Goal: Information Seeking & Learning: Check status

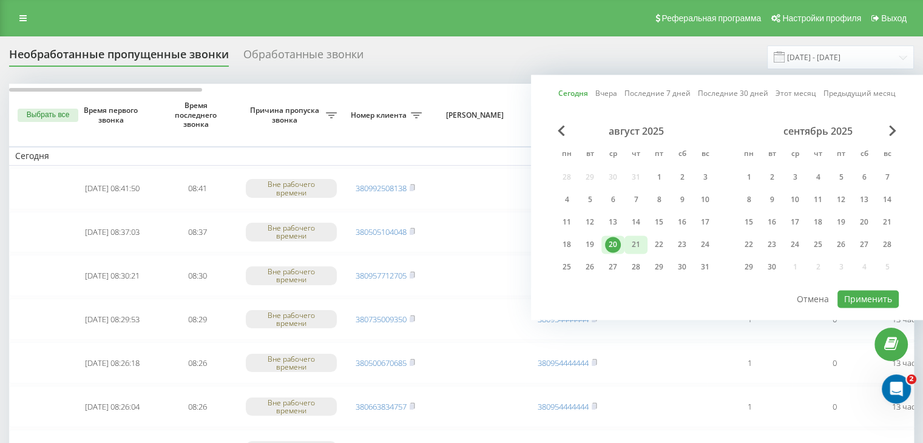
click at [636, 237] on div "21" at bounding box center [636, 245] width 16 height 16
click at [888, 299] on button "Применить" at bounding box center [867, 299] width 61 height 18
type input "[DATE] - [DATE]"
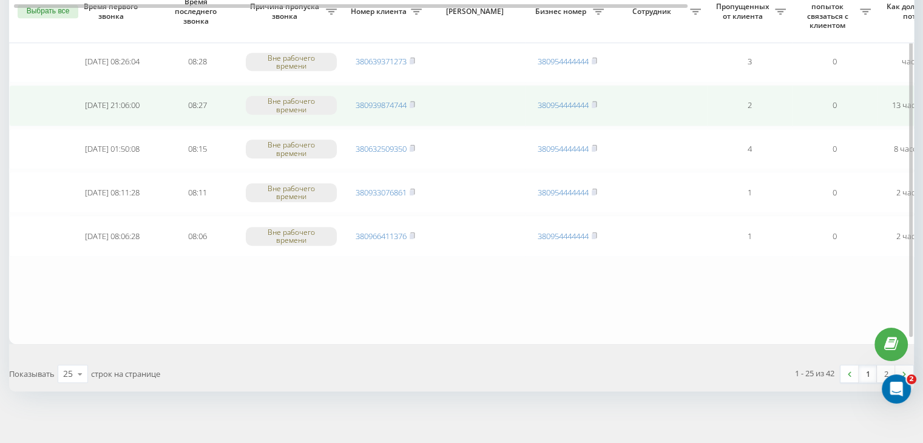
scroll to position [574, 0]
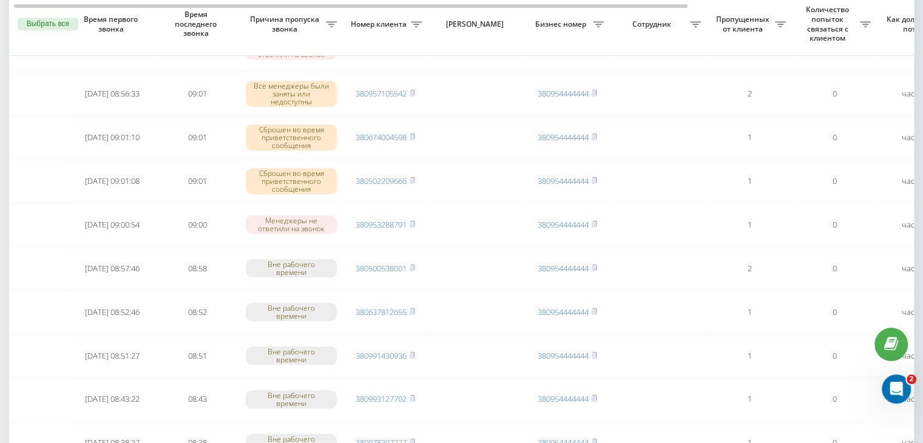
drag, startPoint x: 0, startPoint y: 170, endPoint x: 4, endPoint y: 175, distance: 6.9
click at [0, 170] on div "Необработанные пропущенные звонки Обработанные звонки [DATE] - [DATE] Выбрать в…" at bounding box center [461, 167] width 923 height 1411
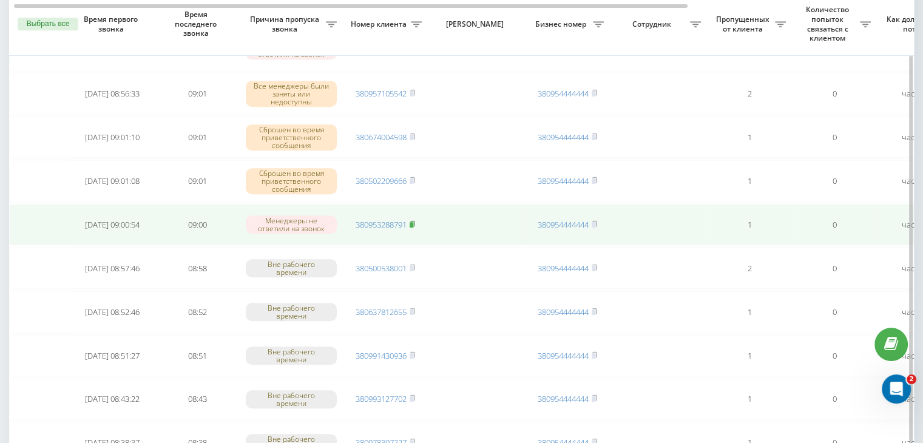
click at [411, 222] on rect at bounding box center [411, 224] width 4 height 5
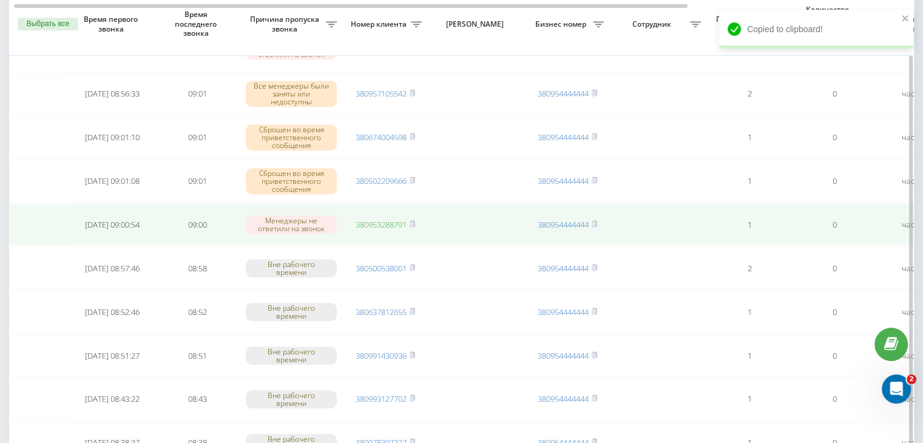
click at [382, 221] on link "380953288791" at bounding box center [380, 224] width 51 height 11
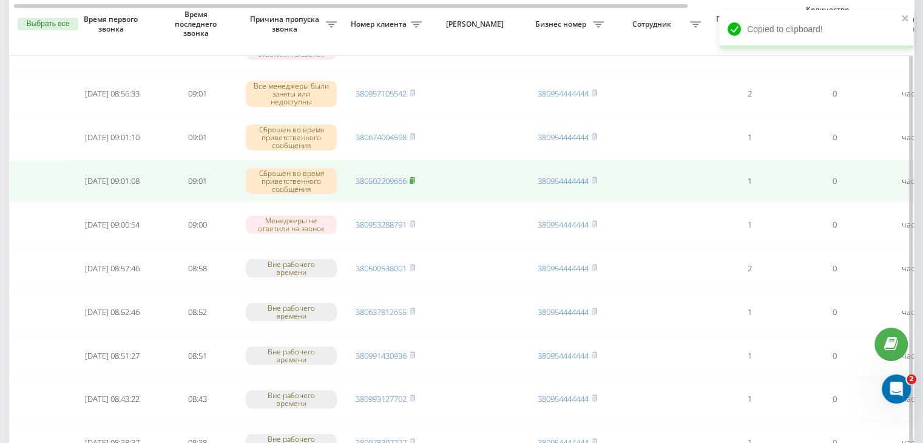
click at [413, 178] on rect at bounding box center [411, 180] width 4 height 5
drag, startPoint x: 388, startPoint y: 178, endPoint x: 395, endPoint y: 166, distance: 14.1
click at [388, 178] on link "380502209666" at bounding box center [380, 180] width 51 height 11
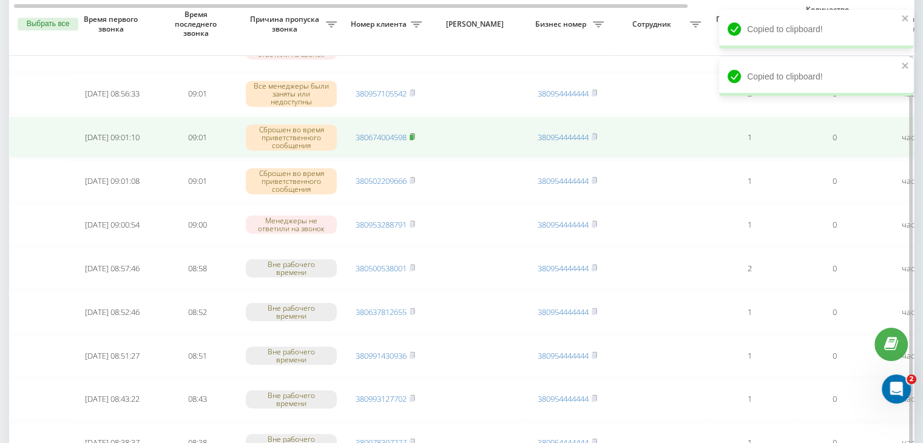
click at [412, 135] on rect at bounding box center [411, 137] width 4 height 5
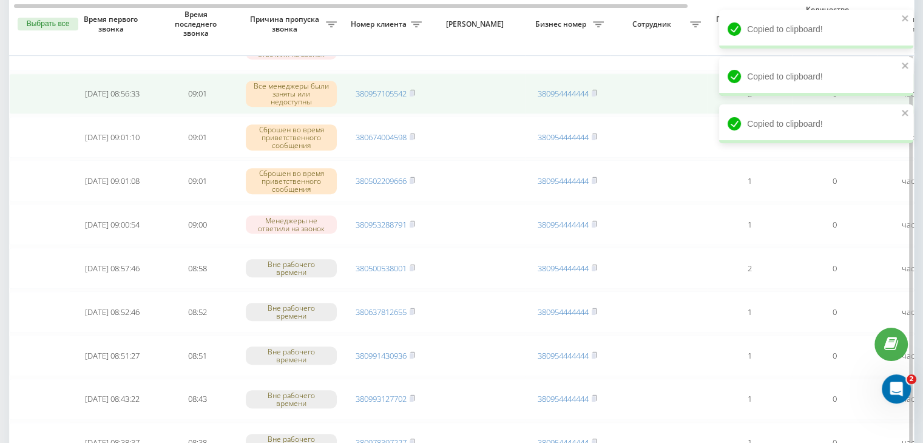
drag, startPoint x: 388, startPoint y: 133, endPoint x: 409, endPoint y: 93, distance: 45.6
click at [388, 133] on link "380674004598" at bounding box center [380, 137] width 51 height 11
click at [412, 91] on rect at bounding box center [411, 93] width 4 height 5
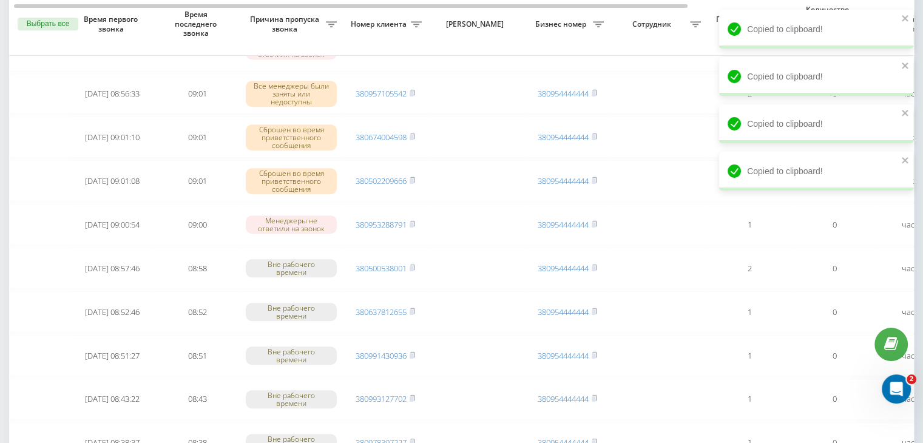
scroll to position [999, 0]
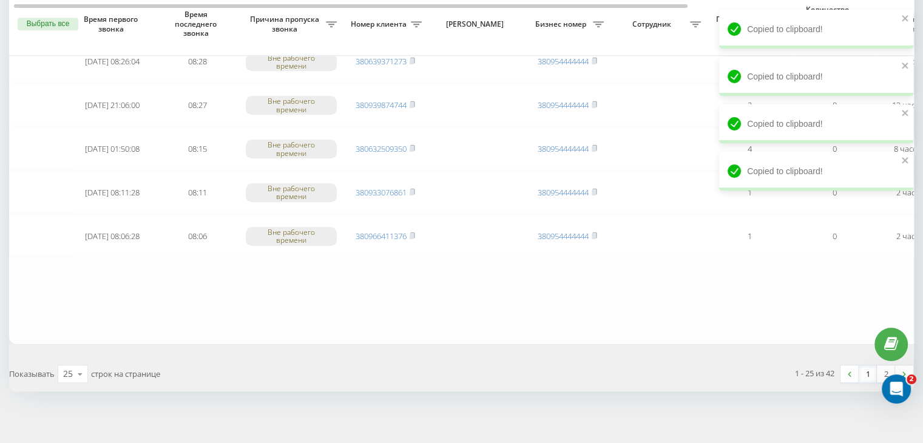
click at [870, 369] on link "1" at bounding box center [867, 373] width 18 height 17
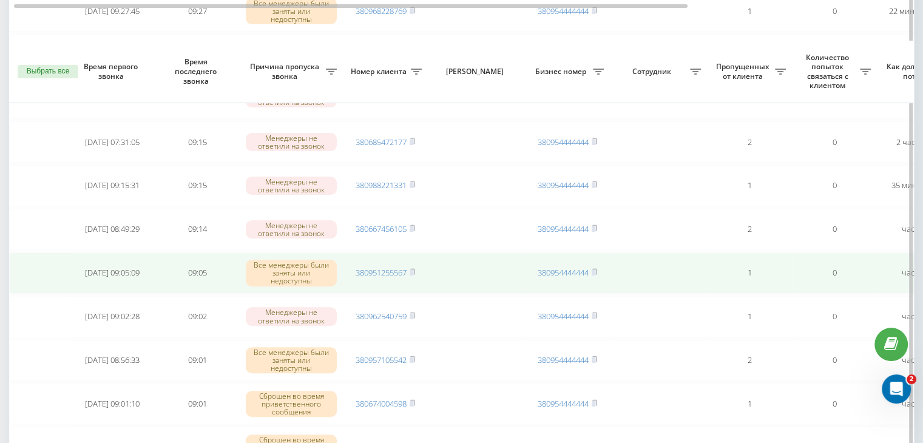
scroll to position [364, 0]
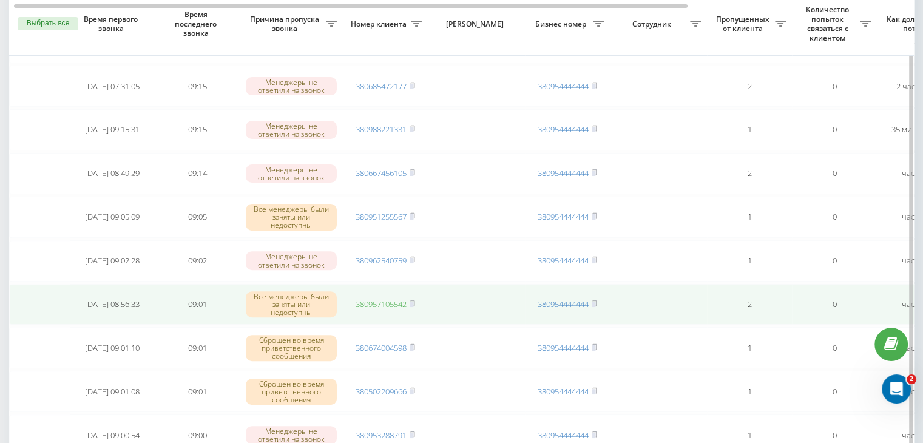
click at [392, 302] on link "380957105542" at bounding box center [380, 303] width 51 height 11
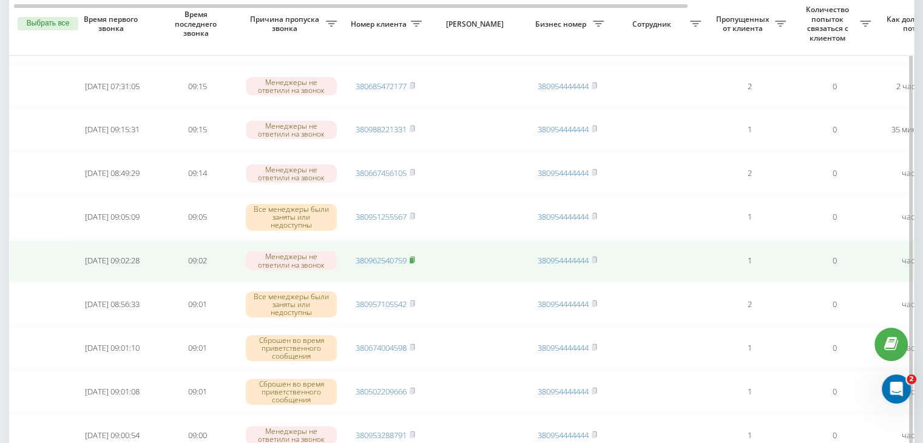
click at [413, 258] on rect at bounding box center [411, 260] width 4 height 5
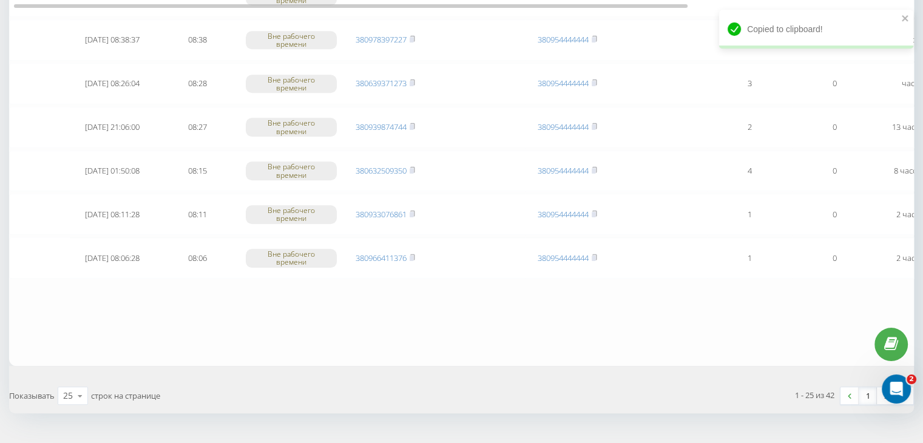
scroll to position [999, 0]
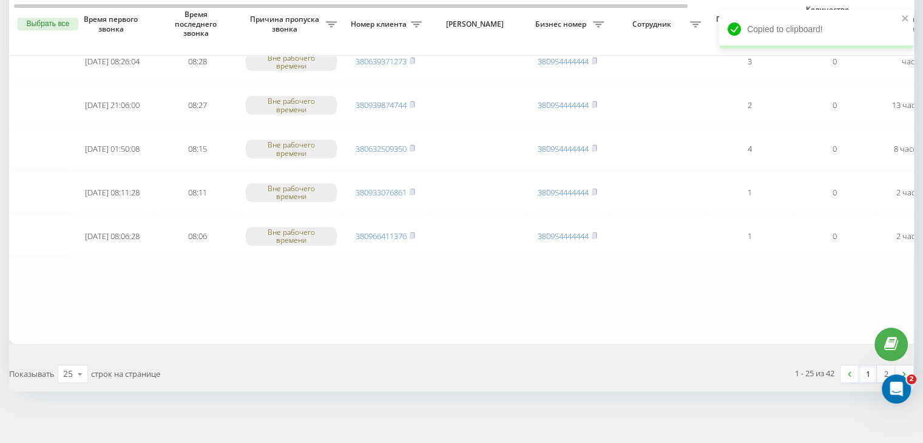
click at [864, 368] on link "1" at bounding box center [867, 373] width 18 height 17
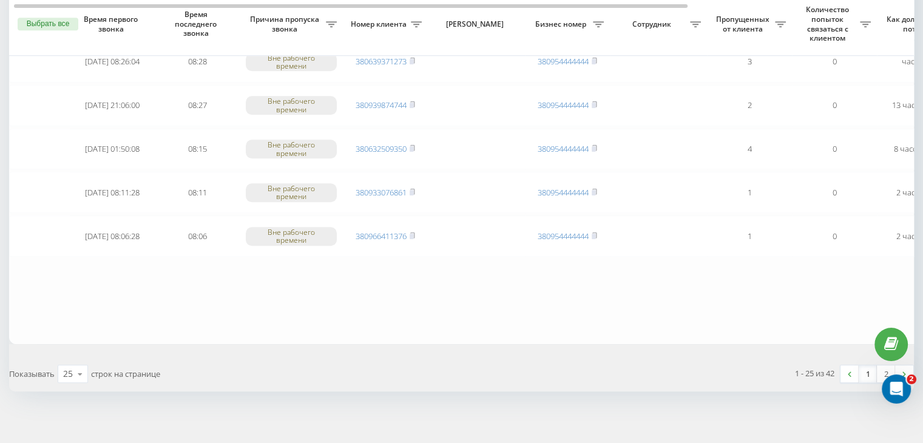
click at [864, 366] on link "1" at bounding box center [867, 373] width 18 height 17
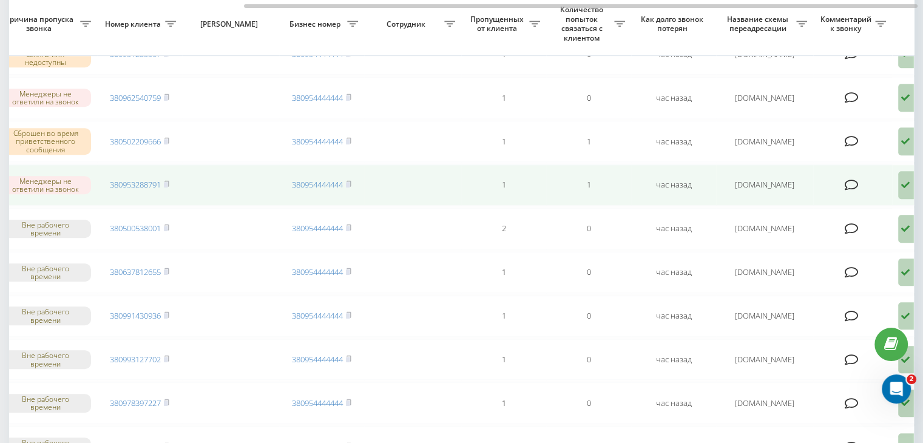
scroll to position [0, 308]
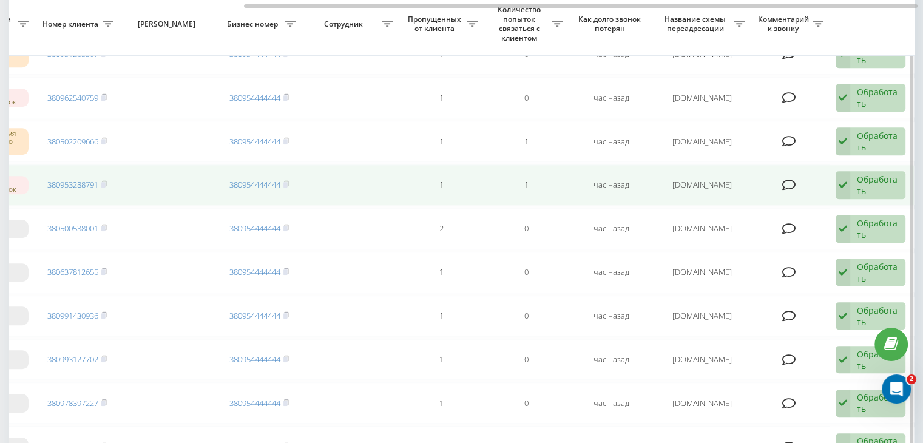
click at [866, 195] on td "Обработать Не удалось связаться Связался с клиентом с помощью другого канала Кл…" at bounding box center [871, 184] width 85 height 41
click at [852, 186] on div "Обработать Не удалось связаться Связался с клиентом с помощью другого канала Кл…" at bounding box center [870, 185] width 70 height 28
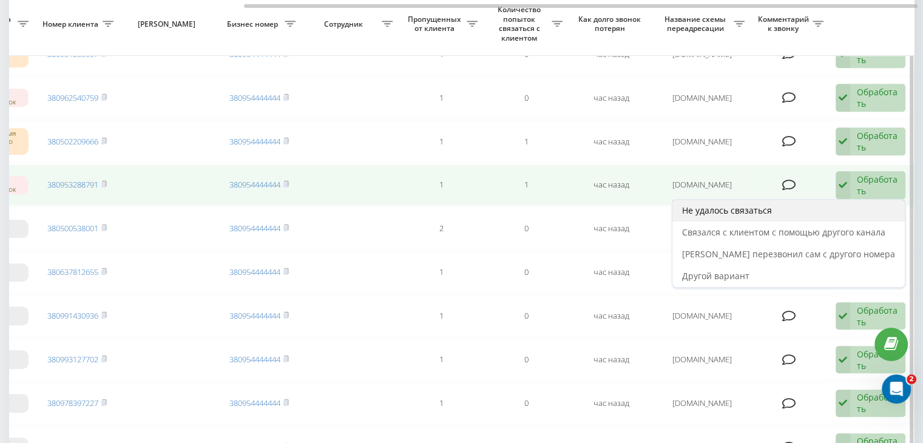
click at [838, 203] on div "Не удалось связаться" at bounding box center [788, 211] width 232 height 22
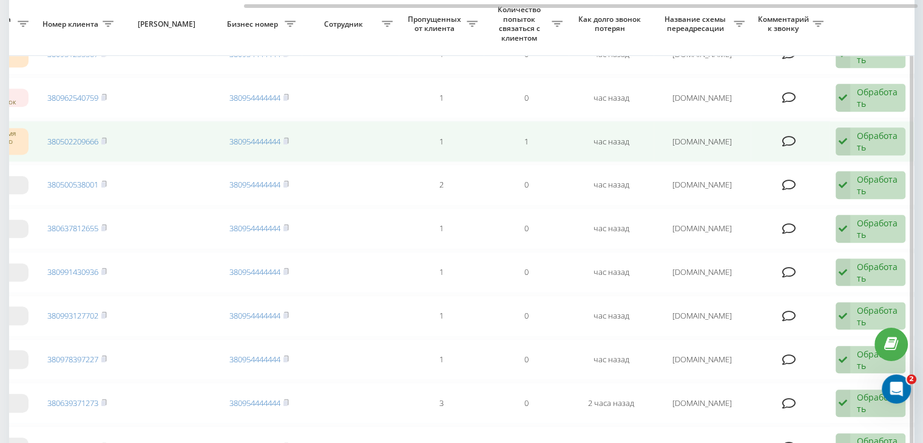
click at [869, 130] on div "Обработать" at bounding box center [877, 141] width 42 height 23
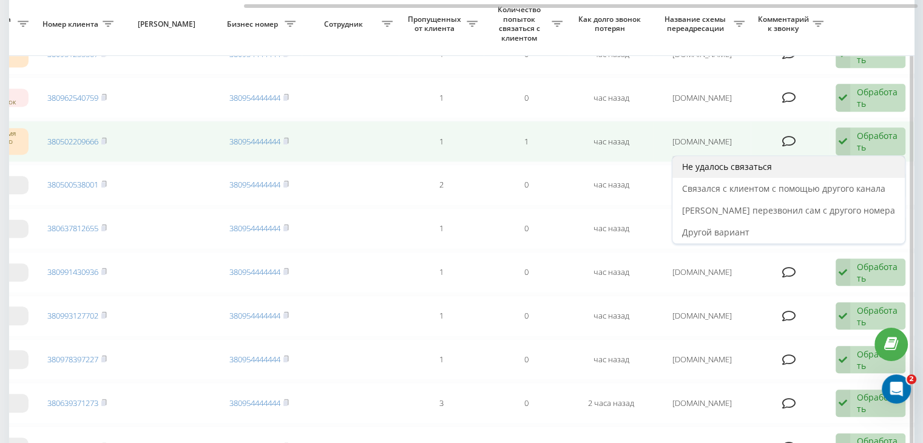
click at [854, 156] on div "Не удалось связаться" at bounding box center [788, 167] width 232 height 22
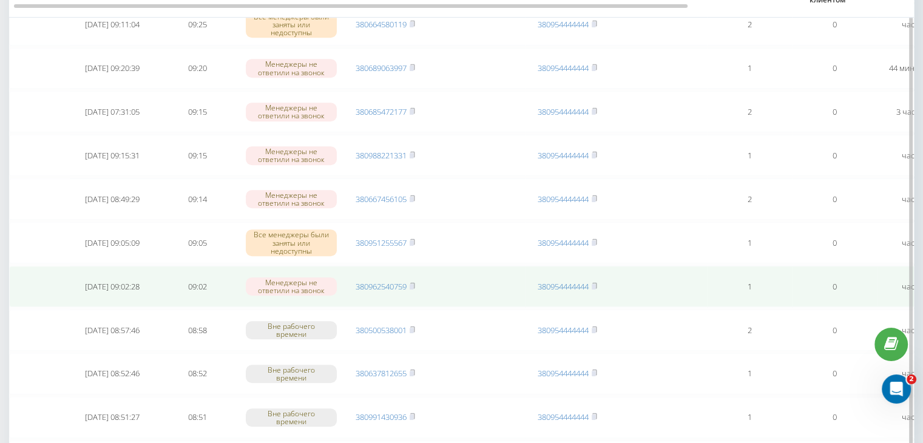
scroll to position [607, 0]
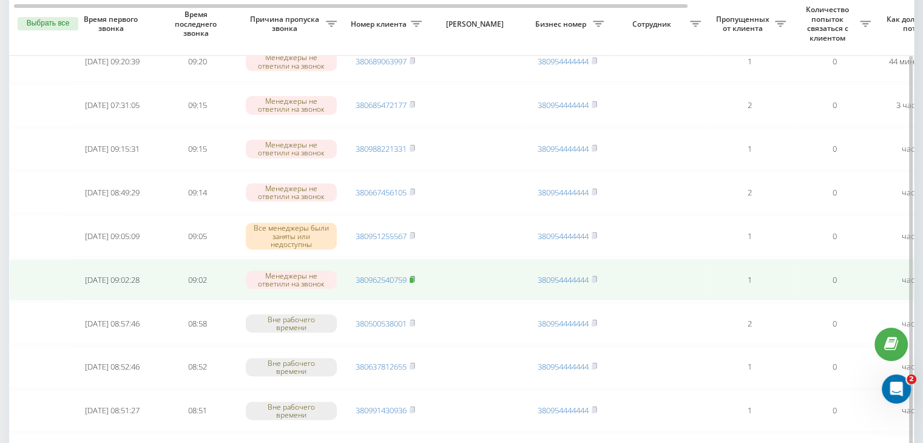
click at [412, 277] on rect at bounding box center [411, 279] width 4 height 5
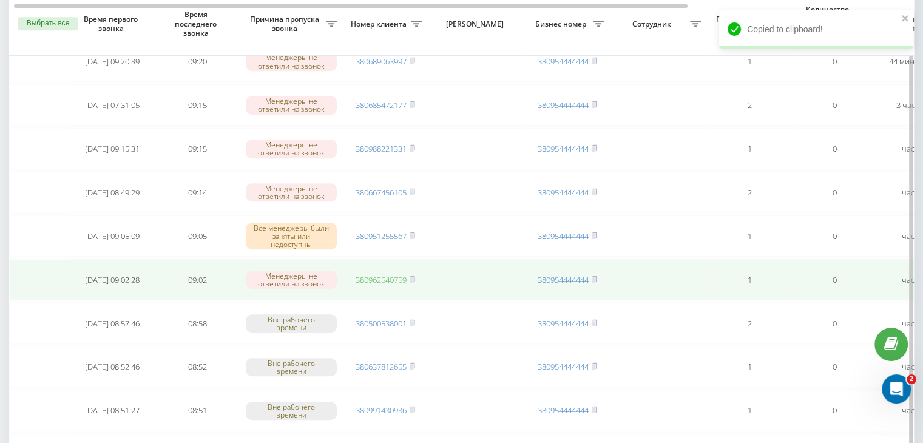
click at [397, 274] on link "380962540759" at bounding box center [380, 279] width 51 height 11
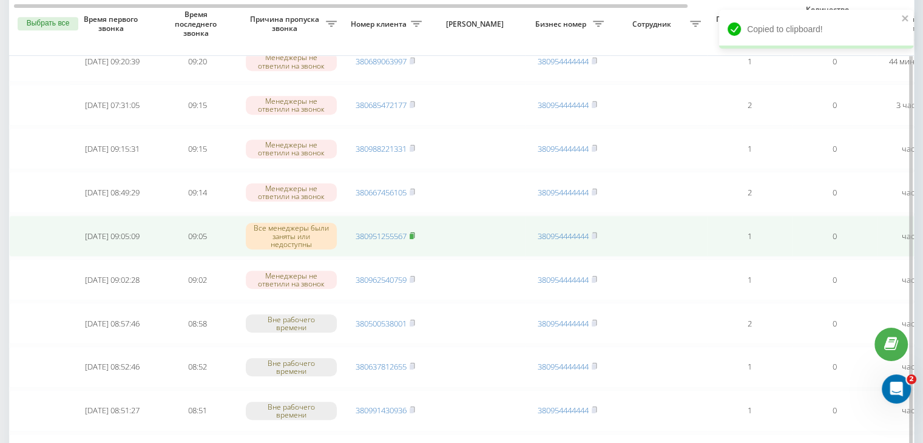
click at [412, 234] on rect at bounding box center [411, 236] width 4 height 5
click at [392, 231] on link "380951255567" at bounding box center [380, 235] width 51 height 11
drag, startPoint x: 412, startPoint y: 186, endPoint x: 407, endPoint y: 217, distance: 30.8
click at [412, 190] on rect at bounding box center [411, 192] width 4 height 5
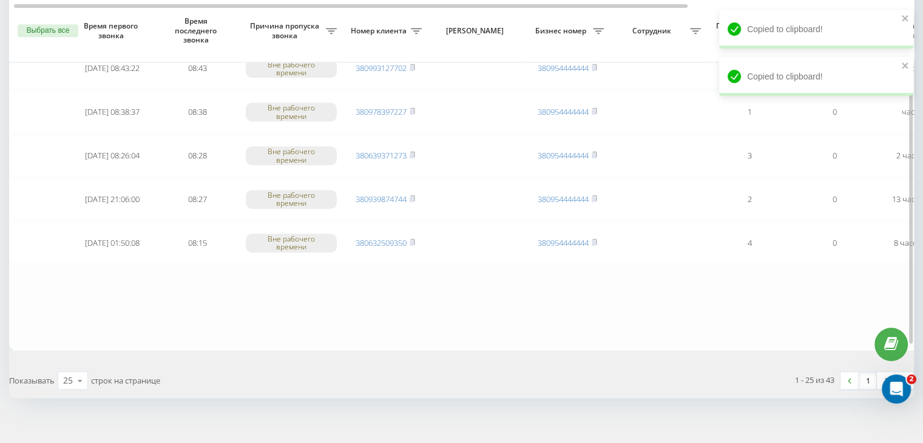
scroll to position [999, 0]
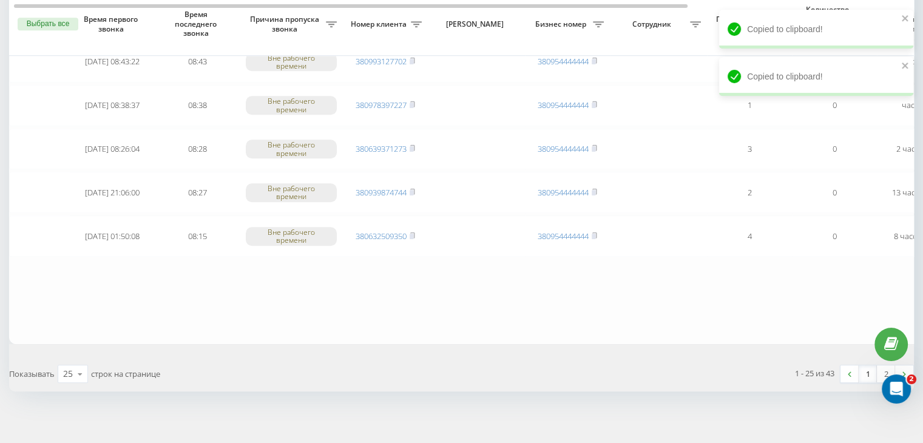
click at [866, 365] on link "1" at bounding box center [867, 373] width 18 height 17
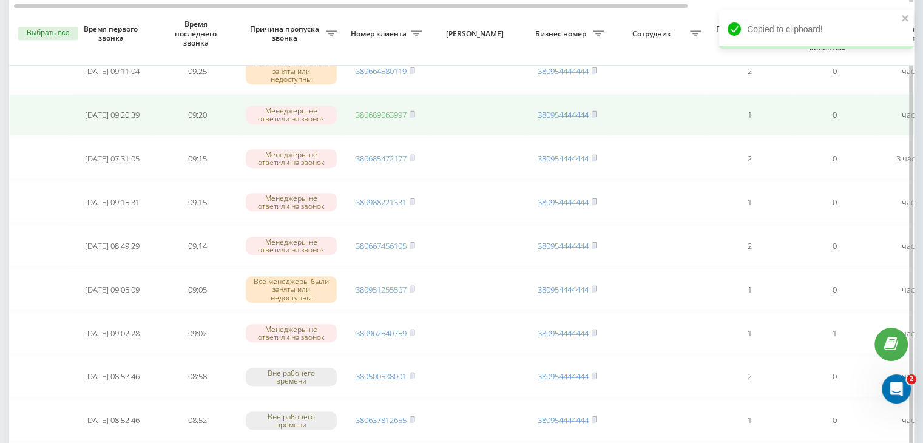
scroll to position [607, 0]
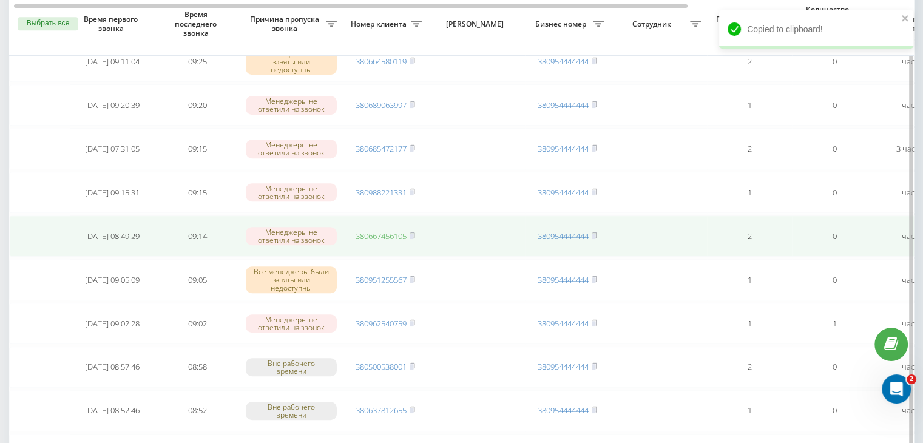
click at [400, 234] on link "380667456105" at bounding box center [380, 235] width 51 height 11
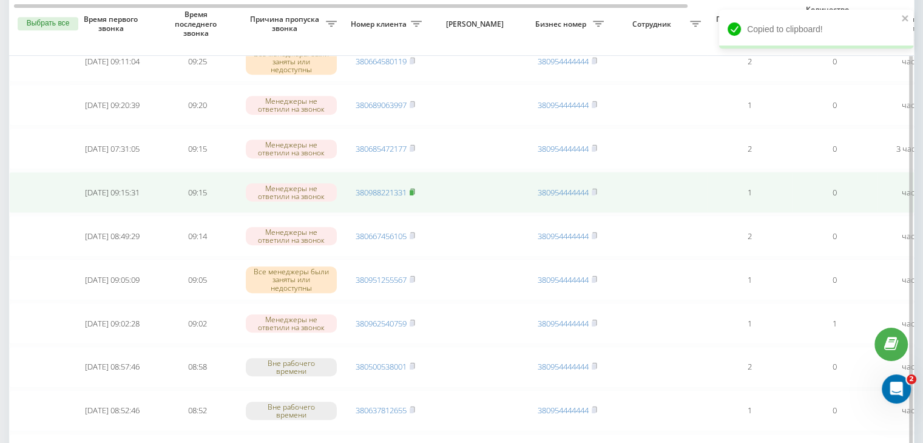
click at [412, 188] on icon at bounding box center [411, 191] width 5 height 7
click at [402, 187] on link "380988221331" at bounding box center [380, 192] width 51 height 11
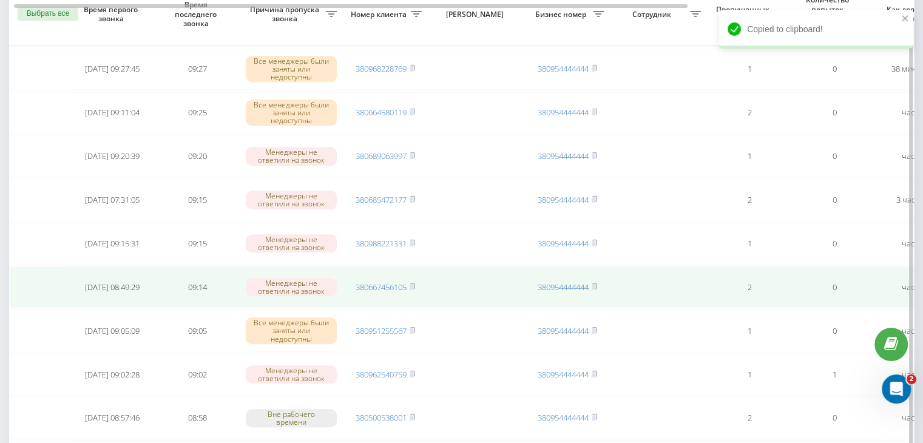
scroll to position [546, 0]
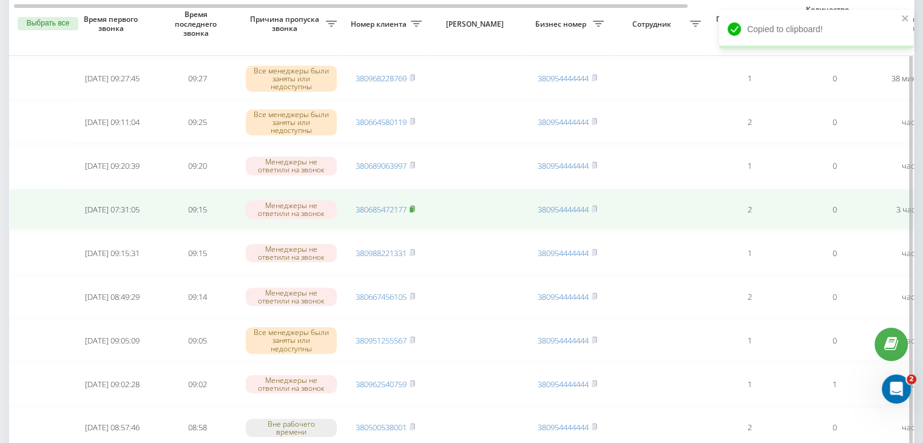
click at [412, 207] on rect at bounding box center [411, 209] width 4 height 5
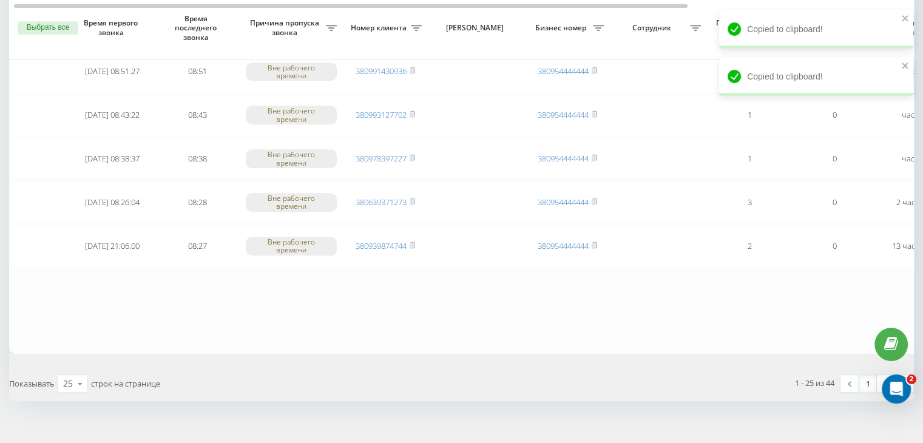
scroll to position [999, 0]
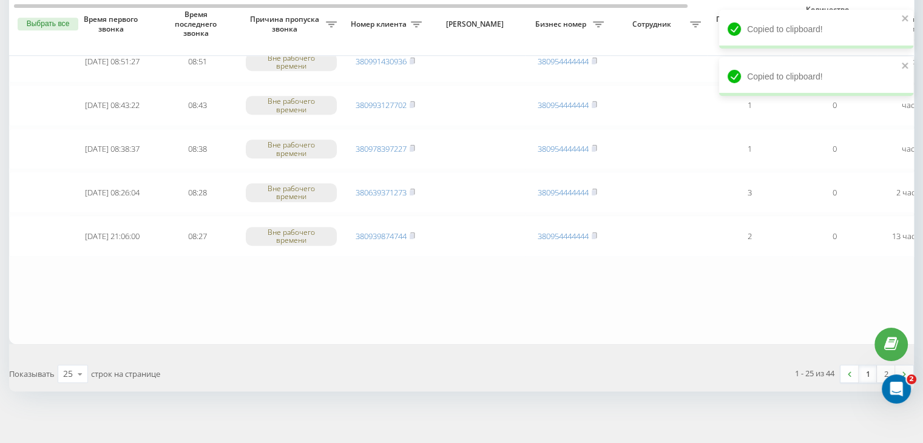
click at [861, 369] on link "1" at bounding box center [867, 373] width 18 height 17
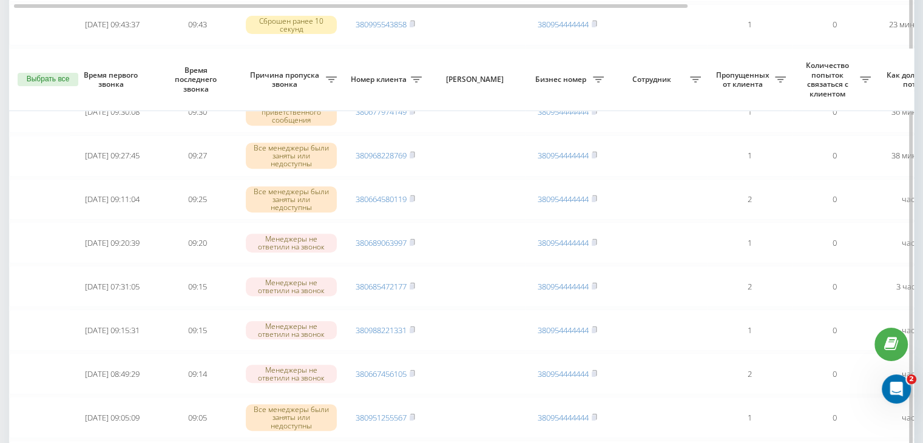
scroll to position [546, 0]
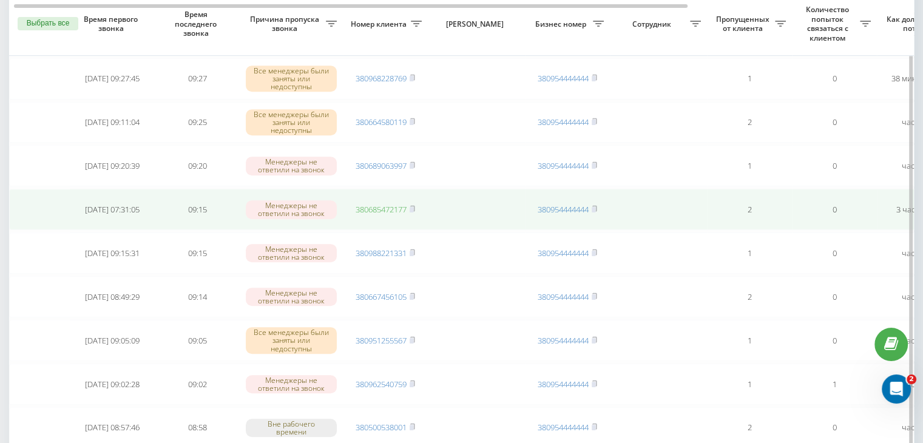
click at [388, 204] on link "380685472177" at bounding box center [380, 209] width 51 height 11
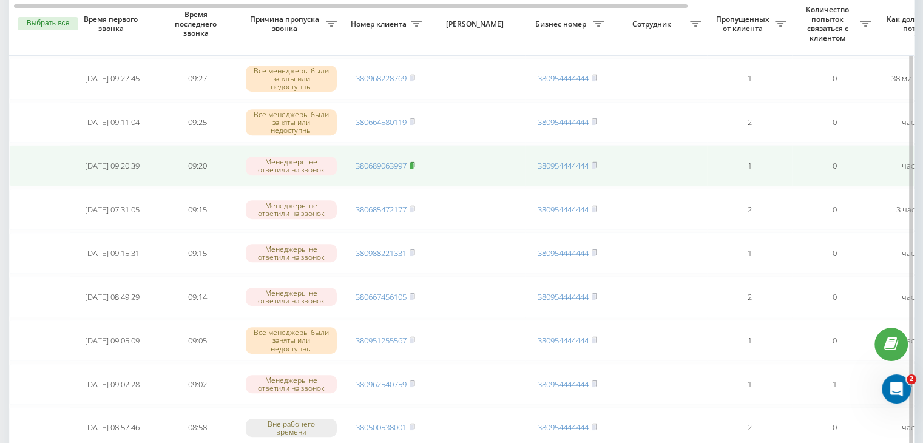
click at [412, 164] on rect at bounding box center [411, 165] width 4 height 5
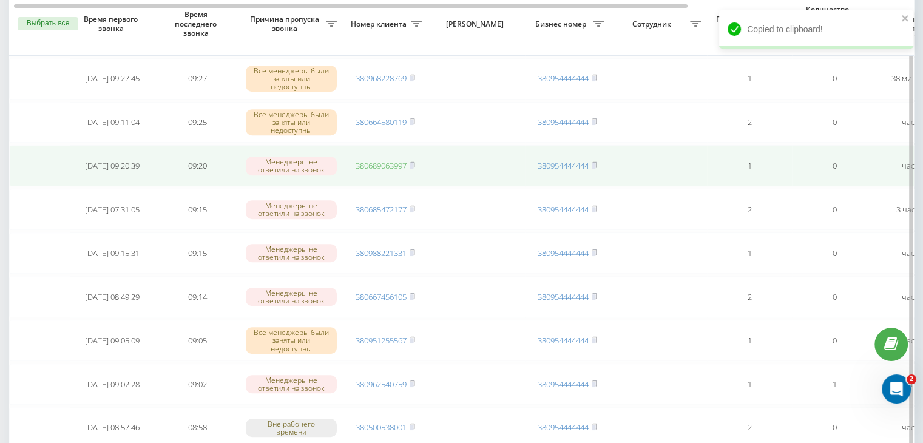
click at [398, 160] on link "380689063997" at bounding box center [380, 165] width 51 height 11
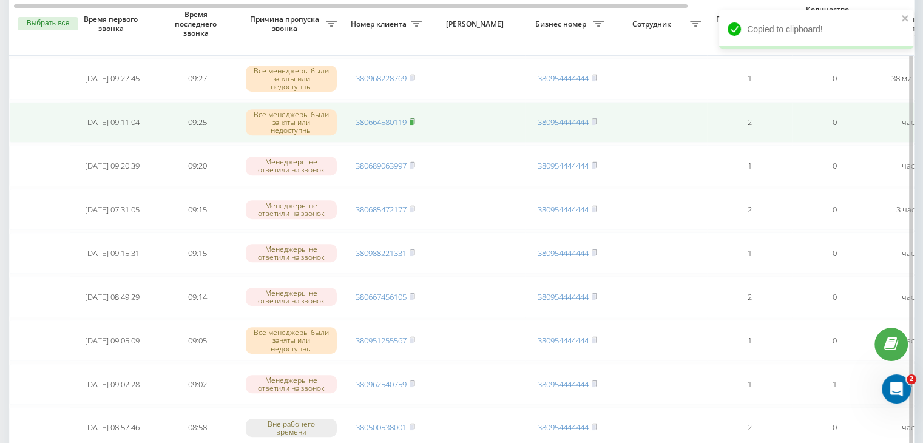
click at [412, 119] on rect at bounding box center [411, 121] width 4 height 5
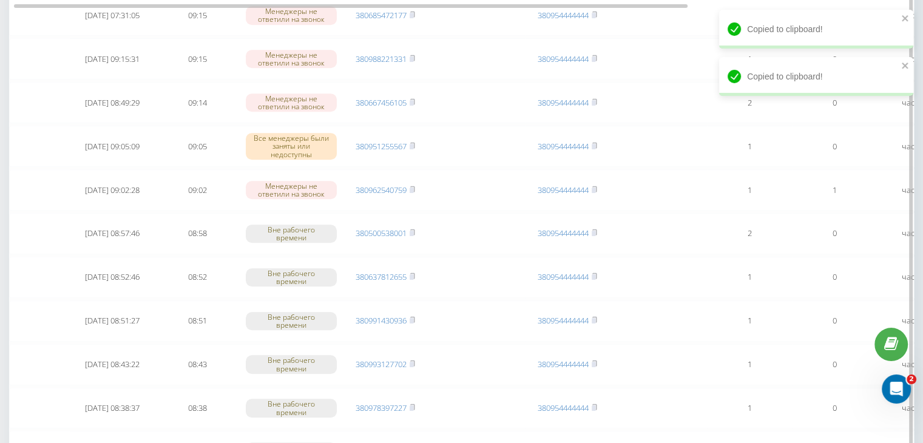
scroll to position [999, 0]
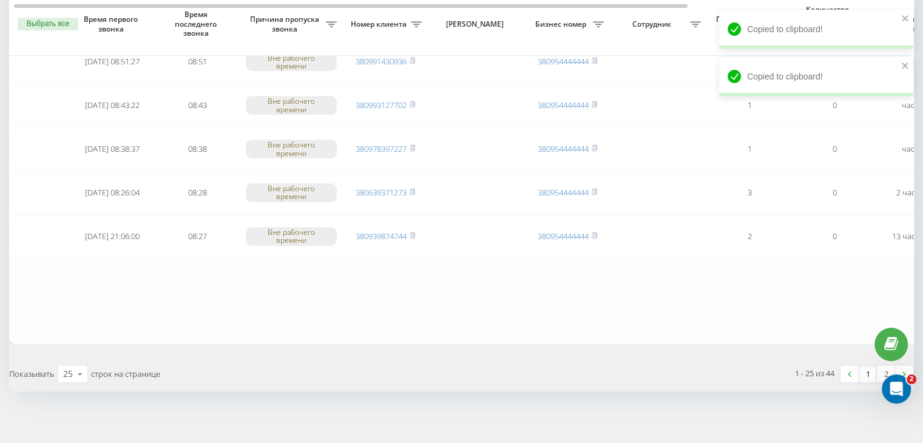
click at [871, 368] on link "1" at bounding box center [867, 373] width 18 height 17
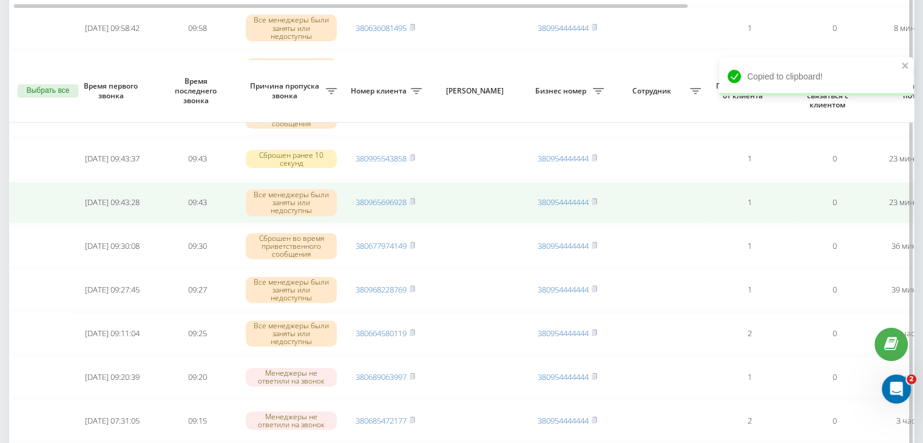
scroll to position [485, 0]
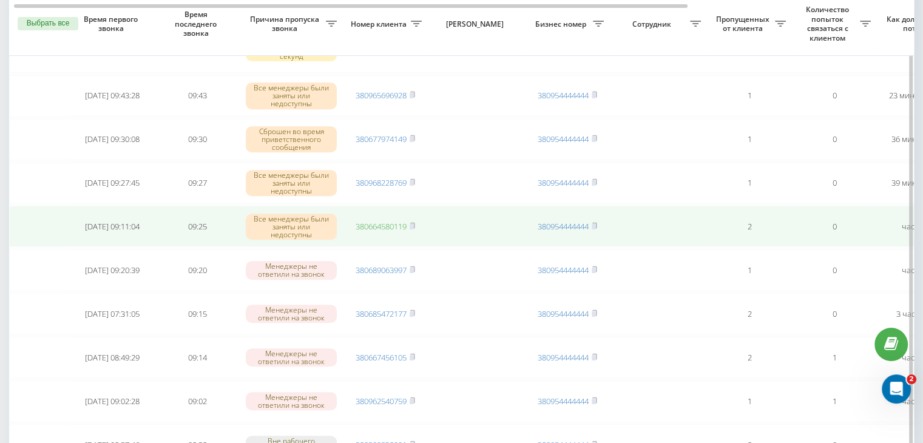
click at [396, 221] on link "380664580119" at bounding box center [380, 226] width 51 height 11
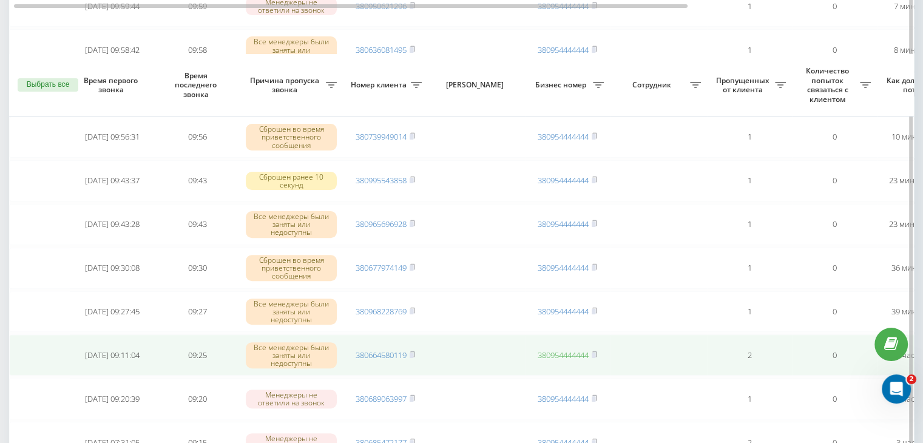
scroll to position [425, 0]
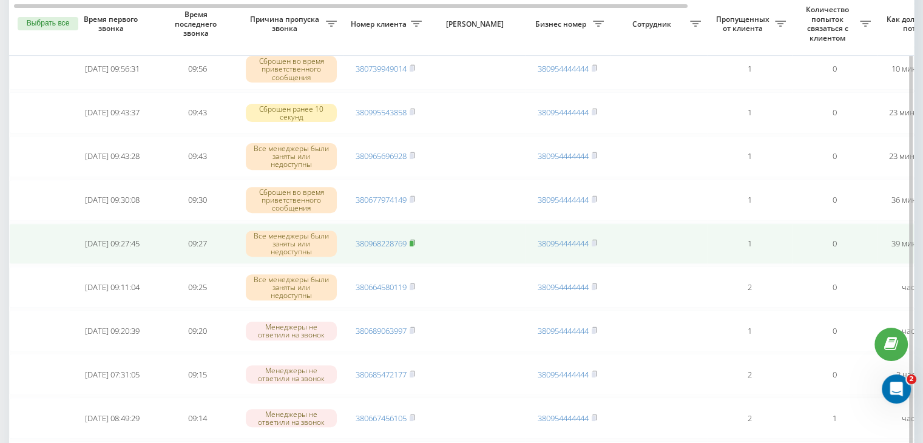
click at [414, 240] on icon at bounding box center [412, 242] width 4 height 5
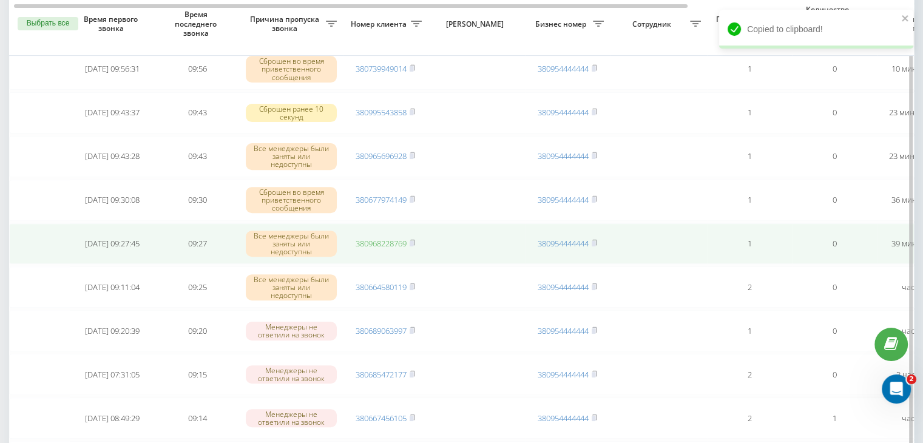
click at [402, 241] on link "380968228769" at bounding box center [380, 243] width 51 height 11
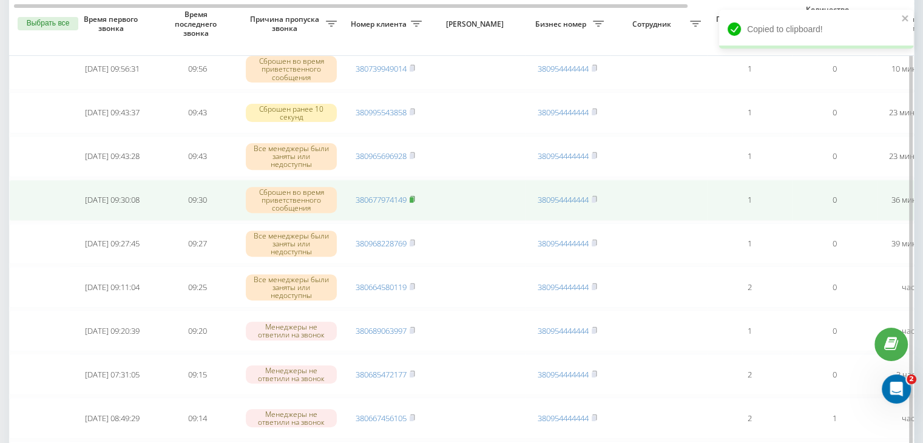
click at [414, 196] on icon at bounding box center [412, 198] width 4 height 5
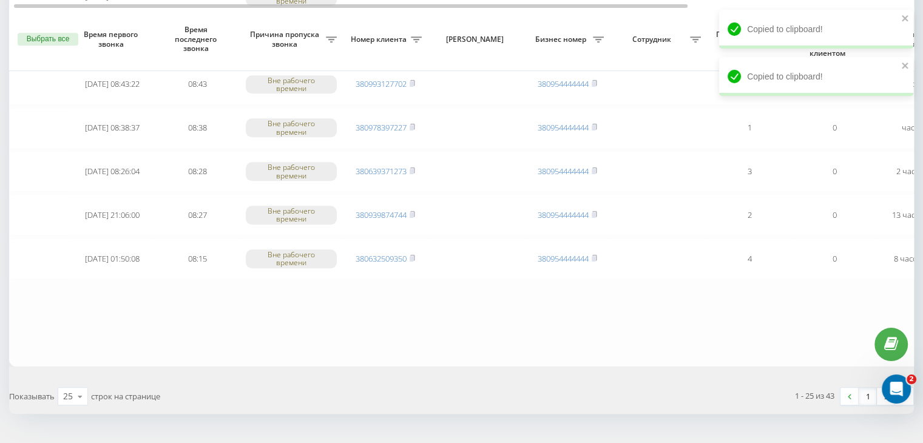
scroll to position [999, 0]
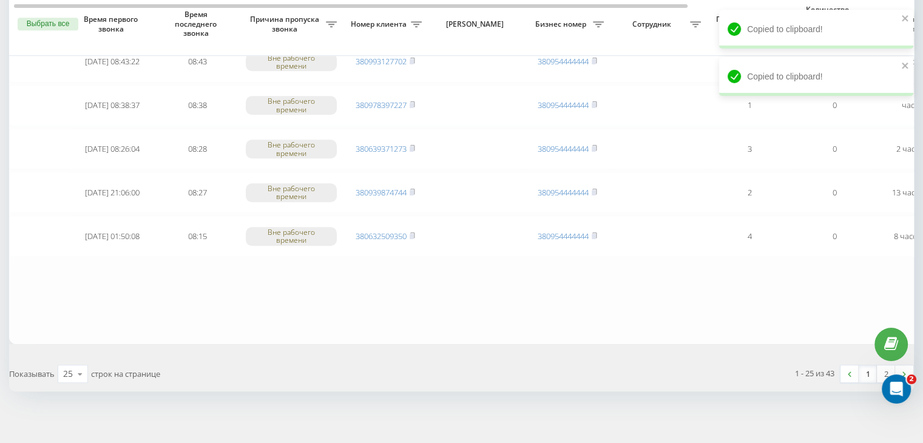
click at [863, 366] on link "1" at bounding box center [867, 373] width 18 height 17
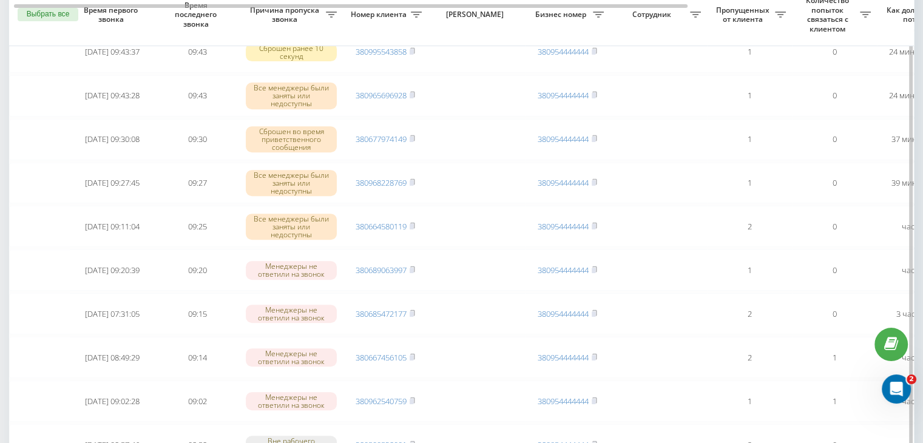
scroll to position [425, 0]
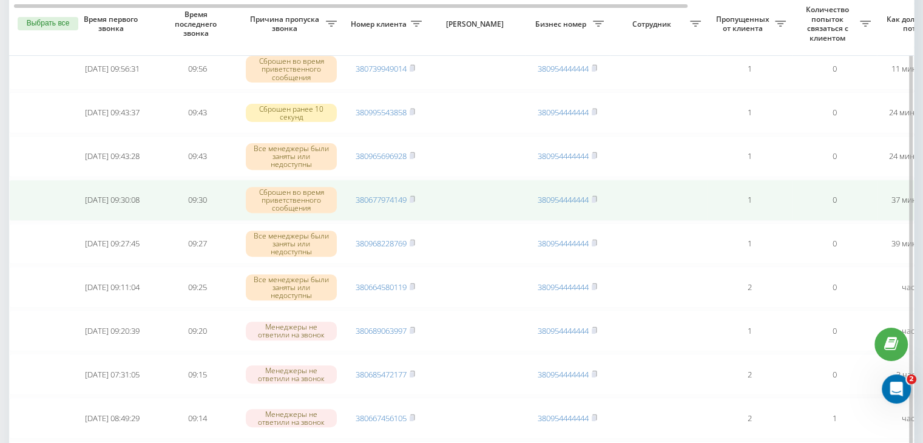
click at [397, 202] on td "380677974149" at bounding box center [385, 200] width 85 height 41
click at [391, 194] on link "380677974149" at bounding box center [380, 199] width 51 height 11
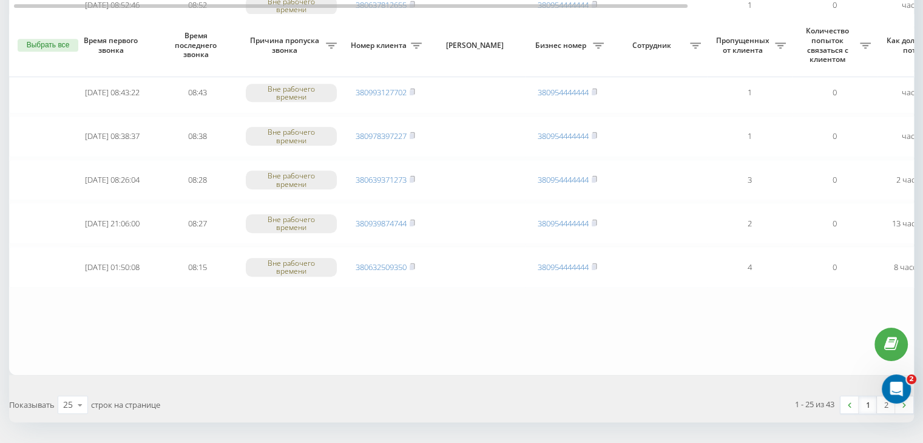
scroll to position [999, 0]
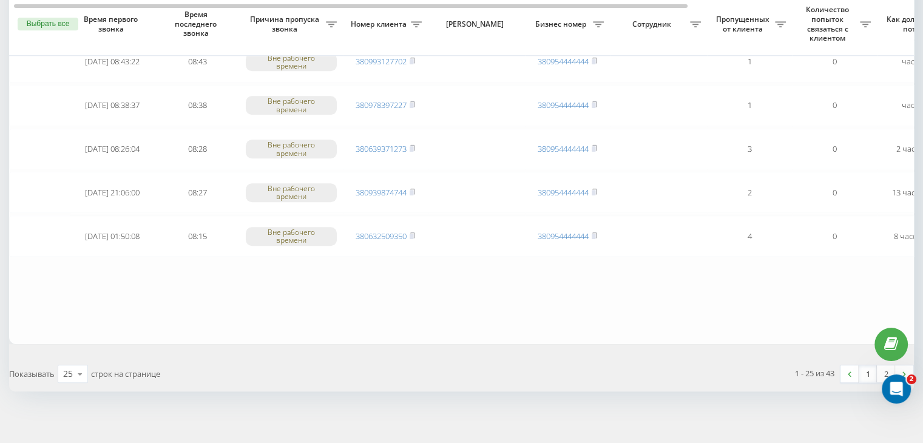
click at [867, 370] on link "1" at bounding box center [867, 373] width 18 height 17
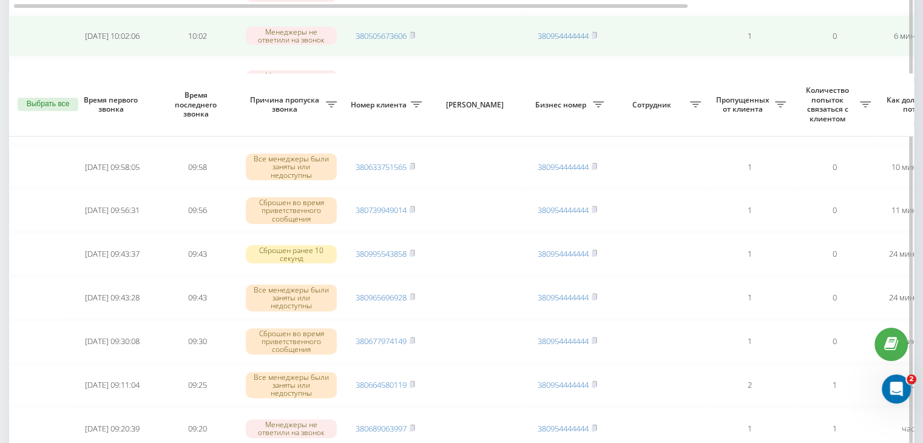
scroll to position [364, 0]
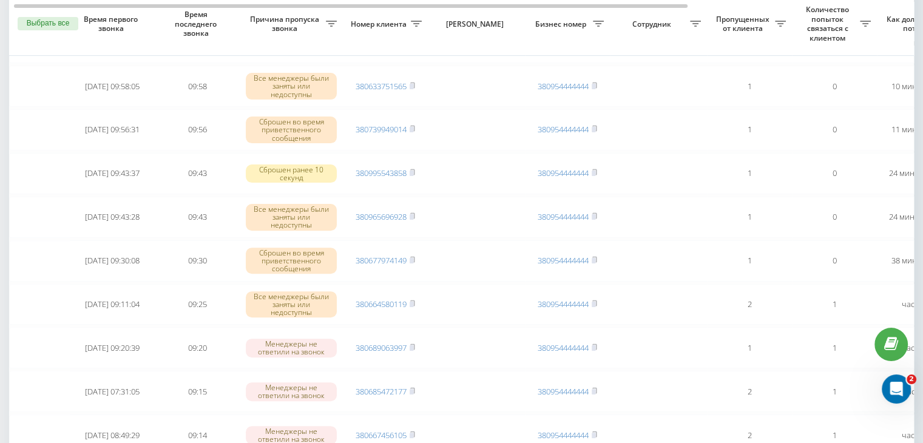
click at [0, 294] on div "Необработанные пропущенные звонки Обработанные звонки [DATE] - [DATE] Выбрать в…" at bounding box center [461, 377] width 923 height 1411
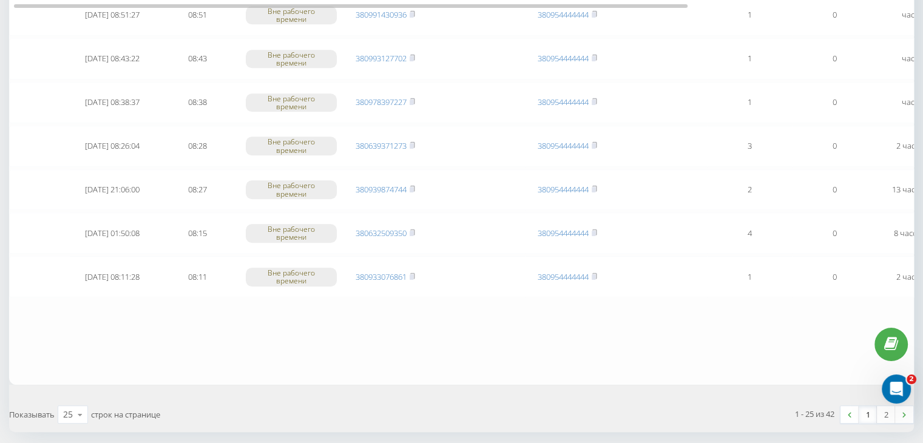
scroll to position [999, 0]
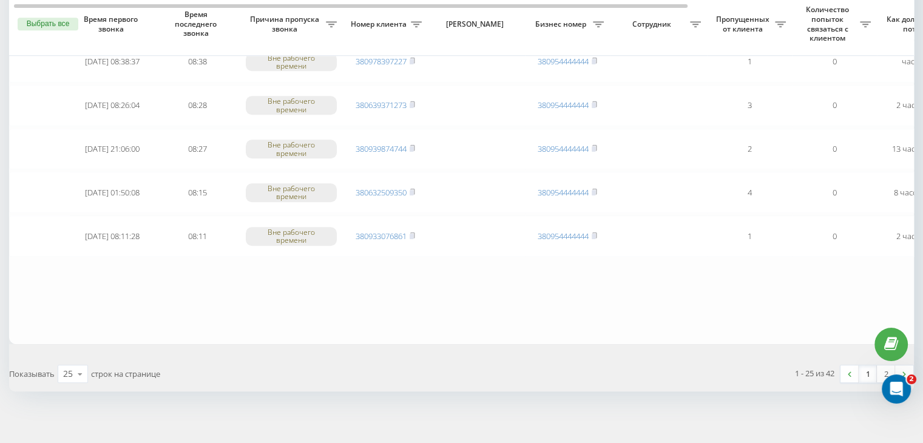
click at [867, 371] on link "1" at bounding box center [867, 373] width 18 height 17
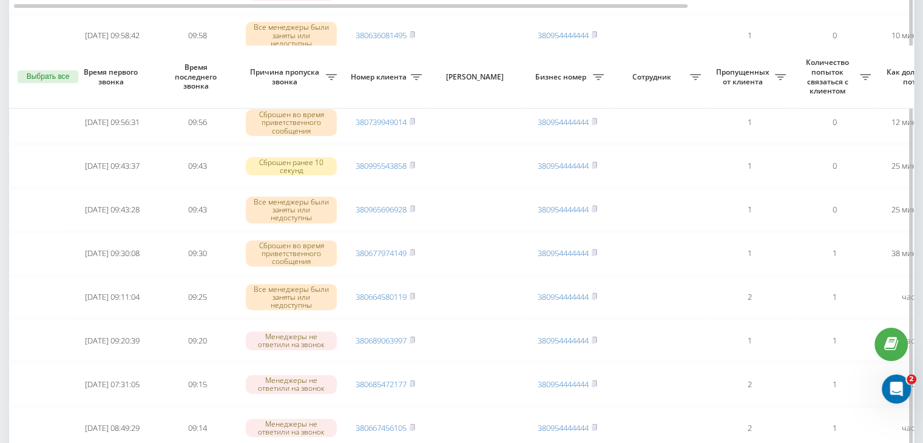
scroll to position [425, 0]
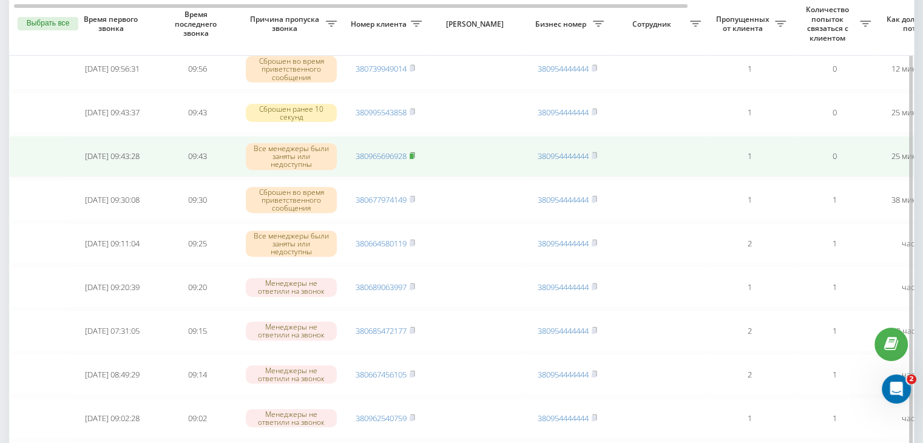
click at [412, 153] on rect at bounding box center [411, 155] width 4 height 5
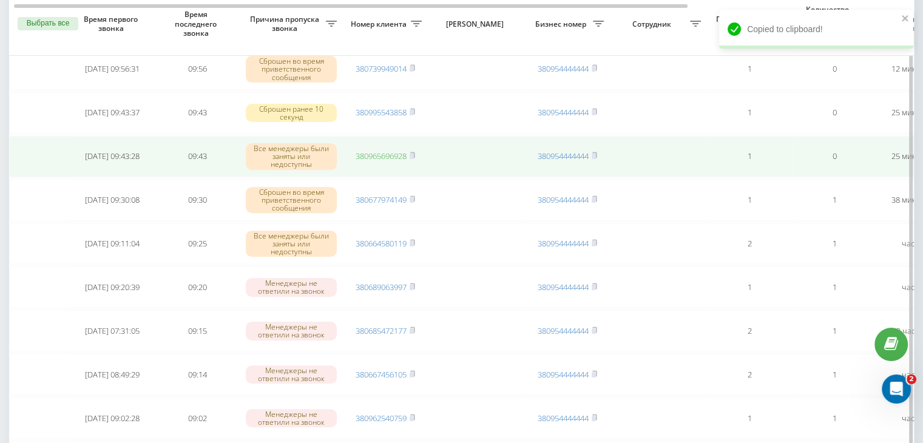
click at [395, 150] on link "380965696928" at bounding box center [380, 155] width 51 height 11
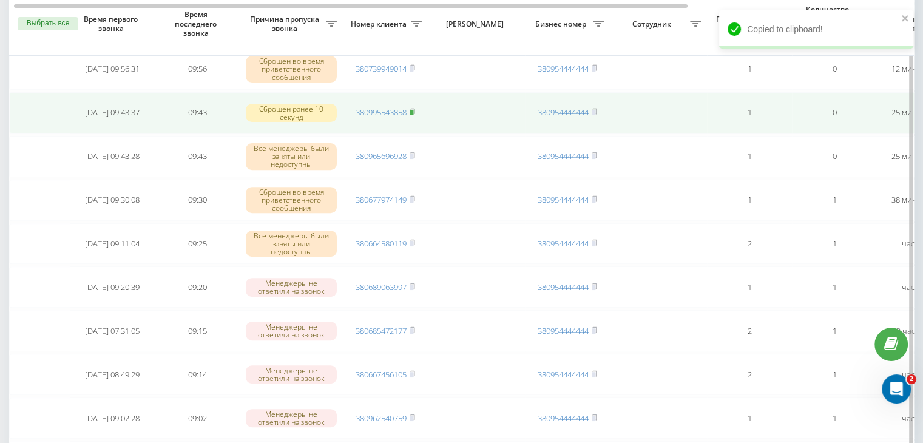
click at [411, 110] on rect at bounding box center [411, 112] width 4 height 5
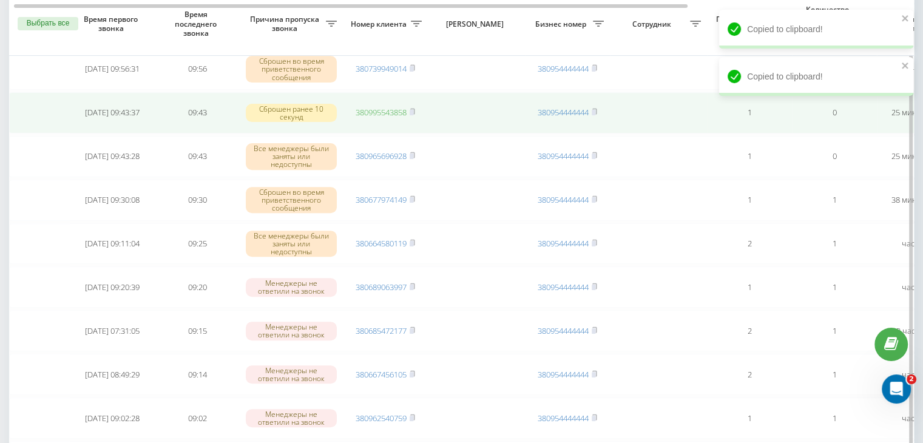
click at [398, 108] on link "380995543858" at bounding box center [380, 112] width 51 height 11
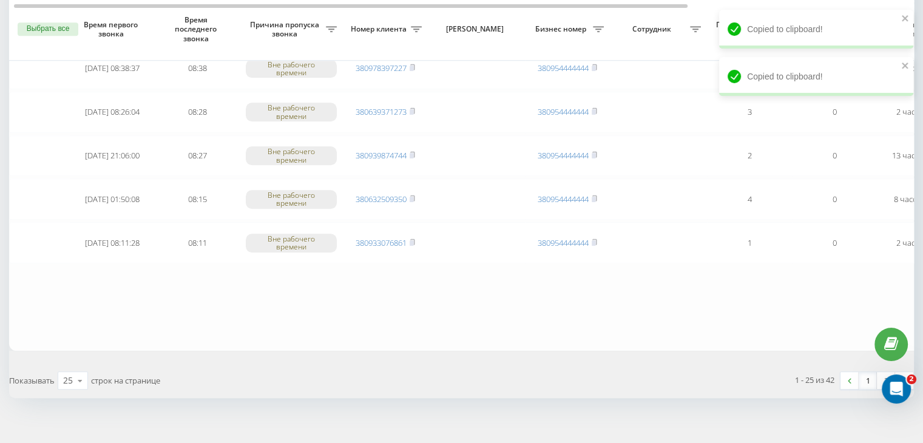
scroll to position [999, 0]
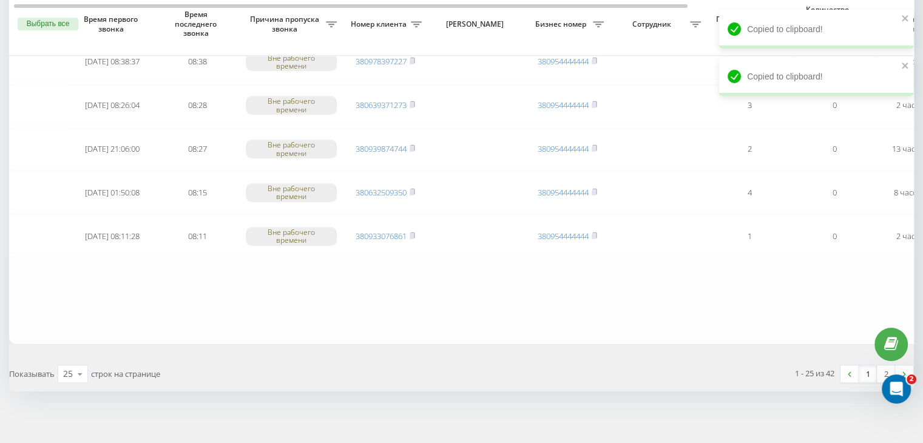
click at [865, 366] on link "1" at bounding box center [867, 373] width 18 height 17
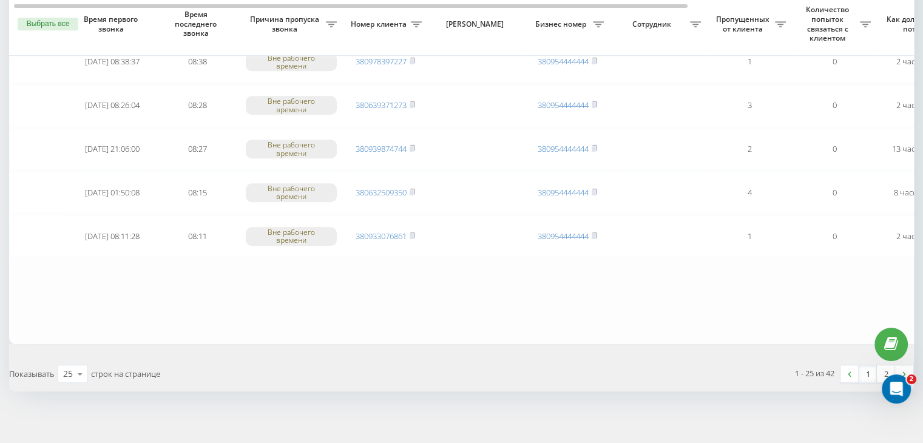
click at [869, 368] on link "1" at bounding box center [867, 373] width 18 height 17
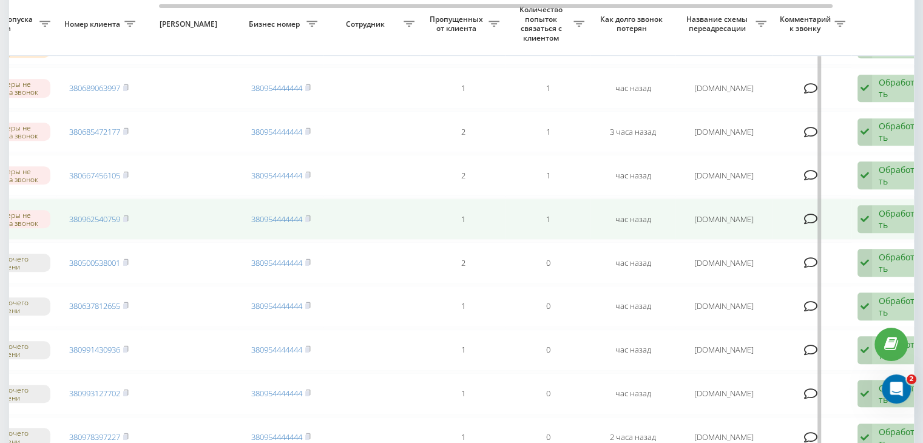
scroll to position [0, 308]
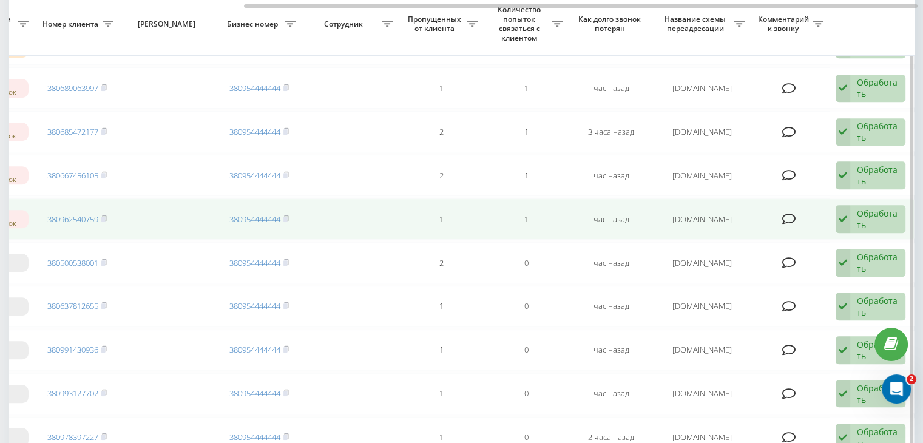
click at [854, 221] on div "Обработать Не удалось связаться Связался с клиентом с помощью другого канала Кл…" at bounding box center [870, 219] width 70 height 28
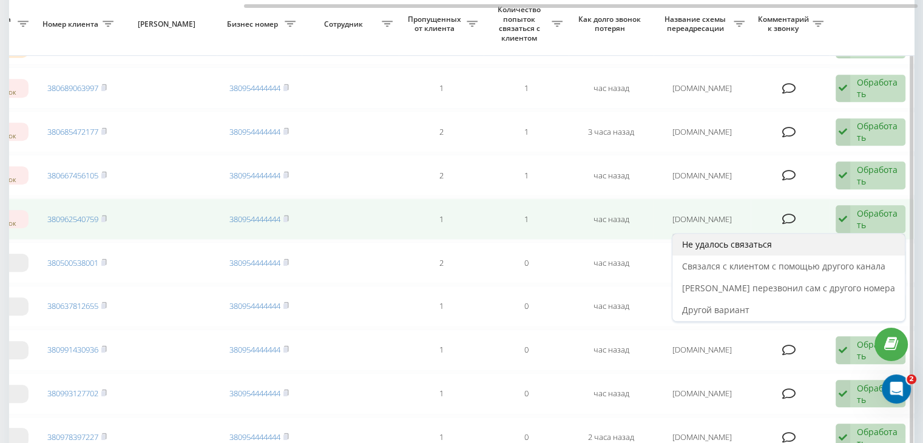
click at [849, 237] on div "Не удалось связаться" at bounding box center [788, 245] width 232 height 22
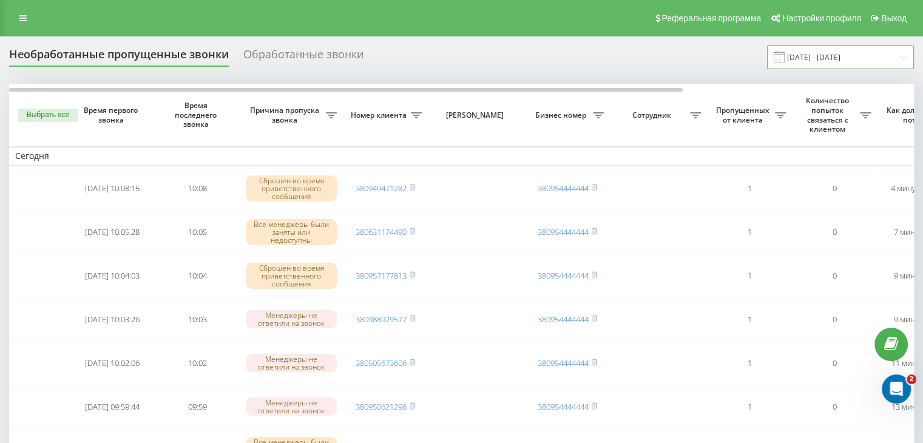
click at [869, 59] on input "[DATE] - [DATE]" at bounding box center [840, 57] width 147 height 24
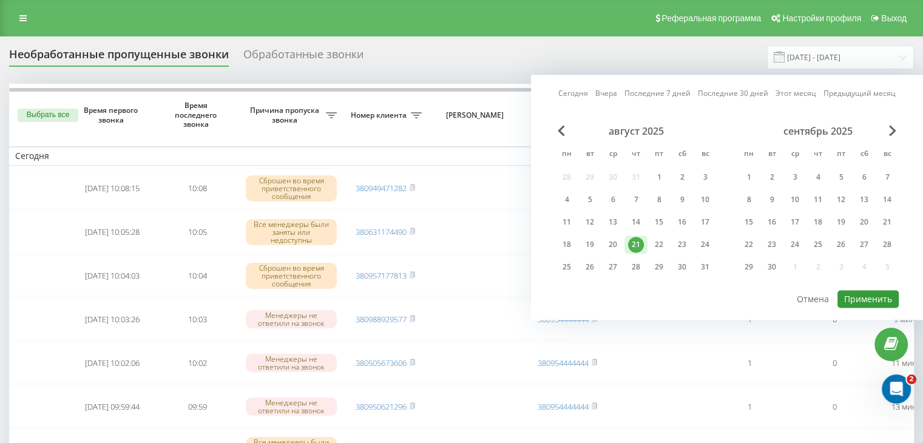
click at [875, 298] on button "Применить" at bounding box center [867, 299] width 61 height 18
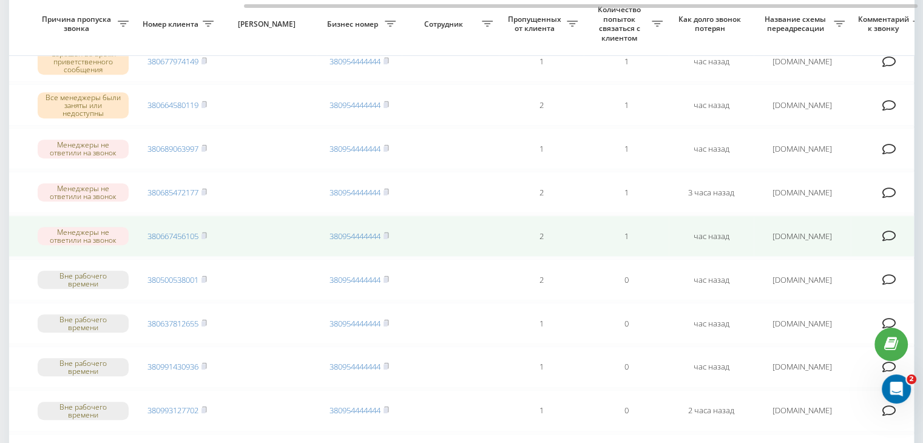
scroll to position [0, 308]
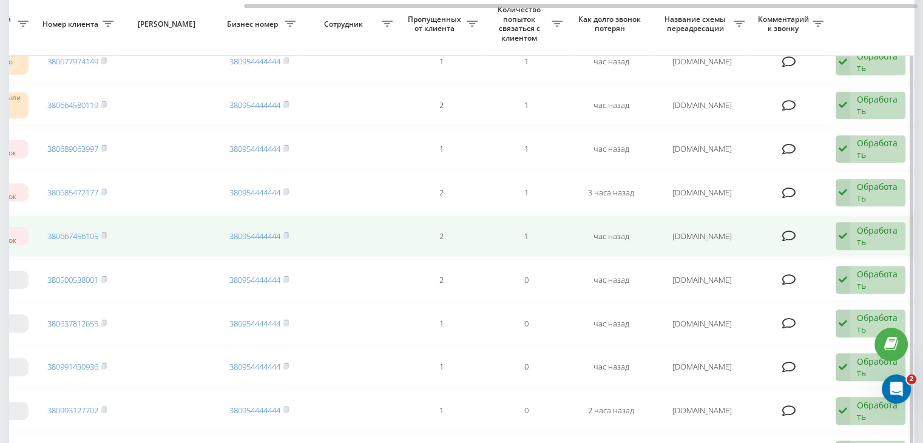
click at [889, 229] on div "Обработать" at bounding box center [877, 235] width 42 height 23
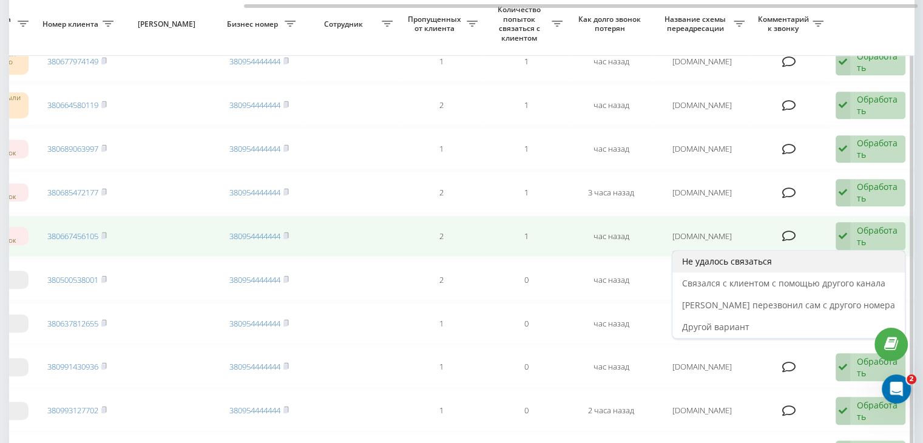
click at [852, 251] on div "Не удалось связаться" at bounding box center [788, 262] width 232 height 22
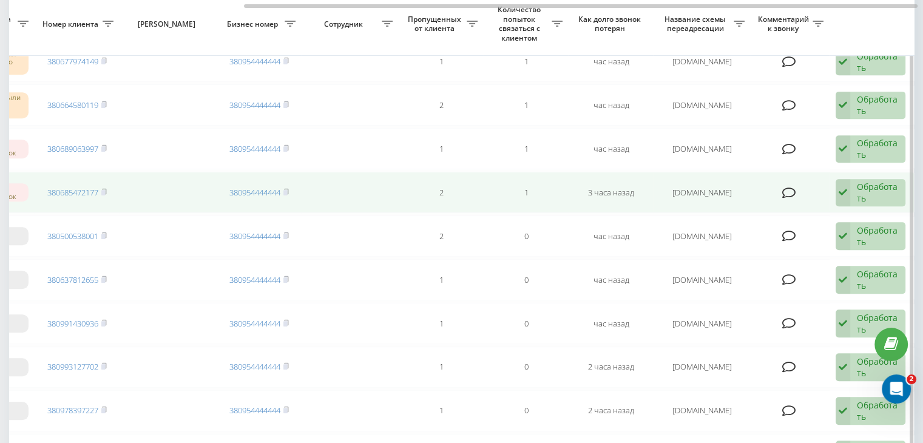
click at [873, 187] on div "Обработать" at bounding box center [877, 192] width 42 height 23
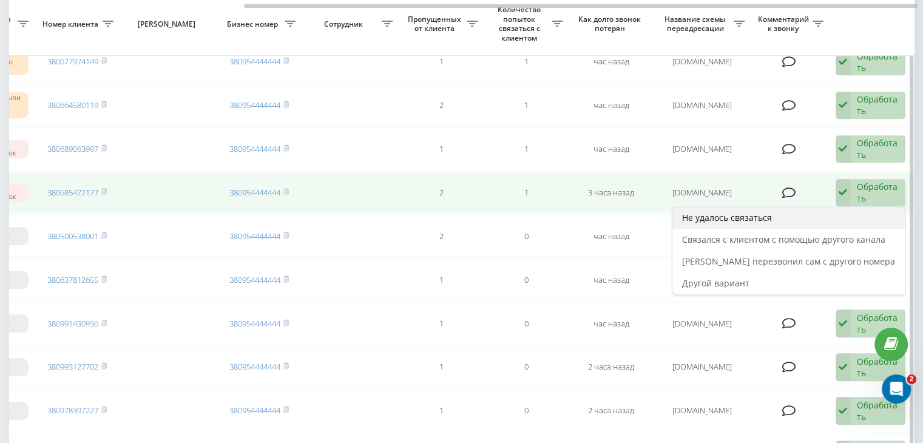
click at [861, 207] on div "Не удалось связаться" at bounding box center [788, 218] width 232 height 22
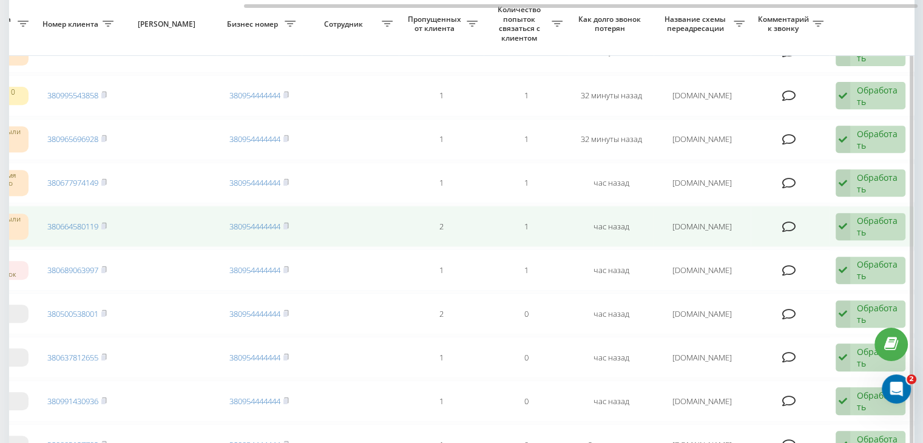
click at [870, 215] on div "Обработать" at bounding box center [877, 226] width 42 height 23
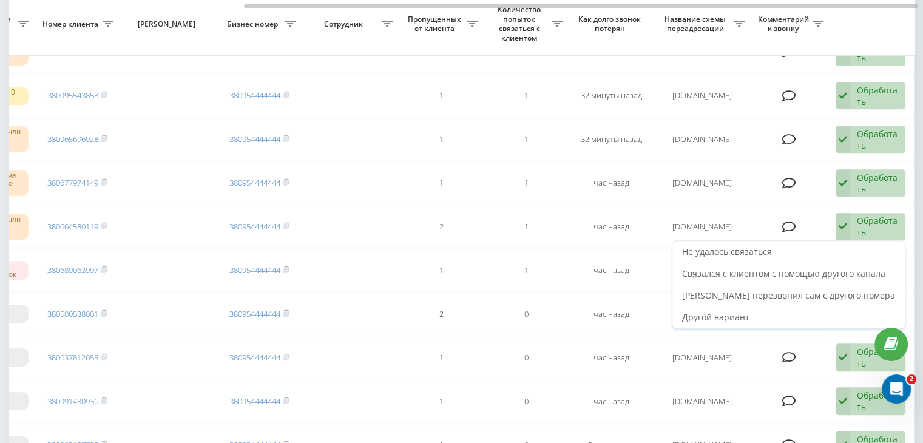
click at [861, 241] on div "Не удалось связаться" at bounding box center [788, 252] width 232 height 22
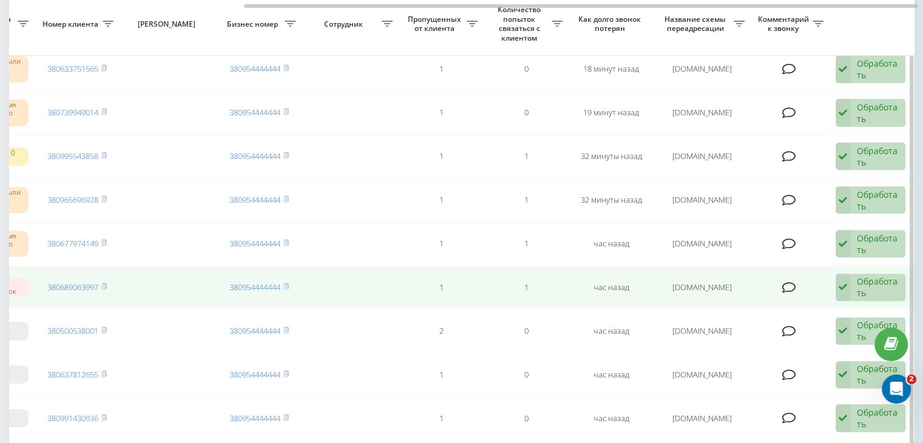
click at [863, 281] on div "Обработать" at bounding box center [877, 286] width 42 height 23
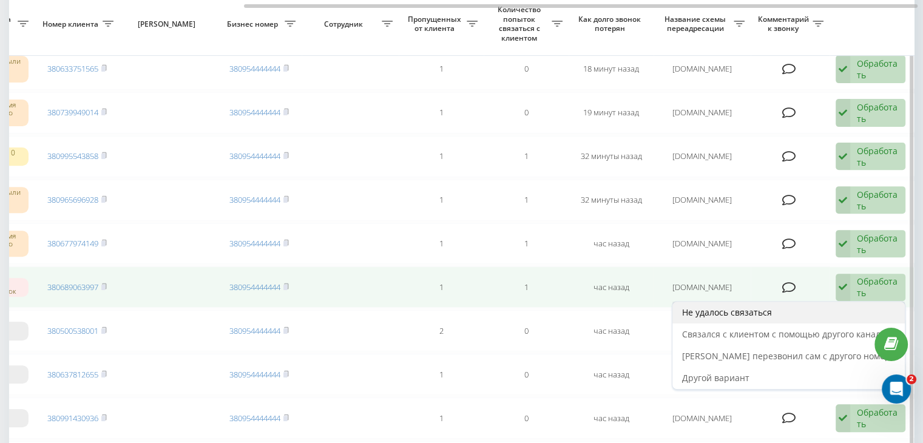
click at [841, 306] on div "Не удалось связаться" at bounding box center [788, 312] width 232 height 22
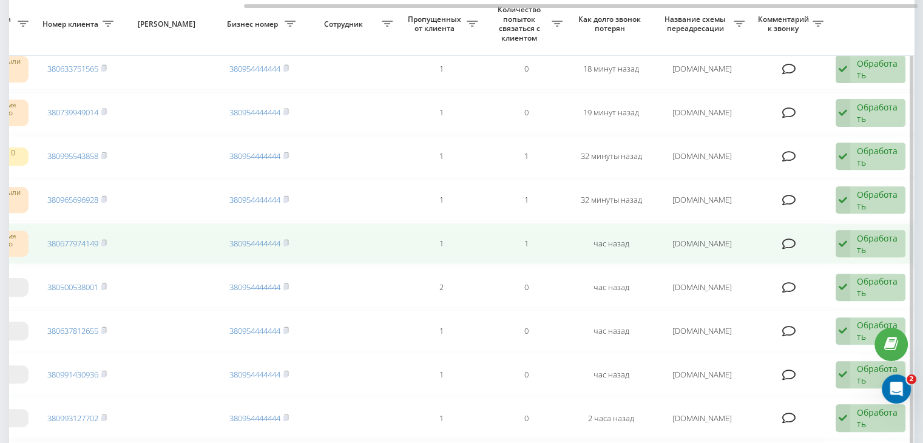
click at [861, 243] on div "Обработать" at bounding box center [877, 243] width 42 height 23
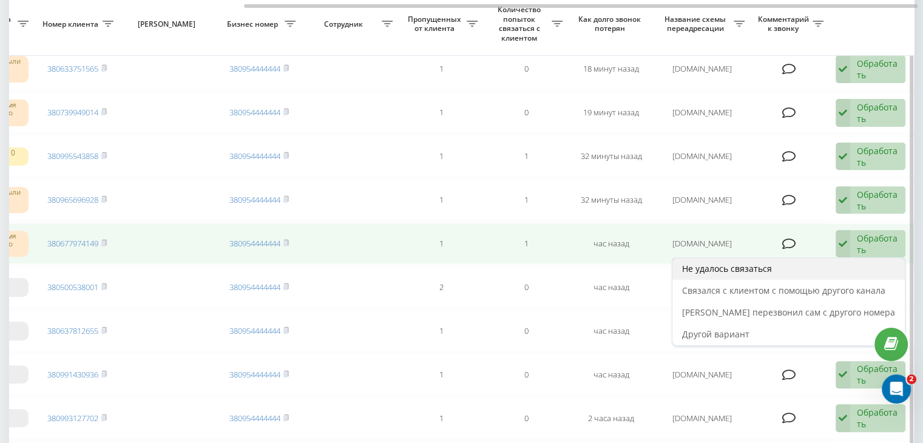
click at [849, 260] on div "Не удалось связаться" at bounding box center [788, 269] width 232 height 22
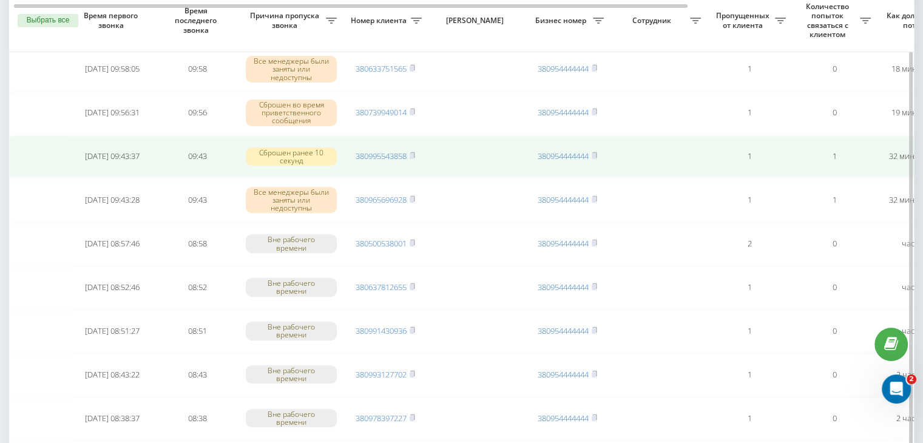
scroll to position [182, 0]
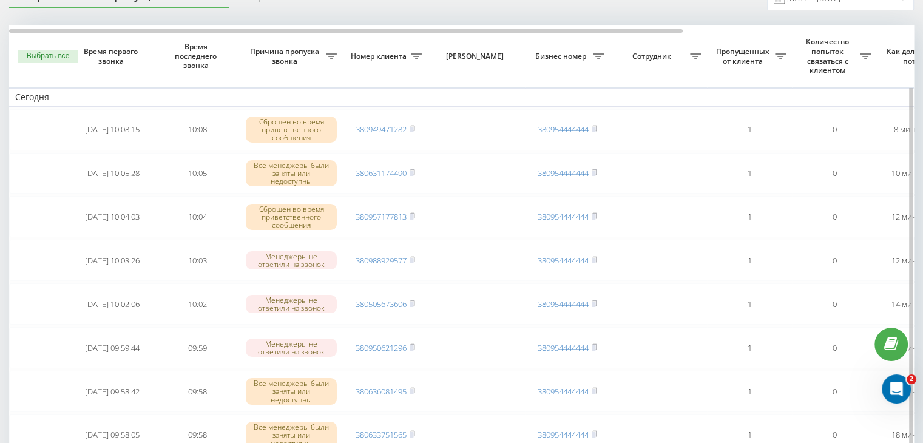
scroll to position [0, 0]
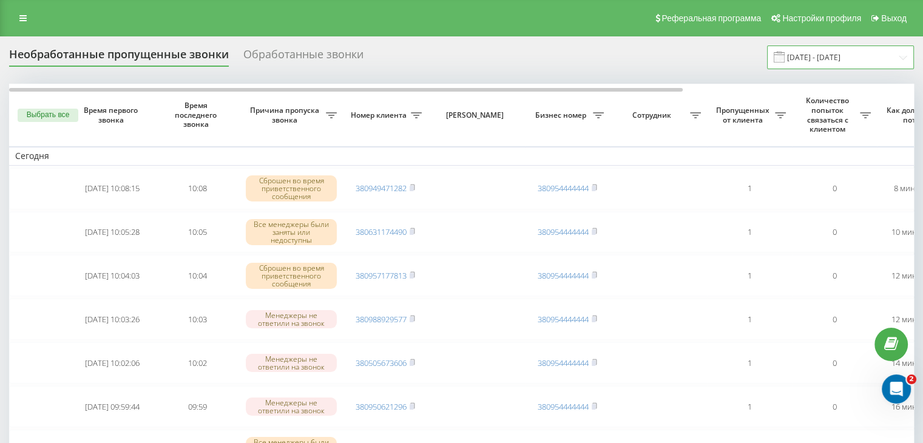
drag, startPoint x: 839, startPoint y: 50, endPoint x: 839, endPoint y: 62, distance: 12.7
click at [839, 50] on input "[DATE] - [DATE]" at bounding box center [840, 57] width 147 height 24
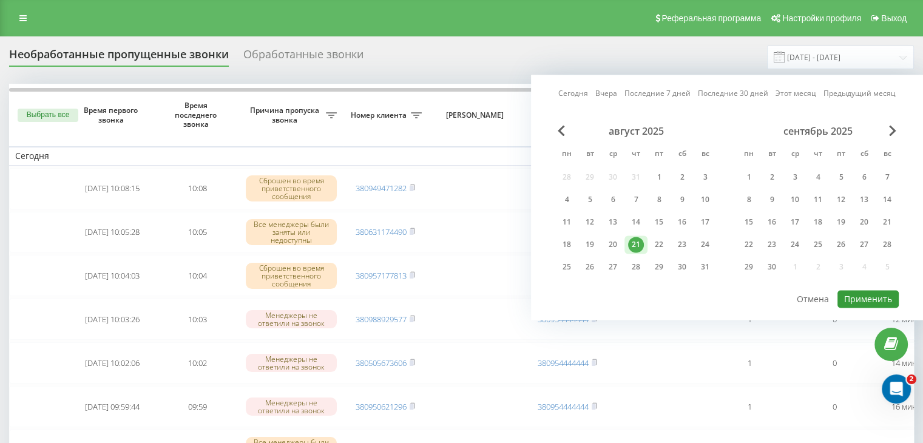
click at [858, 294] on button "Применить" at bounding box center [867, 299] width 61 height 18
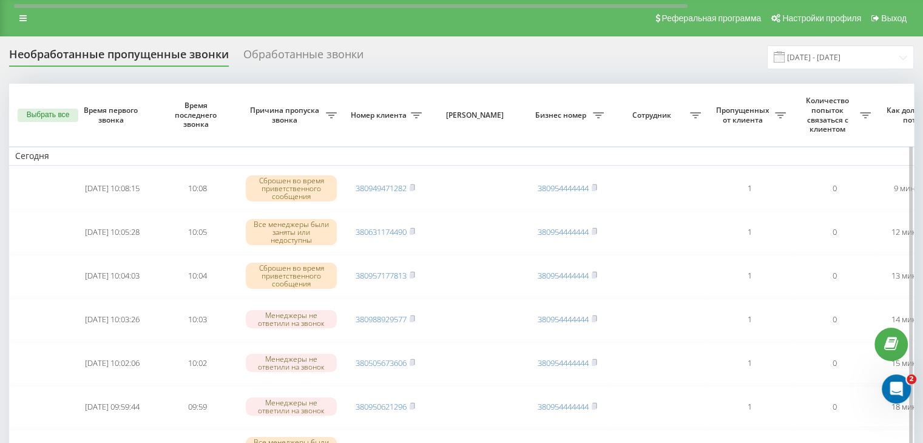
scroll to position [303, 0]
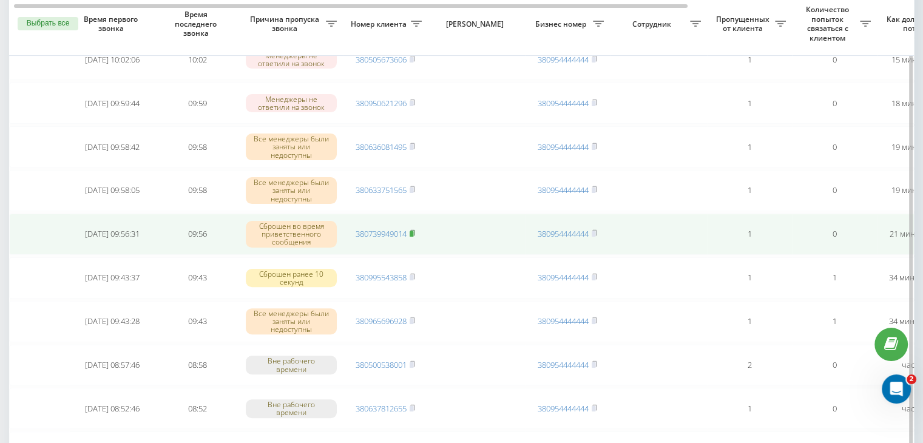
click at [413, 230] on icon at bounding box center [412, 232] width 4 height 5
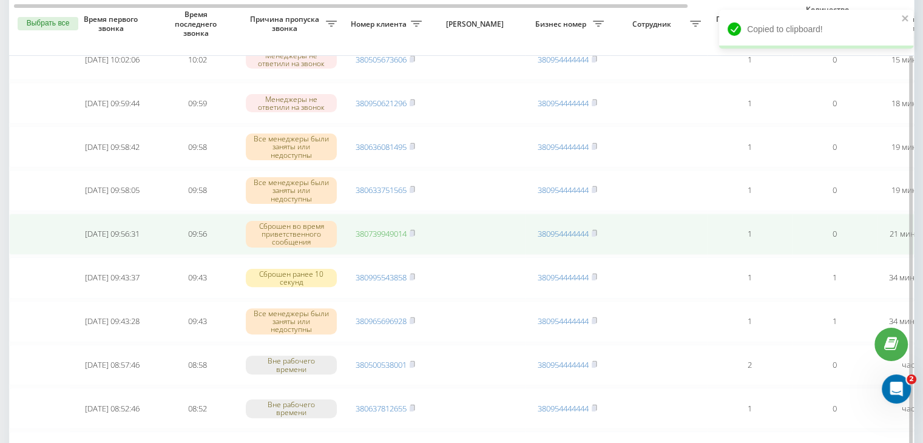
click at [376, 231] on link "380739949014" at bounding box center [380, 233] width 51 height 11
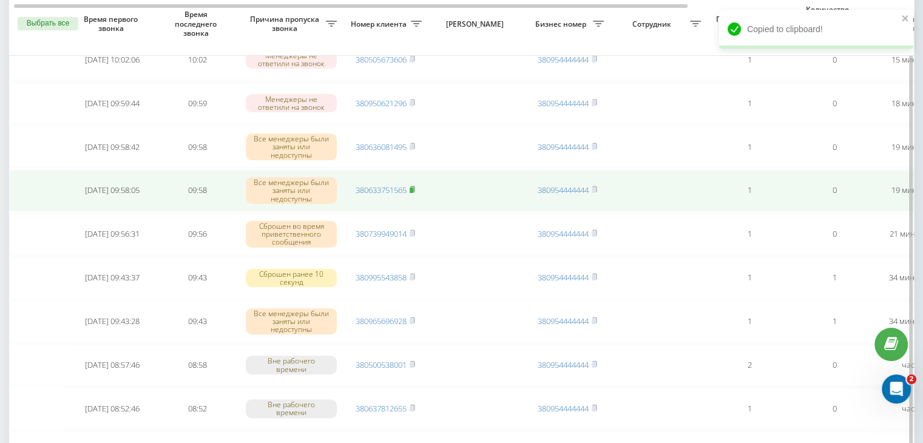
click at [412, 189] on rect at bounding box center [411, 189] width 4 height 5
click at [415, 190] on span at bounding box center [411, 189] width 5 height 11
click at [386, 189] on link "380633751565" at bounding box center [380, 189] width 51 height 11
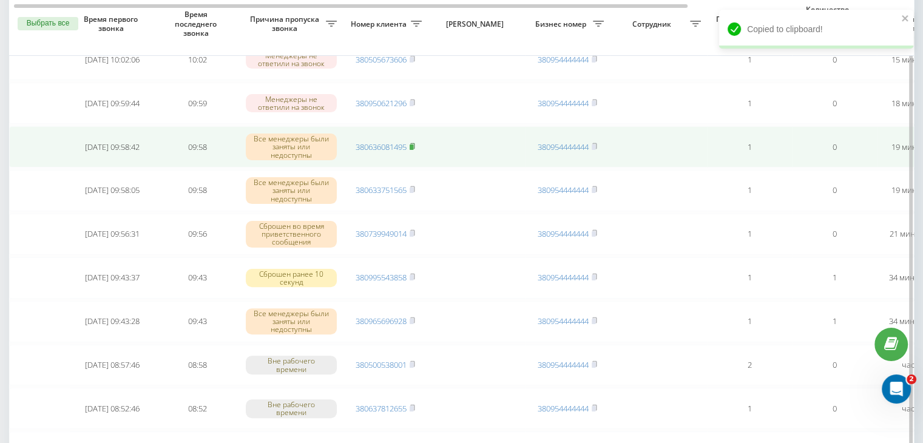
click at [413, 144] on rect at bounding box center [411, 146] width 4 height 5
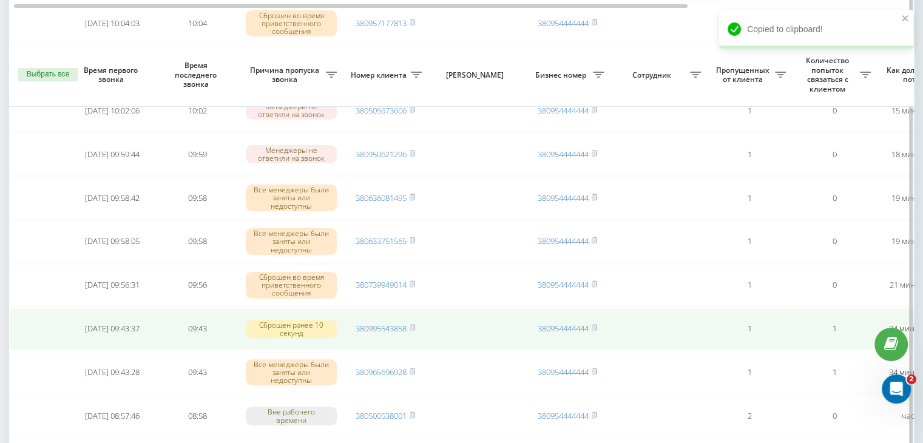
scroll to position [243, 0]
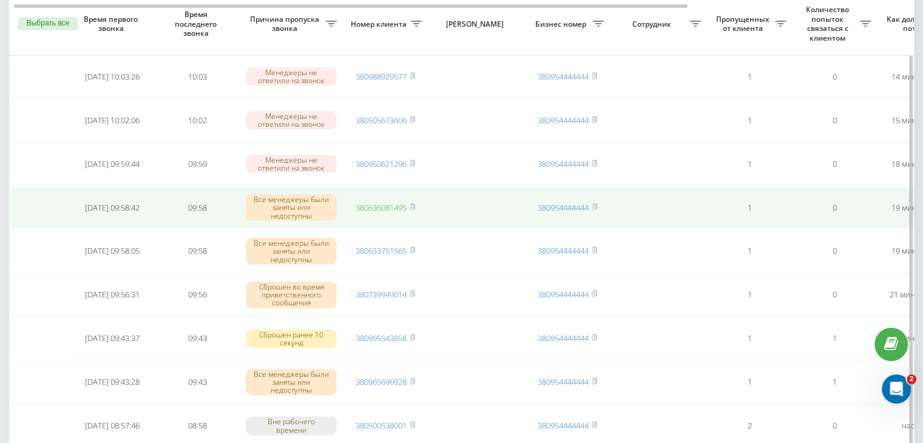
click at [388, 204] on link "380636081495" at bounding box center [380, 207] width 51 height 11
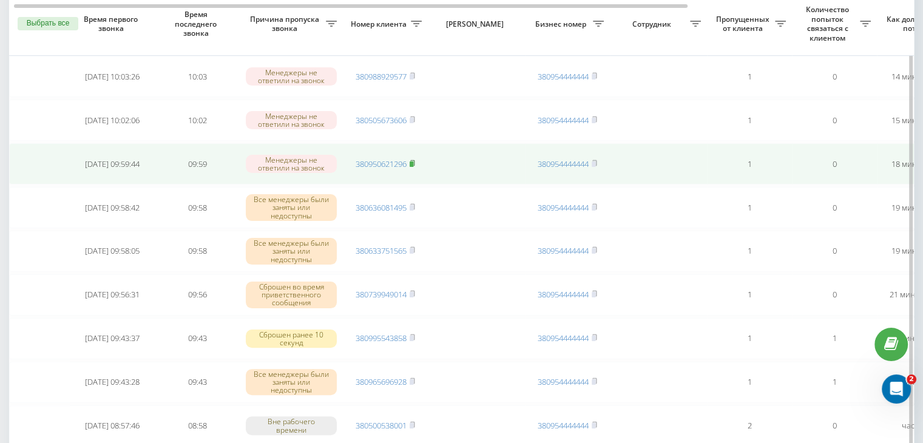
click at [412, 161] on rect at bounding box center [411, 163] width 4 height 5
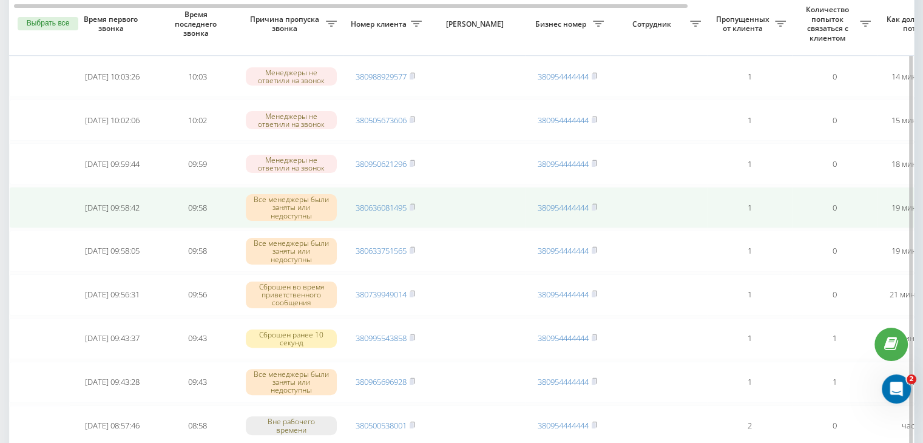
drag, startPoint x: 5, startPoint y: 207, endPoint x: 10, endPoint y: 214, distance: 8.6
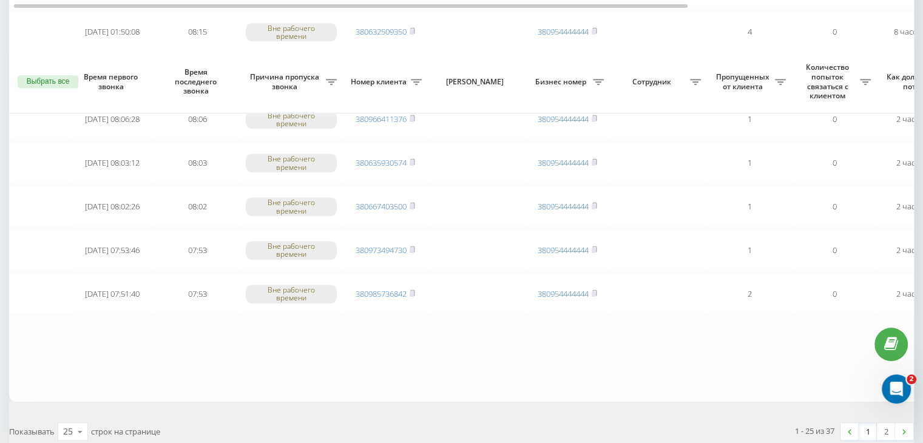
scroll to position [999, 0]
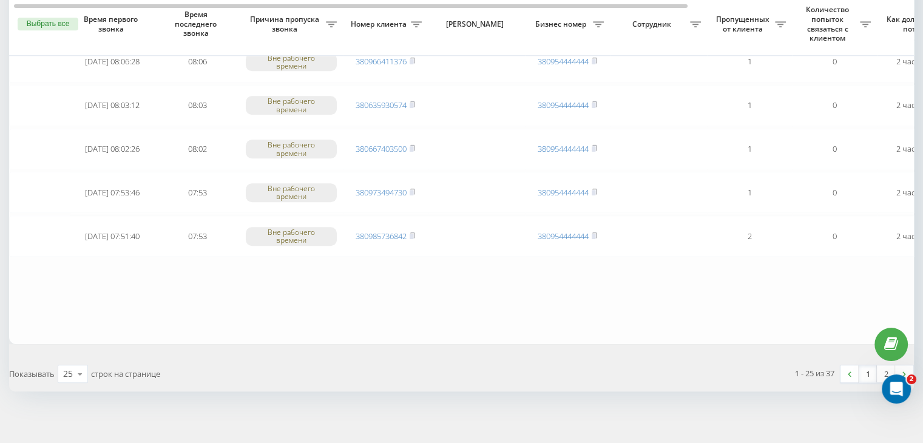
click at [868, 365] on link "1" at bounding box center [867, 373] width 18 height 17
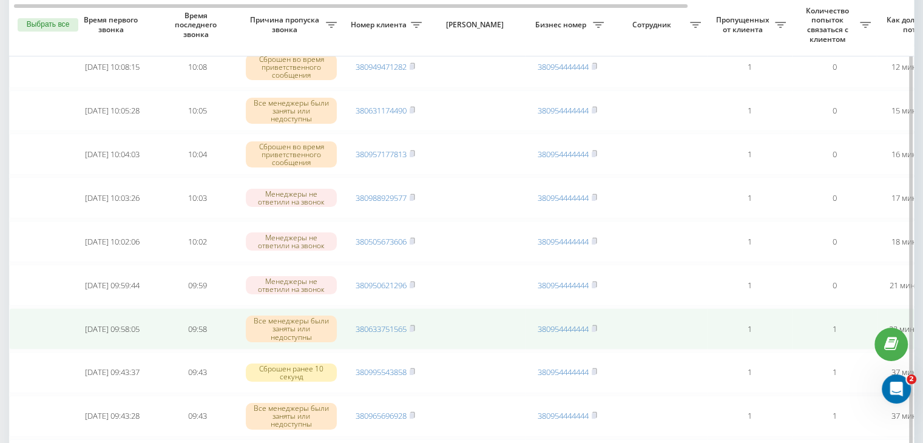
scroll to position [182, 0]
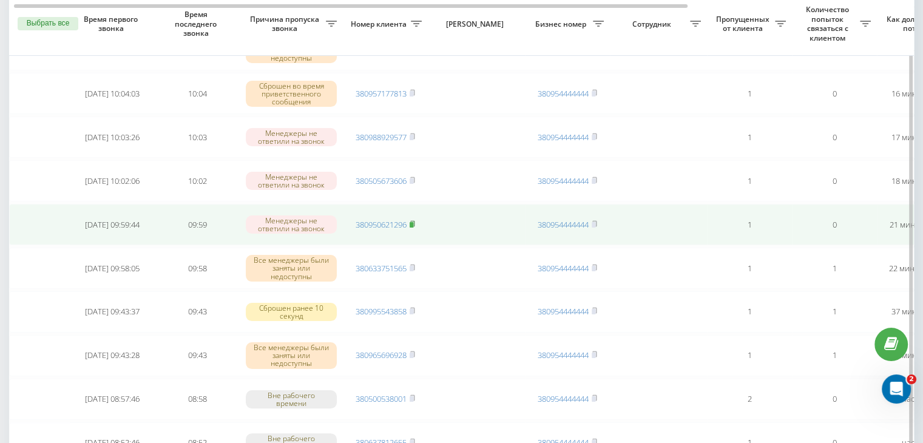
click at [414, 223] on icon at bounding box center [412, 223] width 4 height 5
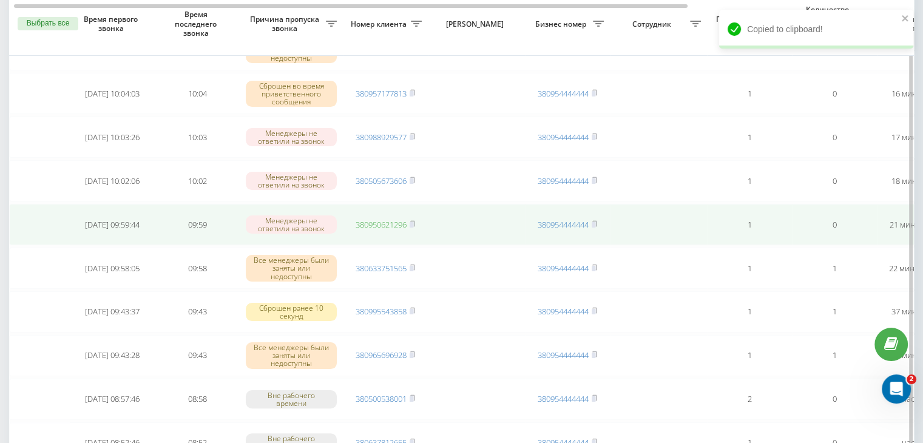
click at [394, 221] on link "380950621296" at bounding box center [380, 224] width 51 height 11
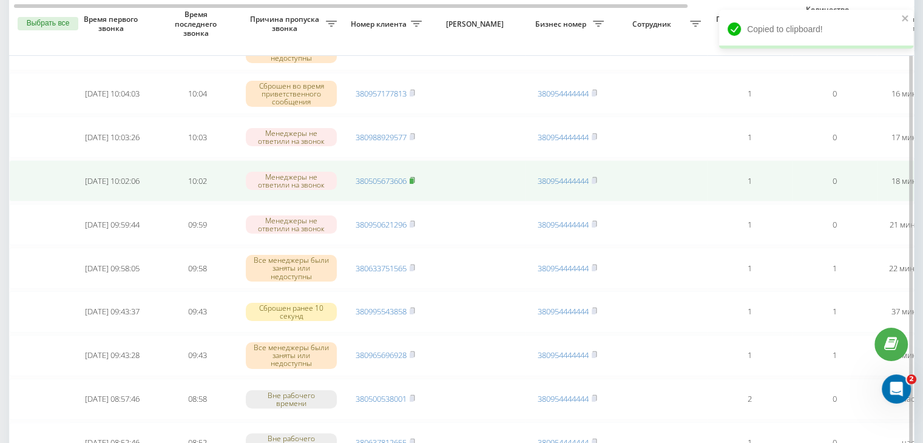
click at [413, 178] on rect at bounding box center [411, 180] width 4 height 5
click at [391, 178] on link "380505673606" at bounding box center [380, 180] width 51 height 11
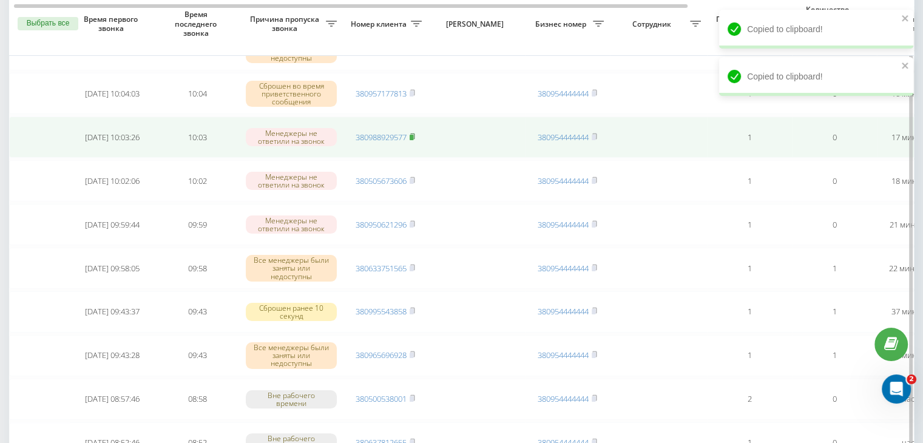
click at [415, 134] on icon at bounding box center [411, 136] width 5 height 7
click at [398, 134] on link "380988929577" at bounding box center [380, 137] width 51 height 11
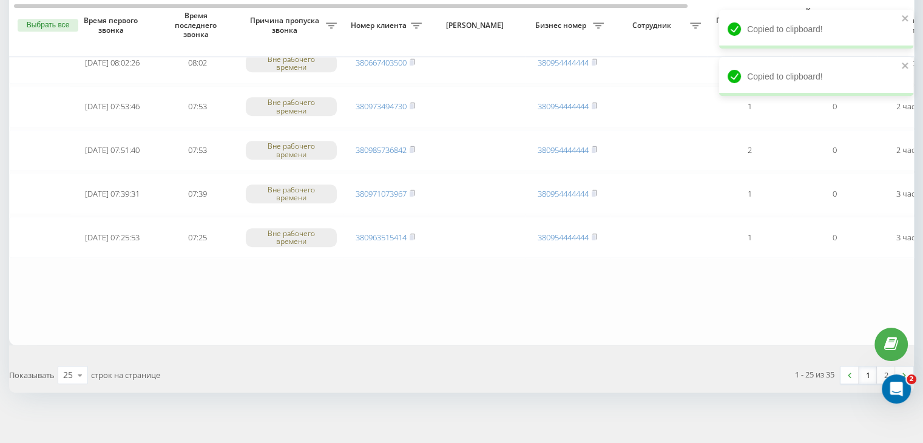
scroll to position [999, 0]
click at [866, 365] on link "1" at bounding box center [867, 373] width 18 height 17
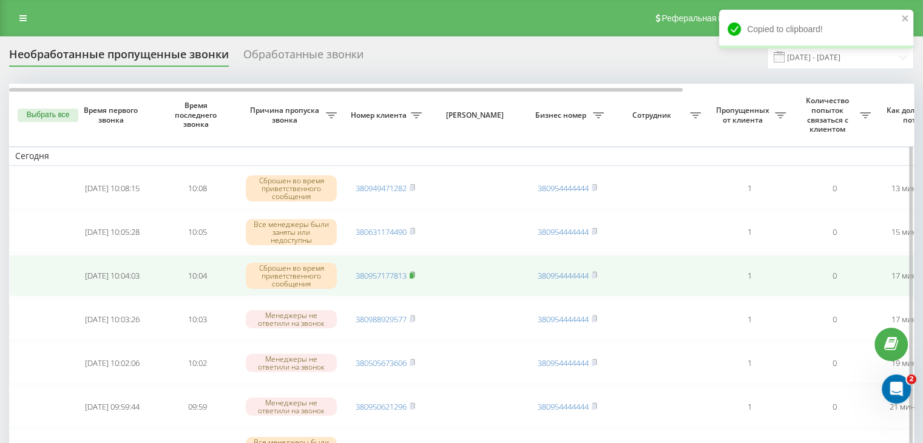
click at [413, 274] on rect at bounding box center [411, 275] width 4 height 5
click at [395, 274] on link "380957177813" at bounding box center [380, 275] width 51 height 11
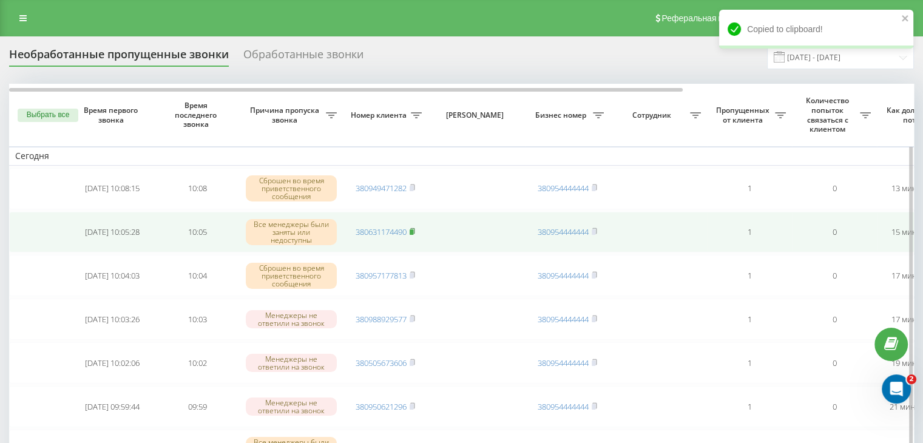
click at [413, 229] on rect at bounding box center [411, 231] width 4 height 5
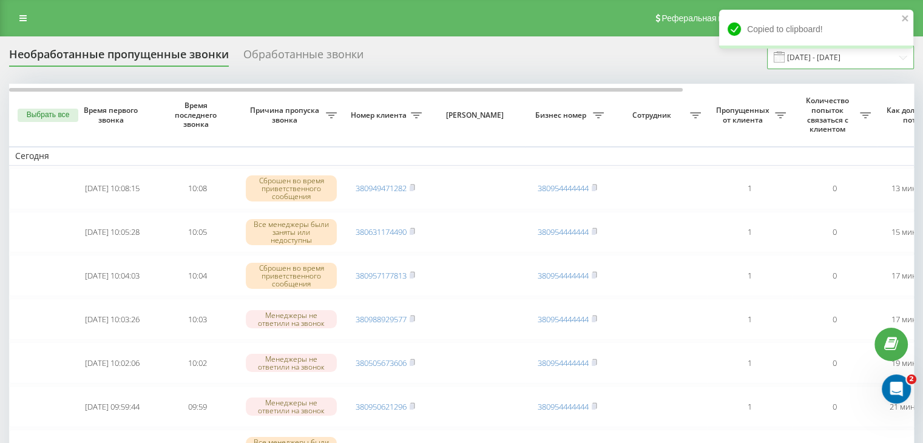
click at [842, 63] on input "[DATE] - [DATE]" at bounding box center [840, 57] width 147 height 24
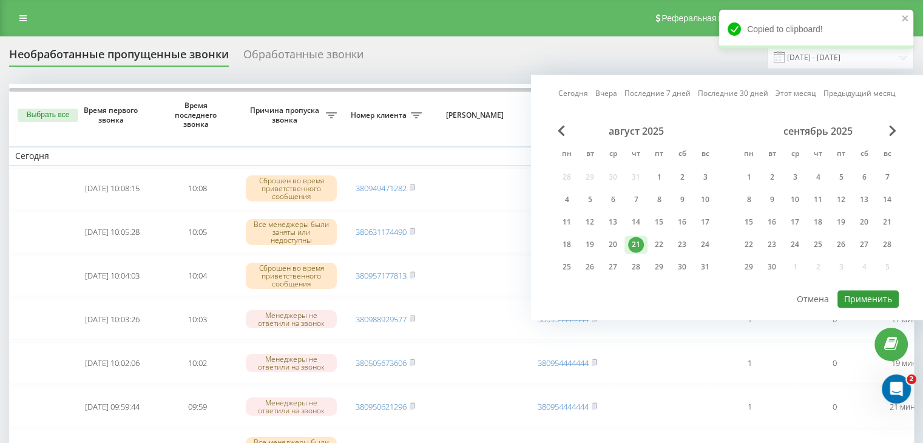
click at [859, 298] on button "Применить" at bounding box center [867, 299] width 61 height 18
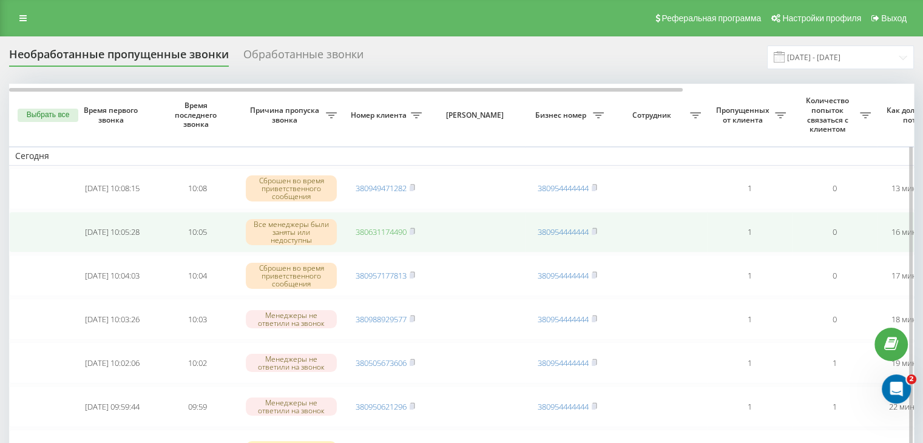
click at [397, 234] on link "380631174490" at bounding box center [380, 231] width 51 height 11
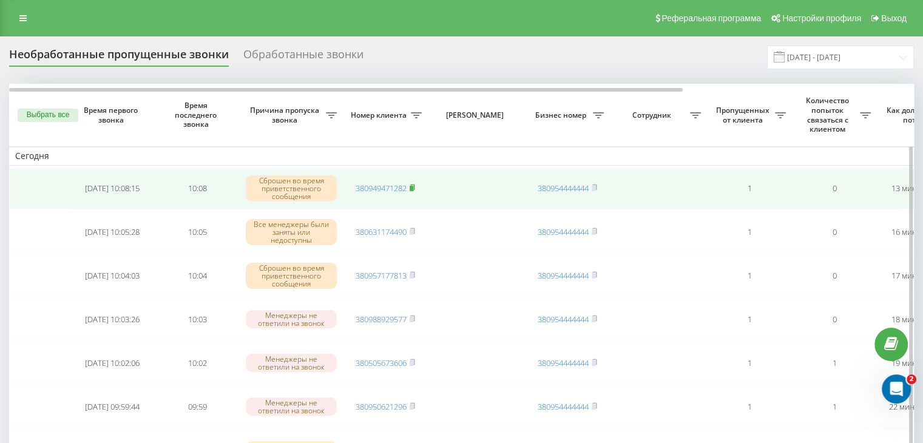
click at [412, 186] on rect at bounding box center [411, 188] width 4 height 5
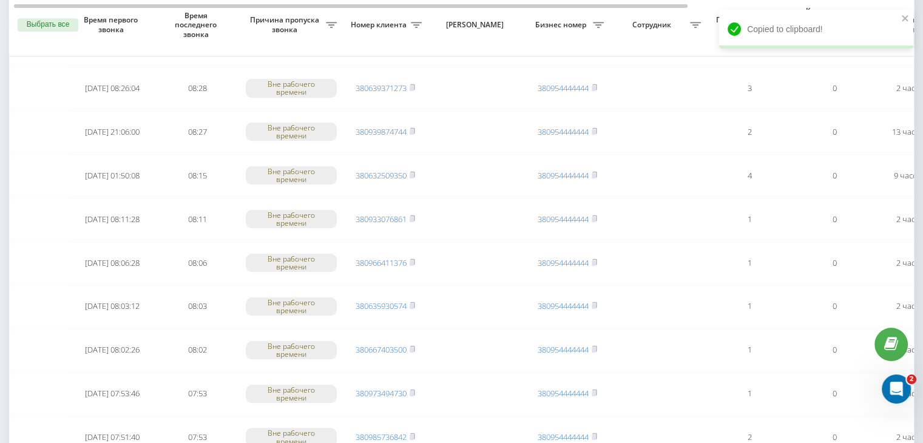
scroll to position [999, 0]
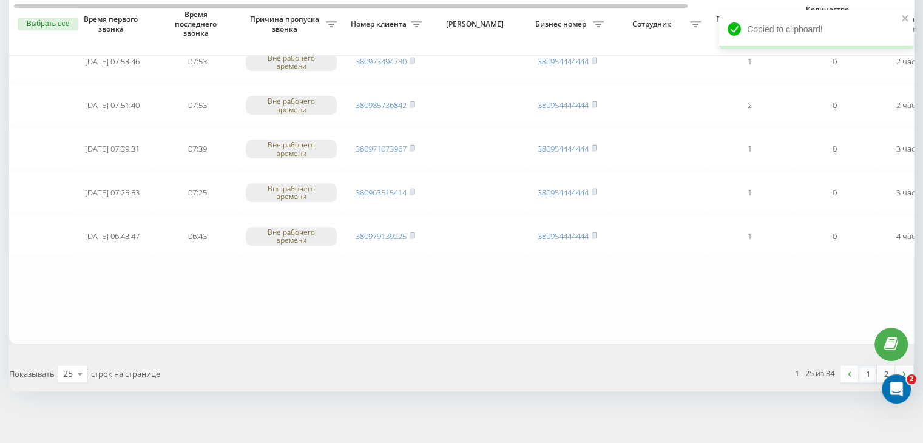
click at [869, 368] on link "1" at bounding box center [867, 373] width 18 height 17
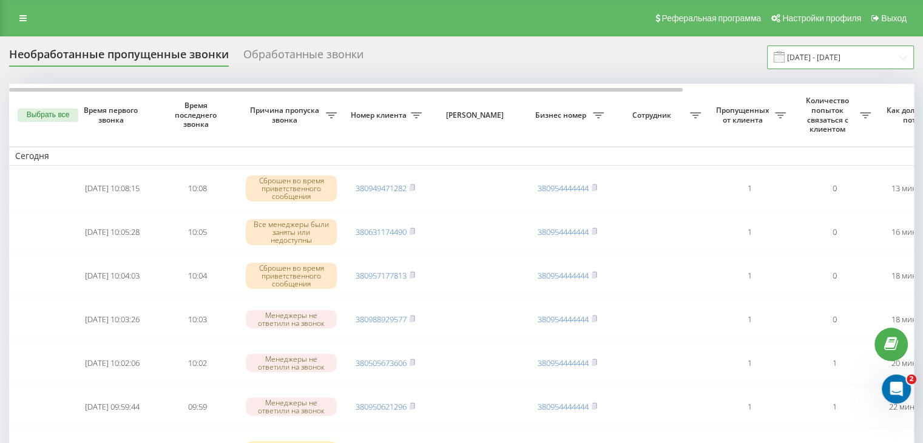
click at [813, 59] on input "[DATE] - [DATE]" at bounding box center [840, 57] width 147 height 24
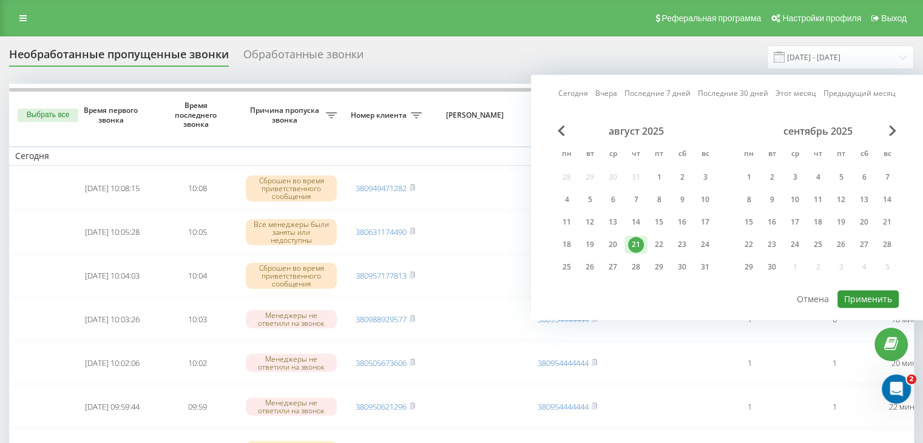
click at [856, 291] on button "Применить" at bounding box center [867, 299] width 61 height 18
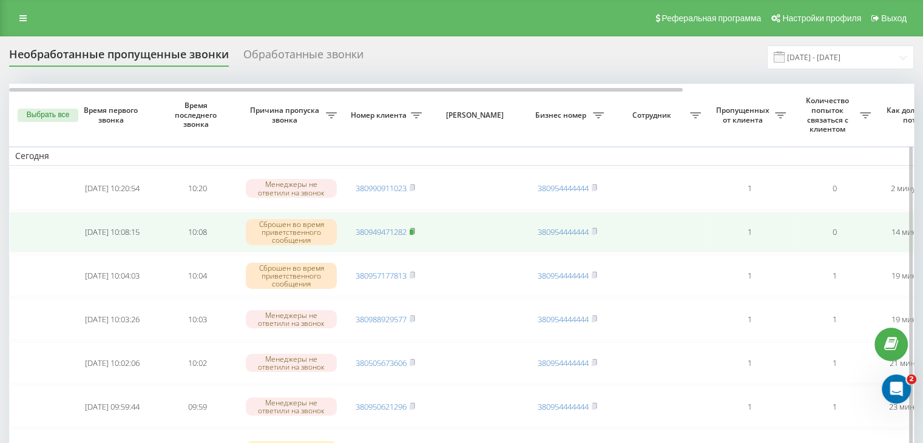
click at [413, 230] on rect at bounding box center [411, 231] width 4 height 5
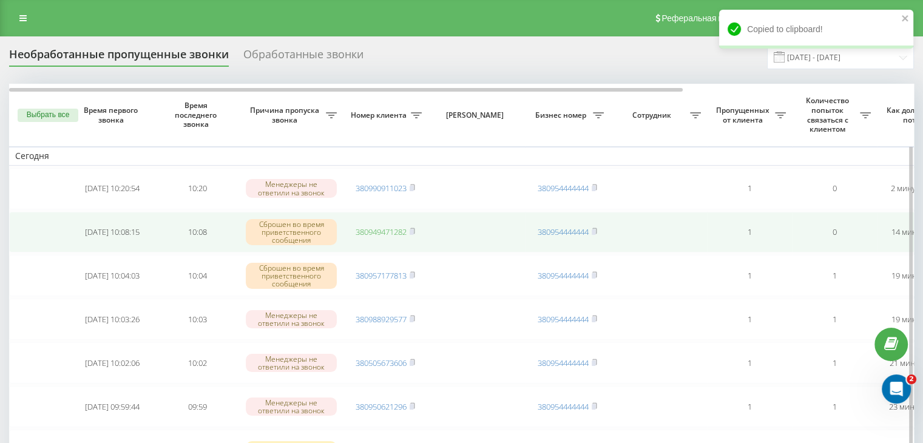
click at [366, 229] on link "380949471282" at bounding box center [380, 231] width 51 height 11
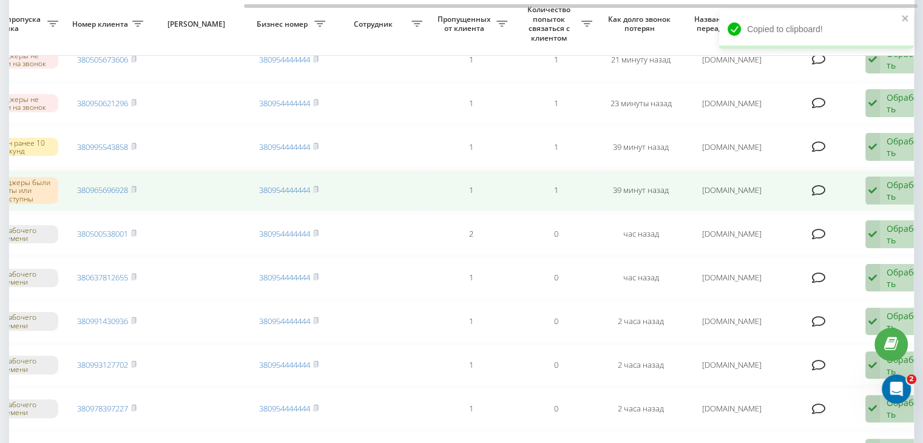
scroll to position [0, 308]
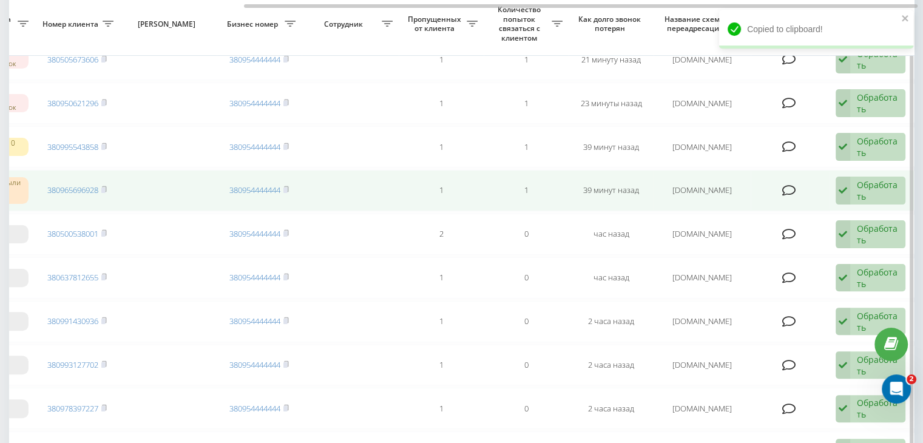
click at [870, 187] on div "Обработать" at bounding box center [877, 190] width 42 height 23
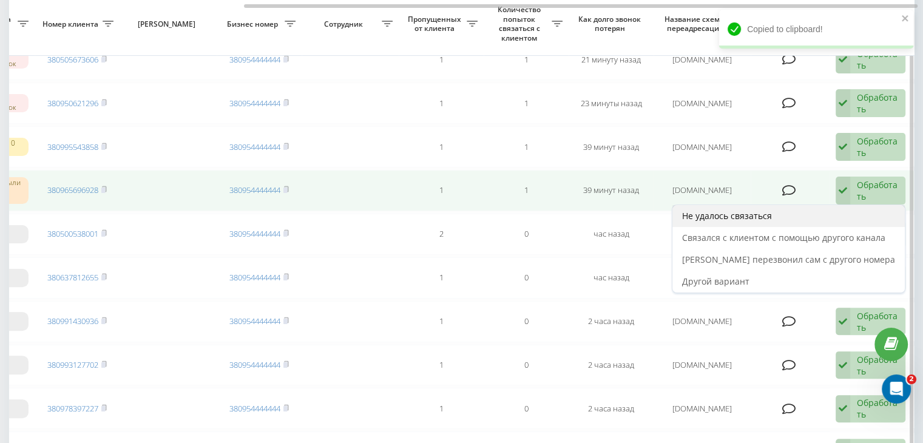
click at [854, 205] on div "Не удалось связаться" at bounding box center [788, 216] width 232 height 22
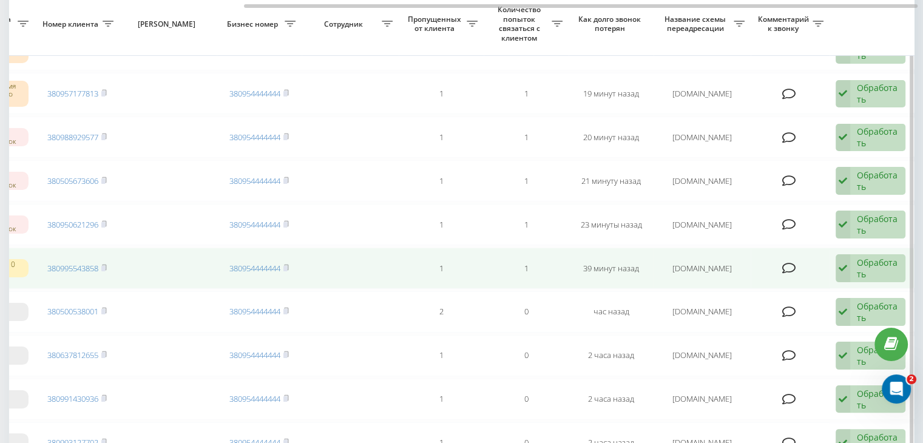
click at [854, 264] on div "Обработать Не удалось связаться Связался с клиентом с помощью другого канала Кл…" at bounding box center [870, 268] width 70 height 28
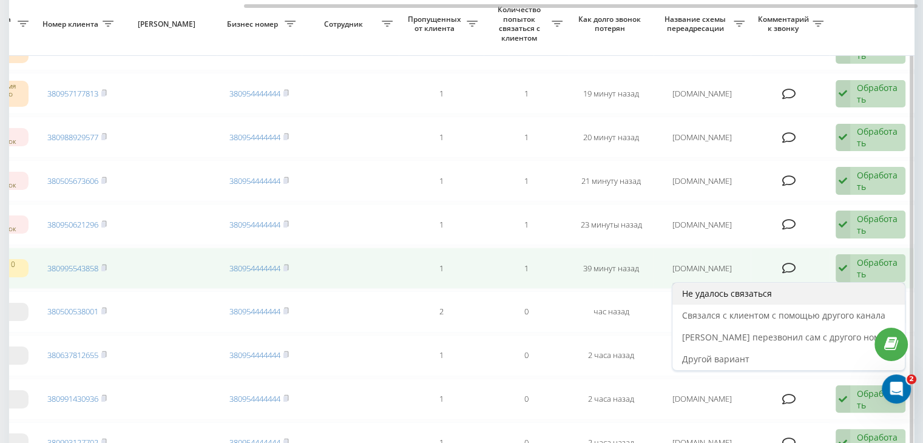
click at [812, 290] on div "Не удалось связаться" at bounding box center [788, 294] width 232 height 22
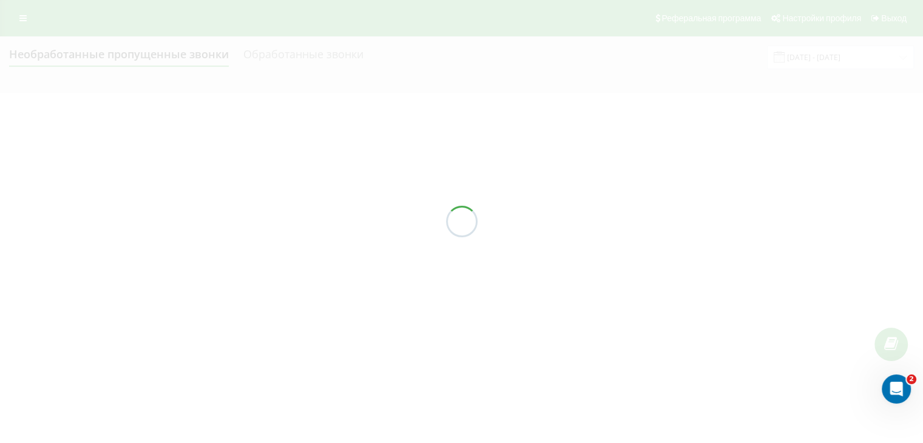
scroll to position [0, 0]
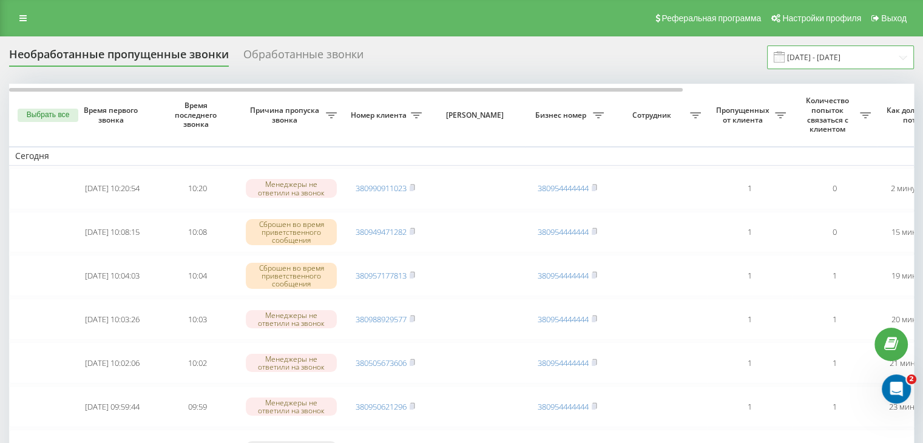
click at [806, 56] on input "[DATE] - [DATE]" at bounding box center [840, 57] width 147 height 24
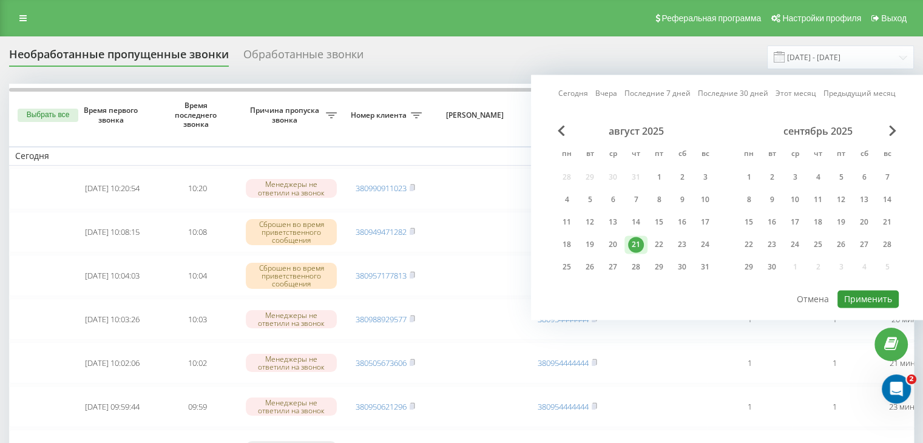
click at [844, 290] on button "Применить" at bounding box center [867, 299] width 61 height 18
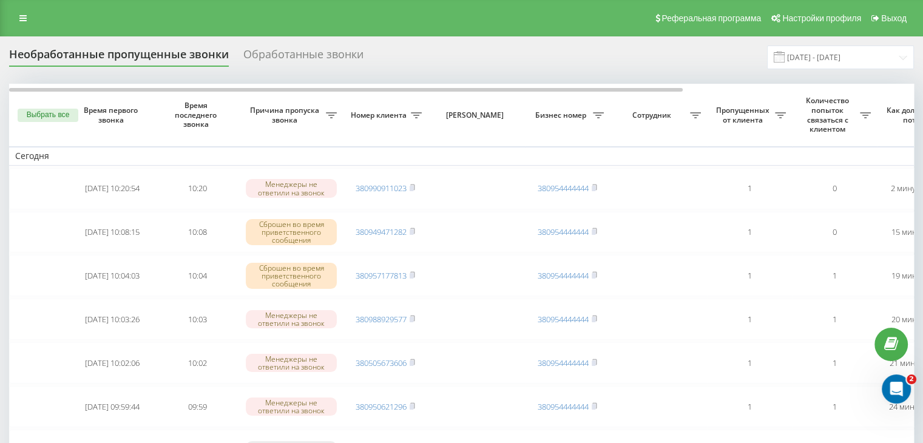
click at [845, 50] on input "[DATE] - [DATE]" at bounding box center [840, 57] width 147 height 24
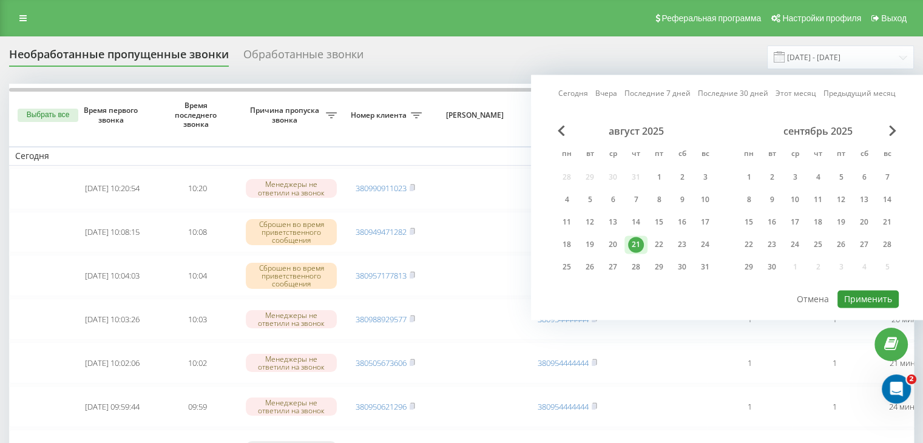
click at [848, 290] on button "Применить" at bounding box center [867, 299] width 61 height 18
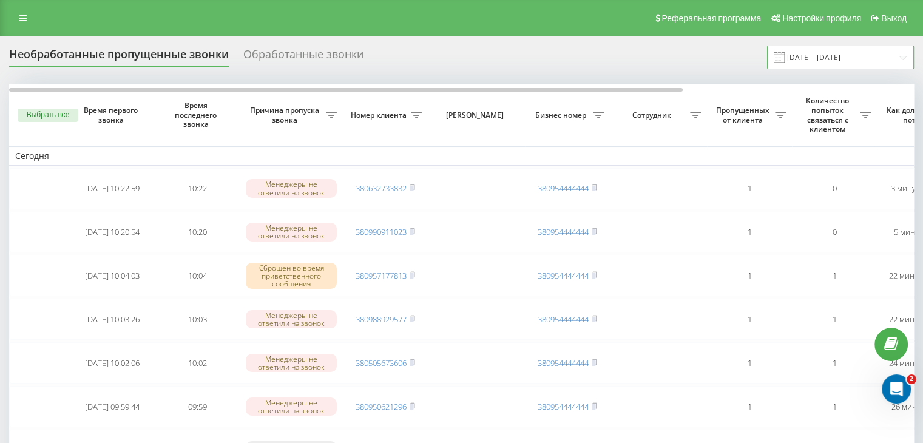
click at [861, 59] on input "[DATE] - [DATE]" at bounding box center [840, 57] width 147 height 24
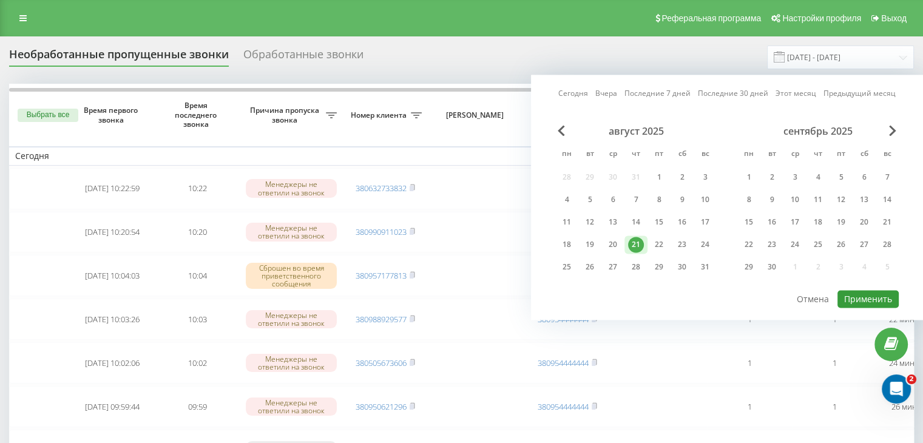
click at [853, 292] on button "Применить" at bounding box center [867, 299] width 61 height 18
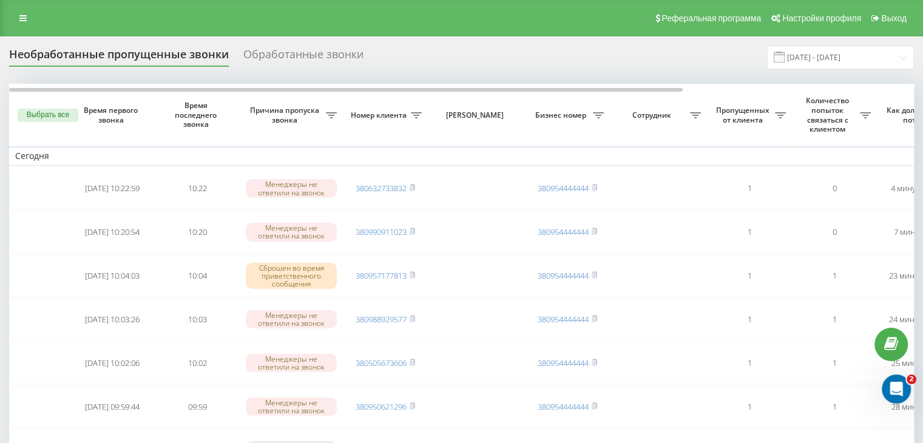
drag, startPoint x: 403, startPoint y: 32, endPoint x: 551, endPoint y: 53, distance: 149.5
click at [403, 32] on div "Реферальная программа Настройки профиля Выход" at bounding box center [461, 18] width 923 height 36
click at [879, 68] on input "[DATE] - [DATE]" at bounding box center [840, 57] width 147 height 24
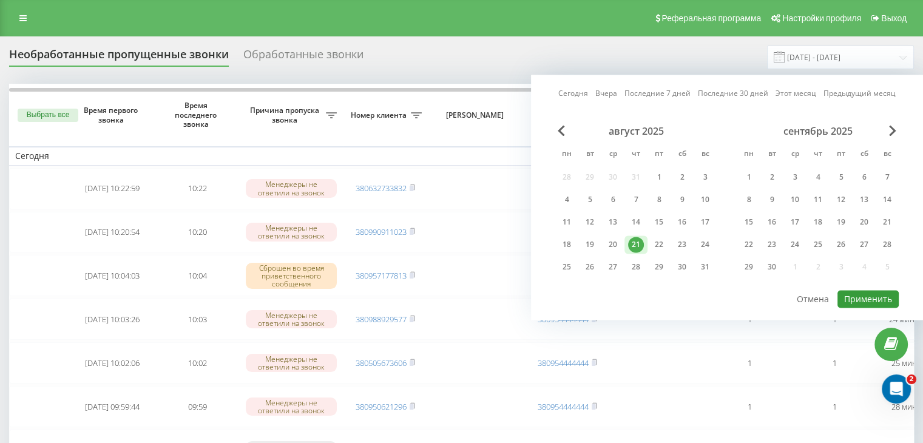
click at [855, 299] on button "Применить" at bounding box center [867, 299] width 61 height 18
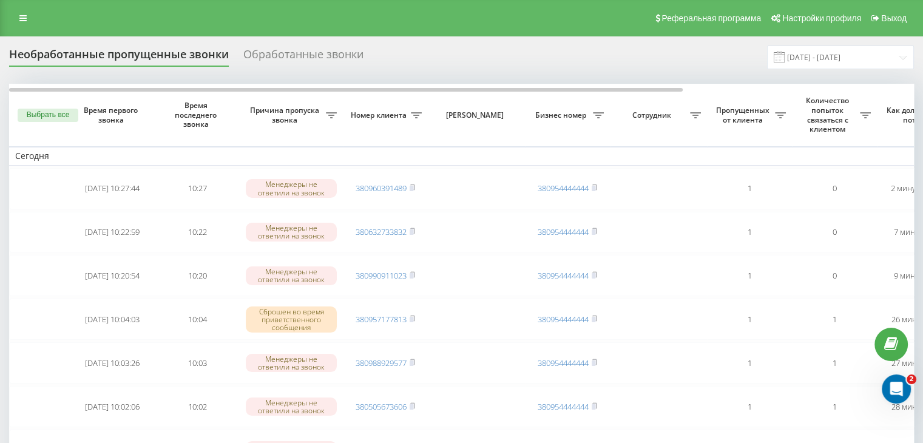
click at [379, 32] on div "Реферальная программа Настройки профиля Выход" at bounding box center [461, 18] width 923 height 36
drag, startPoint x: 811, startPoint y: 58, endPoint x: 808, endPoint y: 69, distance: 10.7
click at [811, 59] on input "[DATE] - [DATE]" at bounding box center [840, 57] width 147 height 24
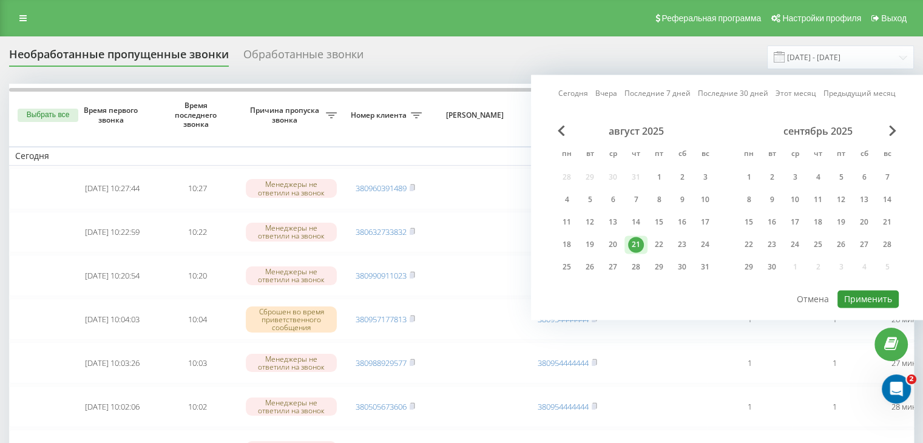
click at [861, 290] on button "Применить" at bounding box center [867, 299] width 61 height 18
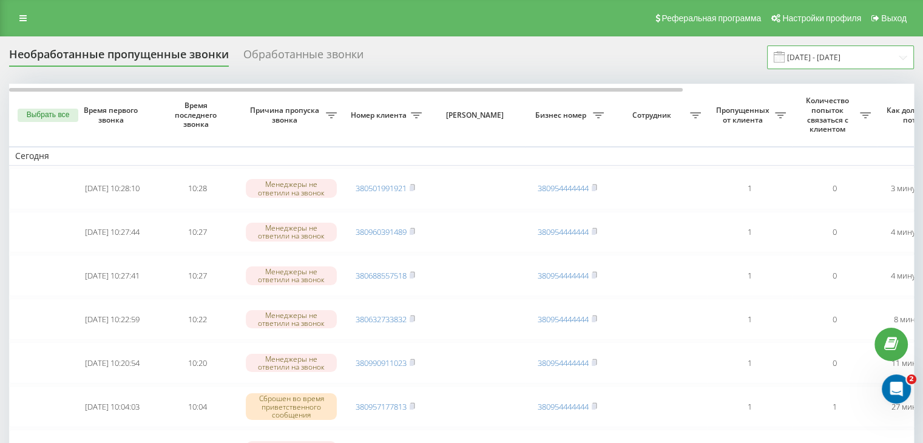
click at [872, 64] on input "[DATE] - [DATE]" at bounding box center [840, 57] width 147 height 24
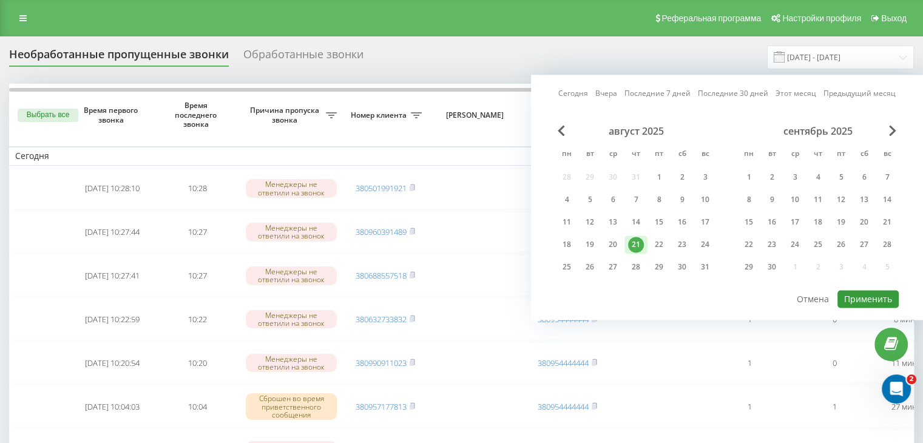
click at [879, 292] on button "Применить" at bounding box center [867, 299] width 61 height 18
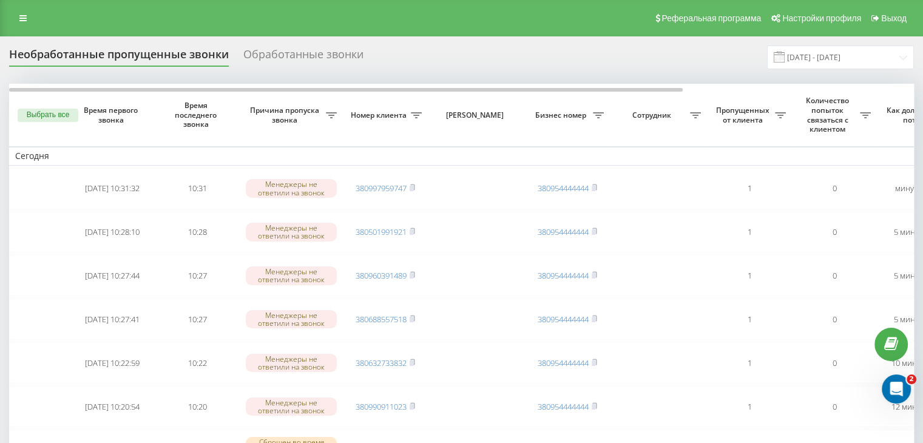
click at [398, 54] on div "Необработанные пропущенные звонки Обработанные звонки [DATE] - [DATE]" at bounding box center [461, 57] width 904 height 24
click at [866, 59] on input "[DATE] - [DATE]" at bounding box center [840, 57] width 147 height 24
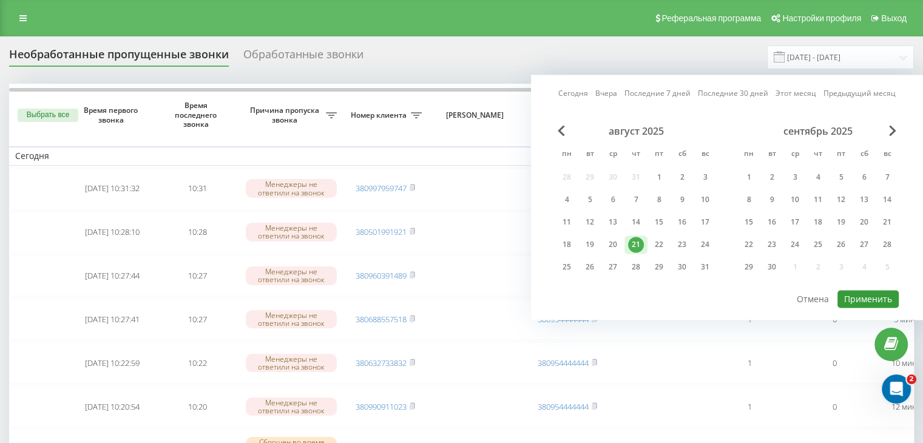
click at [856, 292] on button "Применить" at bounding box center [867, 299] width 61 height 18
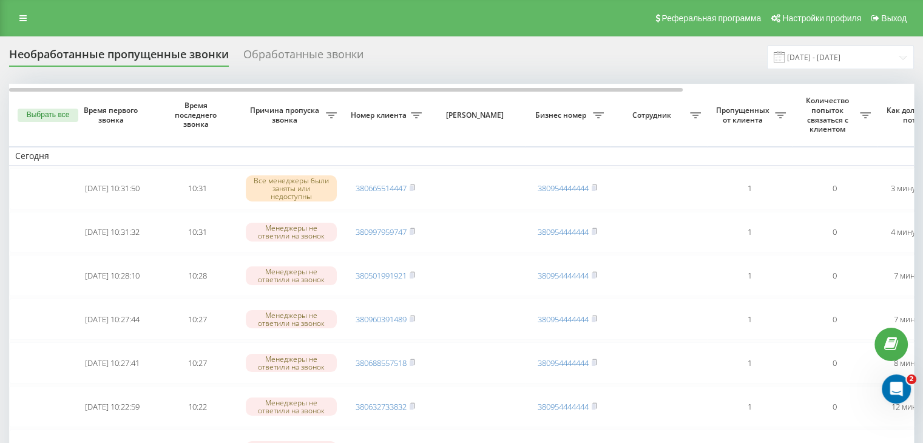
click at [395, 25] on div "Реферальная программа Настройки профиля Выход" at bounding box center [461, 18] width 923 height 36
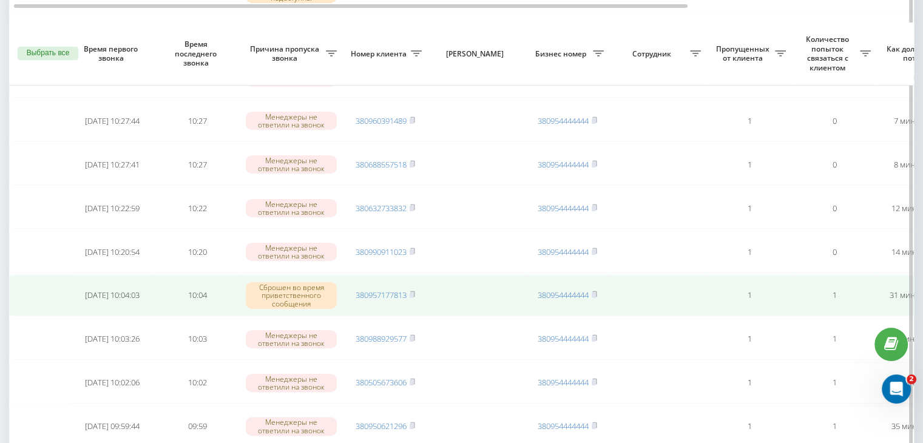
scroll to position [243, 0]
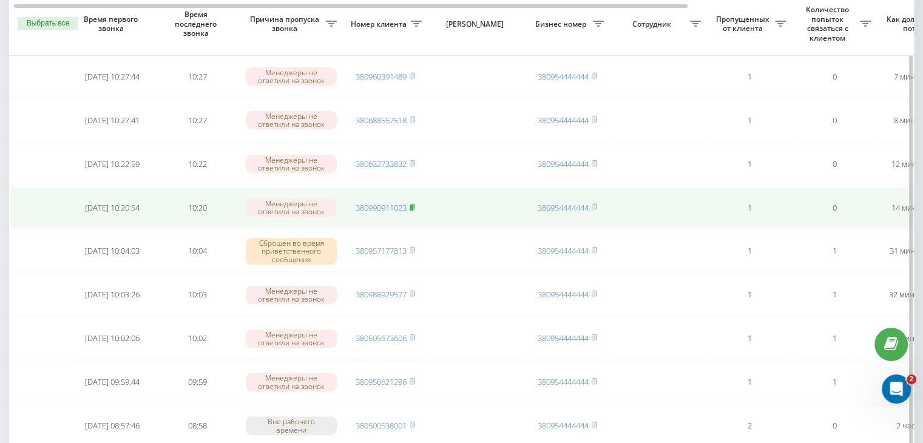
click at [413, 205] on rect at bounding box center [411, 207] width 4 height 5
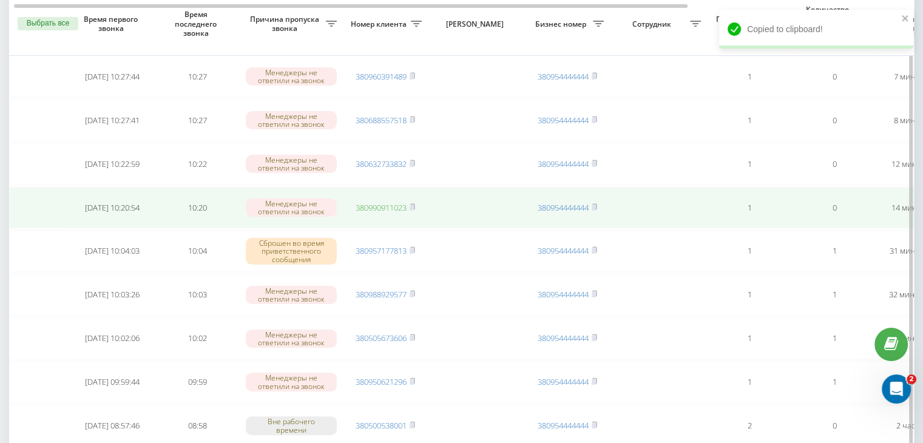
click at [394, 204] on link "380990911023" at bounding box center [380, 207] width 51 height 11
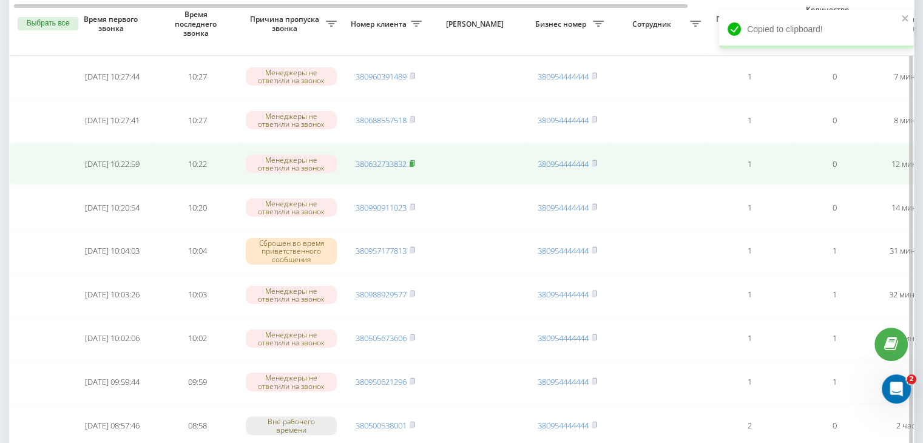
click at [412, 160] on icon at bounding box center [411, 163] width 5 height 7
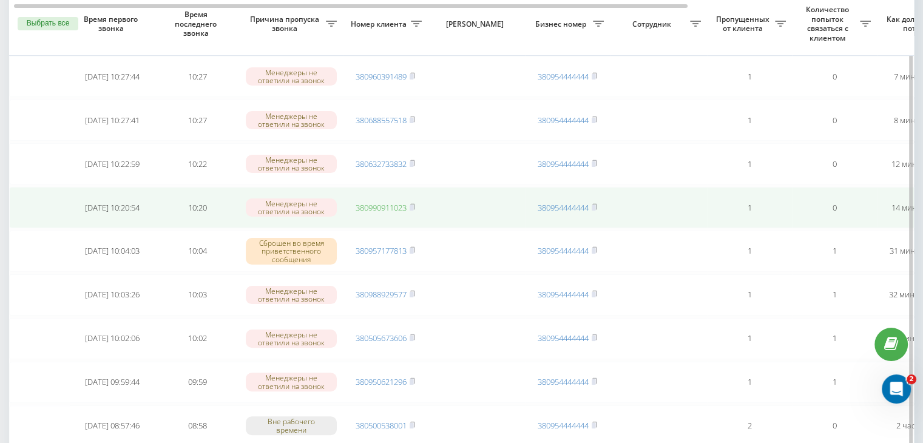
click at [394, 207] on link "380990911023" at bounding box center [380, 207] width 51 height 11
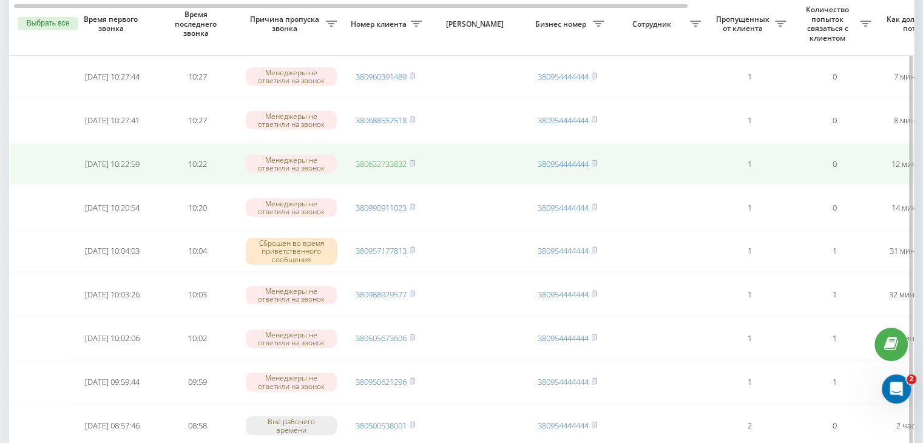
click at [393, 163] on link "380632733832" at bounding box center [380, 163] width 51 height 11
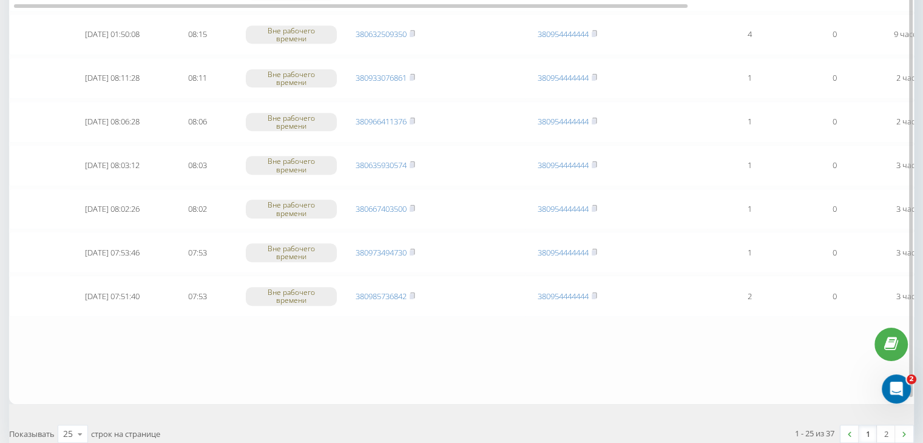
scroll to position [999, 0]
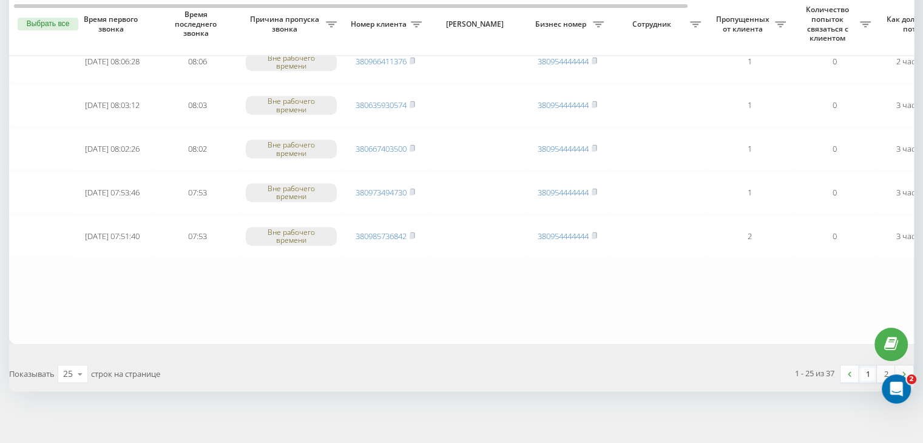
click at [862, 371] on link "1" at bounding box center [867, 373] width 18 height 17
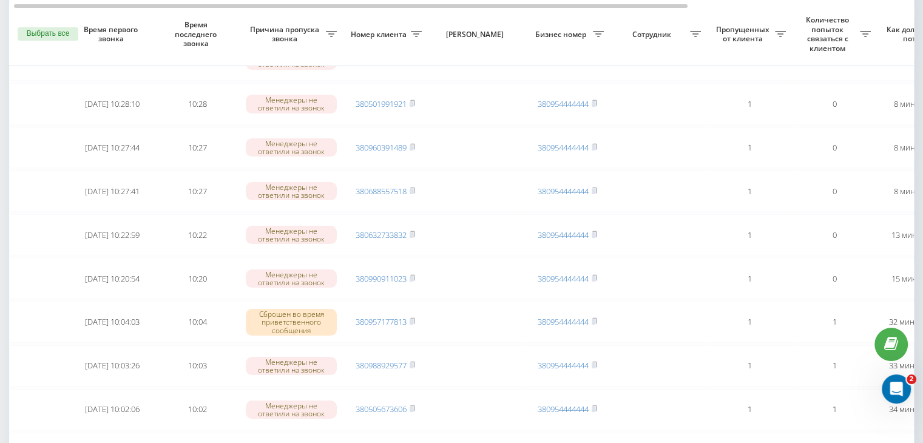
scroll to position [182, 0]
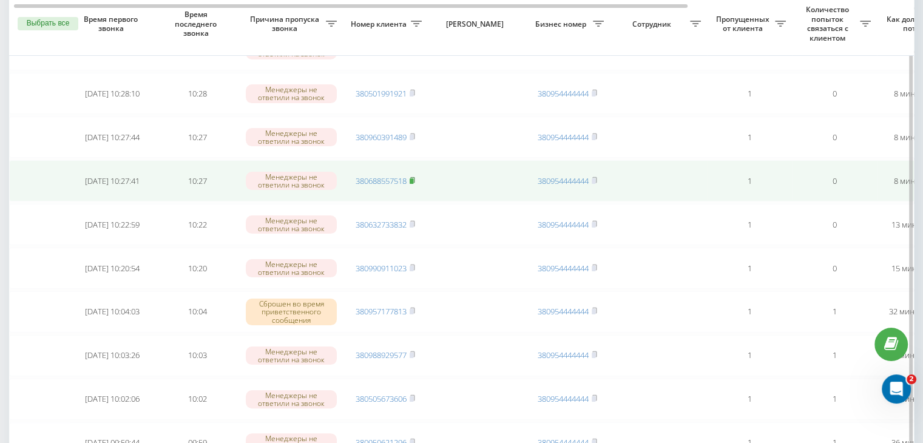
click at [412, 178] on rect at bounding box center [411, 180] width 4 height 5
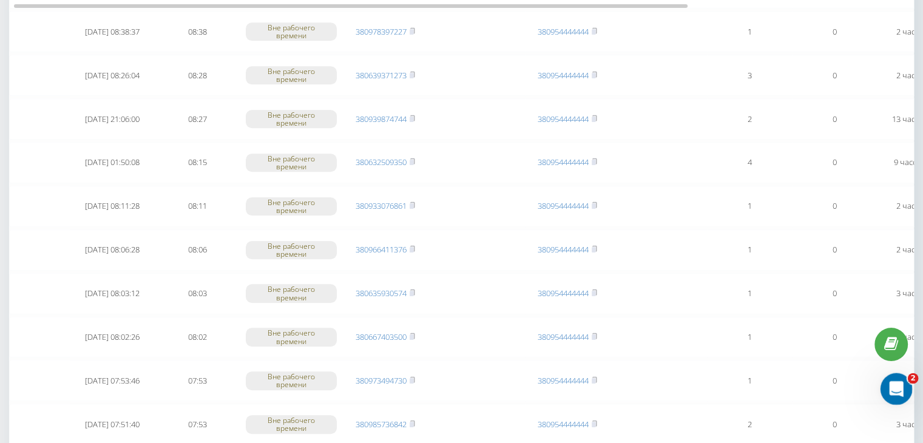
scroll to position [999, 0]
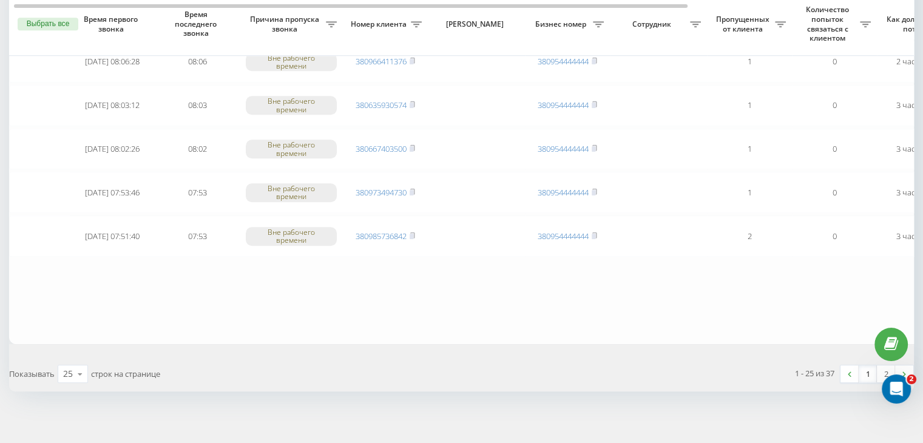
click at [871, 366] on link "1" at bounding box center [867, 373] width 18 height 17
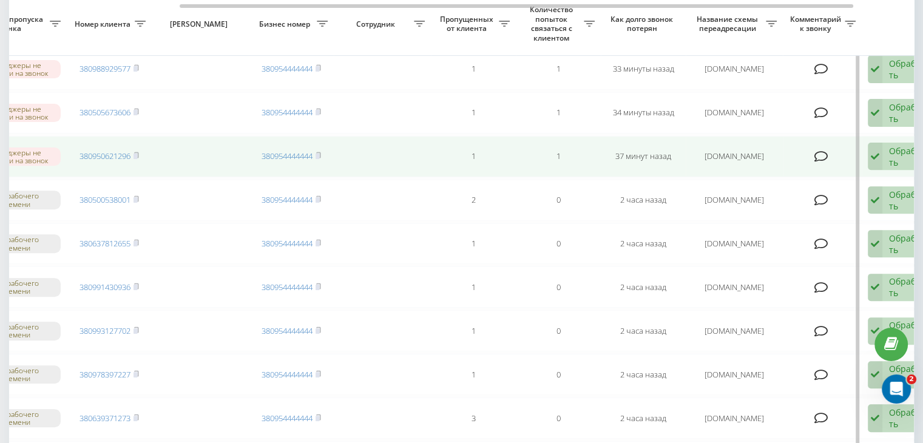
scroll to position [0, 308]
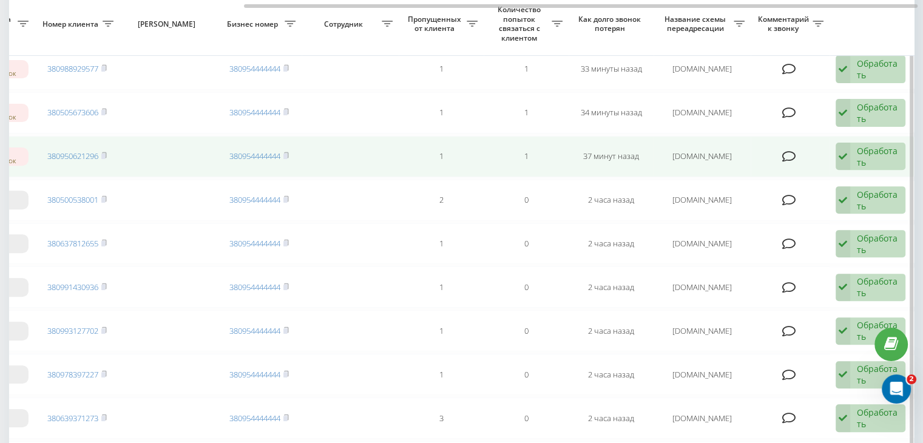
click at [896, 152] on div "Обработать" at bounding box center [877, 156] width 42 height 23
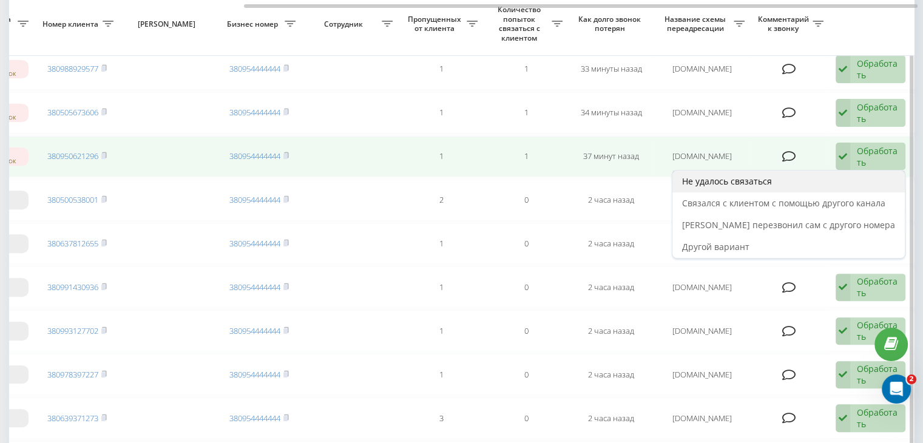
click at [812, 178] on div "Не удалось связаться" at bounding box center [788, 181] width 232 height 22
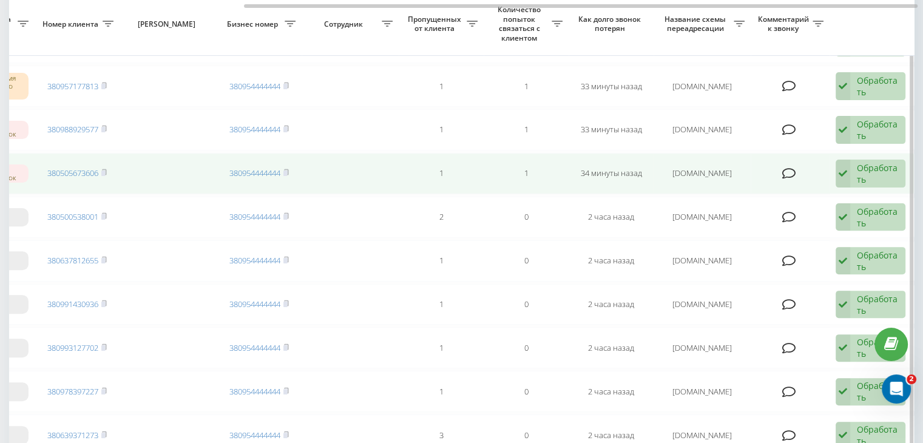
click at [850, 168] on div "Обработать Не удалось связаться Связался с клиентом с помощью другого канала Кл…" at bounding box center [870, 174] width 70 height 28
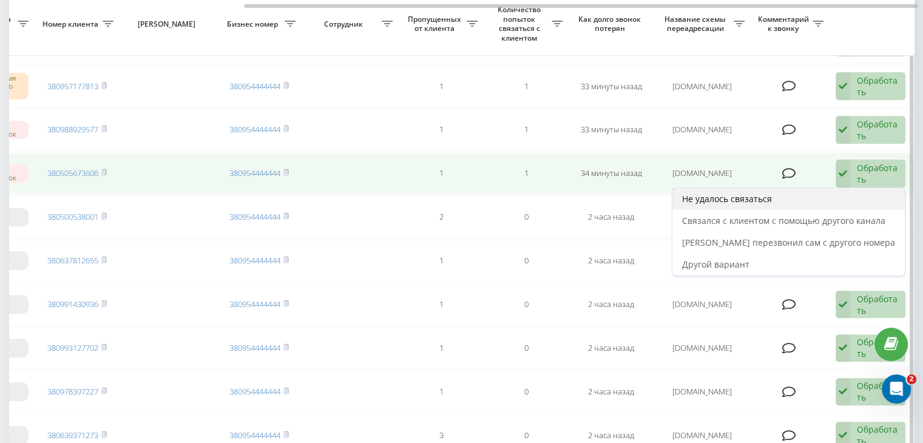
click at [818, 190] on div "Не удалось связаться" at bounding box center [788, 199] width 232 height 22
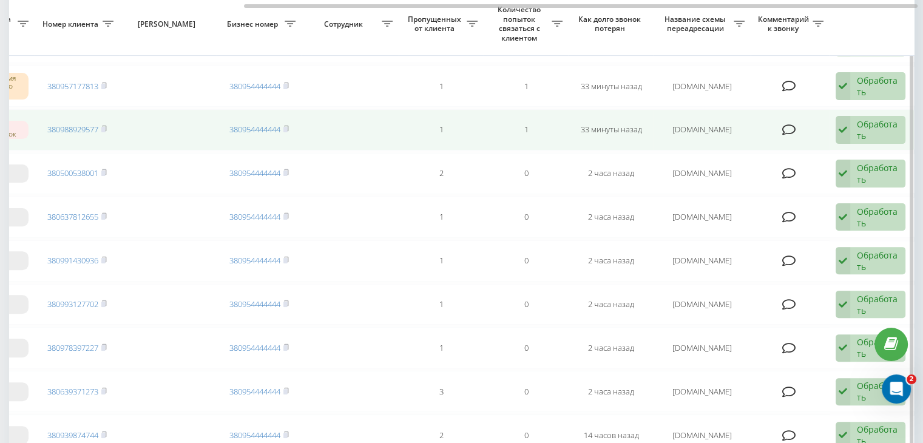
click at [853, 128] on div "Обработать Не удалось связаться Связался с клиентом с помощью другого канала Кл…" at bounding box center [870, 130] width 70 height 28
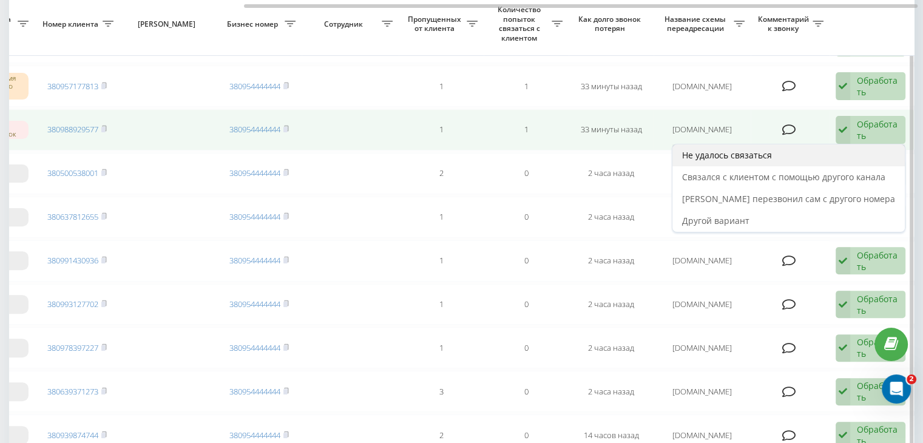
click at [831, 156] on div "Не удалось связаться" at bounding box center [788, 155] width 232 height 22
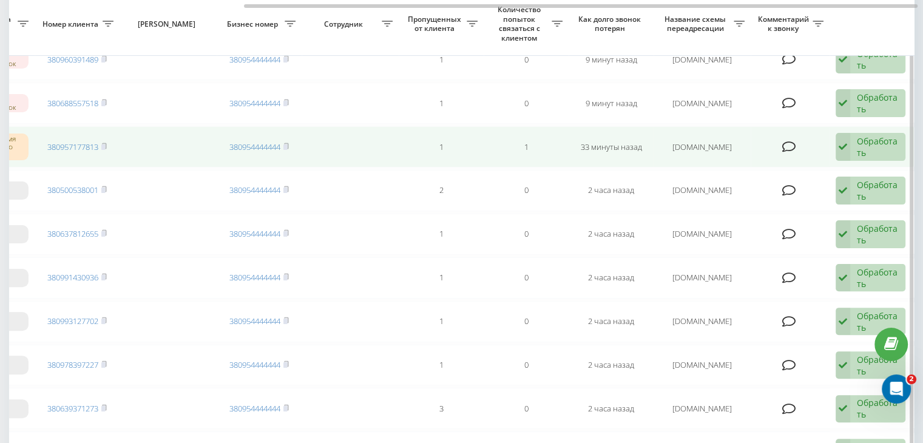
click at [857, 146] on div "Обработать" at bounding box center [877, 146] width 42 height 23
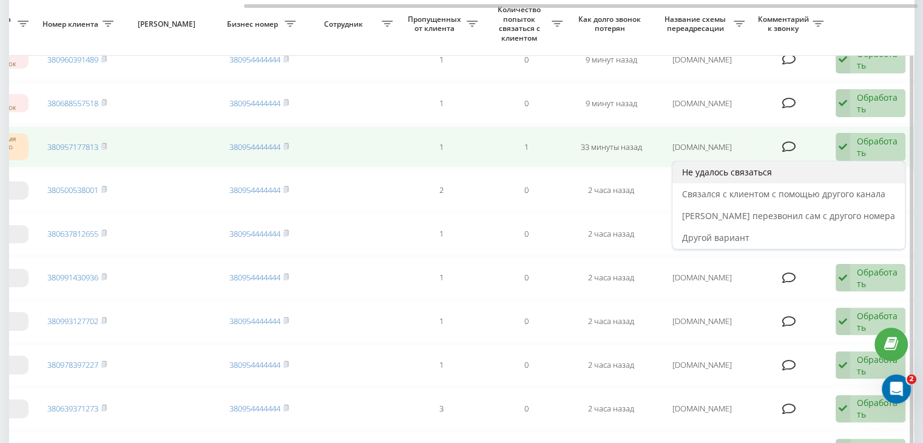
click at [835, 161] on div "Не удалось связаться" at bounding box center [788, 172] width 232 height 22
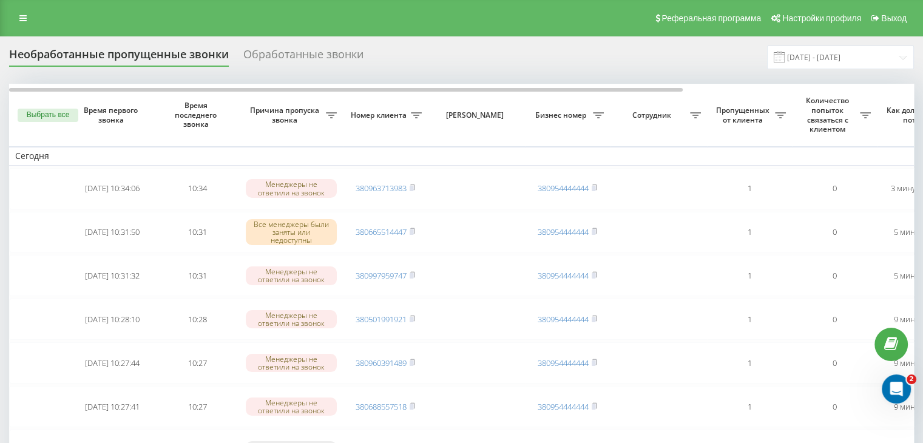
click at [395, 8] on div "Реферальная программа Настройки профиля Выход" at bounding box center [461, 18] width 923 height 36
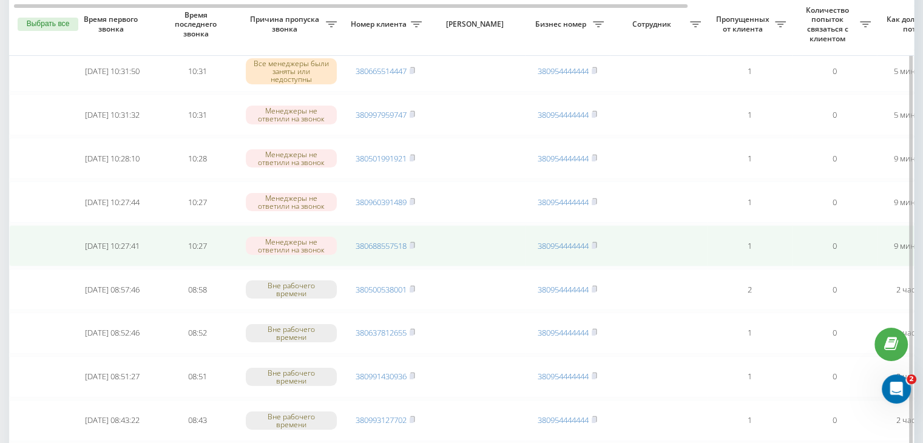
scroll to position [182, 0]
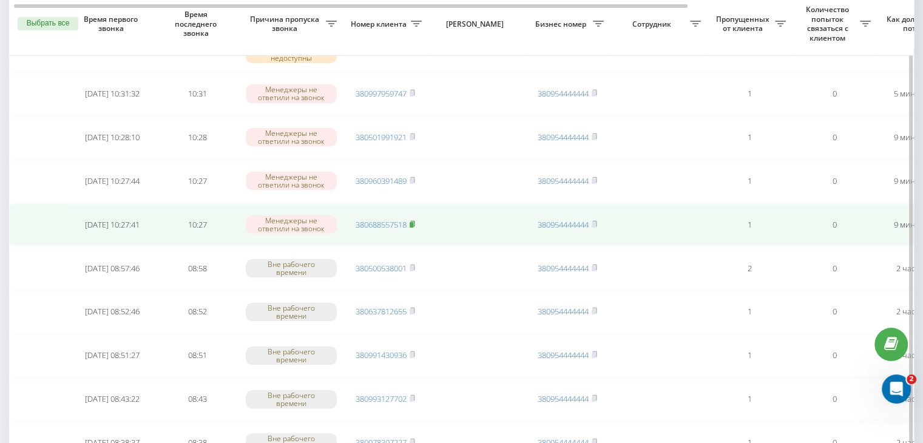
click at [413, 222] on rect at bounding box center [411, 224] width 4 height 5
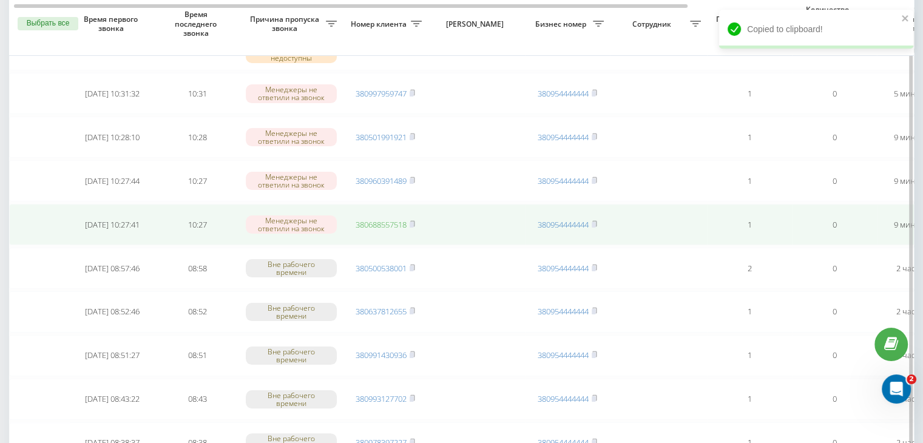
click at [392, 226] on link "380688557518" at bounding box center [380, 224] width 51 height 11
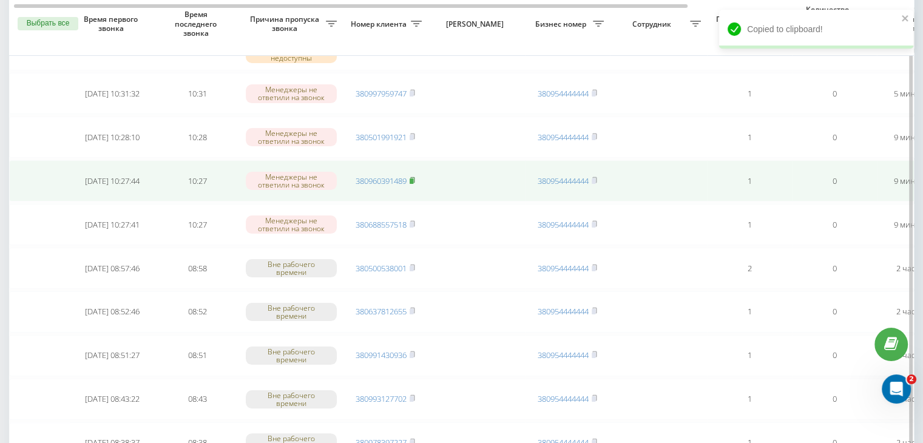
click at [412, 177] on icon at bounding box center [411, 180] width 5 height 7
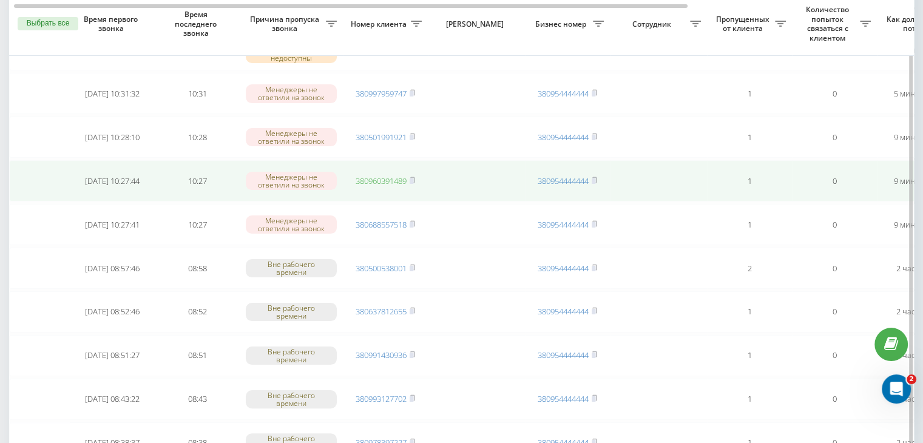
click at [397, 179] on link "380960391489" at bounding box center [380, 180] width 51 height 11
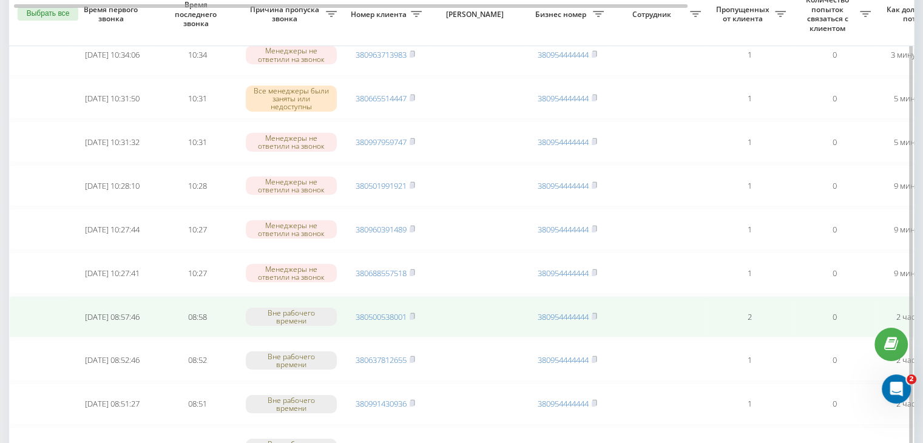
scroll to position [121, 0]
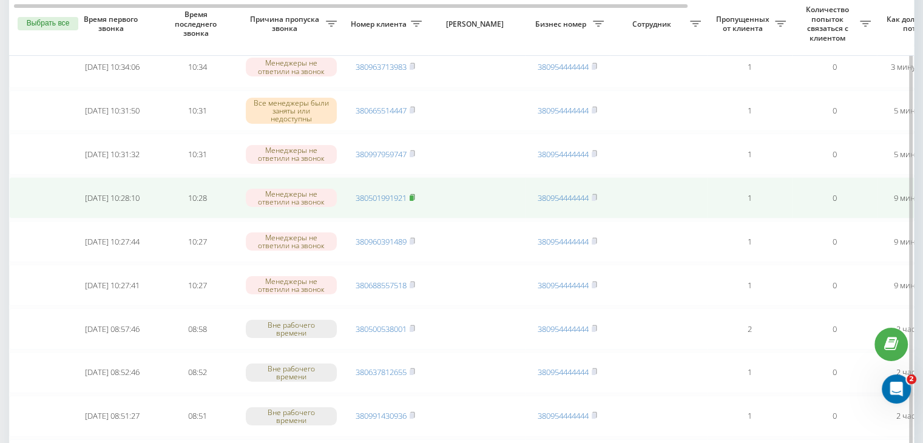
click at [414, 195] on icon at bounding box center [412, 196] width 4 height 5
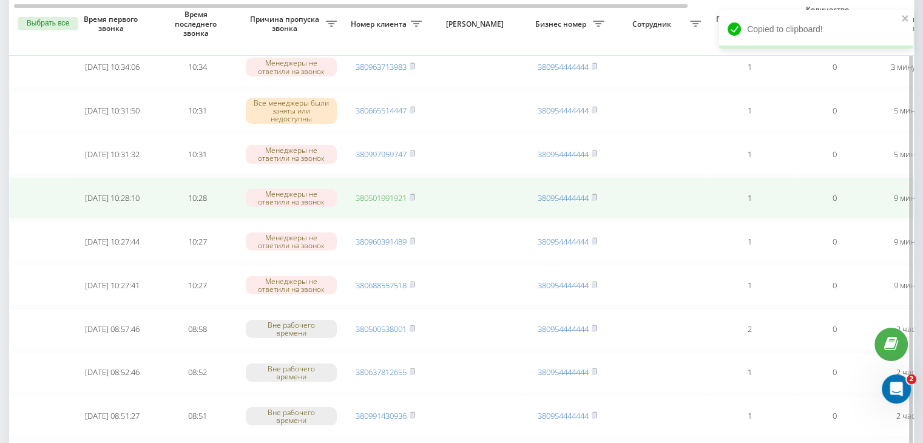
click at [392, 195] on link "380501991921" at bounding box center [380, 197] width 51 height 11
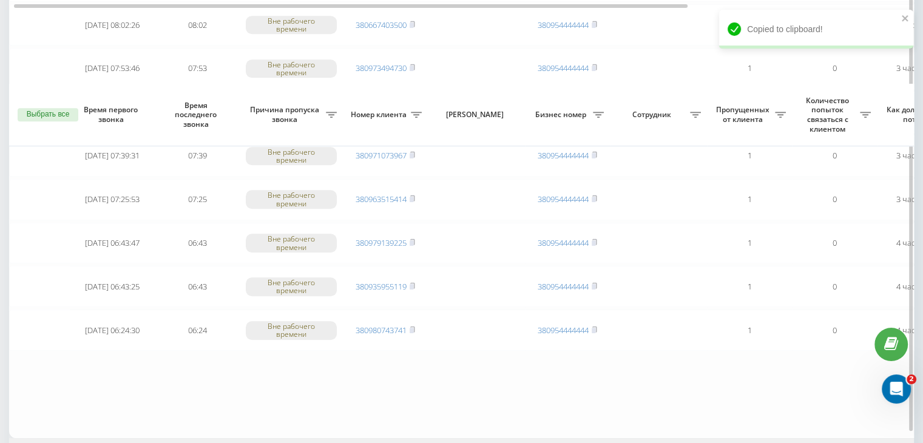
scroll to position [999, 0]
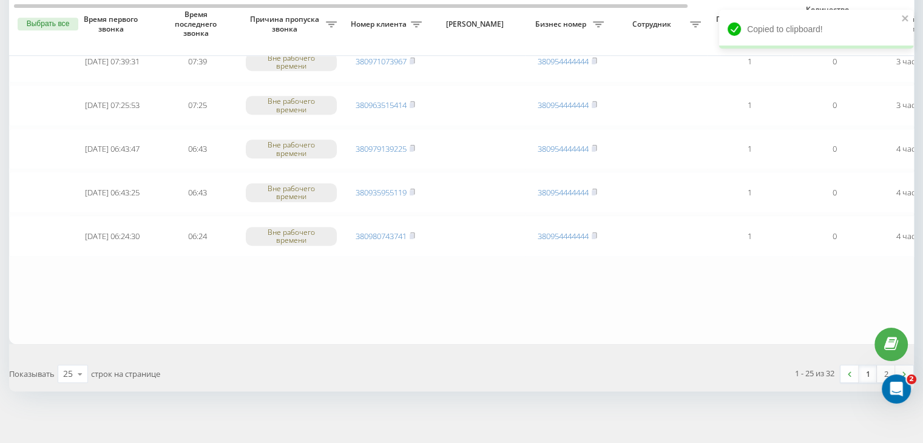
click at [866, 365] on link "1" at bounding box center [867, 373] width 18 height 17
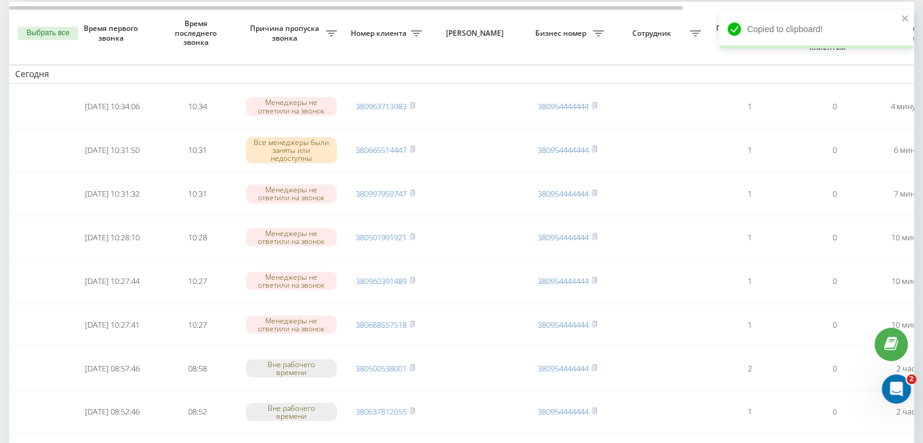
scroll to position [0, 0]
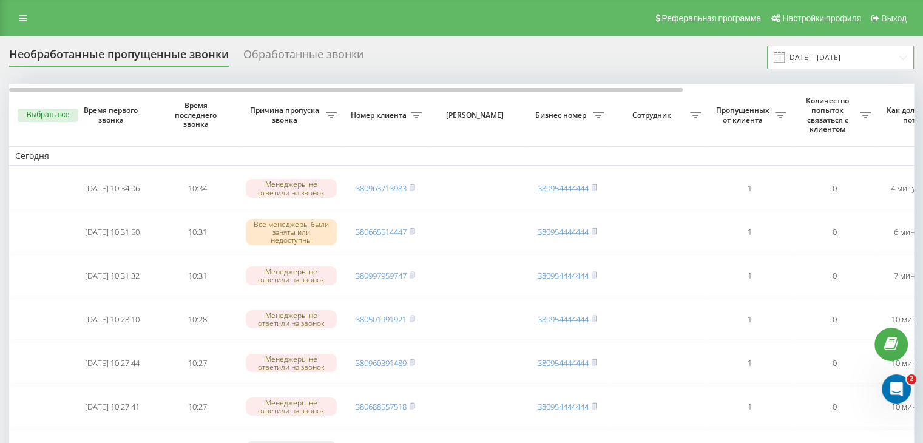
click at [869, 66] on input "[DATE] - [DATE]" at bounding box center [840, 57] width 147 height 24
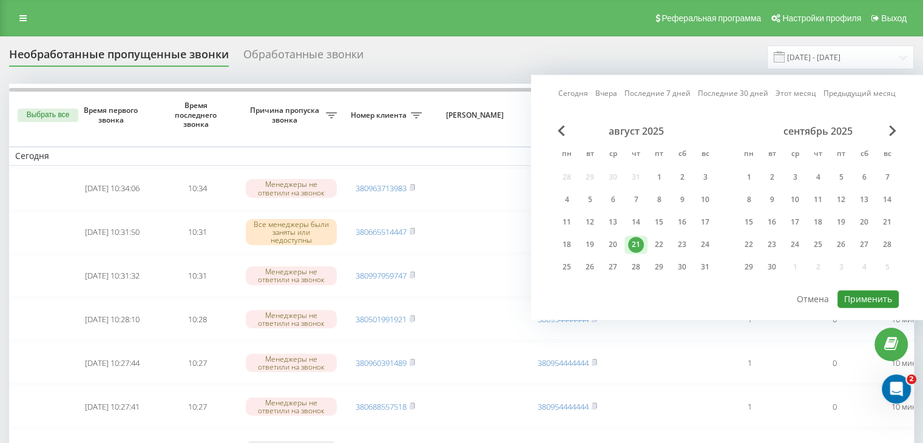
click at [867, 290] on button "Применить" at bounding box center [867, 299] width 61 height 18
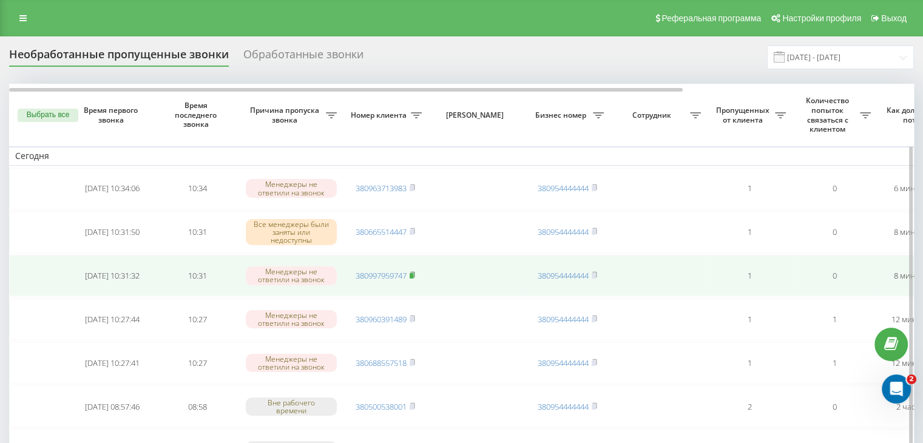
click at [413, 275] on rect at bounding box center [411, 275] width 4 height 5
click at [389, 272] on link "380997959747" at bounding box center [380, 275] width 51 height 11
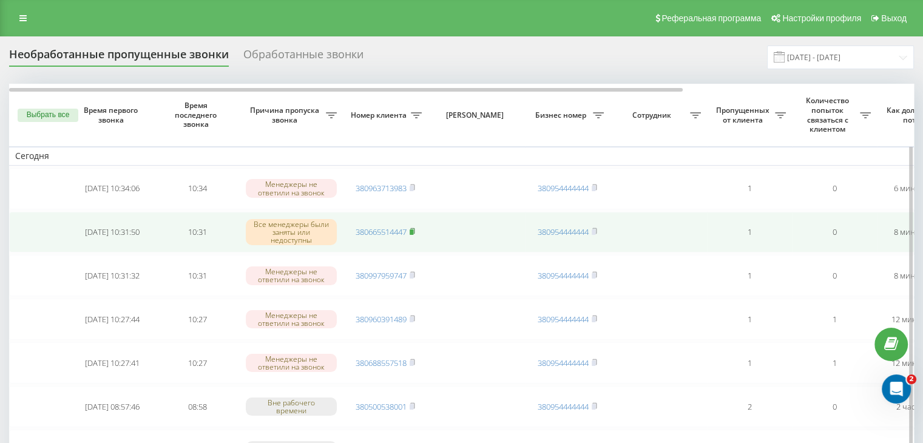
click at [414, 229] on icon at bounding box center [411, 230] width 5 height 7
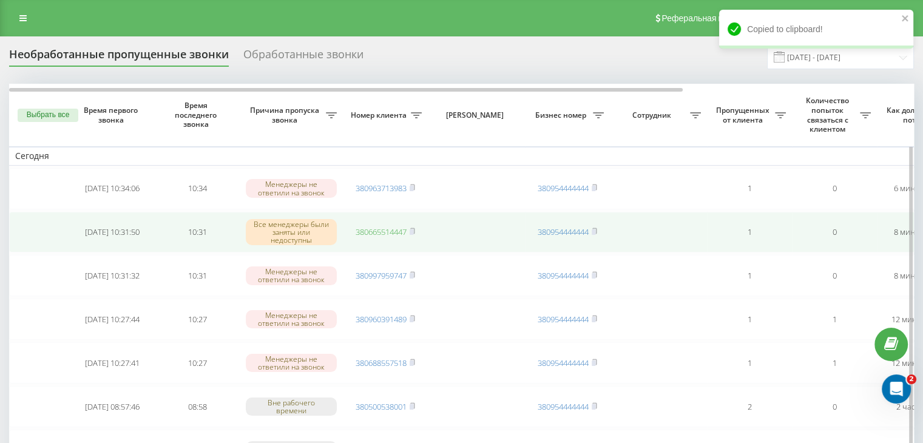
click at [393, 228] on link "380665514447" at bounding box center [380, 231] width 51 height 11
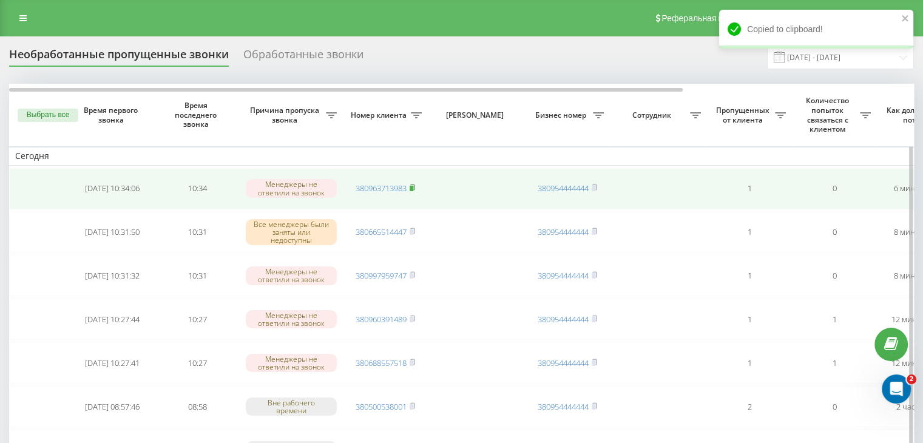
click at [412, 186] on rect at bounding box center [411, 188] width 4 height 5
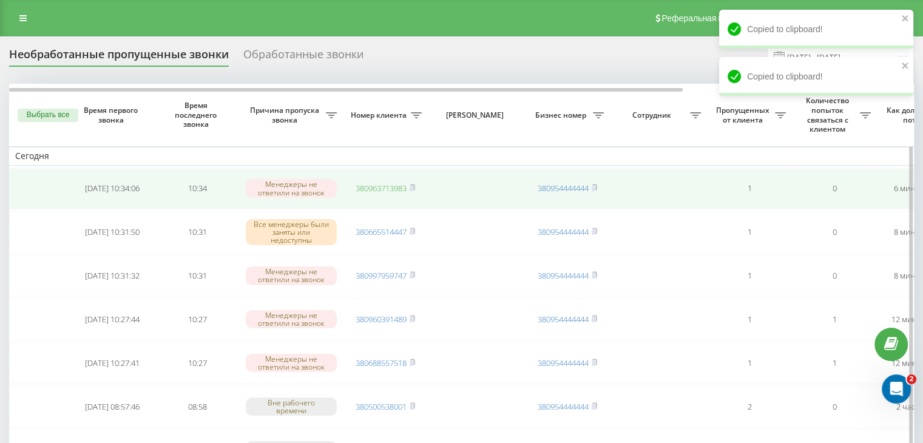
click at [376, 189] on link "380963713983" at bounding box center [380, 188] width 51 height 11
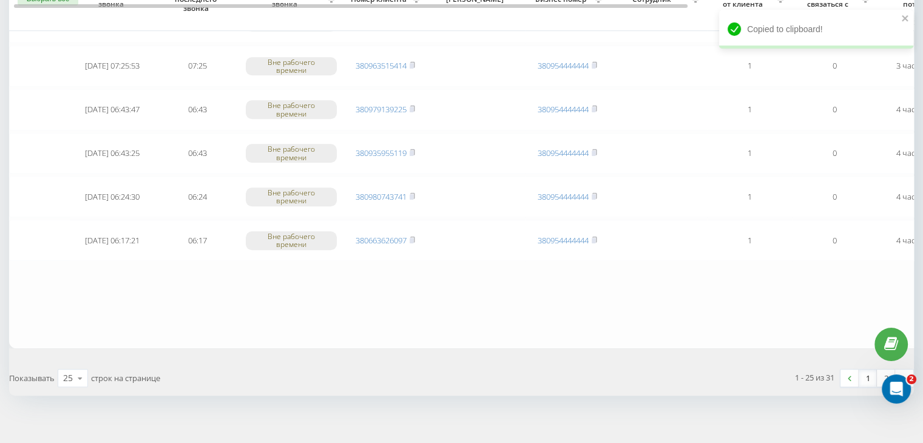
scroll to position [999, 0]
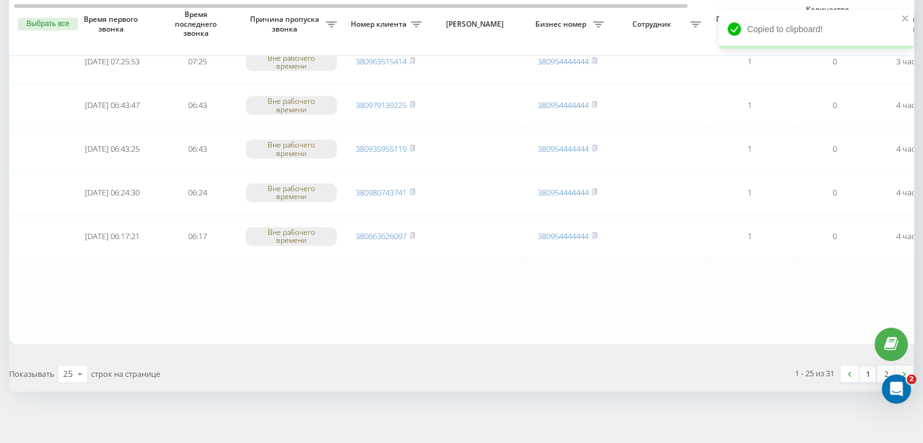
click at [864, 365] on link "1" at bounding box center [867, 373] width 18 height 17
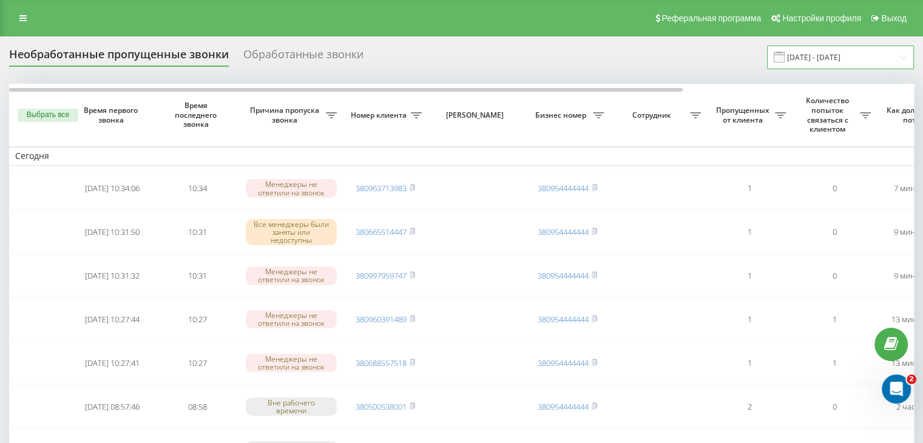
click at [827, 68] on input "[DATE] - [DATE]" at bounding box center [840, 57] width 147 height 24
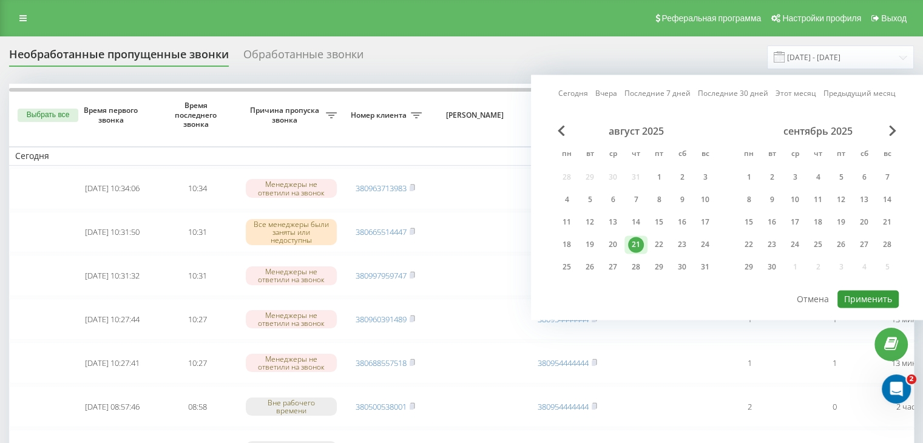
click at [856, 290] on button "Применить" at bounding box center [867, 299] width 61 height 18
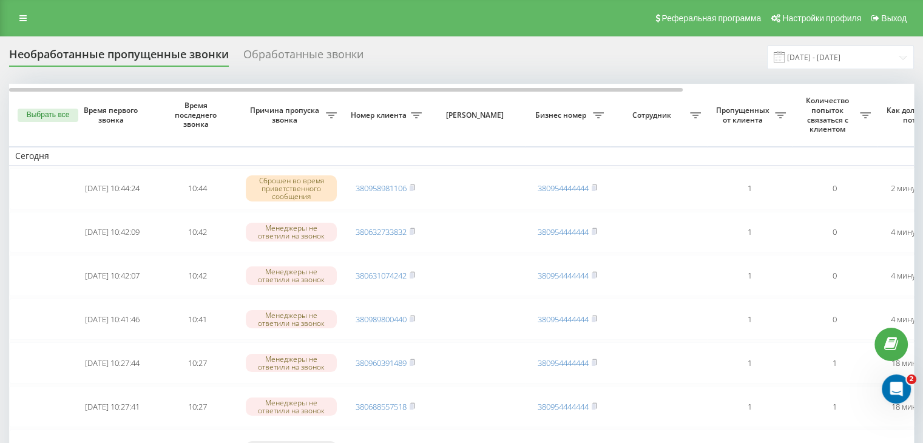
click at [394, 45] on div "Необработанные пропущенные звонки Обработанные звонки [DATE] - [DATE]" at bounding box center [461, 57] width 904 height 24
click at [830, 62] on input "[DATE] - [DATE]" at bounding box center [840, 57] width 147 height 24
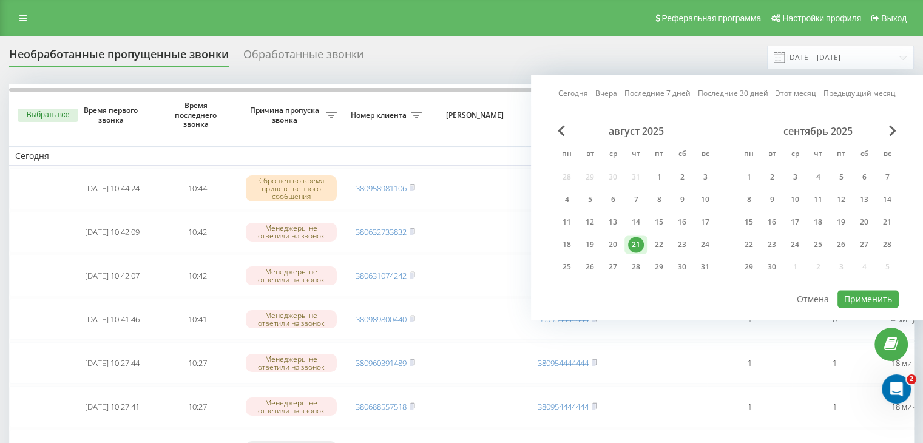
click at [861, 286] on div "август 2025 пн вт ср чт пт сб вс 28 29 30 31 1 2 3 4 5 6 7 8 9 10 11 12 13 14 1…" at bounding box center [726, 207] width 343 height 164
click at [852, 293] on button "Применить" at bounding box center [867, 299] width 61 height 18
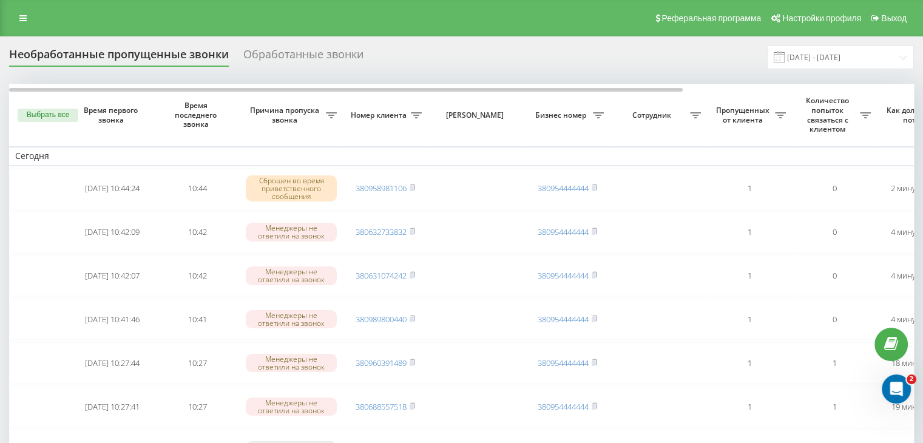
drag, startPoint x: 394, startPoint y: 56, endPoint x: 395, endPoint y: 64, distance: 8.1
click at [394, 56] on div "Необработанные пропущенные звонки Обработанные звонки [DATE] - [DATE]" at bounding box center [461, 57] width 904 height 24
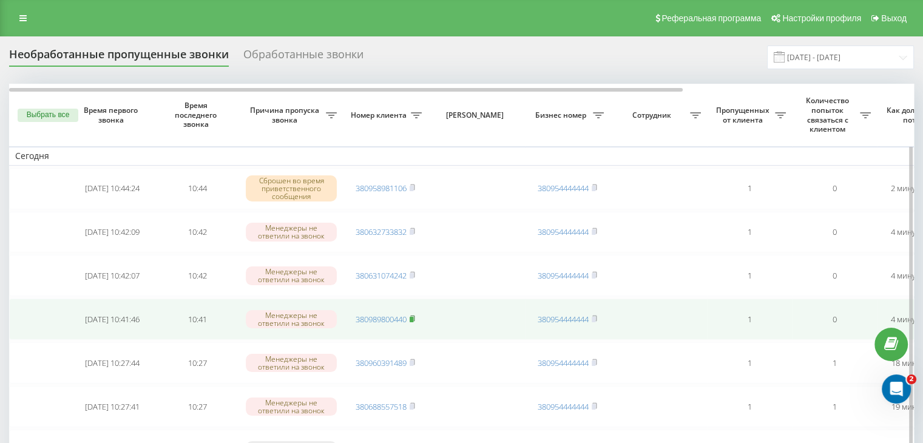
click at [412, 317] on rect at bounding box center [411, 319] width 4 height 5
click at [389, 317] on link "380989800440" at bounding box center [380, 319] width 51 height 11
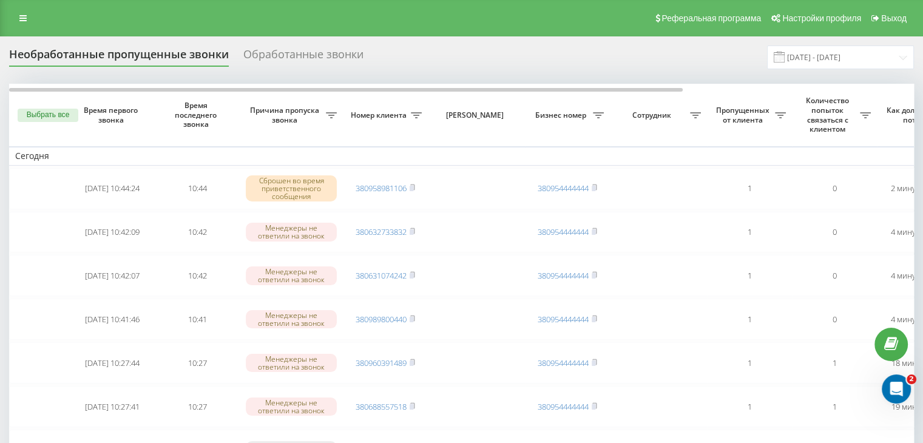
click at [402, 59] on div "Необработанные пропущенные звонки Обработанные звонки [DATE] - [DATE]" at bounding box center [461, 57] width 904 height 24
click at [379, 17] on div "Реферальная программа Настройки профиля Выход" at bounding box center [461, 18] width 923 height 36
click at [854, 58] on input "[DATE] - [DATE]" at bounding box center [840, 57] width 147 height 24
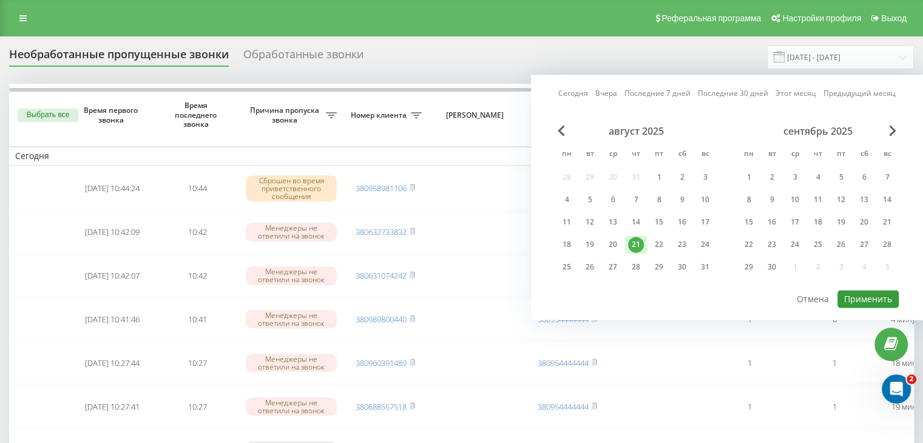
click at [855, 294] on button "Применить" at bounding box center [867, 299] width 61 height 18
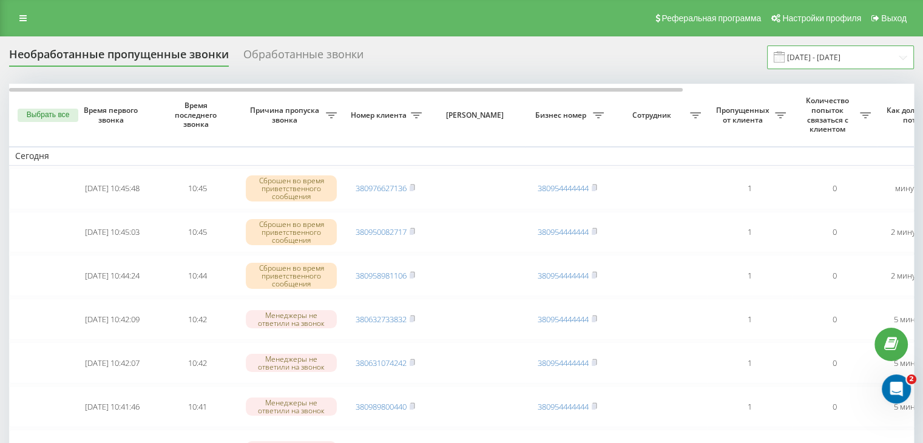
click at [850, 67] on input "[DATE] - [DATE]" at bounding box center [840, 57] width 147 height 24
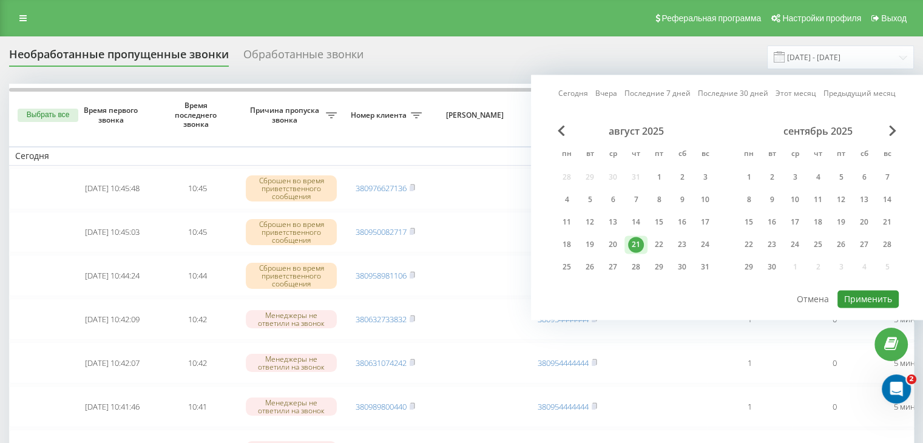
click at [856, 295] on button "Применить" at bounding box center [867, 299] width 61 height 18
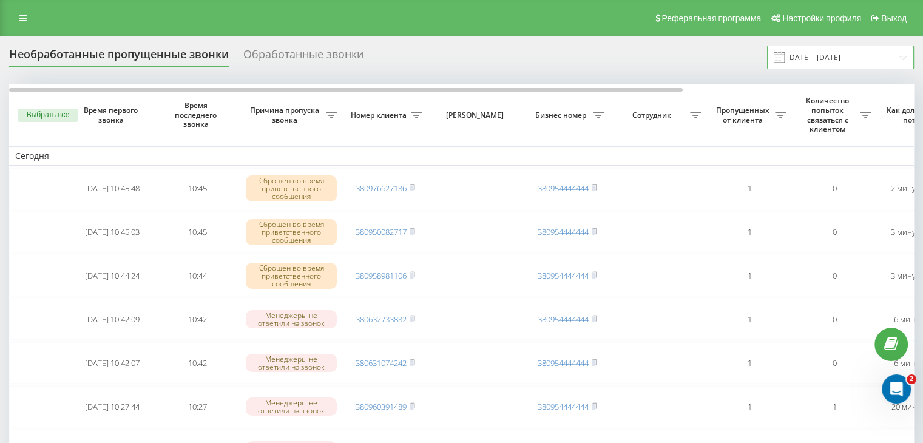
click at [849, 68] on input "[DATE] - [DATE]" at bounding box center [840, 57] width 147 height 24
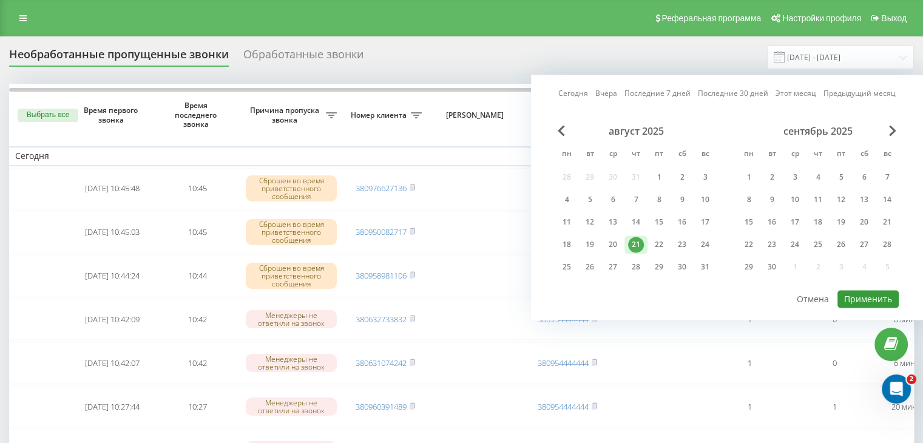
click at [845, 300] on button "Применить" at bounding box center [867, 299] width 61 height 18
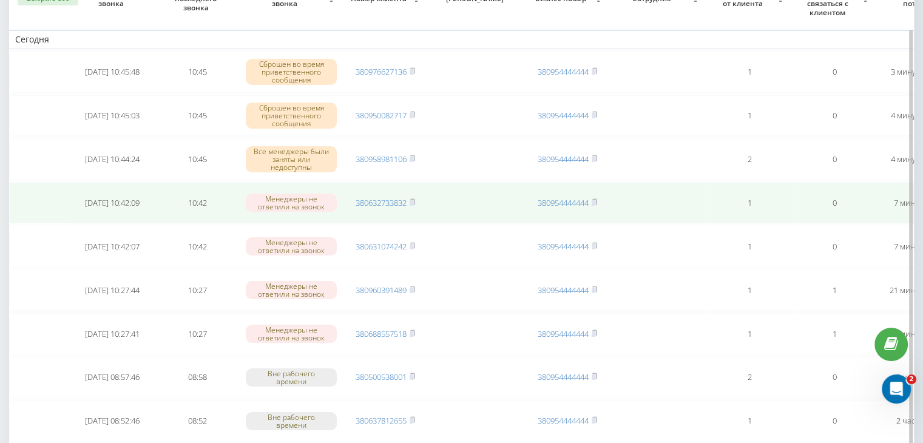
scroll to position [121, 0]
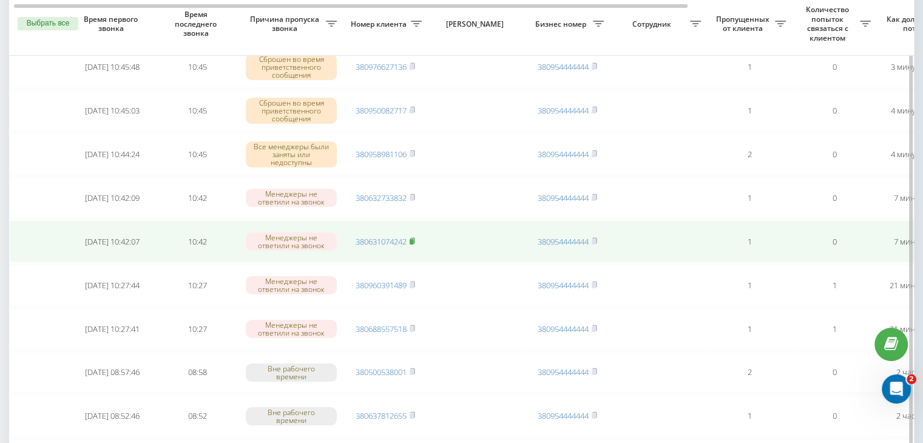
click at [411, 241] on rect at bounding box center [411, 241] width 4 height 5
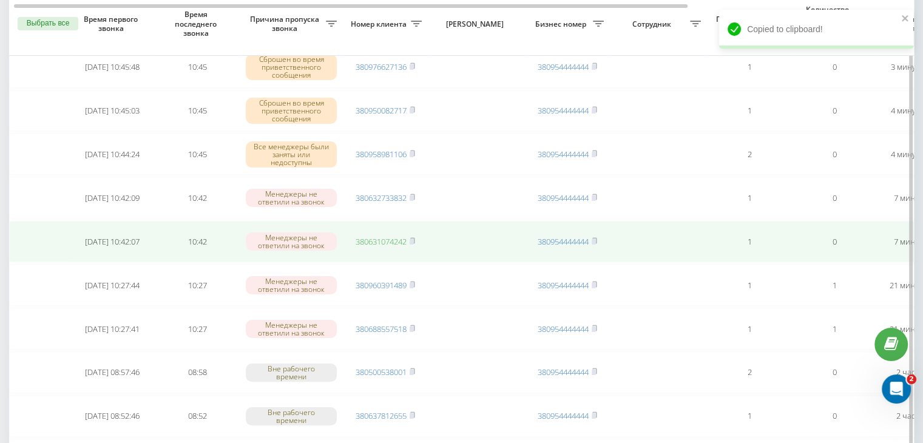
click at [391, 240] on link "380631074242" at bounding box center [380, 241] width 51 height 11
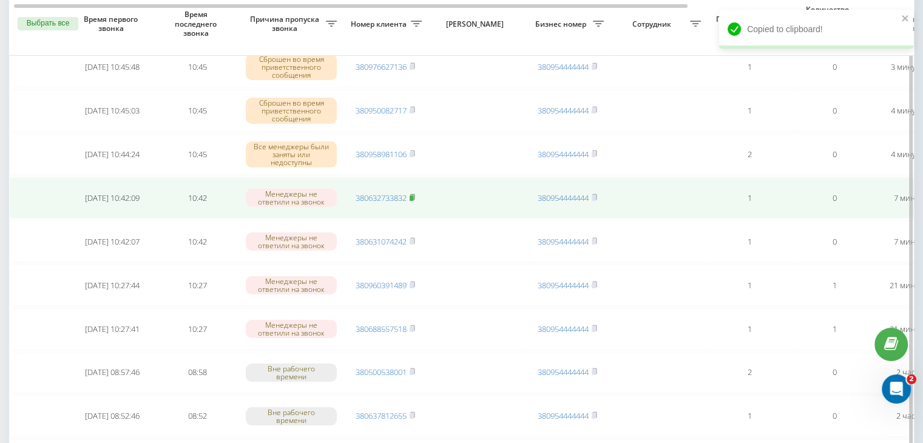
click at [411, 195] on rect at bounding box center [411, 197] width 4 height 5
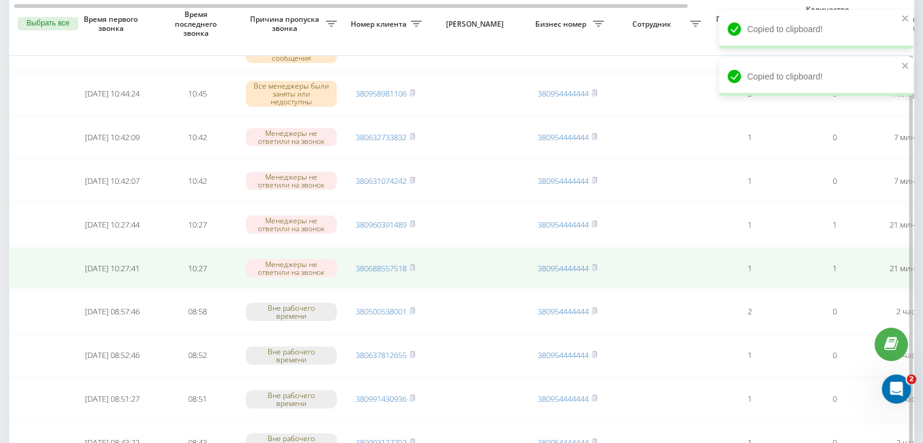
scroll to position [0, 308]
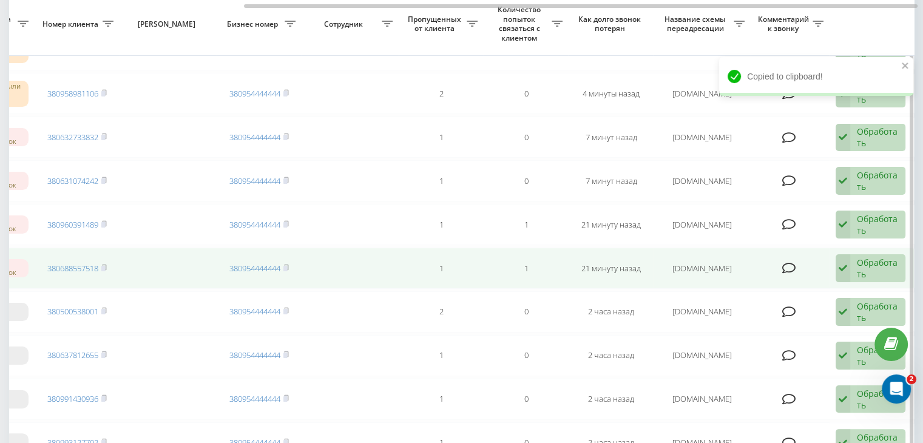
click at [873, 264] on div "Обработать" at bounding box center [877, 268] width 42 height 23
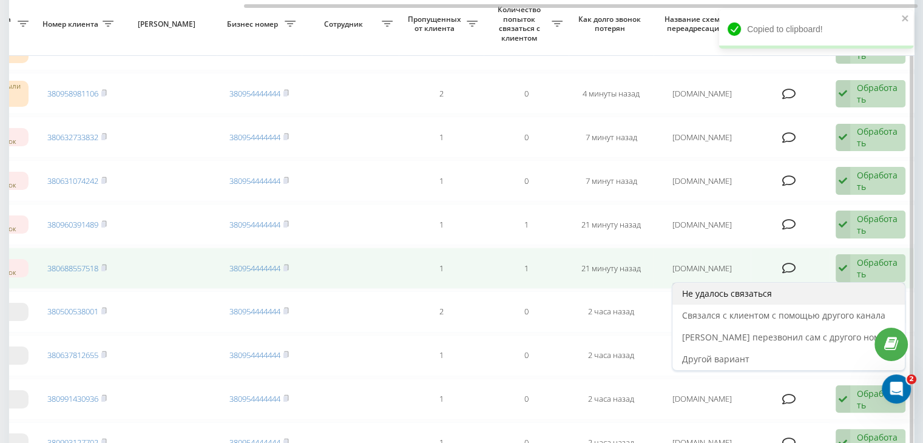
click at [824, 286] on div "Не удалось связаться" at bounding box center [788, 294] width 232 height 22
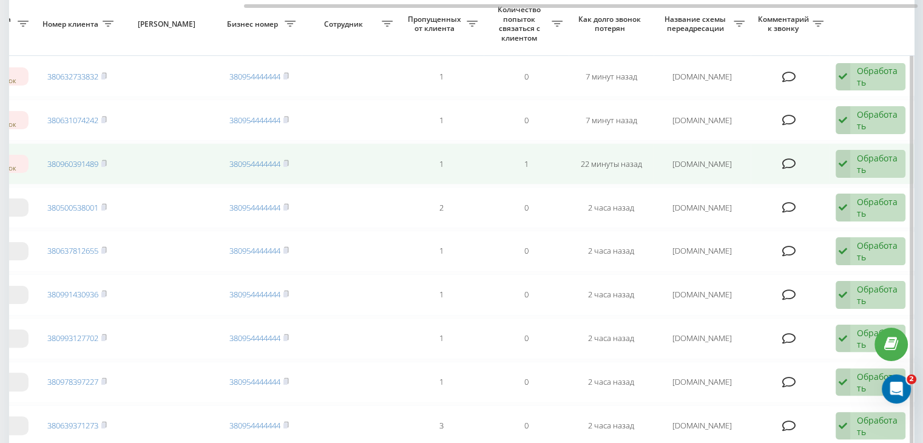
click at [866, 160] on div "Обработать" at bounding box center [877, 163] width 42 height 23
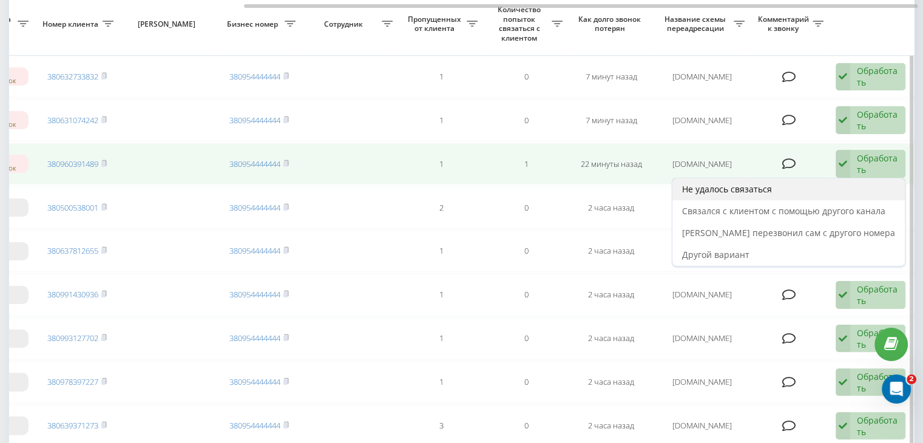
click at [843, 180] on div "Не удалось связаться" at bounding box center [788, 189] width 232 height 22
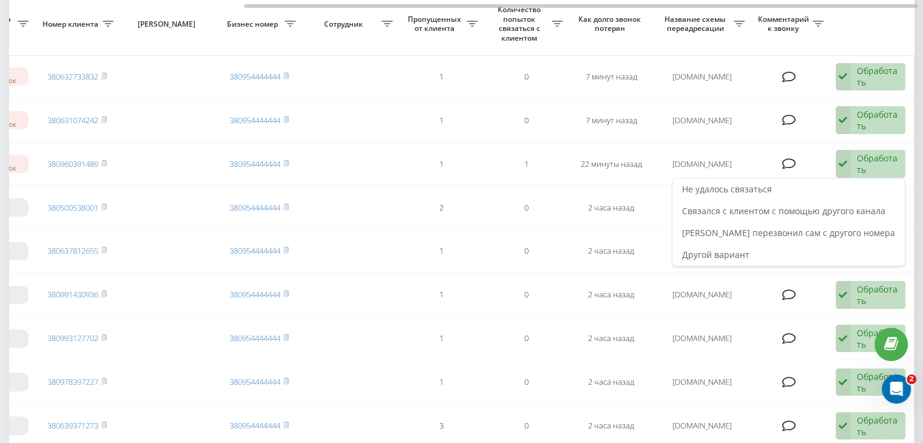
scroll to position [0, 0]
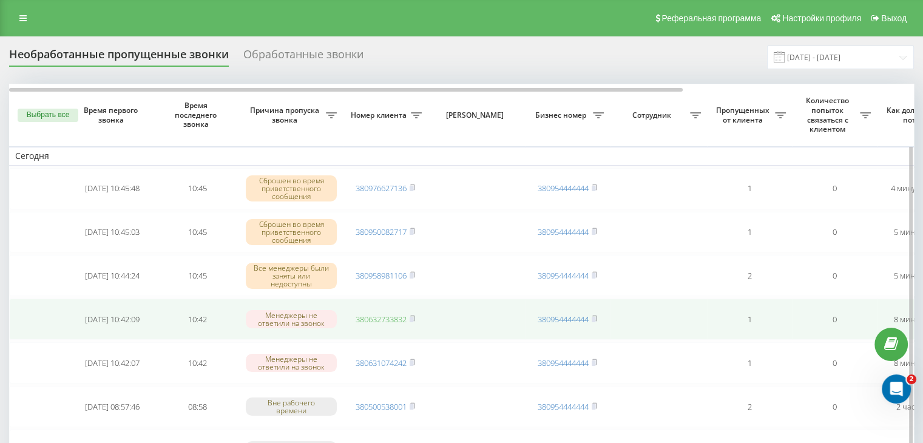
click at [397, 315] on link "380632733832" at bounding box center [380, 319] width 51 height 11
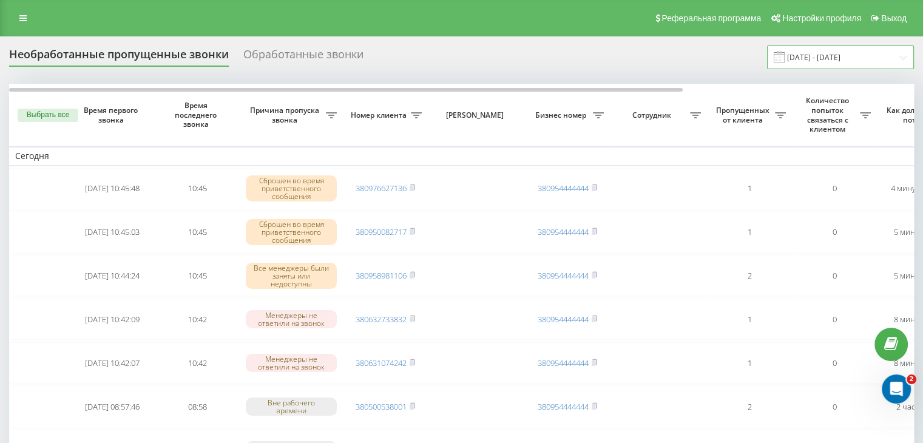
click at [891, 63] on input "[DATE] - [DATE]" at bounding box center [840, 57] width 147 height 24
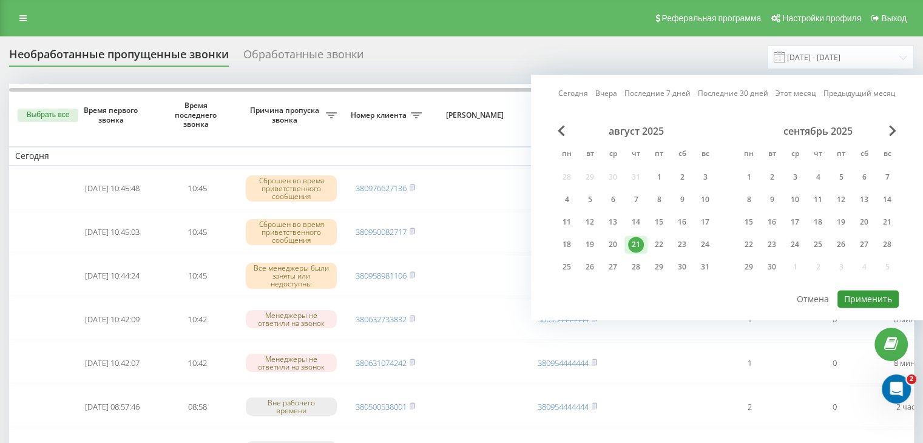
click at [869, 299] on button "Применить" at bounding box center [867, 299] width 61 height 18
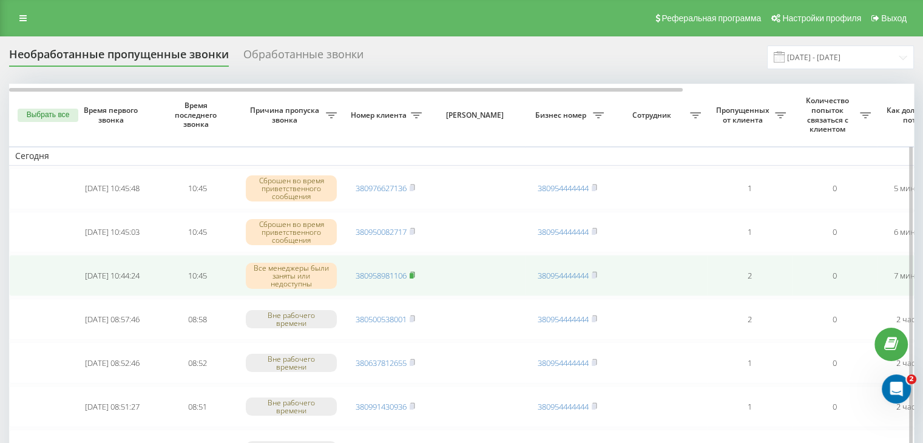
click at [412, 272] on icon at bounding box center [412, 274] width 4 height 5
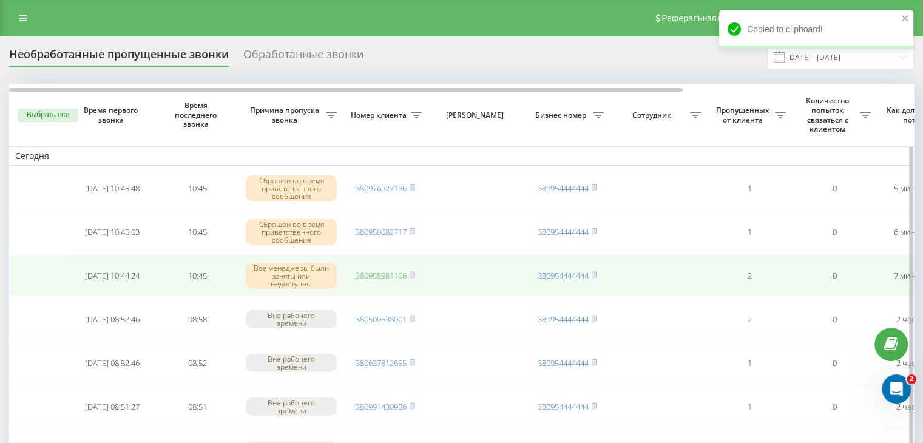
click at [375, 276] on link "380958981106" at bounding box center [380, 275] width 51 height 11
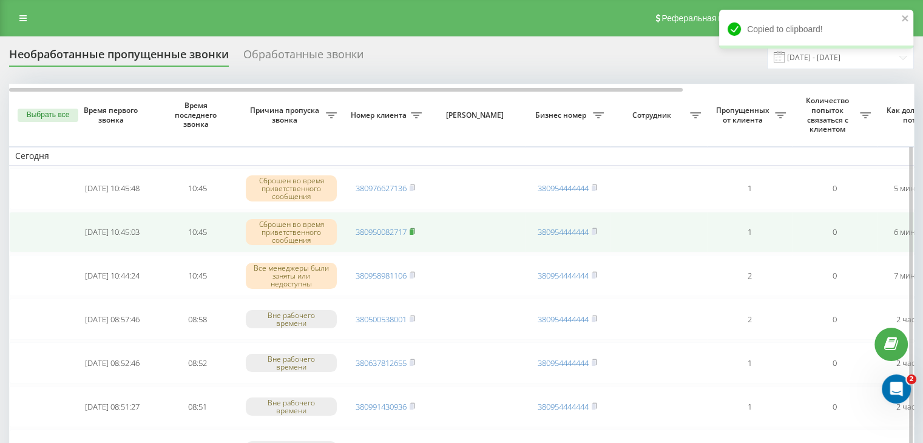
click at [413, 229] on rect at bounding box center [411, 231] width 4 height 5
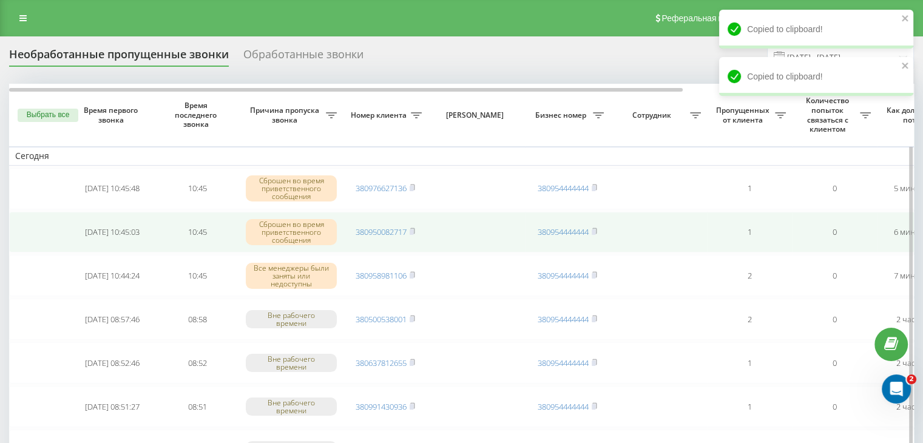
drag, startPoint x: 403, startPoint y: 229, endPoint x: 409, endPoint y: 234, distance: 7.4
click at [403, 229] on link "380950082717" at bounding box center [380, 231] width 51 height 11
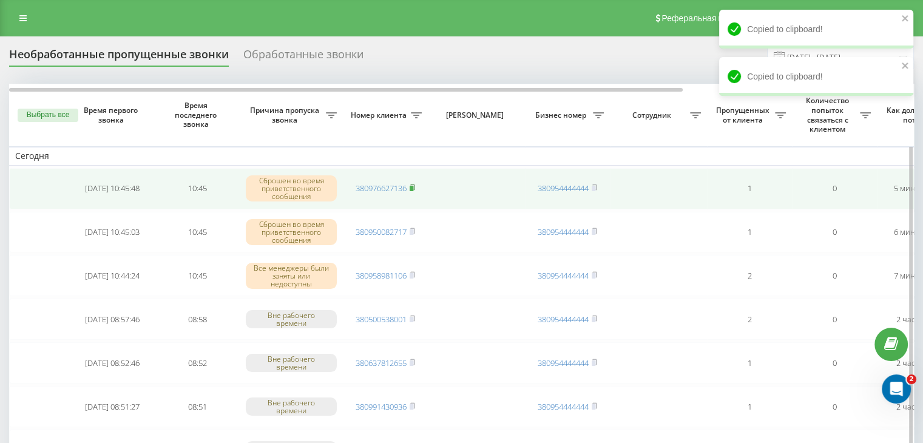
click at [415, 189] on icon at bounding box center [411, 187] width 5 height 7
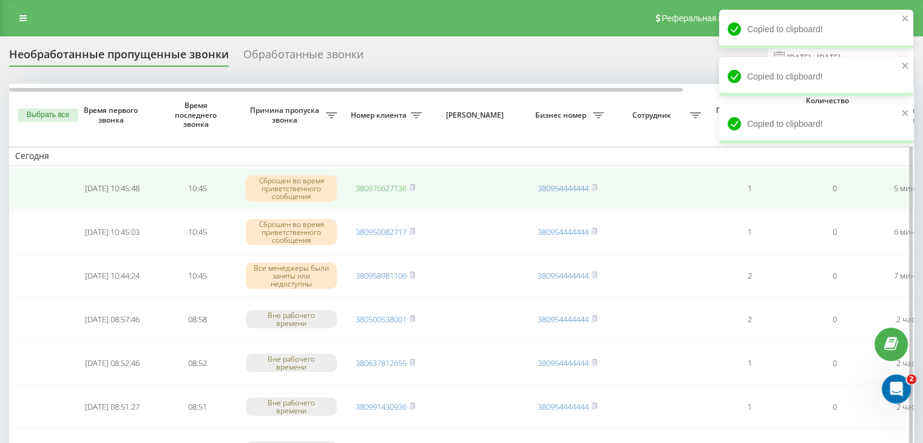
click at [399, 187] on link "380976627136" at bounding box center [380, 188] width 51 height 11
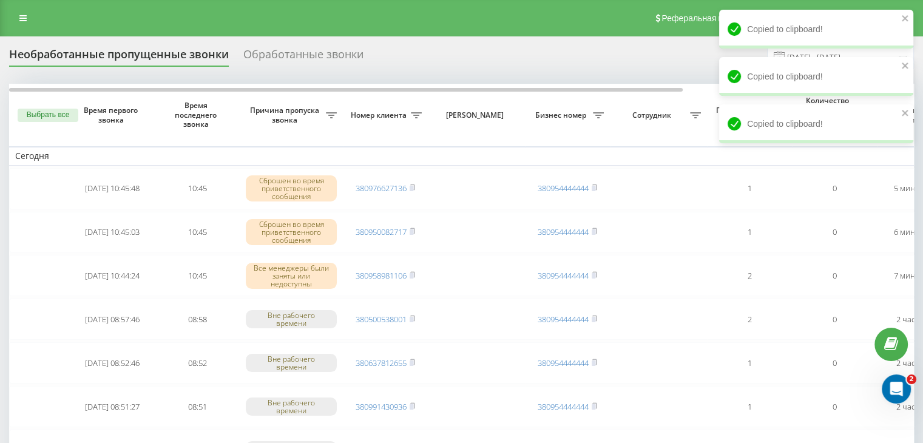
click at [357, 26] on div "Реферальная программа Настройки профиля Выход" at bounding box center [461, 18] width 923 height 36
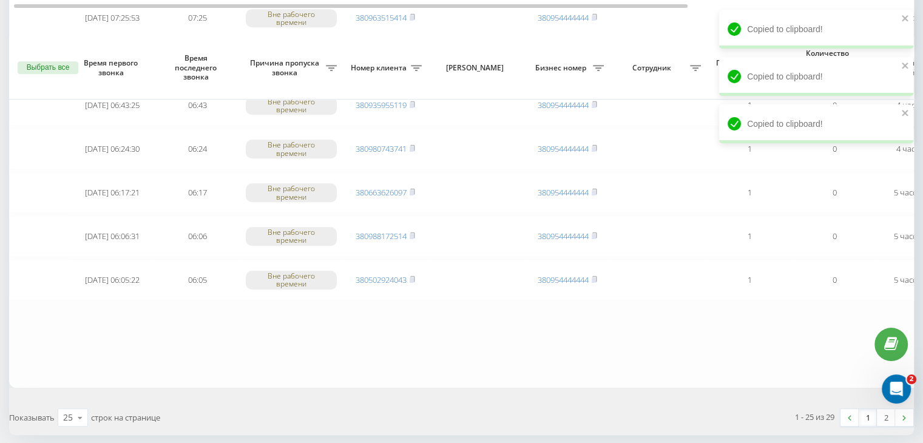
scroll to position [999, 0]
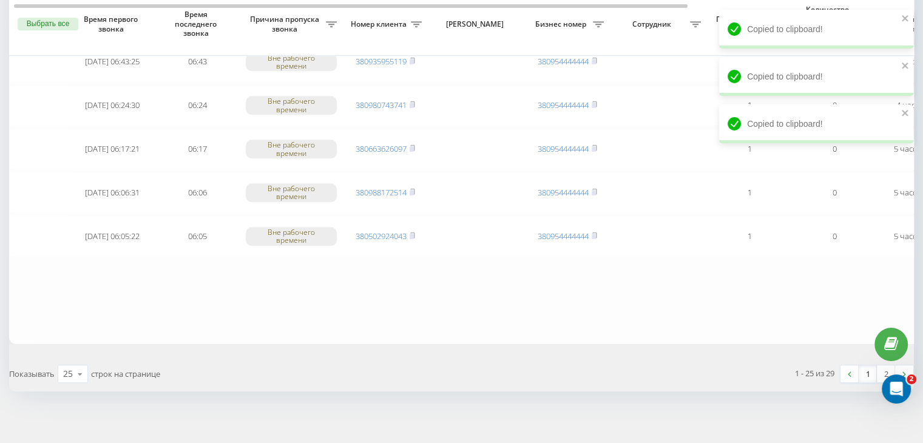
click at [869, 365] on link "1" at bounding box center [867, 373] width 18 height 17
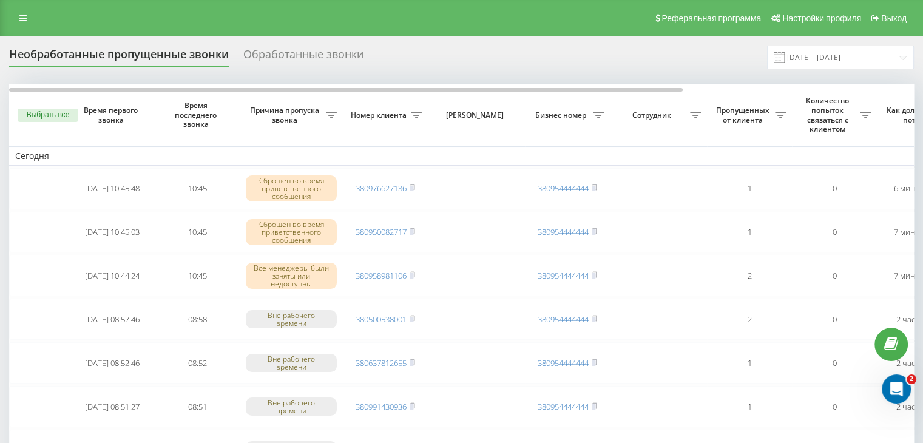
click at [332, 22] on div "Реферальная программа Настройки профиля Выход" at bounding box center [461, 18] width 923 height 36
click at [808, 60] on input "[DATE] - [DATE]" at bounding box center [840, 57] width 147 height 24
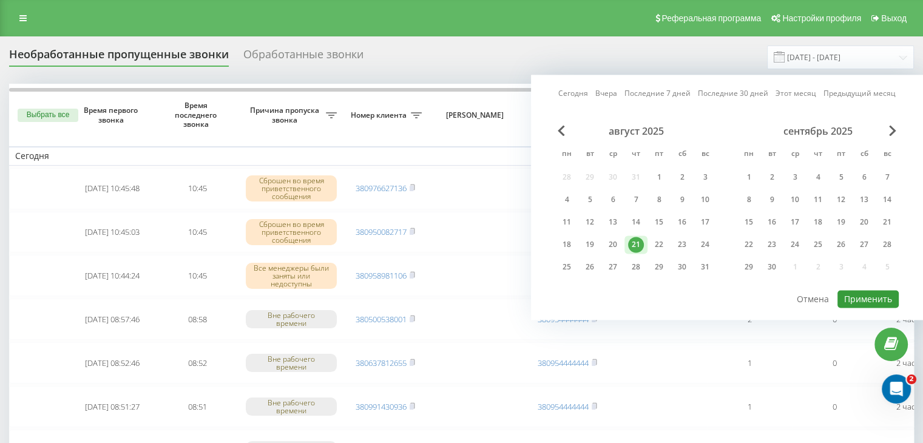
click at [852, 290] on button "Применить" at bounding box center [867, 299] width 61 height 18
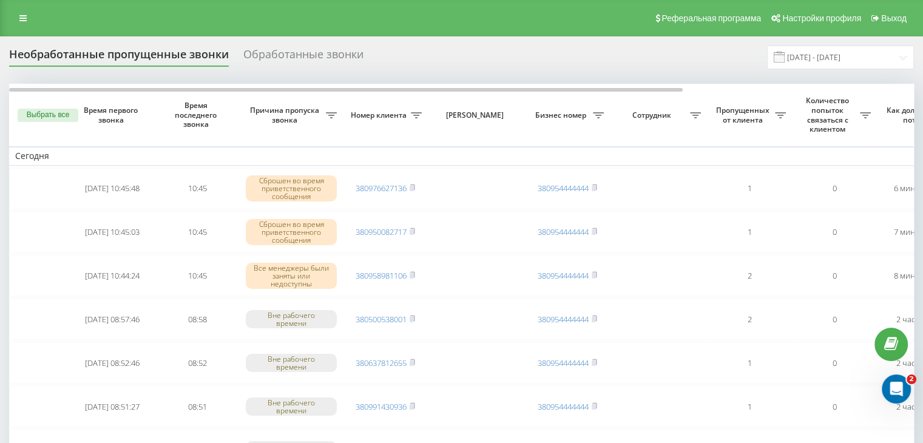
drag, startPoint x: 400, startPoint y: 47, endPoint x: 573, endPoint y: 64, distance: 173.2
click at [400, 49] on div "Необработанные пропущенные звонки Обработанные звонки [DATE] - [DATE]" at bounding box center [461, 57] width 904 height 24
click at [898, 61] on input "[DATE] - [DATE]" at bounding box center [840, 57] width 147 height 24
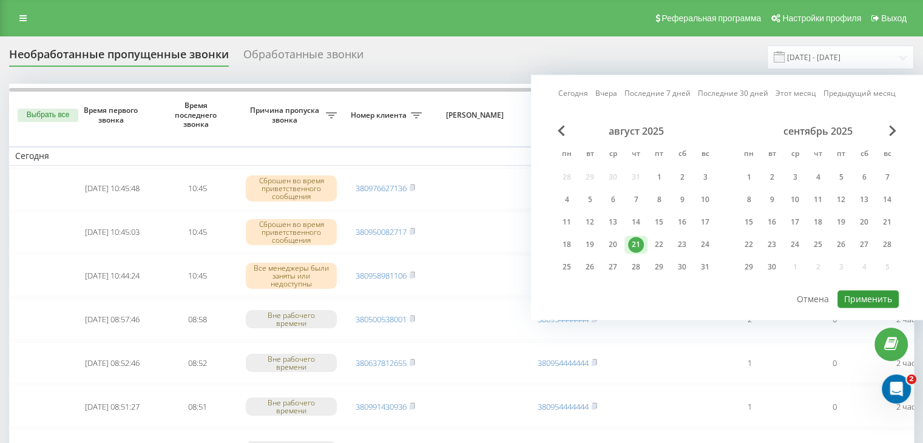
click at [856, 298] on button "Применить" at bounding box center [867, 299] width 61 height 18
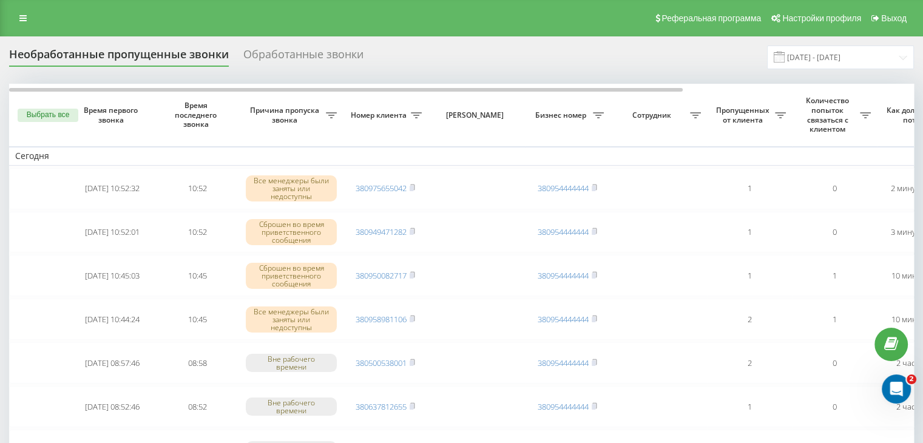
drag, startPoint x: 393, startPoint y: 35, endPoint x: 422, endPoint y: 37, distance: 29.2
click at [393, 35] on div "Реферальная программа Настройки профиля Выход" at bounding box center [461, 18] width 923 height 36
click at [844, 52] on input "[DATE] - [DATE]" at bounding box center [840, 57] width 147 height 24
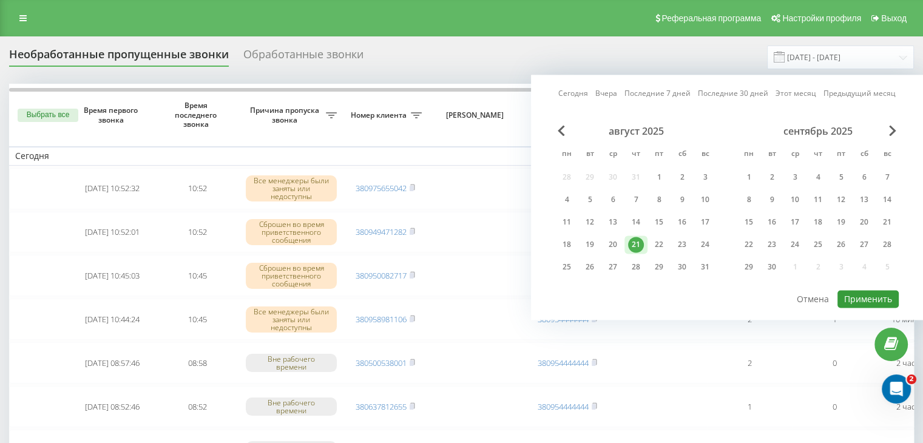
click at [873, 291] on button "Применить" at bounding box center [867, 299] width 61 height 18
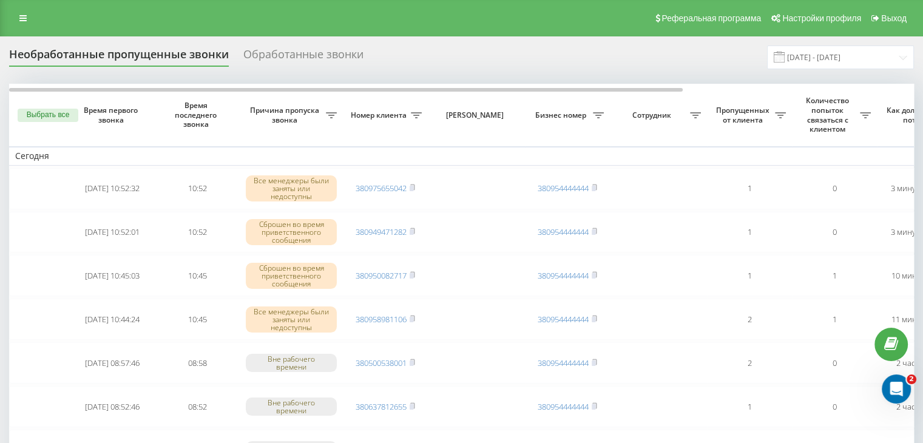
click at [844, 58] on input "[DATE] - [DATE]" at bounding box center [840, 57] width 147 height 24
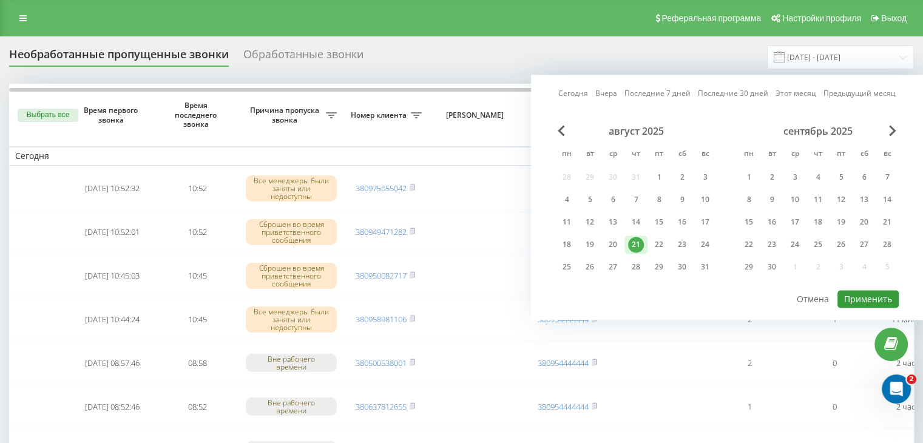
click at [861, 303] on button "Применить" at bounding box center [867, 299] width 61 height 18
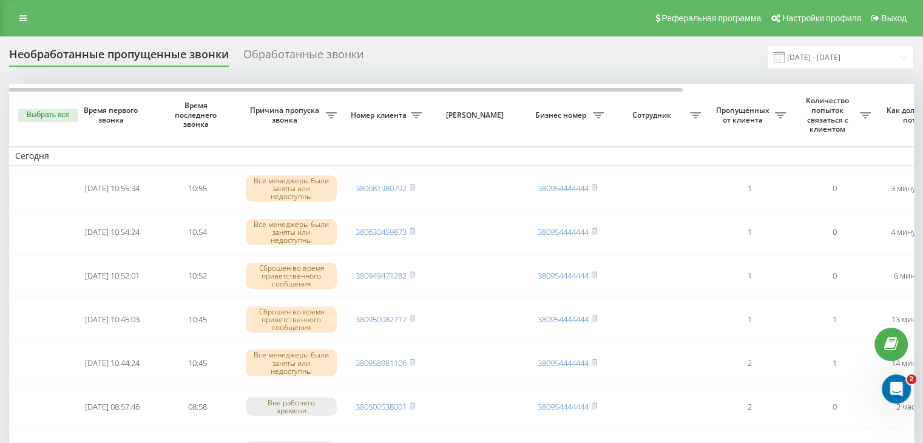
drag, startPoint x: 407, startPoint y: 17, endPoint x: 429, endPoint y: 32, distance: 27.1
click at [407, 18] on div "Реферальная программа Настройки профиля Выход" at bounding box center [461, 18] width 923 height 36
click at [797, 63] on input "[DATE] - [DATE]" at bounding box center [840, 57] width 147 height 24
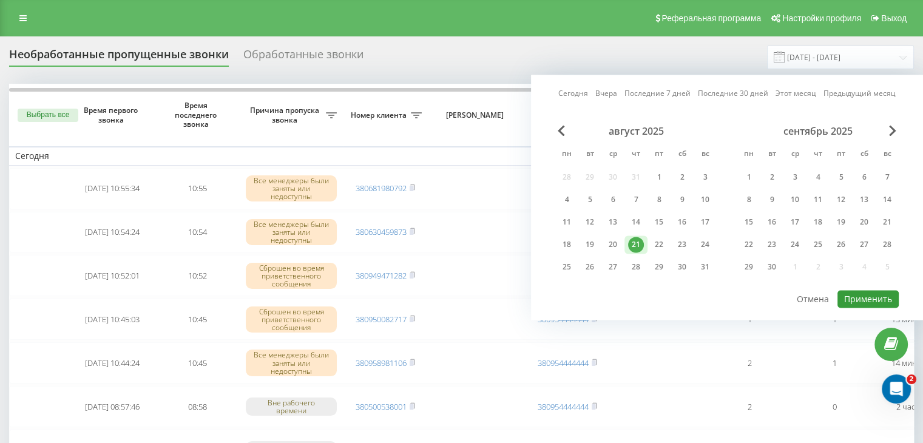
click at [854, 303] on button "Применить" at bounding box center [867, 299] width 61 height 18
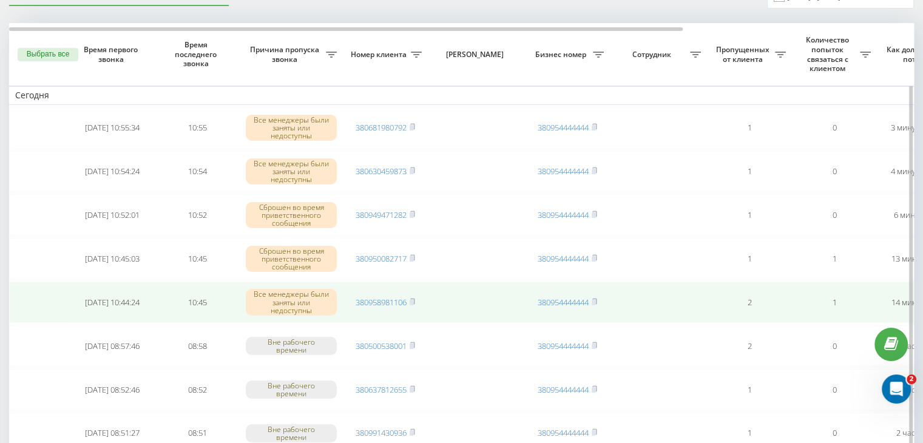
scroll to position [0, 308]
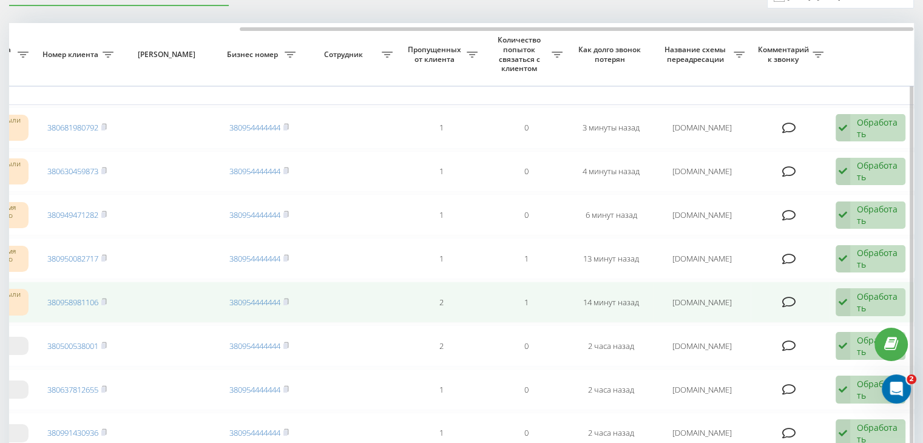
click at [859, 301] on div "Обработать" at bounding box center [877, 302] width 42 height 23
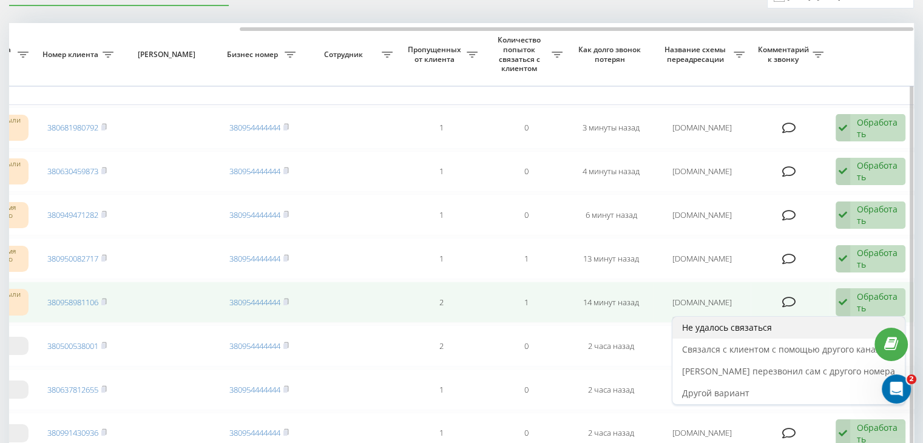
click at [816, 328] on div "Не удалось связаться" at bounding box center [788, 328] width 232 height 22
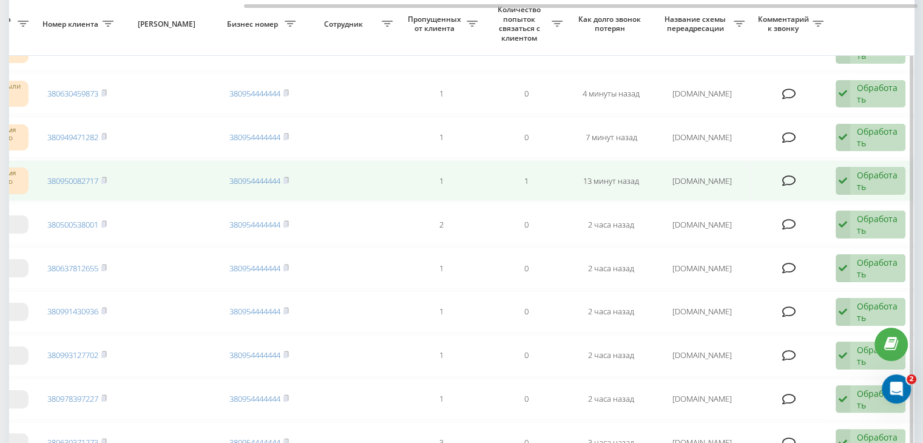
click at [886, 176] on div "Обработать" at bounding box center [877, 180] width 42 height 23
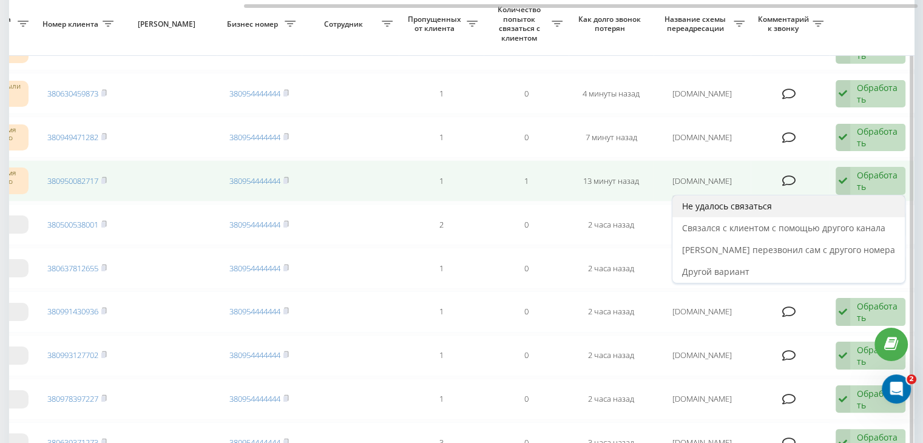
click at [826, 207] on div "Не удалось связаться" at bounding box center [788, 206] width 232 height 22
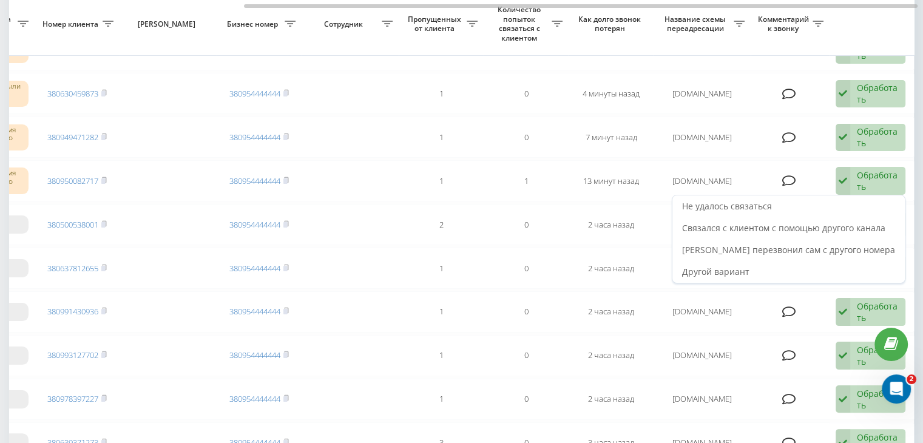
scroll to position [0, 0]
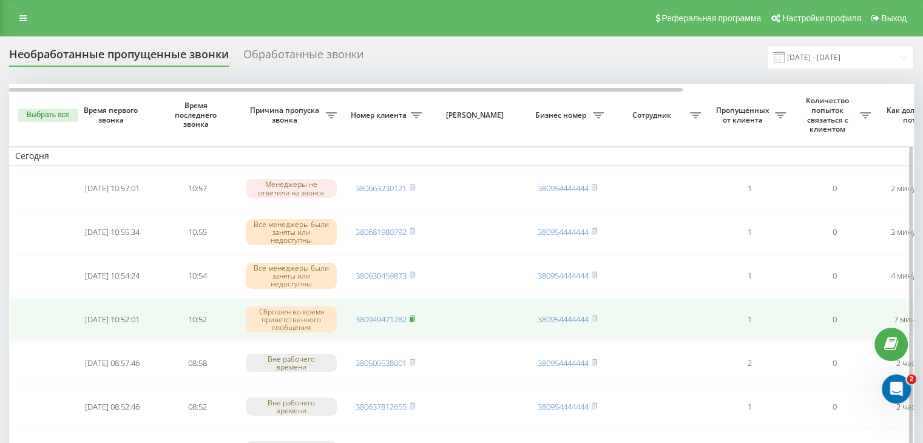
click at [413, 317] on rect at bounding box center [411, 319] width 4 height 5
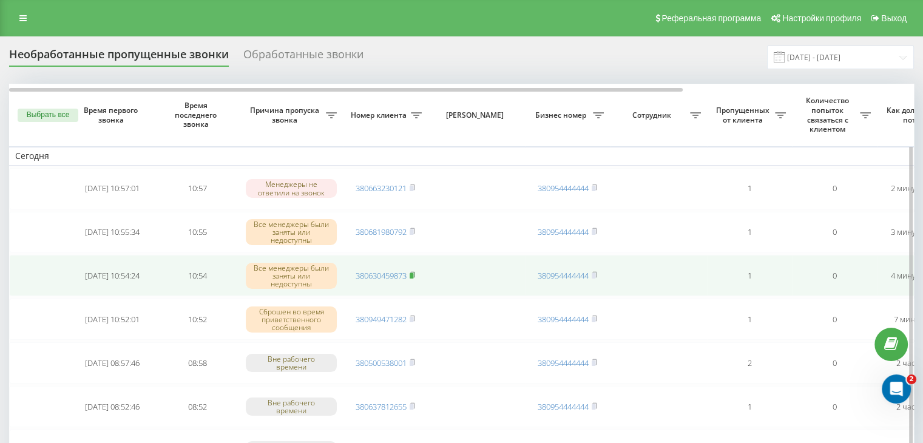
click at [413, 275] on rect at bounding box center [411, 275] width 4 height 5
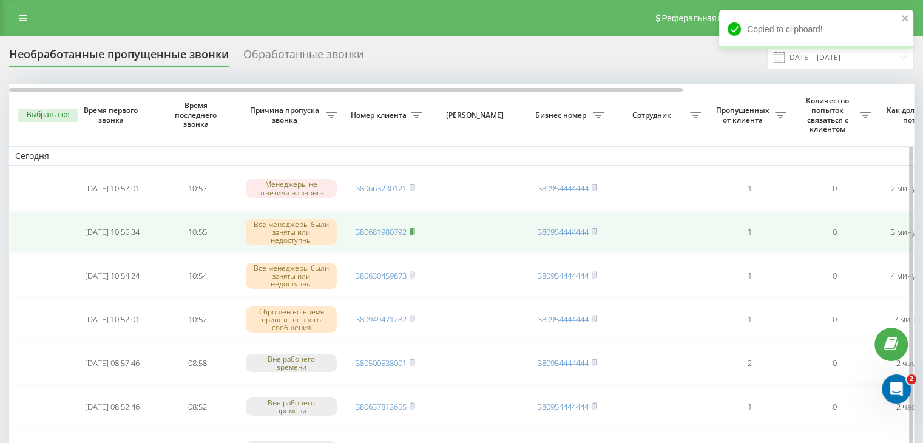
click at [413, 232] on rect at bounding box center [411, 231] width 4 height 5
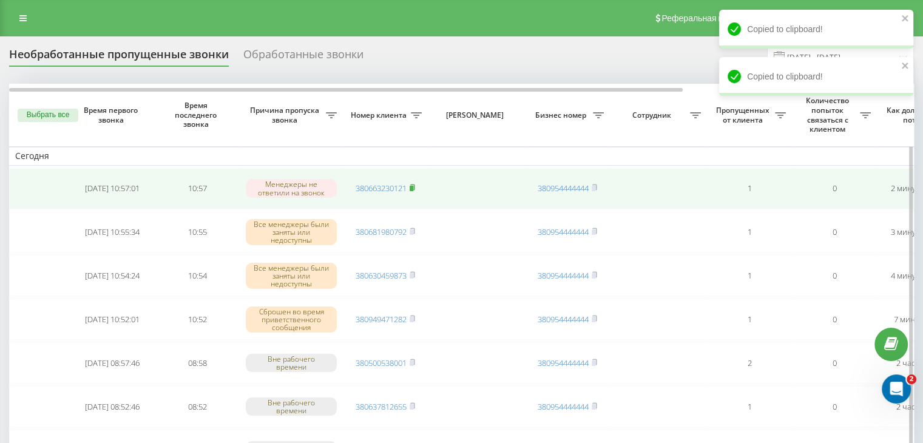
click at [413, 189] on rect at bounding box center [411, 188] width 4 height 5
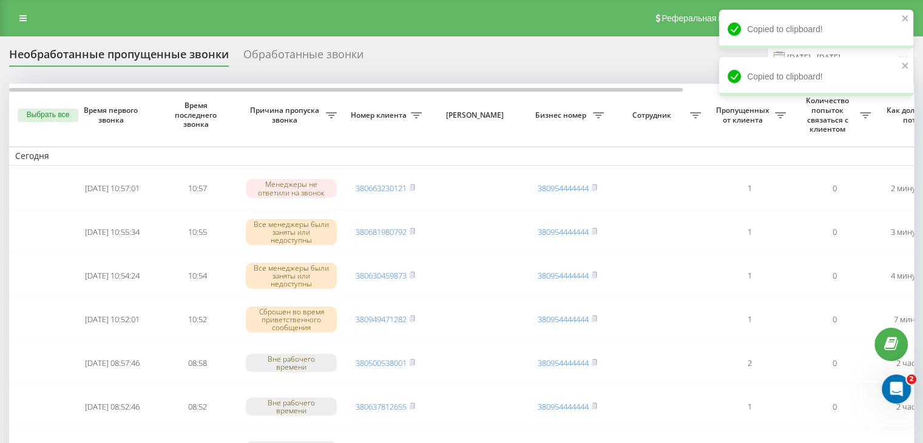
click at [398, 55] on div "Необработанные пропущенные звонки Обработанные звонки [DATE] - [DATE]" at bounding box center [461, 57] width 904 height 24
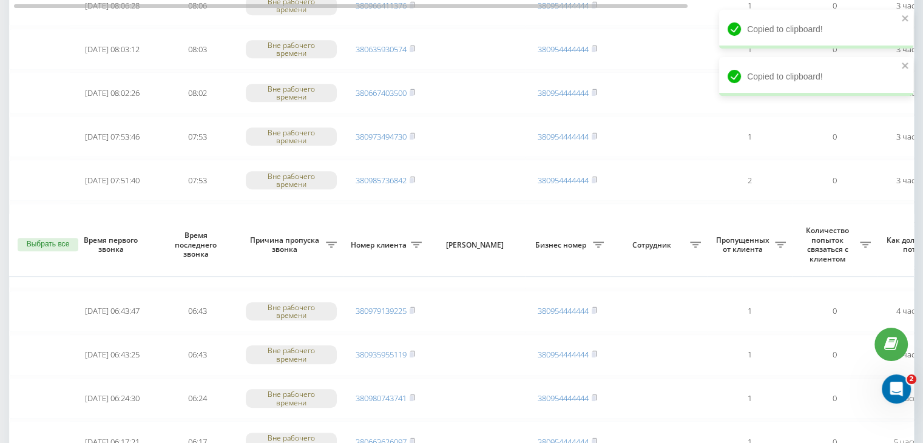
scroll to position [970, 0]
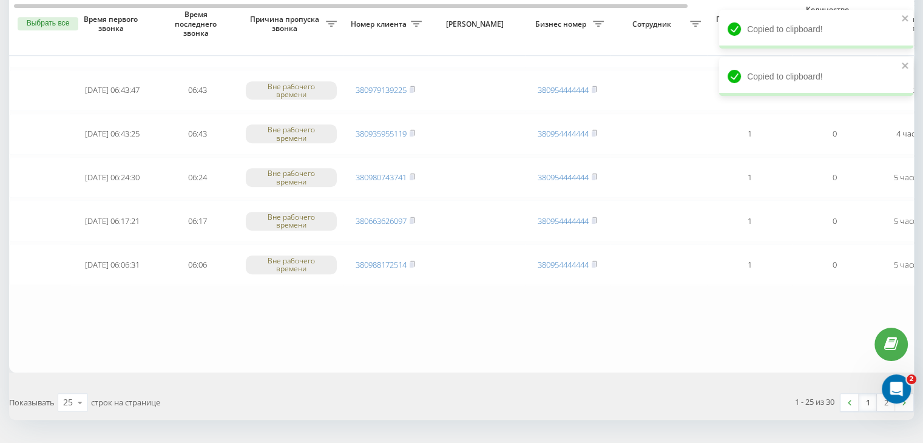
click at [868, 394] on link "1" at bounding box center [867, 402] width 18 height 17
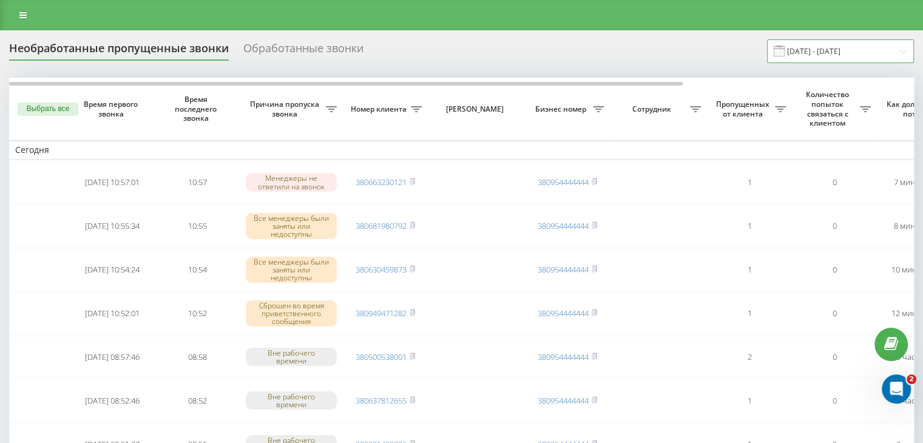
click at [806, 53] on input "[DATE] - [DATE]" at bounding box center [840, 51] width 147 height 24
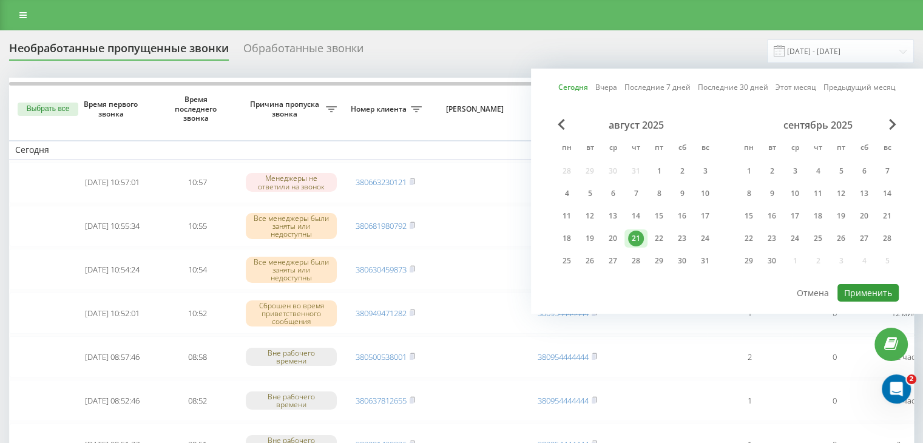
click at [870, 288] on button "Применить" at bounding box center [867, 293] width 61 height 18
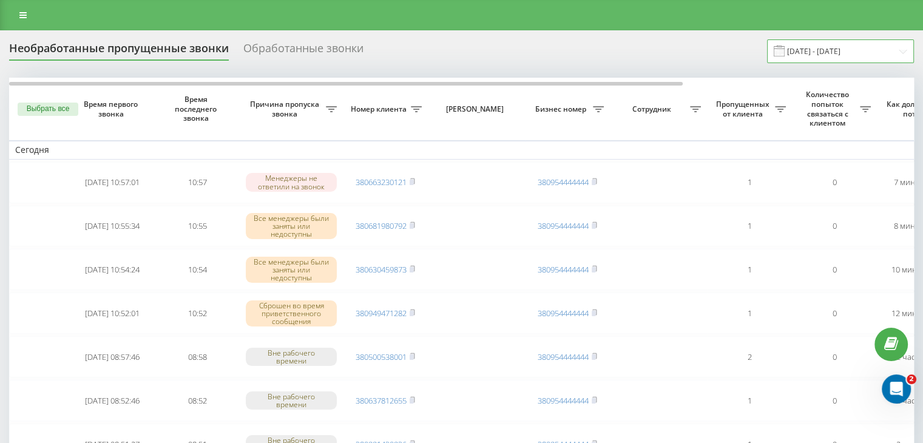
click at [872, 54] on input "[DATE] - [DATE]" at bounding box center [840, 51] width 147 height 24
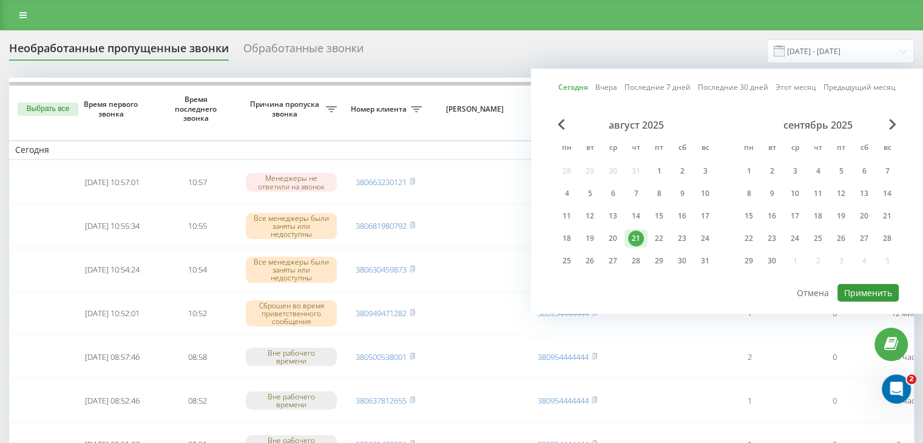
click at [870, 284] on button "Применить" at bounding box center [867, 293] width 61 height 18
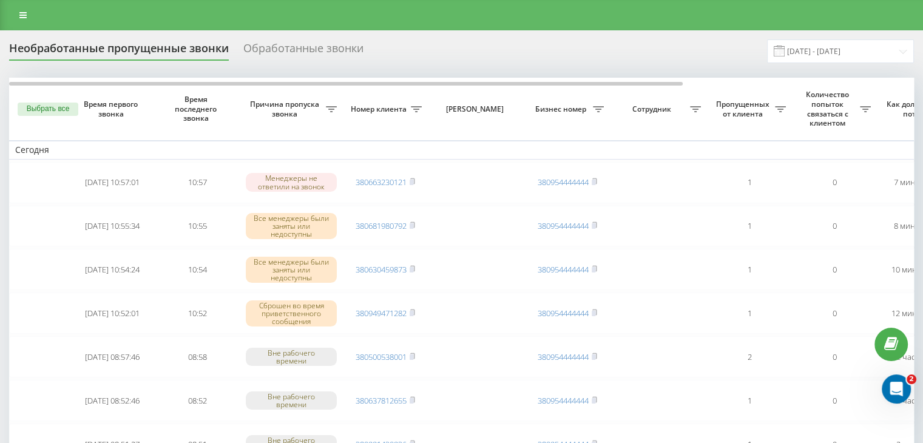
click at [604, 20] on div at bounding box center [461, 15] width 923 height 30
click at [844, 45] on input "[DATE] - [DATE]" at bounding box center [840, 51] width 147 height 24
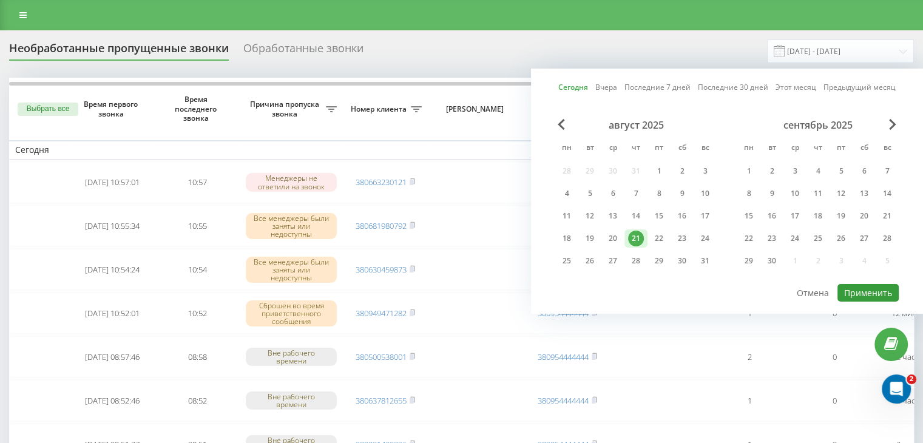
click at [869, 288] on button "Применить" at bounding box center [867, 293] width 61 height 18
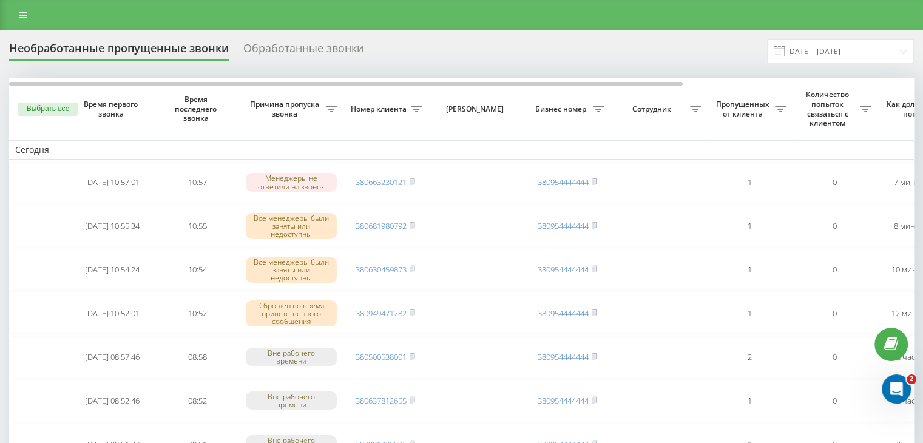
click at [398, 22] on div at bounding box center [461, 15] width 923 height 30
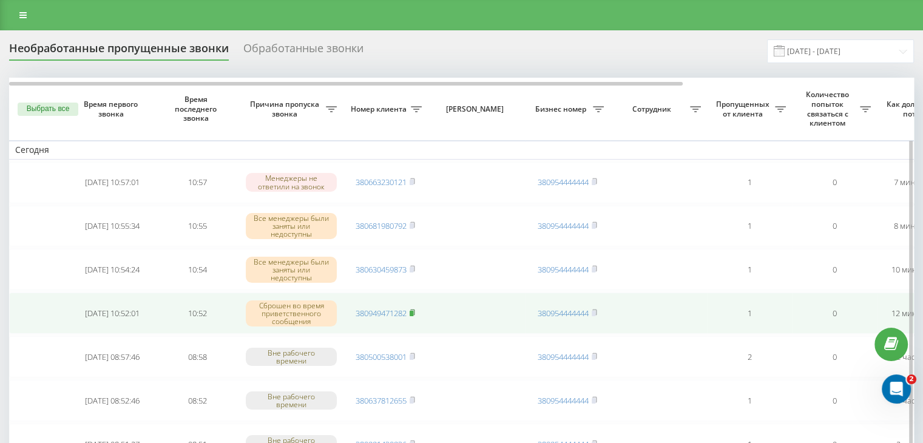
click at [415, 311] on icon at bounding box center [411, 312] width 5 height 7
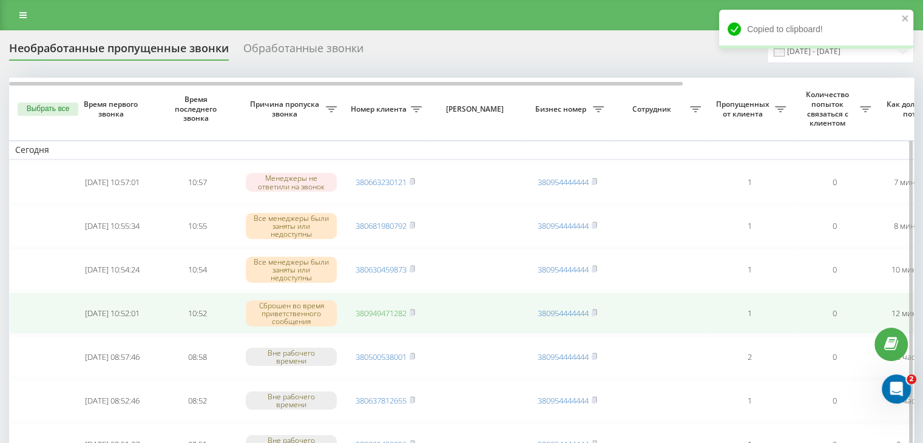
click at [394, 309] on link "380949471282" at bounding box center [380, 313] width 51 height 11
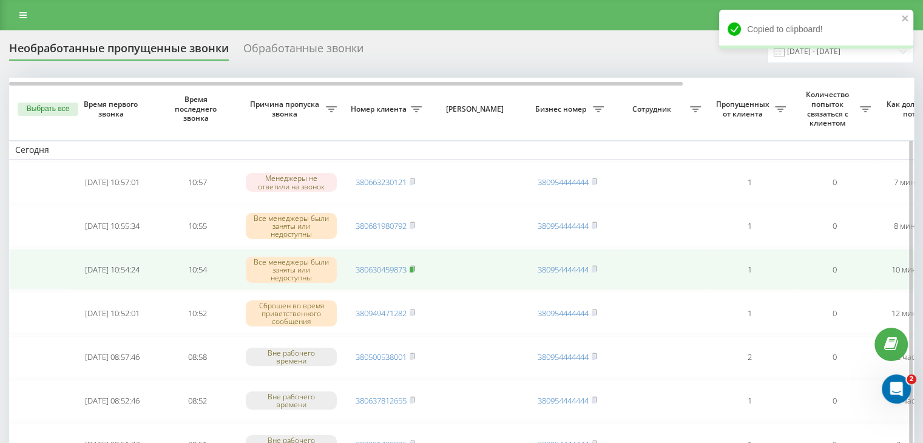
click at [415, 269] on icon at bounding box center [411, 268] width 5 height 7
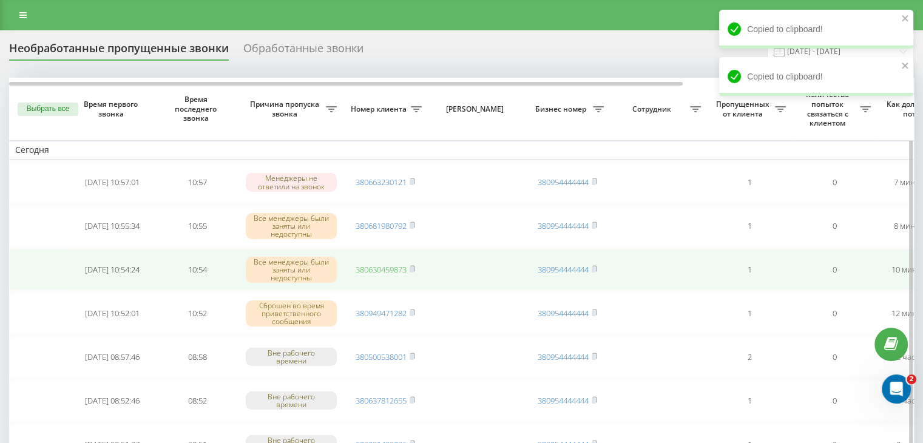
click at [395, 269] on link "380630459873" at bounding box center [380, 269] width 51 height 11
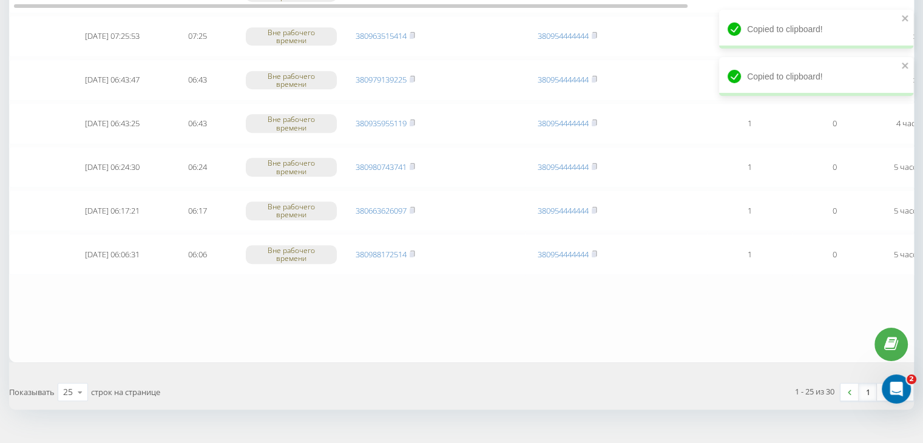
scroll to position [992, 0]
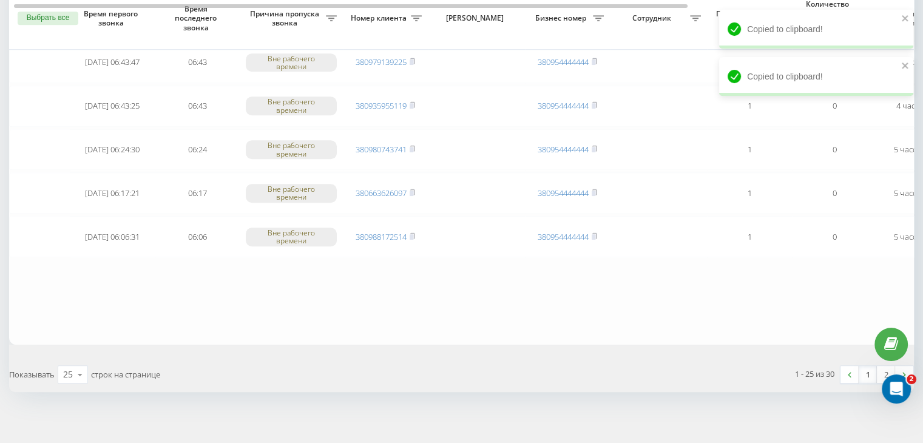
click at [861, 367] on link "1" at bounding box center [867, 374] width 18 height 17
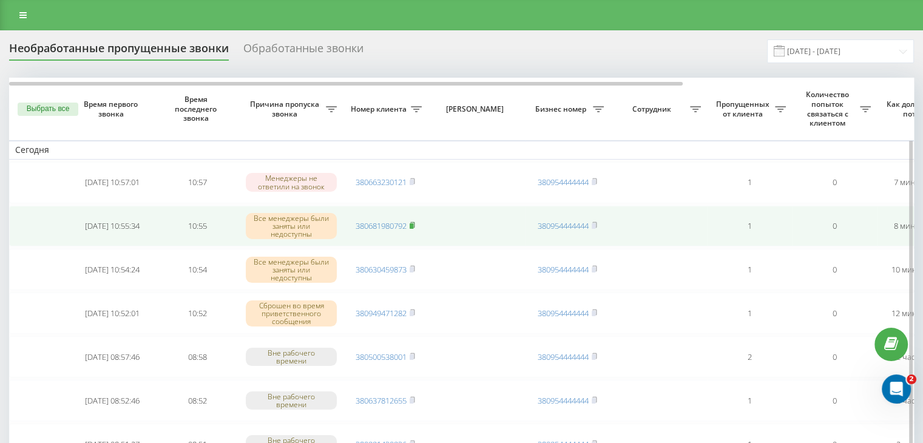
click at [412, 226] on rect at bounding box center [411, 225] width 4 height 5
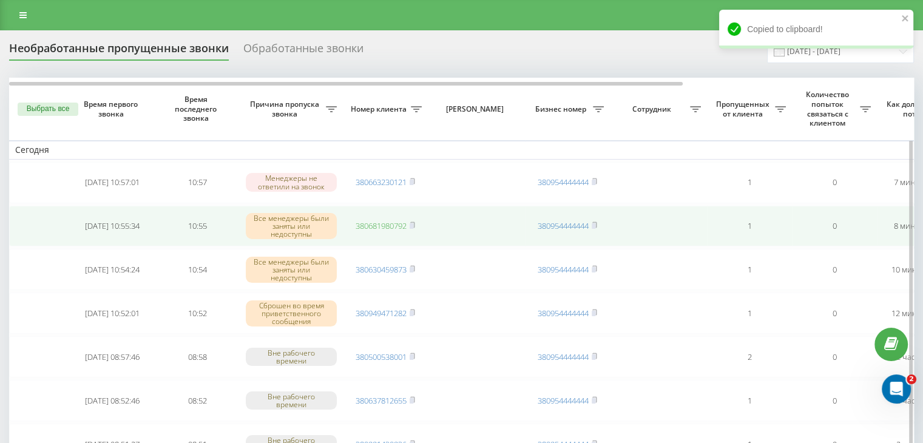
click at [381, 220] on link "380681980792" at bounding box center [380, 225] width 51 height 11
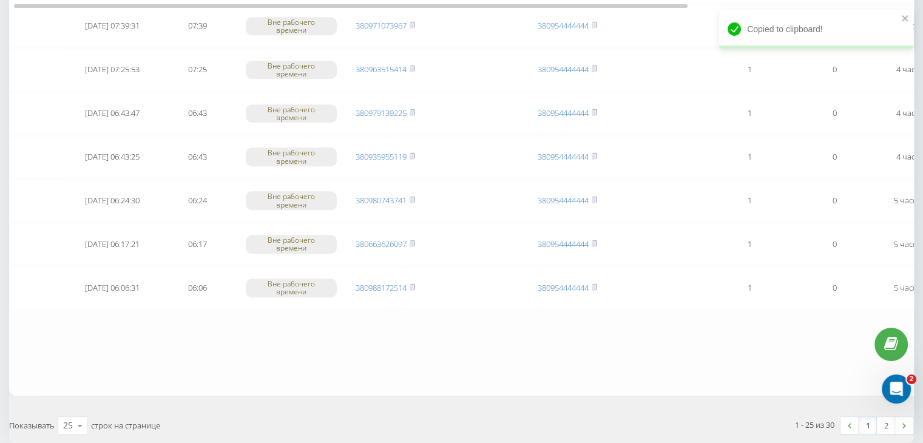
scroll to position [992, 0]
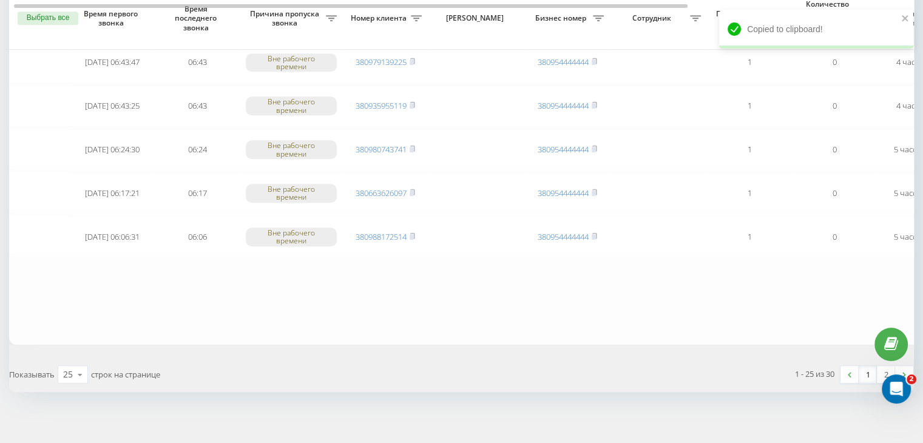
click at [870, 369] on link "1" at bounding box center [867, 374] width 18 height 17
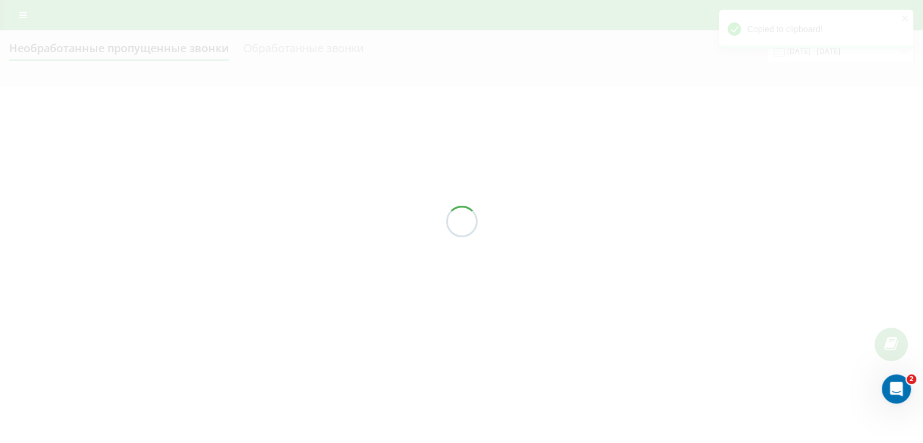
scroll to position [0, 0]
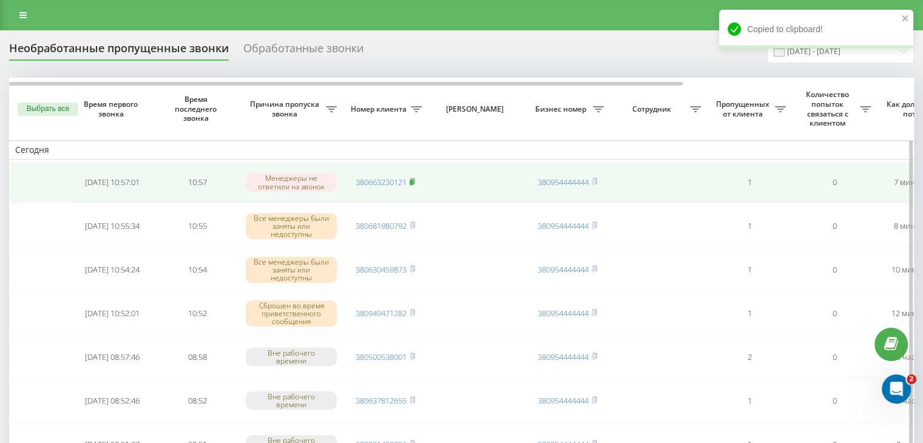
click at [415, 180] on icon at bounding box center [411, 181] width 5 height 7
click at [397, 182] on link "380663230121" at bounding box center [380, 182] width 51 height 11
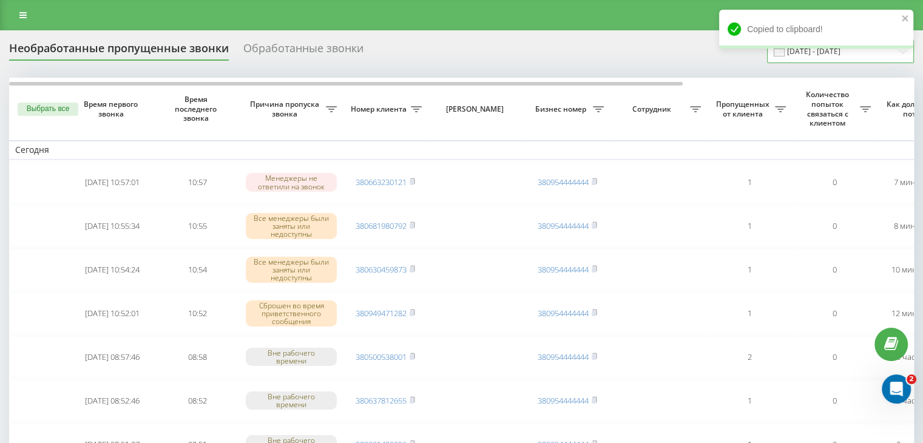
click at [878, 59] on input "[DATE] - [DATE]" at bounding box center [840, 51] width 147 height 24
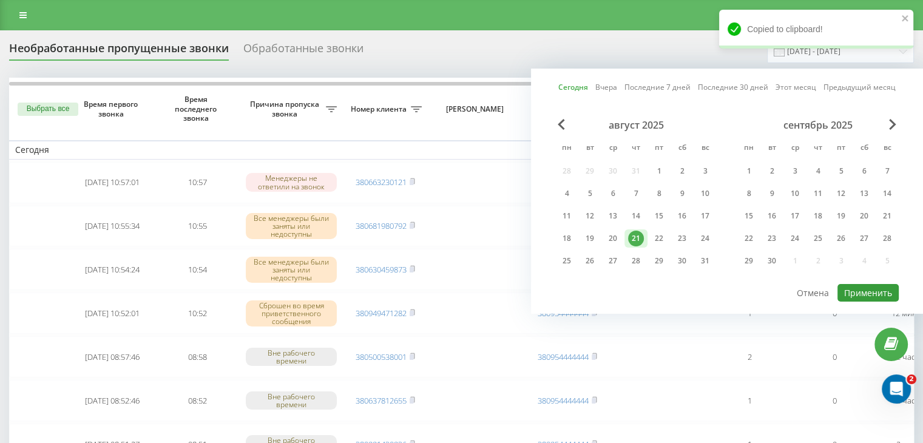
click at [854, 291] on button "Применить" at bounding box center [867, 293] width 61 height 18
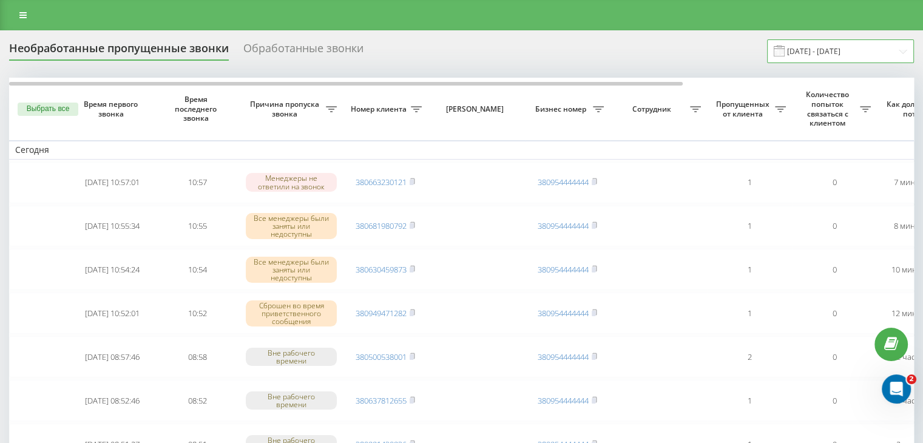
click at [820, 58] on input "[DATE] - [DATE]" at bounding box center [840, 51] width 147 height 24
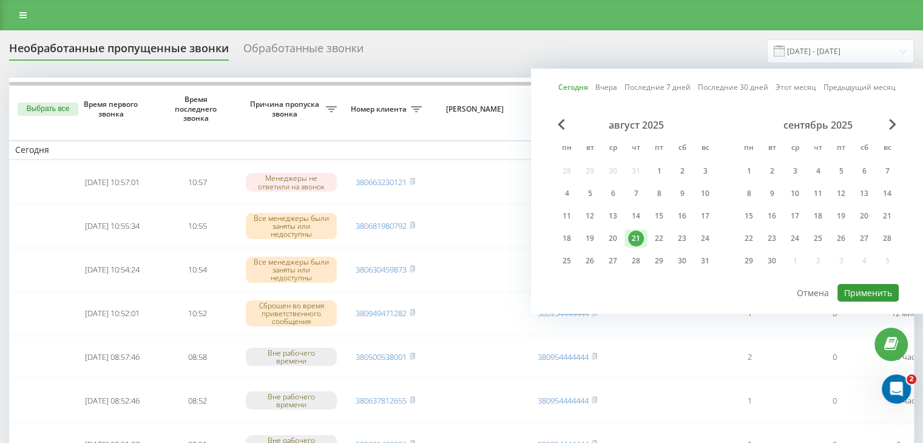
click at [864, 287] on button "Применить" at bounding box center [867, 293] width 61 height 18
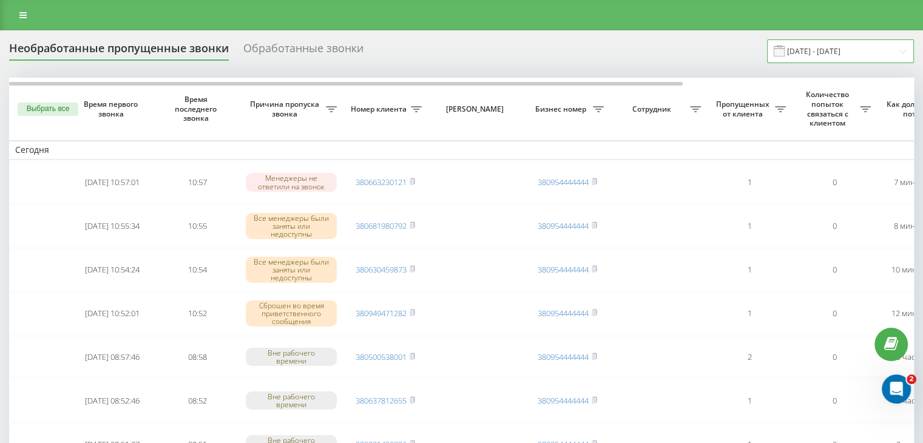
click at [829, 50] on input "[DATE] - [DATE]" at bounding box center [840, 51] width 147 height 24
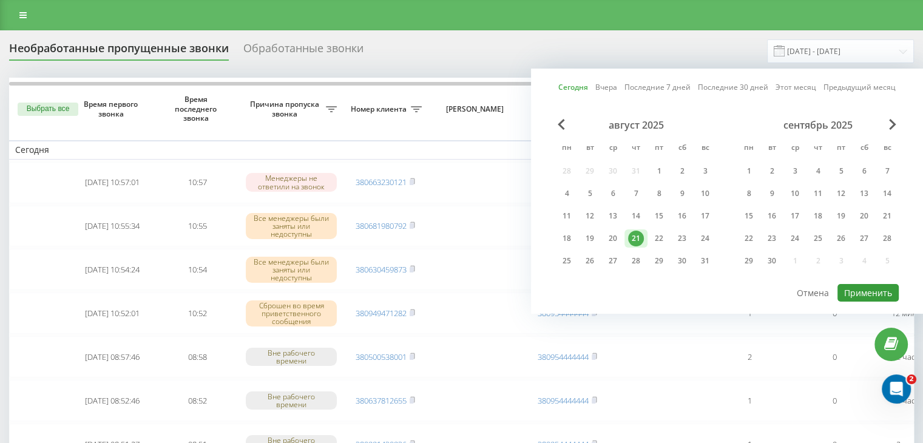
click at [854, 298] on button "Применить" at bounding box center [867, 293] width 61 height 18
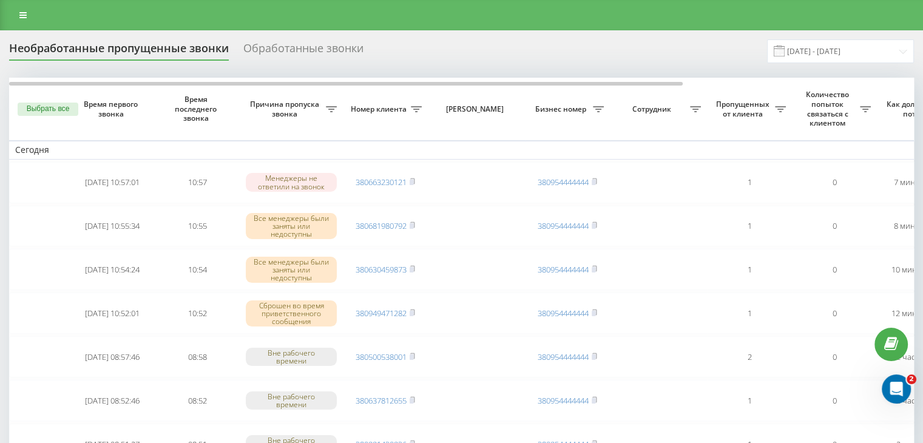
click at [393, 47] on div "Необработанные пропущенные звонки Обработанные звонки [DATE] - [DATE]" at bounding box center [461, 51] width 904 height 24
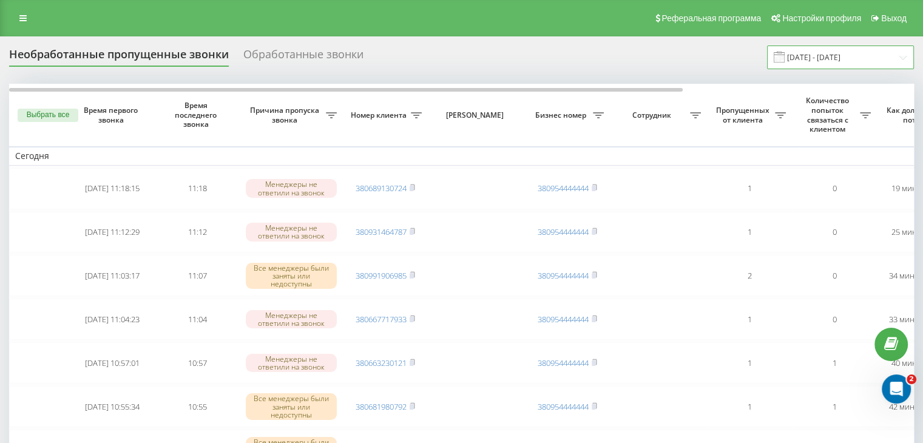
click at [839, 59] on input "[DATE] - [DATE]" at bounding box center [840, 57] width 147 height 24
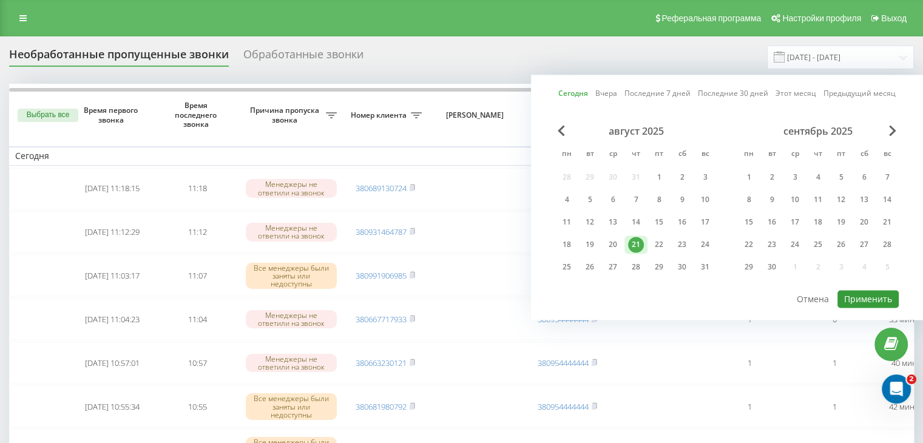
click at [866, 293] on button "Применить" at bounding box center [867, 299] width 61 height 18
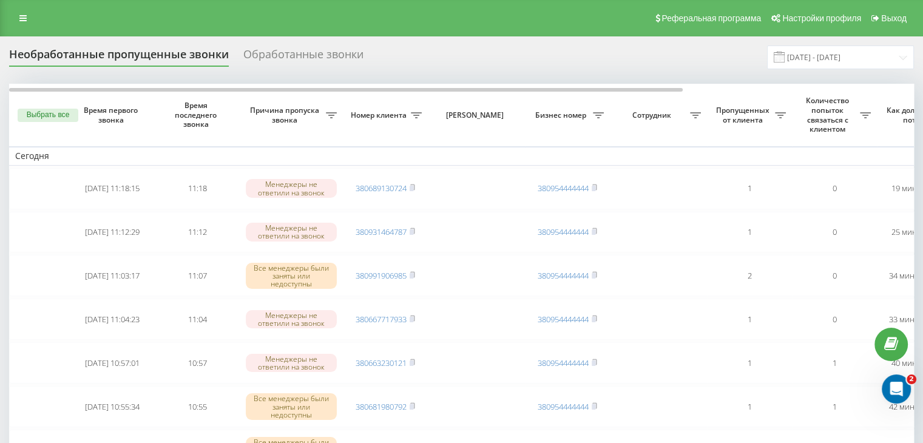
scroll to position [121, 0]
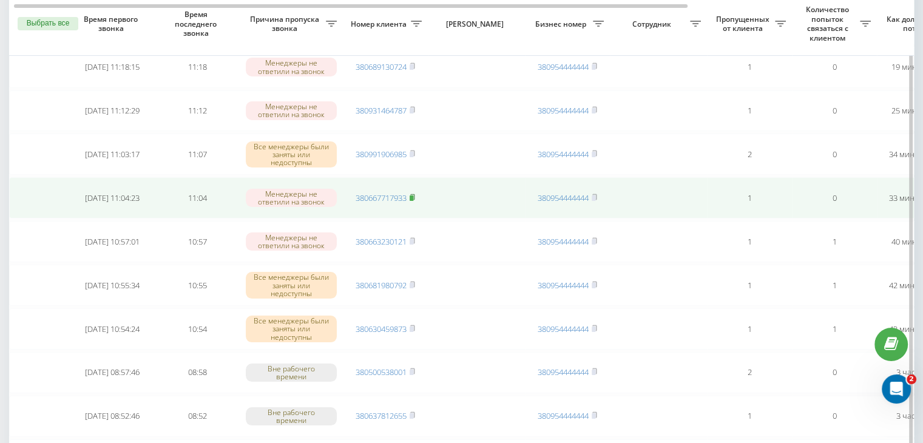
click at [412, 195] on rect at bounding box center [411, 197] width 4 height 5
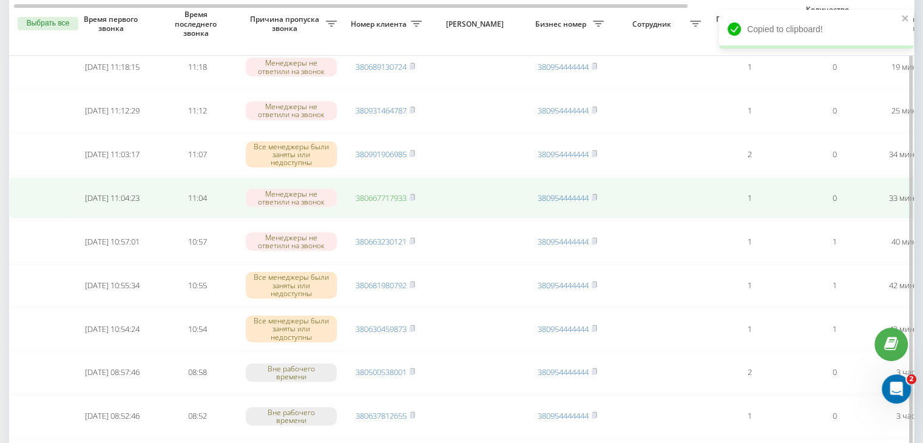
click at [394, 200] on link "380667717933" at bounding box center [380, 197] width 51 height 11
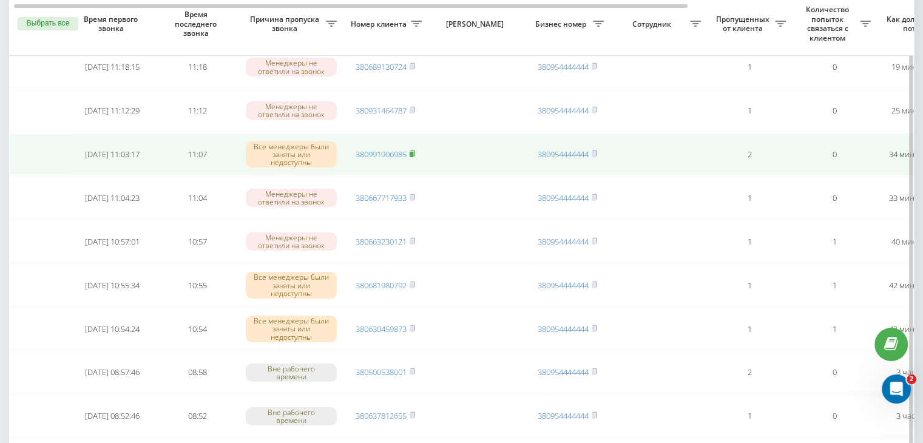
click at [413, 153] on rect at bounding box center [411, 154] width 4 height 5
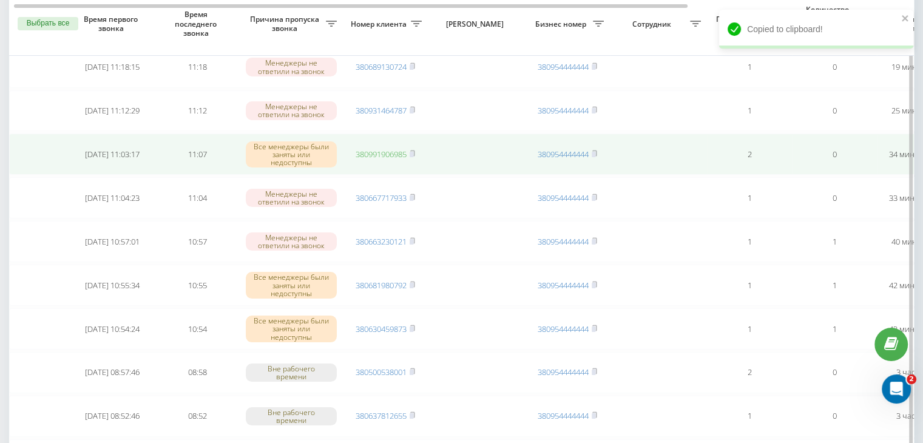
click at [385, 156] on link "380991906985" at bounding box center [380, 154] width 51 height 11
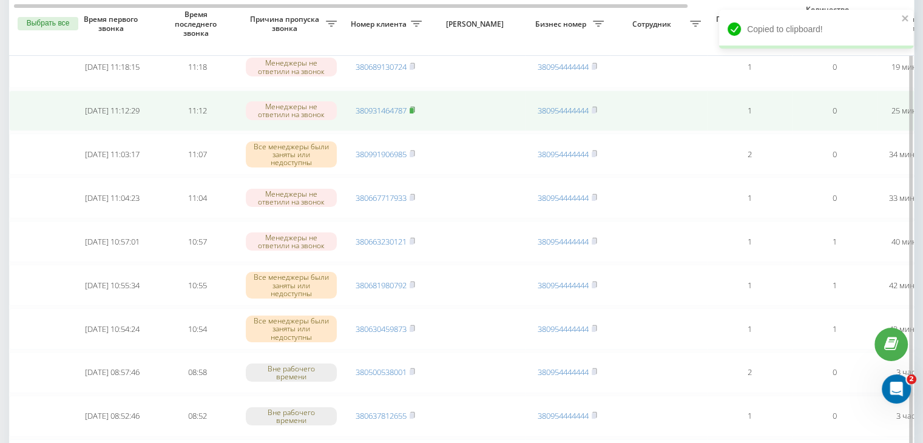
click at [413, 109] on rect at bounding box center [411, 110] width 4 height 5
click at [386, 107] on link "380931464787" at bounding box center [380, 110] width 51 height 11
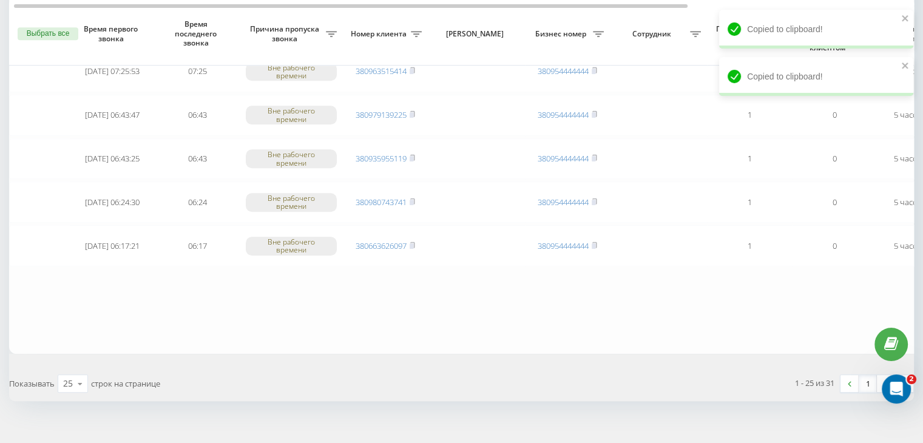
scroll to position [999, 0]
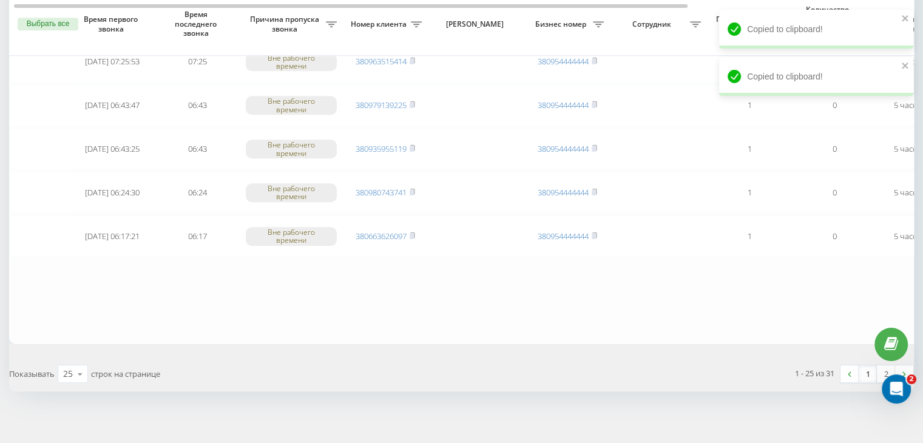
click at [865, 366] on link "1" at bounding box center [867, 373] width 18 height 17
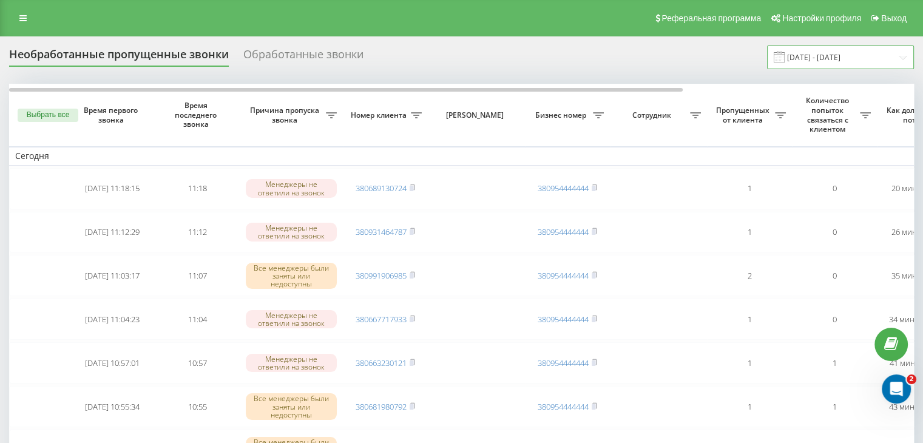
click at [852, 61] on input "[DATE] - [DATE]" at bounding box center [840, 57] width 147 height 24
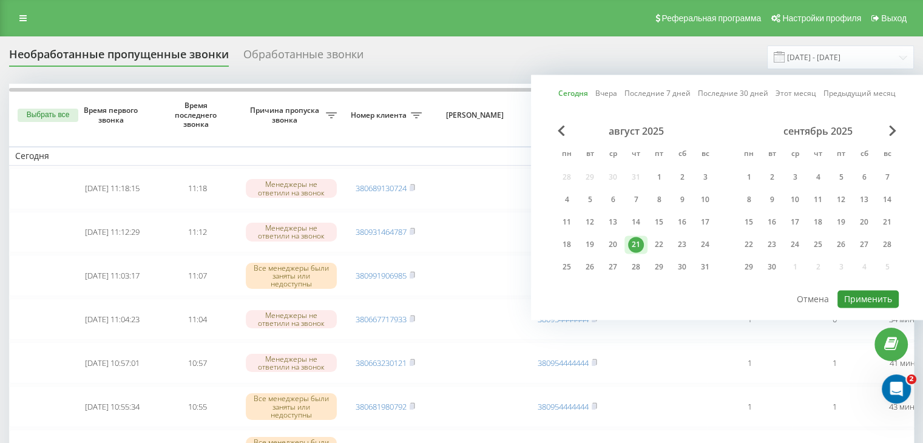
click at [859, 295] on button "Применить" at bounding box center [867, 299] width 61 height 18
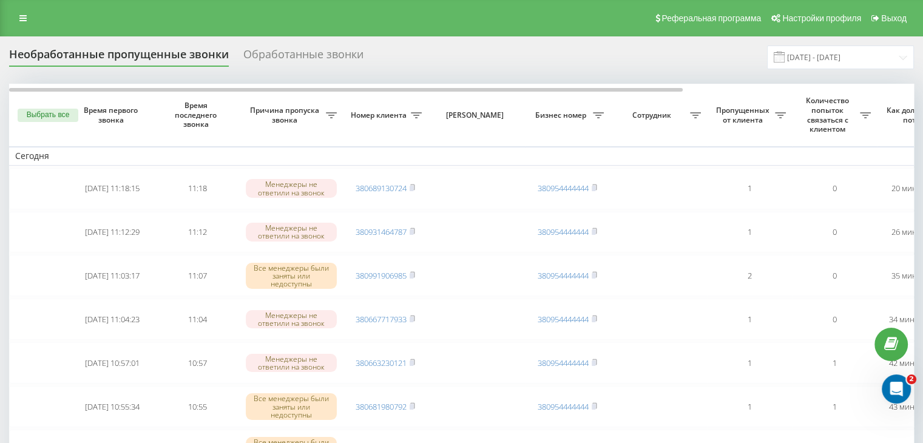
click at [323, 21] on div "Реферальная программа Настройки профиля Выход" at bounding box center [461, 18] width 923 height 36
click at [808, 54] on input "[DATE] - [DATE]" at bounding box center [840, 57] width 147 height 24
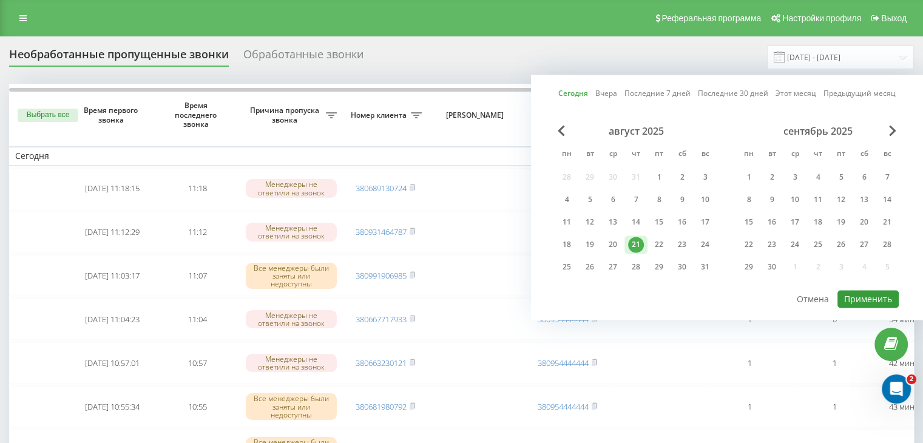
click at [853, 290] on button "Применить" at bounding box center [867, 299] width 61 height 18
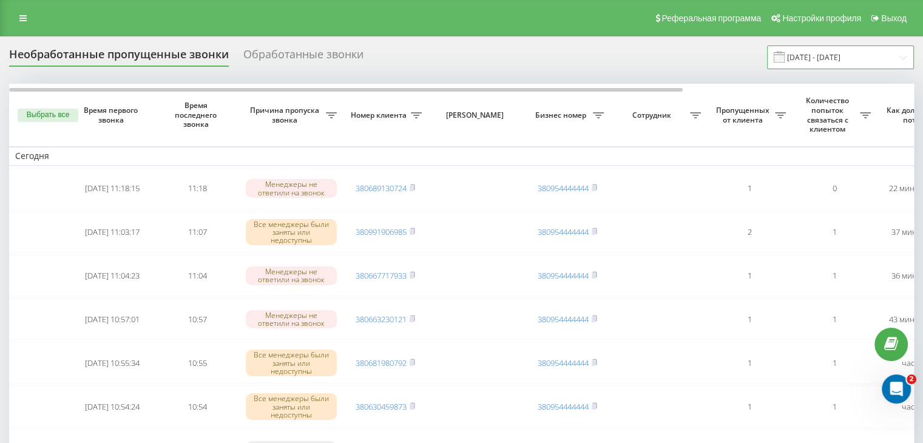
drag, startPoint x: 900, startPoint y: 59, endPoint x: 898, endPoint y: 69, distance: 9.9
click at [900, 58] on input "[DATE] - [DATE]" at bounding box center [840, 57] width 147 height 24
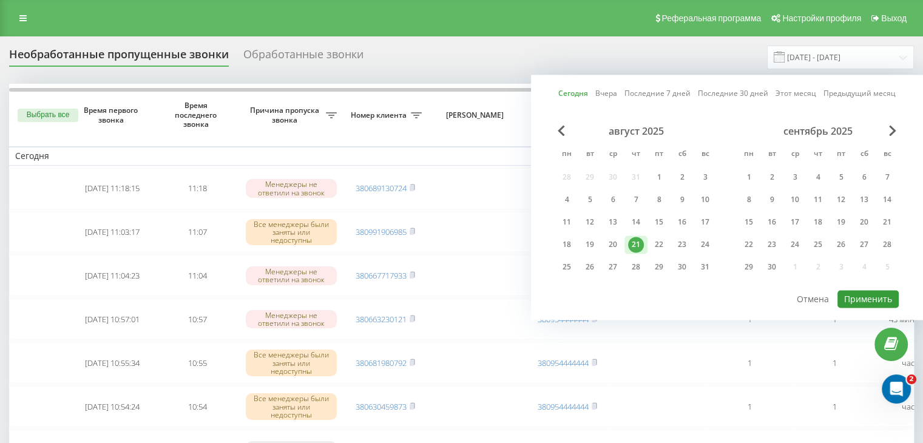
click at [859, 290] on button "Применить" at bounding box center [867, 299] width 61 height 18
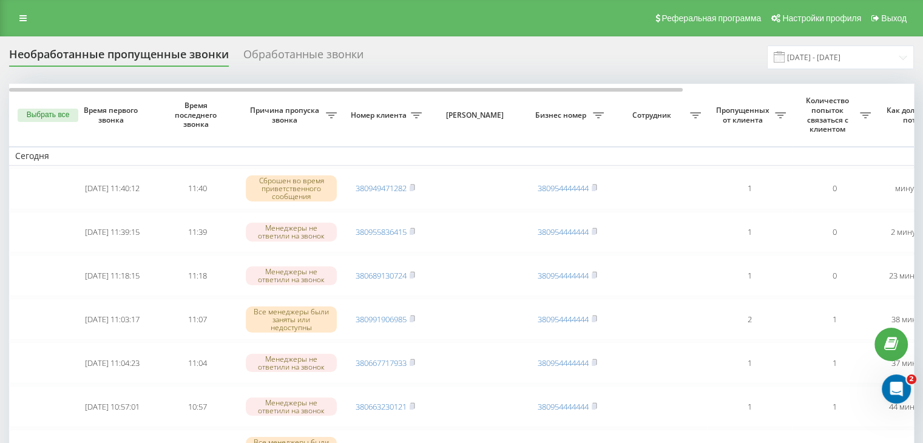
drag, startPoint x: 361, startPoint y: 22, endPoint x: 369, endPoint y: 32, distance: 12.9
click at [362, 22] on div "Реферальная программа Настройки профиля Выход" at bounding box center [461, 18] width 923 height 36
click at [818, 62] on input "[DATE] - [DATE]" at bounding box center [840, 57] width 147 height 24
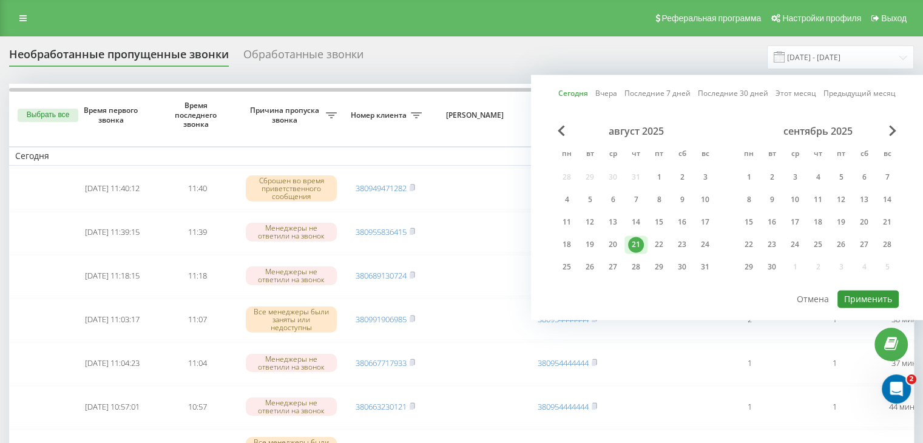
click at [867, 297] on button "Применить" at bounding box center [867, 299] width 61 height 18
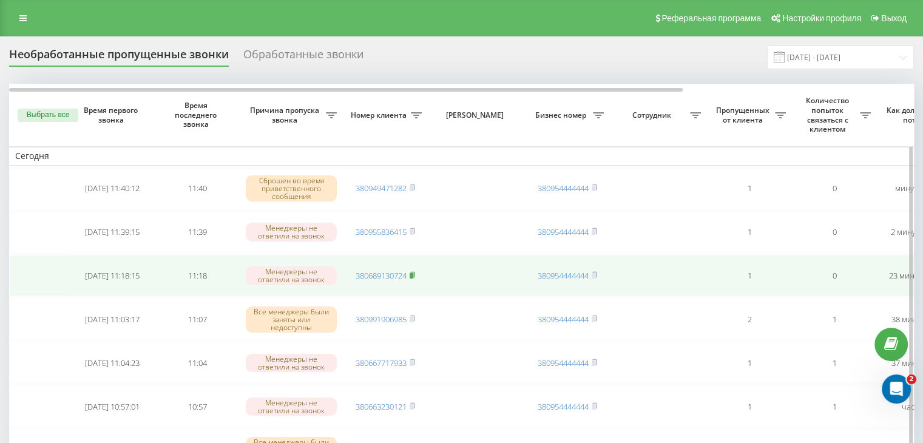
click at [412, 273] on rect at bounding box center [411, 275] width 4 height 5
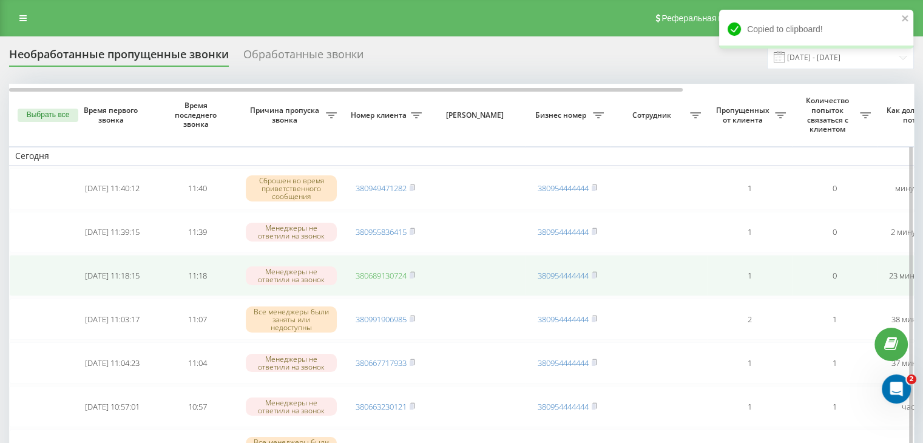
click at [394, 272] on link "380689130724" at bounding box center [380, 275] width 51 height 11
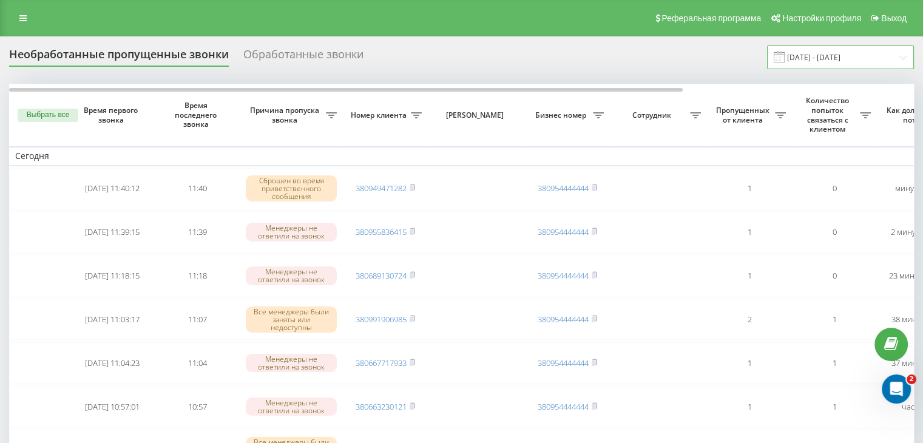
click at [829, 64] on input "[DATE] - [DATE]" at bounding box center [840, 57] width 147 height 24
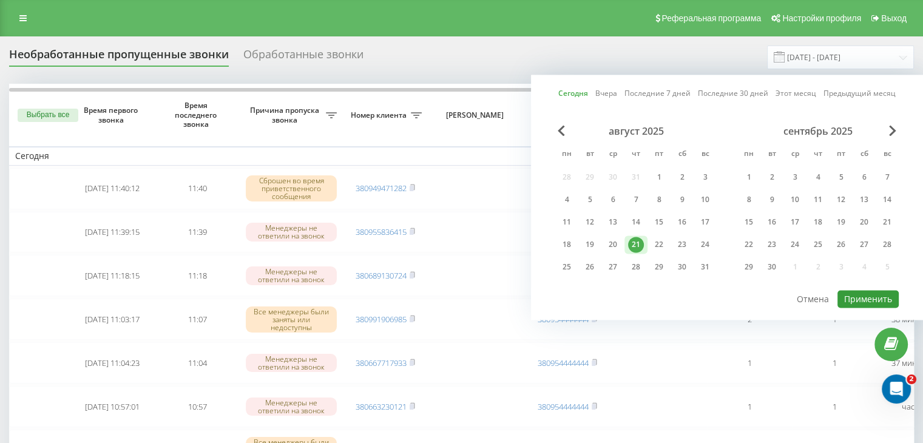
click at [853, 291] on button "Применить" at bounding box center [867, 299] width 61 height 18
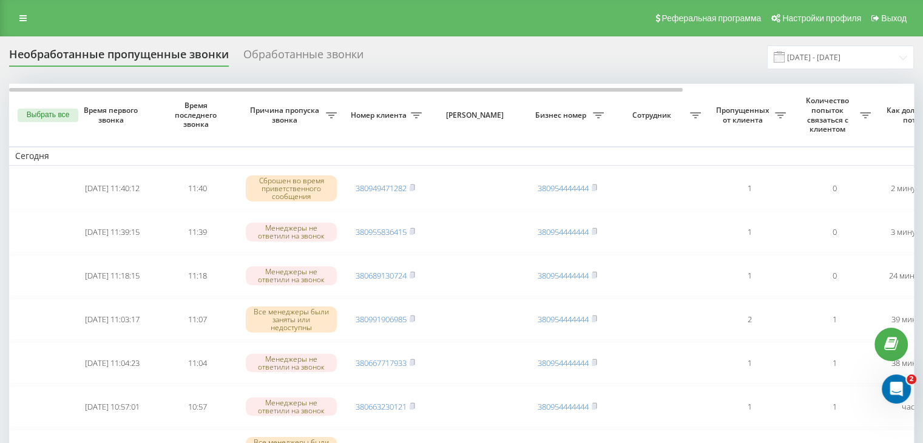
click at [387, 26] on div "Реферальная программа Настройки профиля Выход" at bounding box center [461, 18] width 923 height 36
click at [875, 64] on input "[DATE] - [DATE]" at bounding box center [840, 57] width 147 height 24
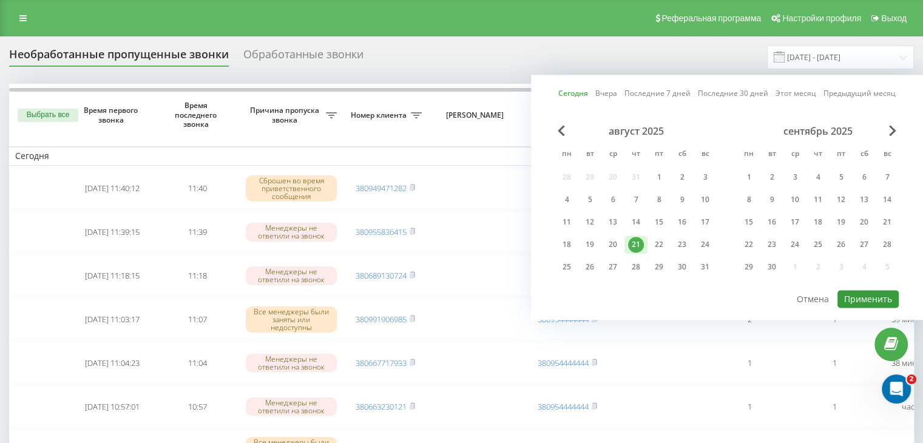
click at [872, 297] on button "Применить" at bounding box center [867, 299] width 61 height 18
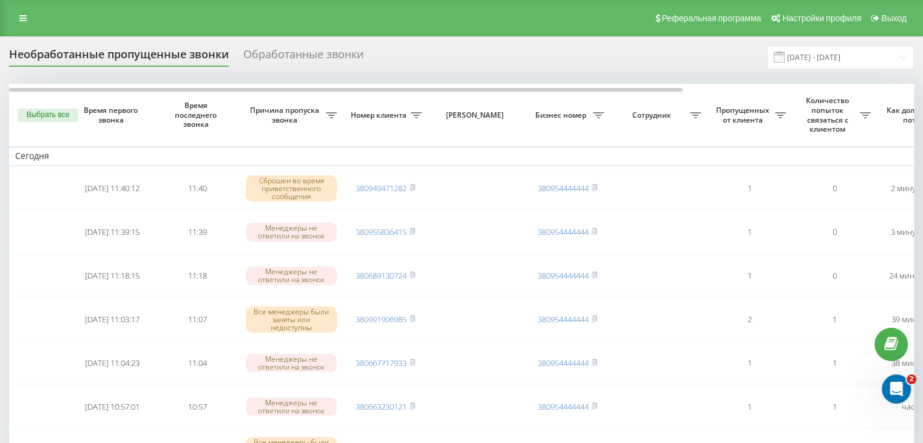
drag, startPoint x: 346, startPoint y: 21, endPoint x: 477, endPoint y: 44, distance: 133.0
click at [346, 21] on div "Реферальная программа Настройки профиля Выход" at bounding box center [461, 18] width 923 height 36
click at [842, 57] on input "[DATE] - [DATE]" at bounding box center [840, 57] width 147 height 24
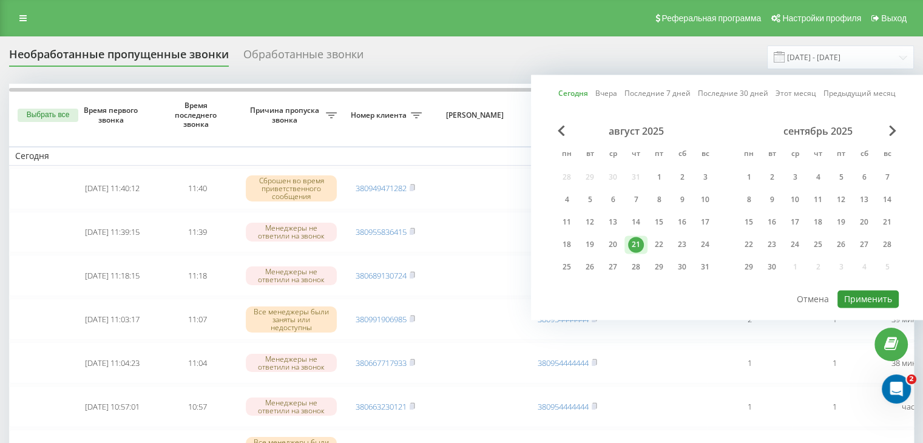
drag, startPoint x: 870, startPoint y: 299, endPoint x: 632, endPoint y: 239, distance: 245.2
click at [869, 299] on button "Применить" at bounding box center [867, 299] width 61 height 18
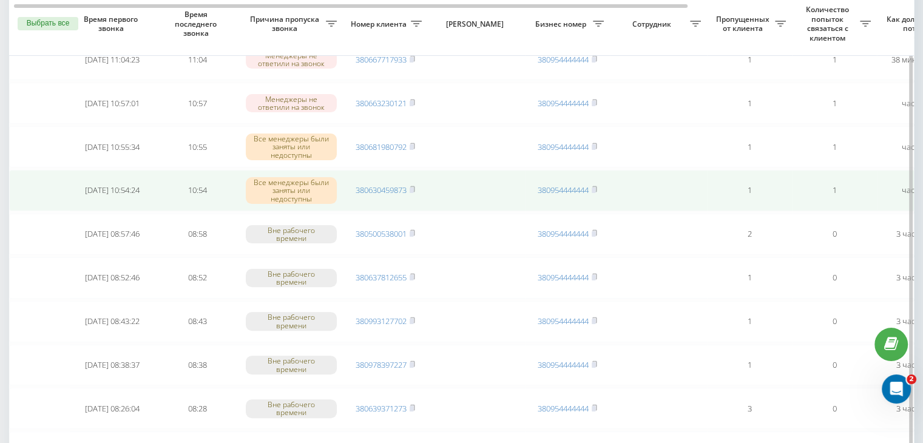
scroll to position [0, 308]
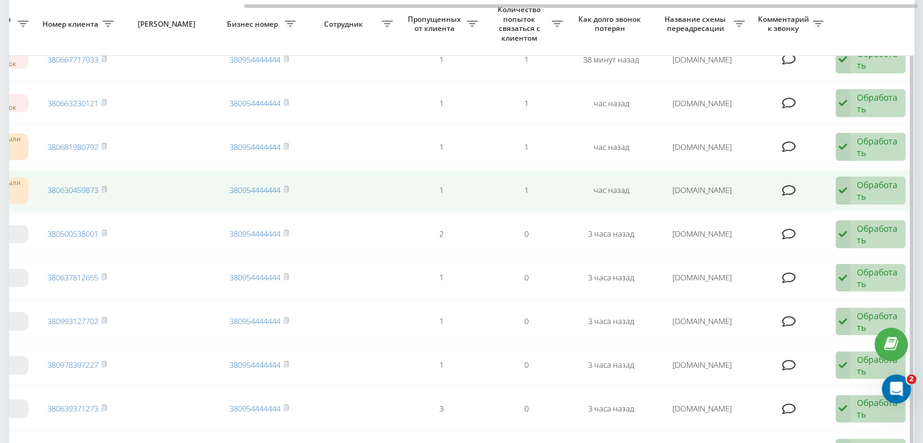
drag, startPoint x: 890, startPoint y: 184, endPoint x: 876, endPoint y: 190, distance: 15.0
click at [890, 185] on div "Обработать" at bounding box center [877, 190] width 42 height 23
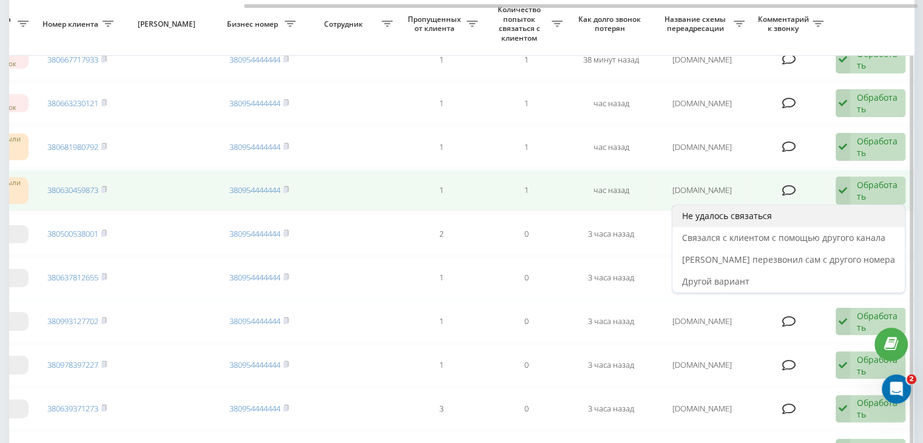
click at [851, 207] on div "Не удалось связаться" at bounding box center [788, 216] width 232 height 22
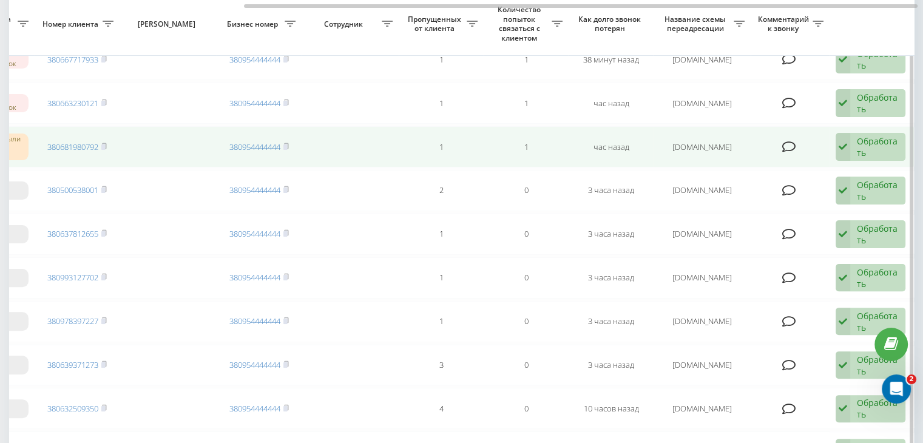
click at [867, 135] on div "Обработать" at bounding box center [877, 146] width 42 height 23
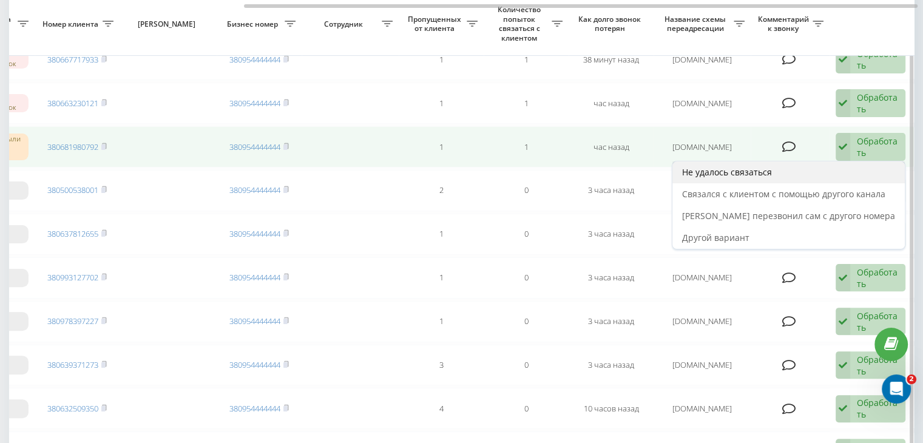
click at [808, 170] on div "Не удалось связаться" at bounding box center [788, 172] width 232 height 22
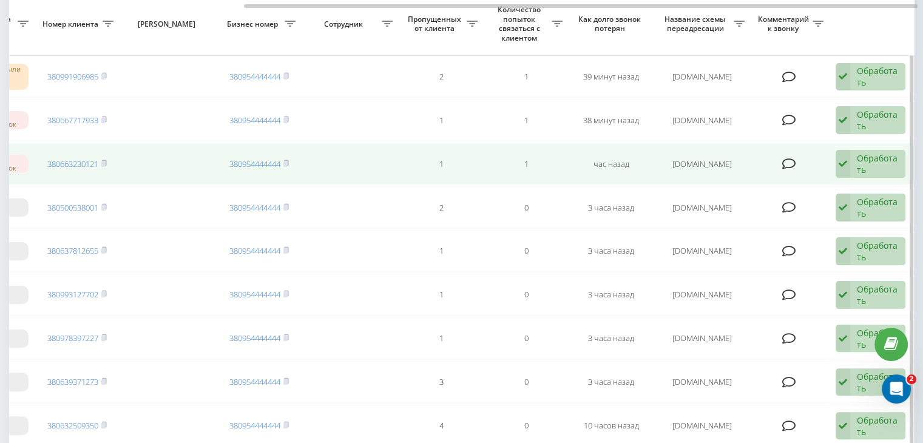
click at [877, 155] on div "Обработать" at bounding box center [877, 163] width 42 height 23
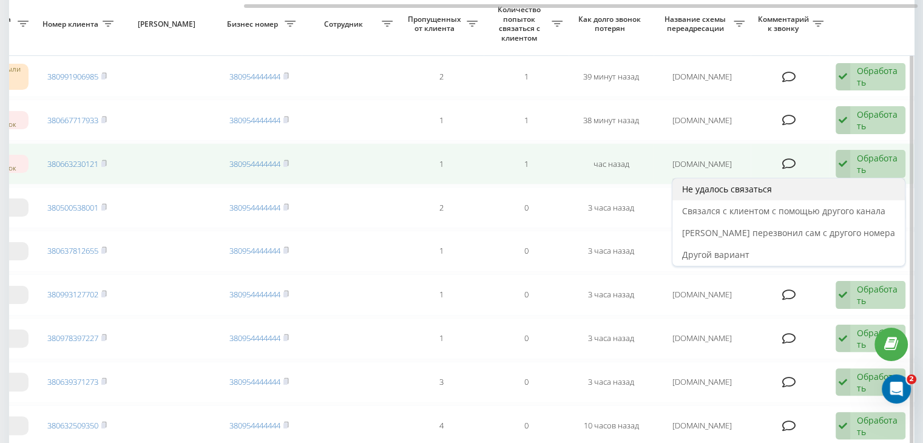
click at [832, 181] on div "Не удалось связаться" at bounding box center [788, 189] width 232 height 22
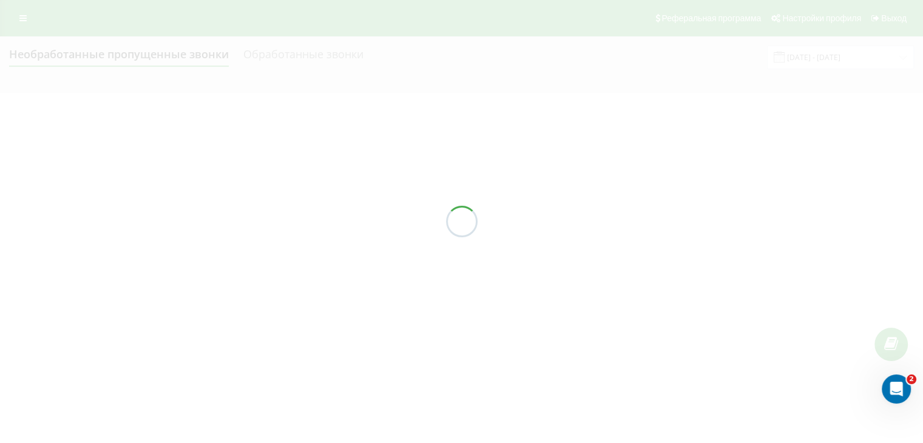
scroll to position [0, 0]
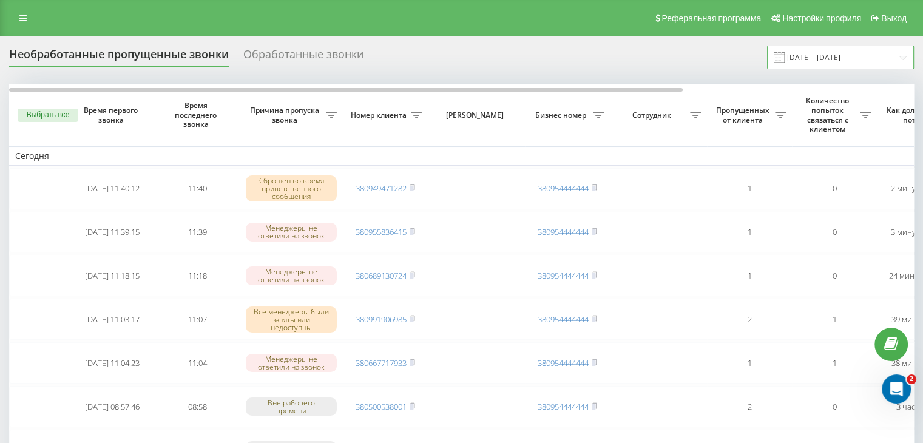
click at [856, 54] on input "[DATE] - [DATE]" at bounding box center [840, 57] width 147 height 24
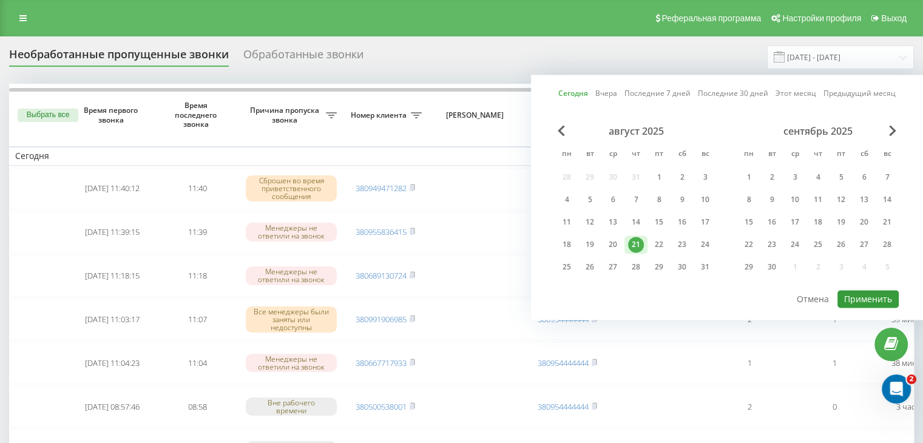
click at [861, 293] on button "Применить" at bounding box center [867, 299] width 61 height 18
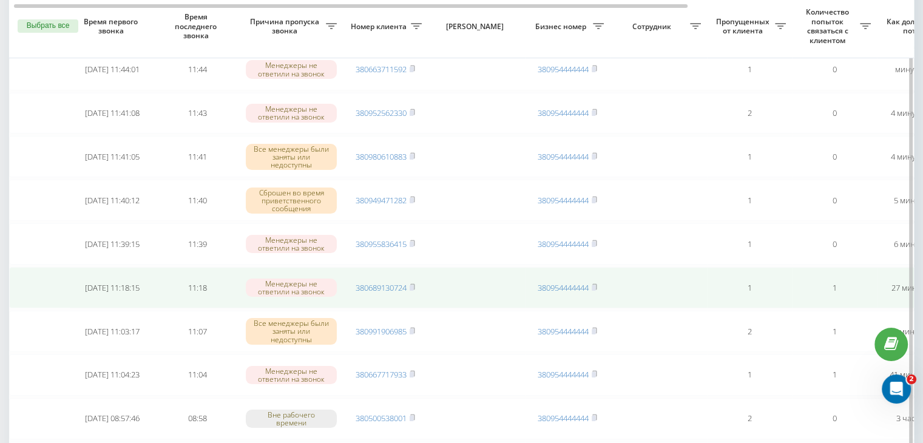
scroll to position [121, 0]
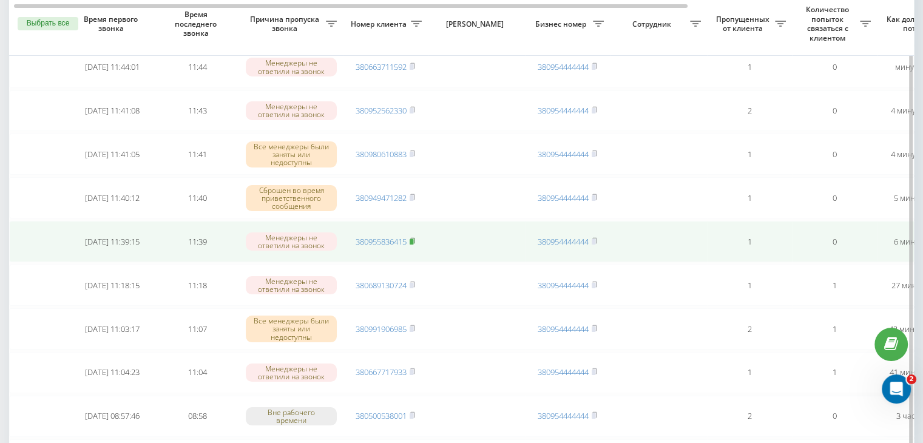
click at [412, 239] on rect at bounding box center [411, 241] width 4 height 5
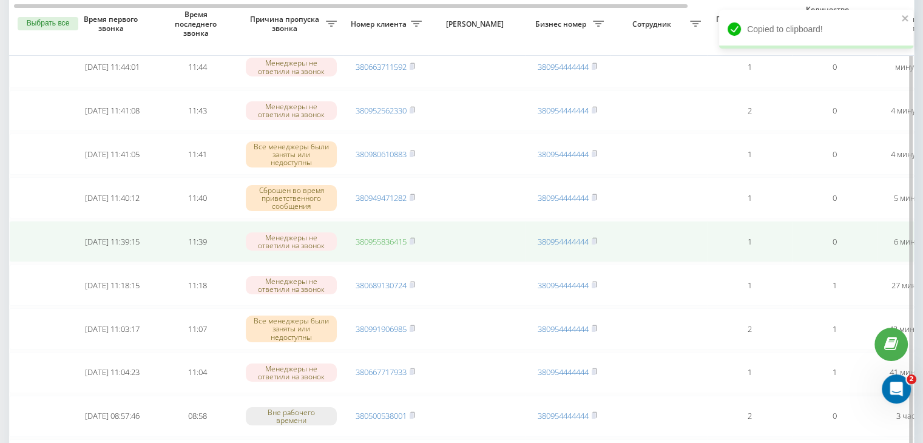
click at [390, 237] on link "380955836415" at bounding box center [380, 241] width 51 height 11
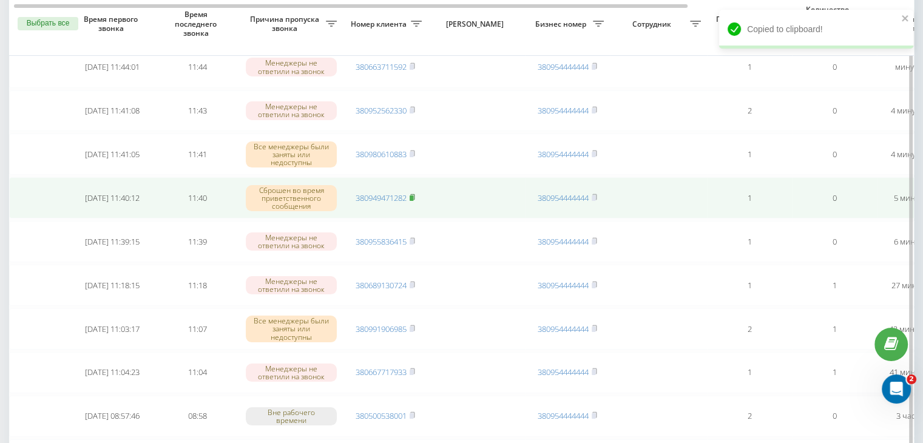
click at [412, 194] on icon at bounding box center [412, 196] width 4 height 5
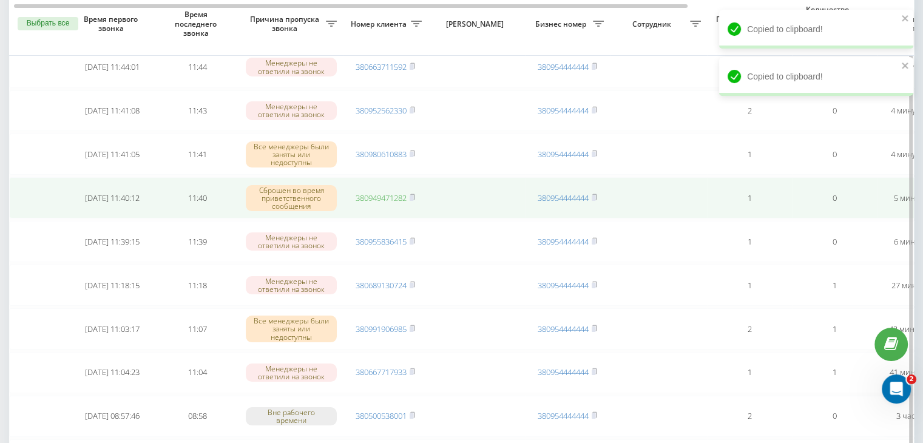
click at [391, 192] on link "380949471282" at bounding box center [380, 197] width 51 height 11
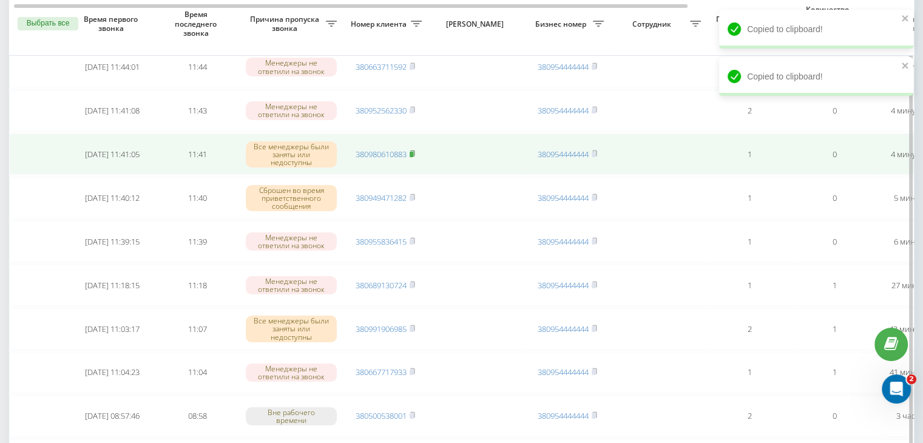
click at [414, 153] on icon at bounding box center [412, 152] width 4 height 5
click at [376, 151] on link "380980610883" at bounding box center [380, 154] width 51 height 11
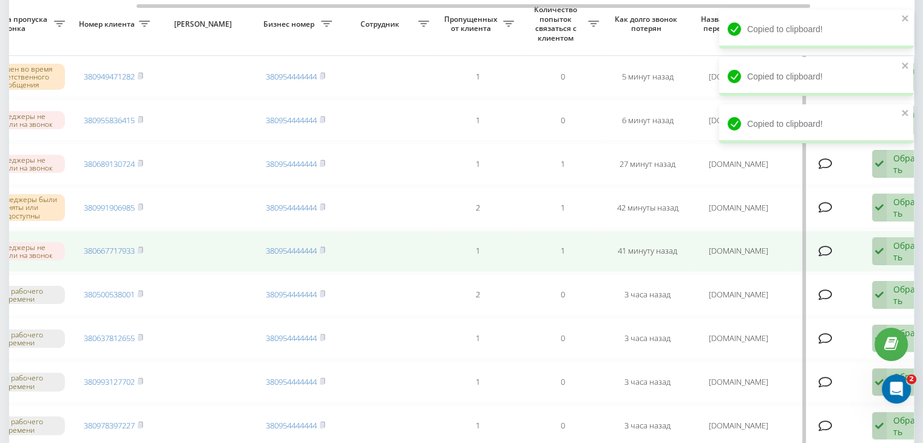
scroll to position [0, 308]
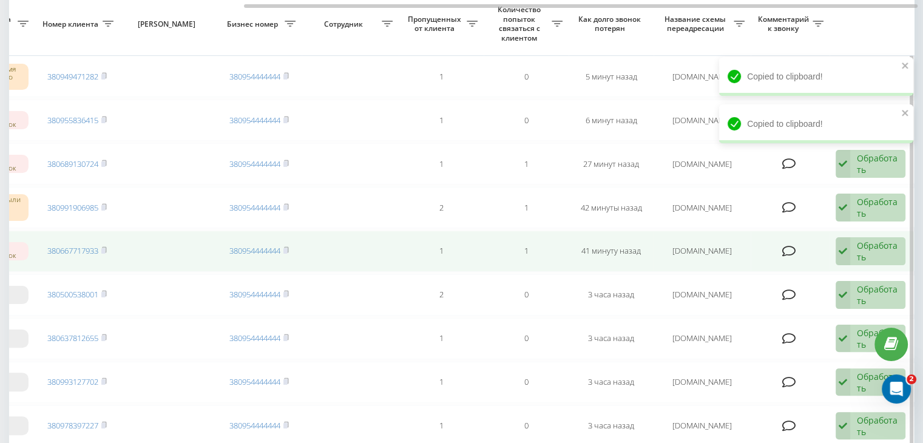
click at [867, 246] on div "Обработать" at bounding box center [877, 251] width 42 height 23
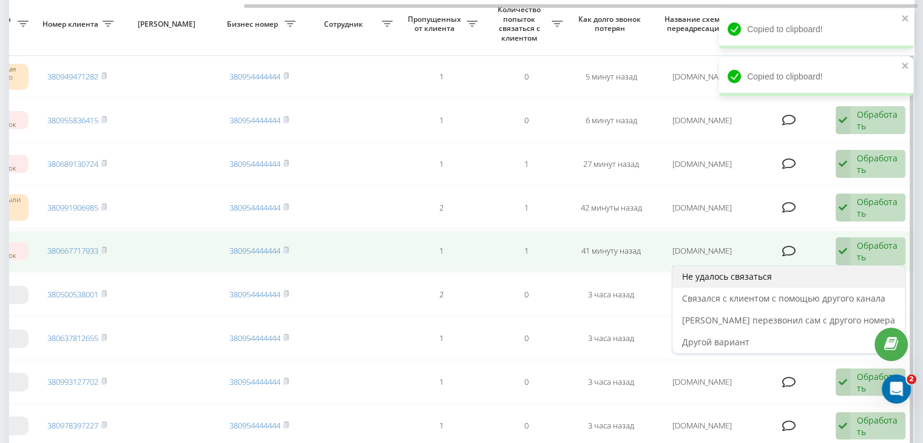
click at [822, 267] on div "Не удалось связаться" at bounding box center [788, 277] width 232 height 22
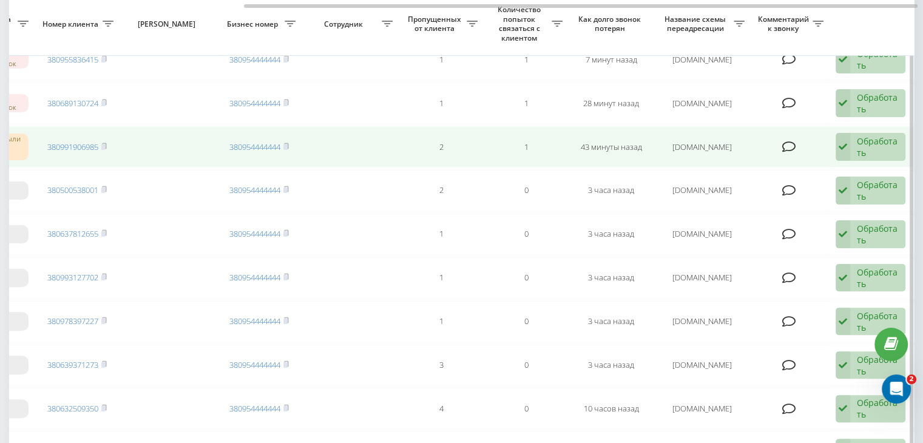
click at [849, 149] on div "Обработать Не удалось связаться Связался с клиентом с помощью другого канала Кл…" at bounding box center [870, 147] width 70 height 28
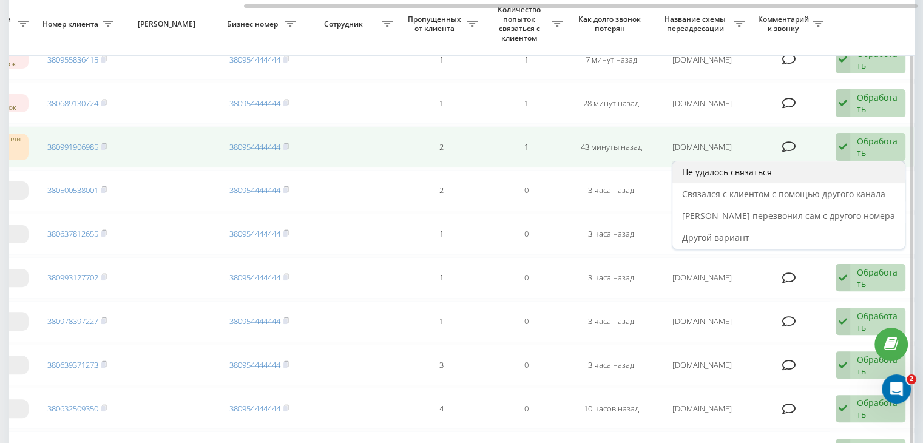
click at [799, 173] on div "Не удалось связаться" at bounding box center [788, 172] width 232 height 22
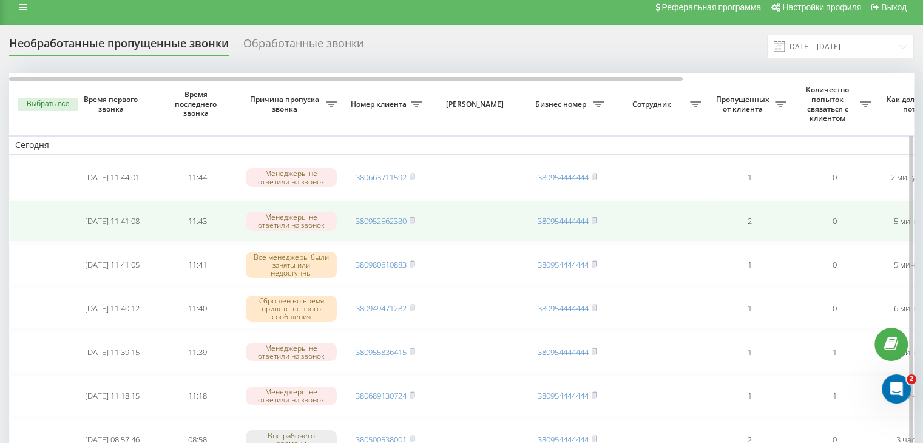
scroll to position [0, 0]
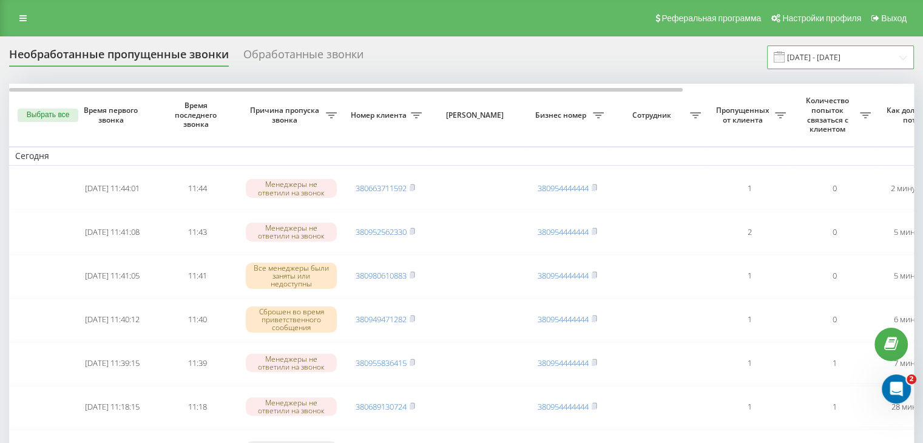
click at [815, 66] on input "[DATE] - [DATE]" at bounding box center [840, 57] width 147 height 24
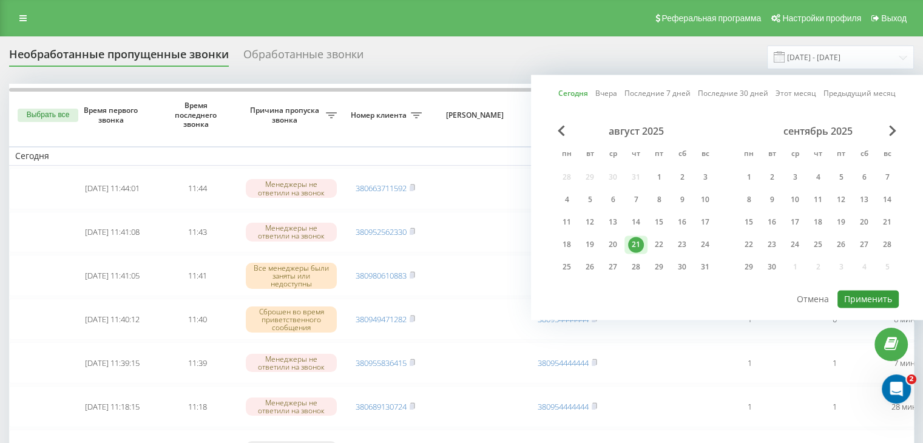
click at [846, 290] on button "Применить" at bounding box center [867, 299] width 61 height 18
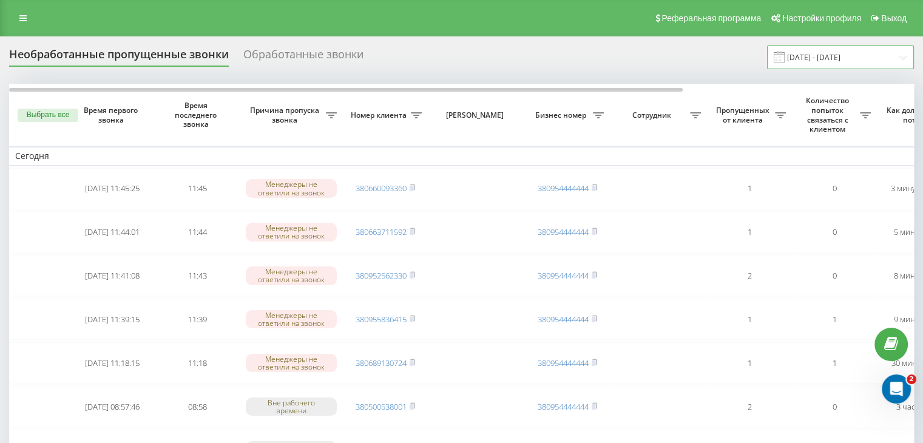
click at [852, 64] on input "[DATE] - [DATE]" at bounding box center [840, 57] width 147 height 24
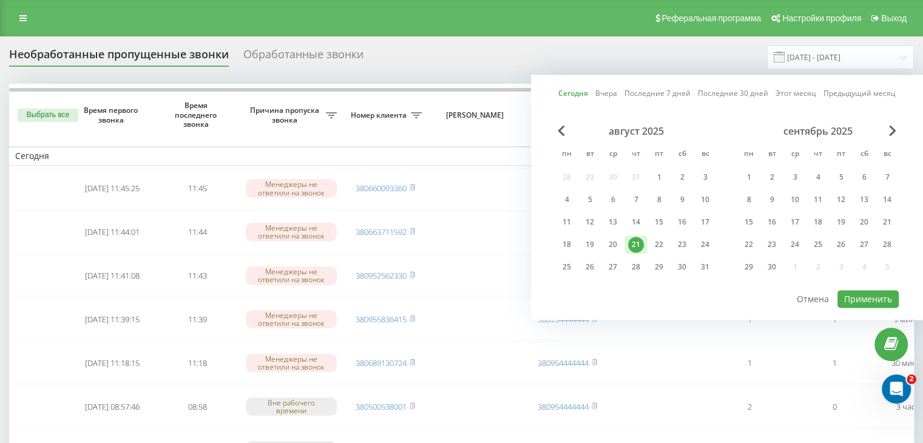
click at [839, 306] on div "Сегодня Вчера Последние 7 дней Последние 30 дней Этот месяц Предыдущий месяц ав…" at bounding box center [727, 197] width 392 height 245
click at [847, 297] on button "Применить" at bounding box center [867, 299] width 61 height 18
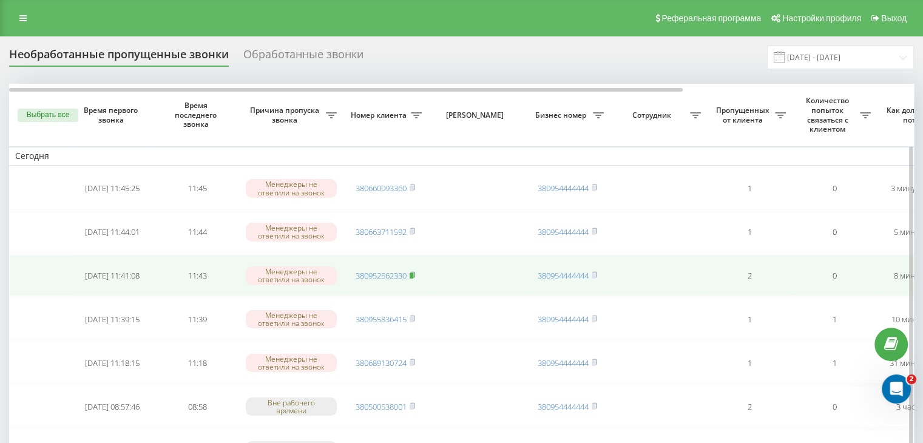
click at [413, 273] on rect at bounding box center [411, 275] width 4 height 5
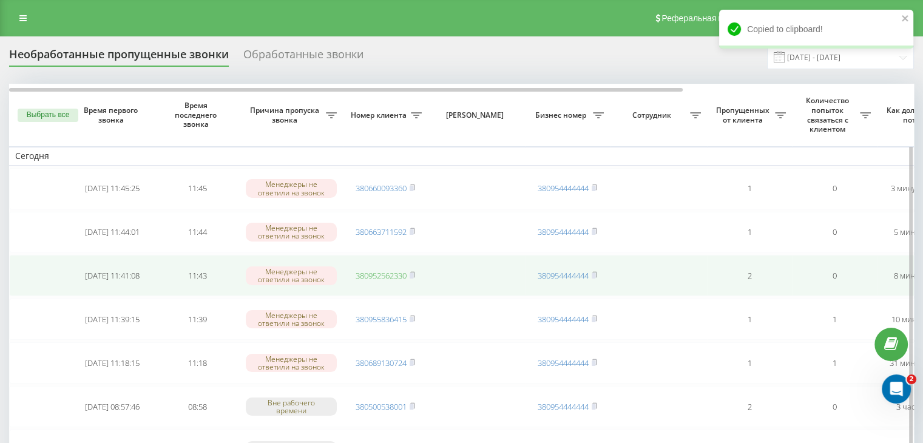
click at [381, 273] on link "380952562330" at bounding box center [380, 275] width 51 height 11
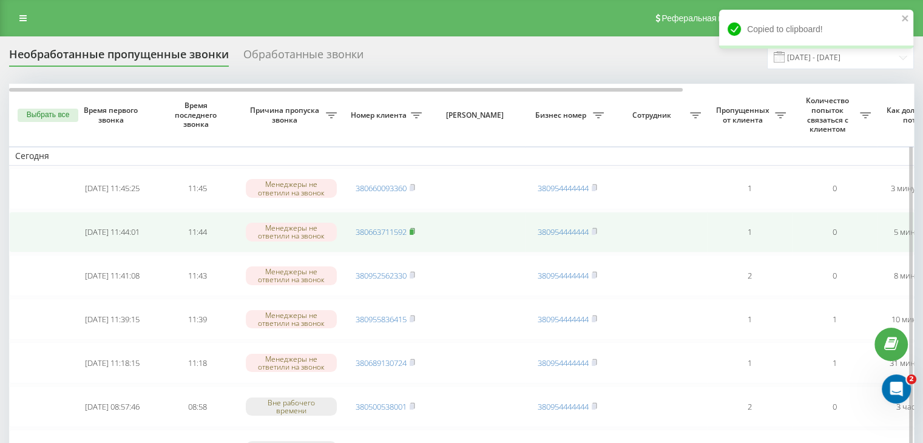
click at [413, 229] on rect at bounding box center [411, 231] width 4 height 5
click at [369, 235] on link "380663711592" at bounding box center [380, 231] width 51 height 11
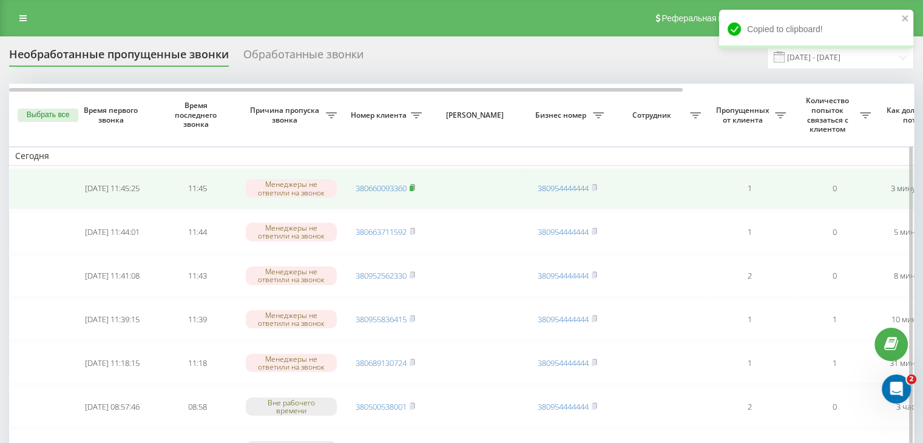
click at [413, 186] on rect at bounding box center [411, 188] width 4 height 5
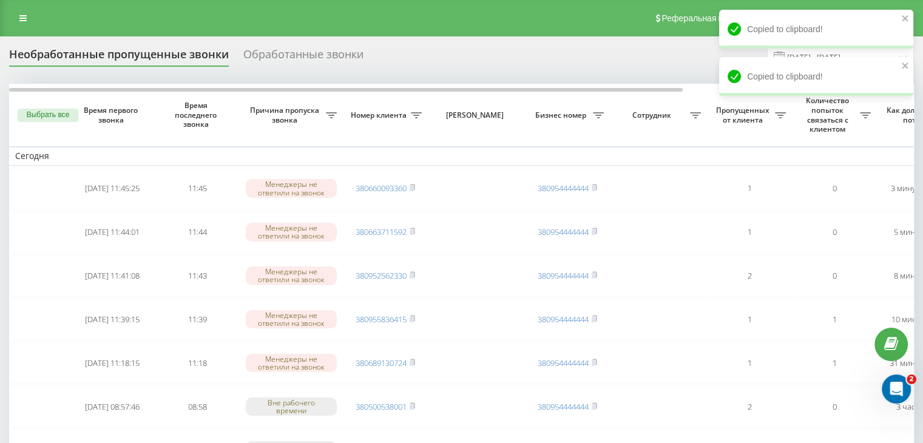
click at [399, 35] on div "Реферальная программа Настройки профиля Выход" at bounding box center [461, 18] width 923 height 36
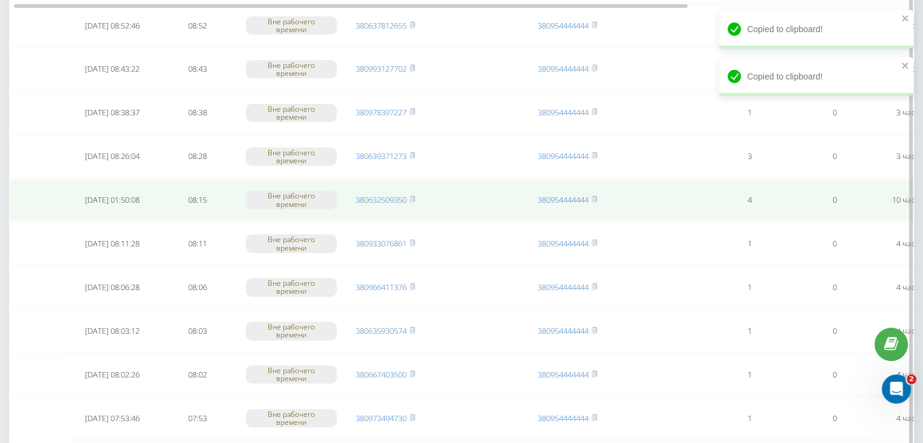
scroll to position [61, 0]
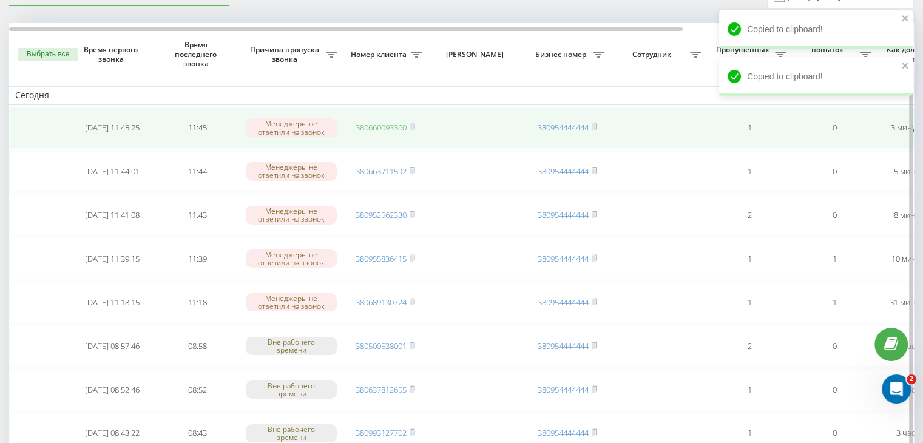
click at [382, 131] on link "380660093360" at bounding box center [380, 127] width 51 height 11
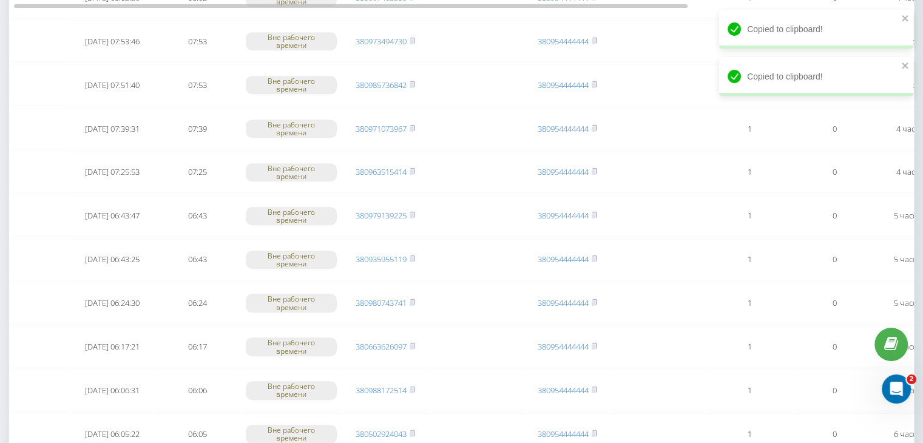
scroll to position [999, 0]
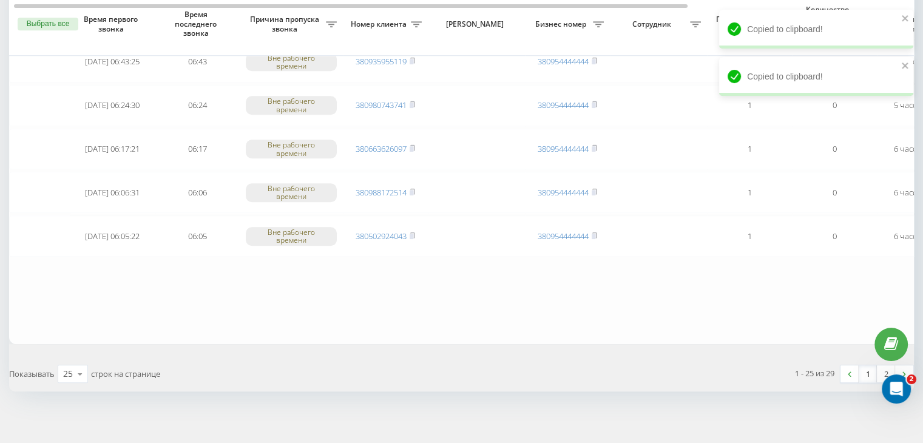
click at [863, 371] on link "1" at bounding box center [867, 373] width 18 height 17
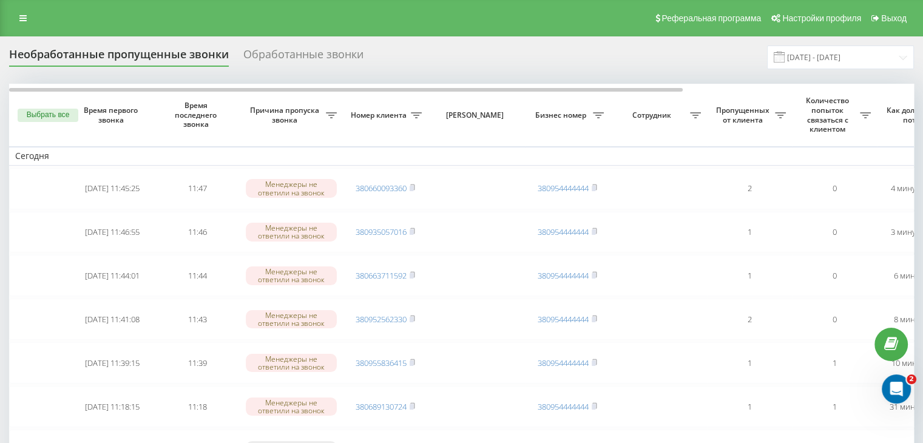
click at [318, 15] on div "Реферальная программа Настройки профиля Выход" at bounding box center [461, 18] width 923 height 36
click at [790, 64] on input "[DATE] - [DATE]" at bounding box center [840, 57] width 147 height 24
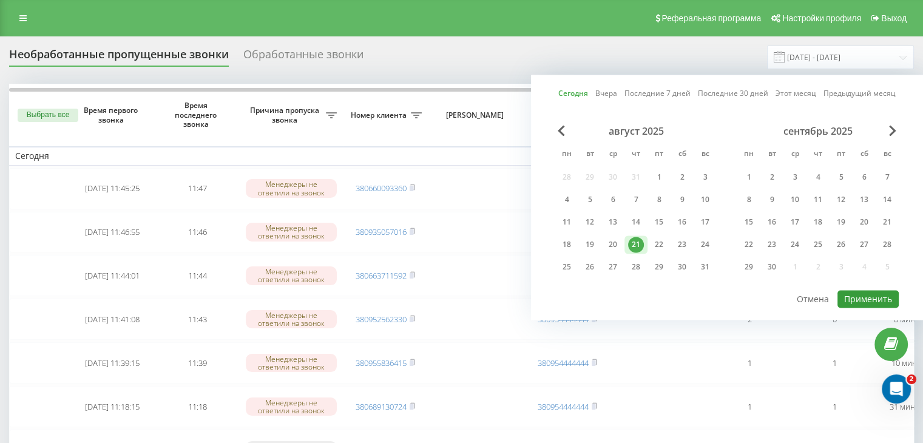
click at [860, 303] on button "Применить" at bounding box center [867, 299] width 61 height 18
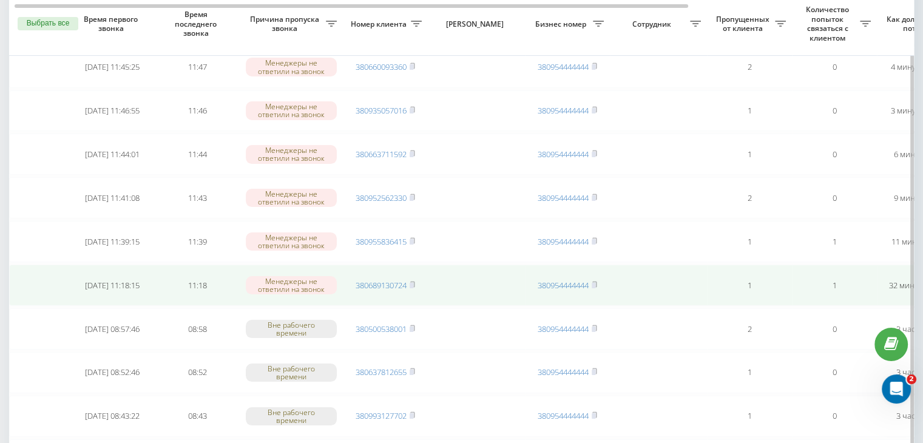
scroll to position [0, 308]
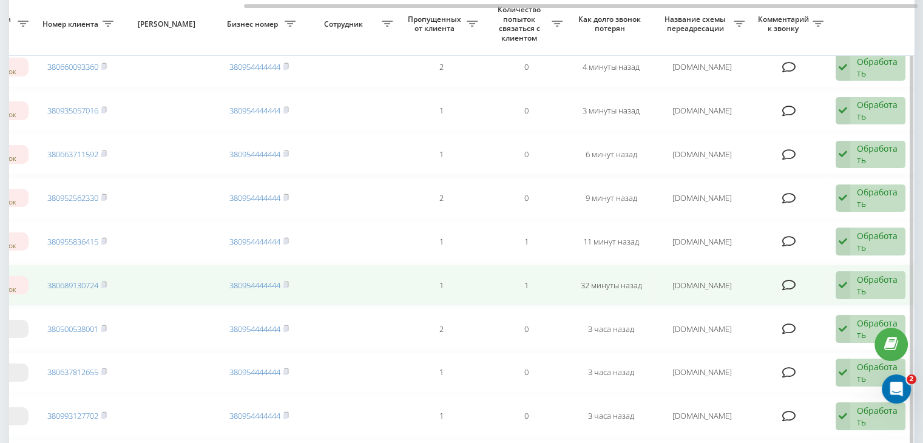
click at [852, 282] on div "Обработать Не удалось связаться Связался с клиентом с помощью другого канала Кл…" at bounding box center [870, 285] width 70 height 28
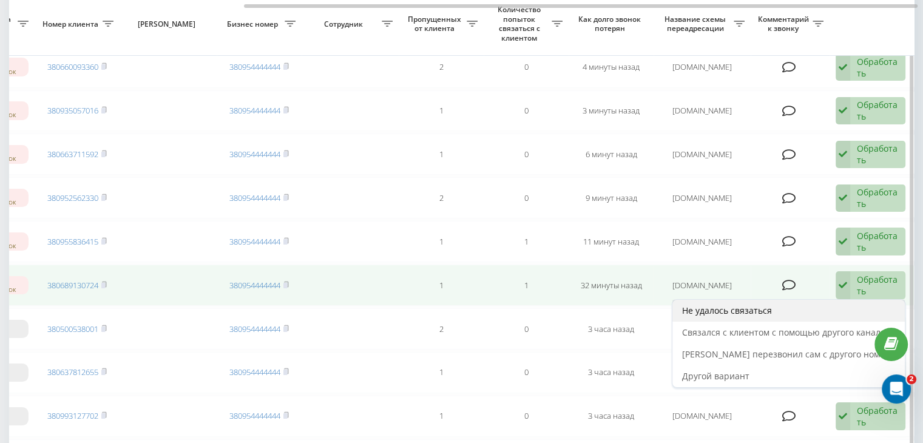
click at [790, 308] on div "Не удалось связаться" at bounding box center [788, 311] width 232 height 22
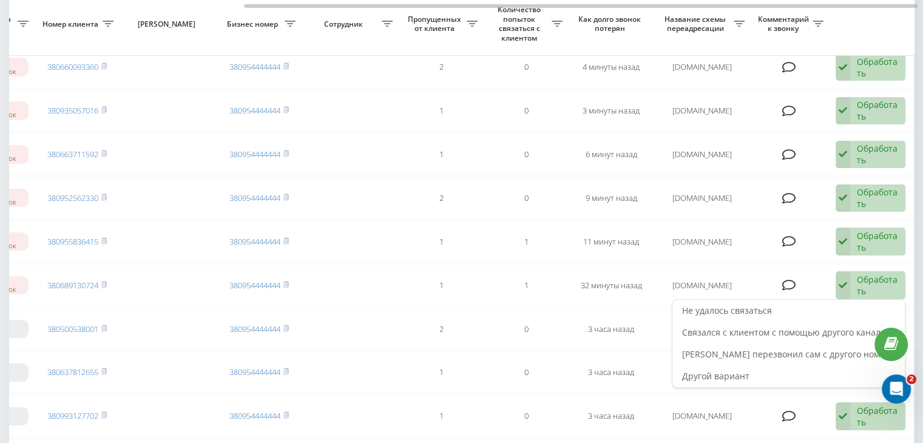
scroll to position [0, 0]
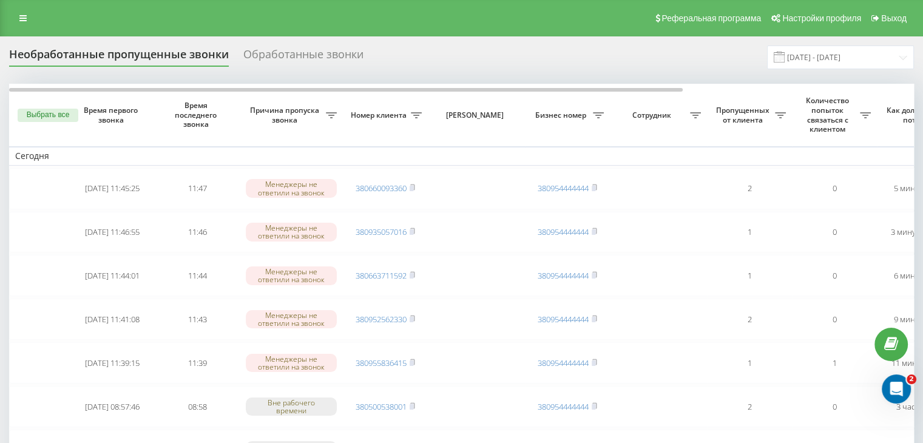
click at [832, 59] on input "[DATE] - [DATE]" at bounding box center [840, 57] width 147 height 24
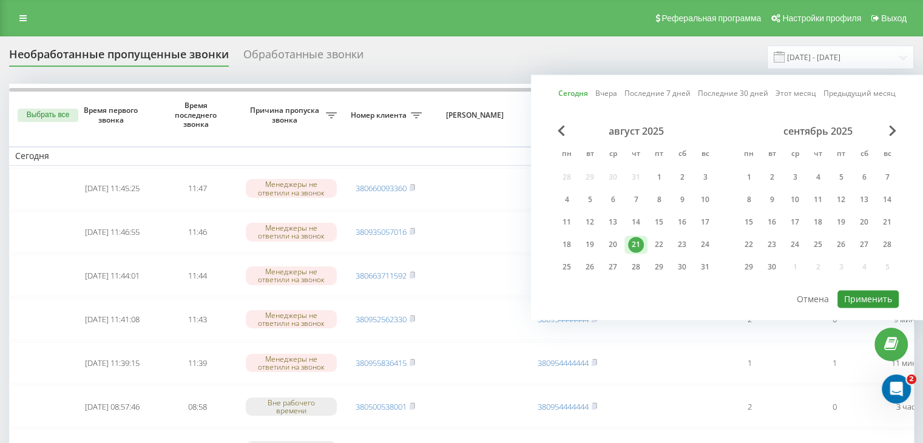
click at [853, 291] on button "Применить" at bounding box center [867, 299] width 61 height 18
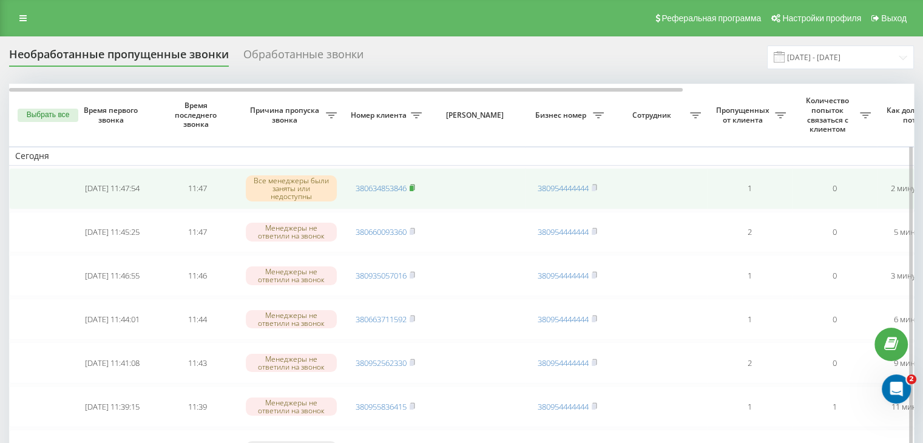
click at [412, 187] on rect at bounding box center [411, 188] width 4 height 5
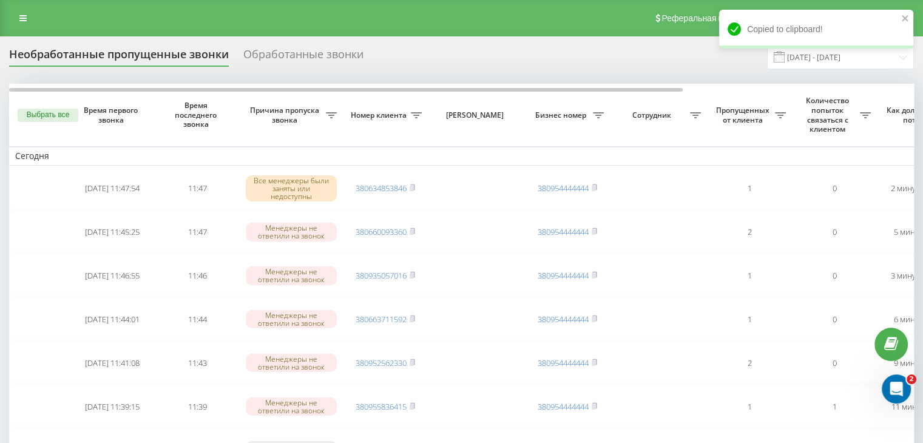
click at [357, 13] on div "Реферальная программа Настройки профиля Выход" at bounding box center [461, 18] width 923 height 36
click at [876, 59] on input "[DATE] - [DATE]" at bounding box center [840, 57] width 147 height 24
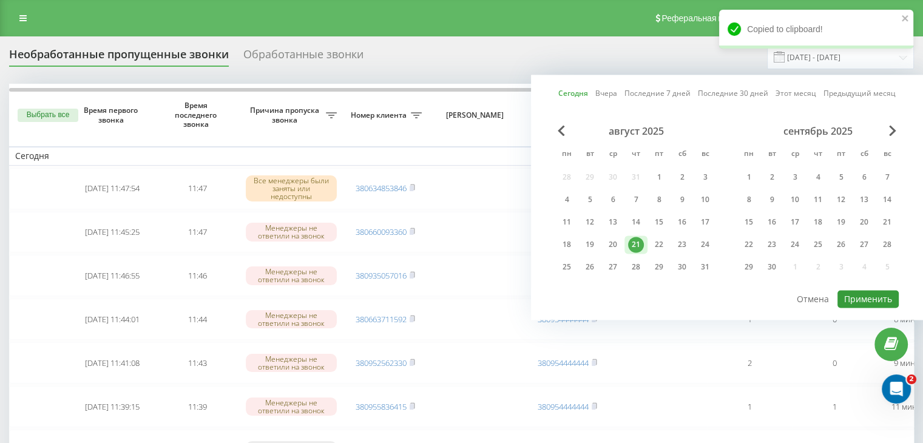
click at [850, 293] on button "Применить" at bounding box center [867, 299] width 61 height 18
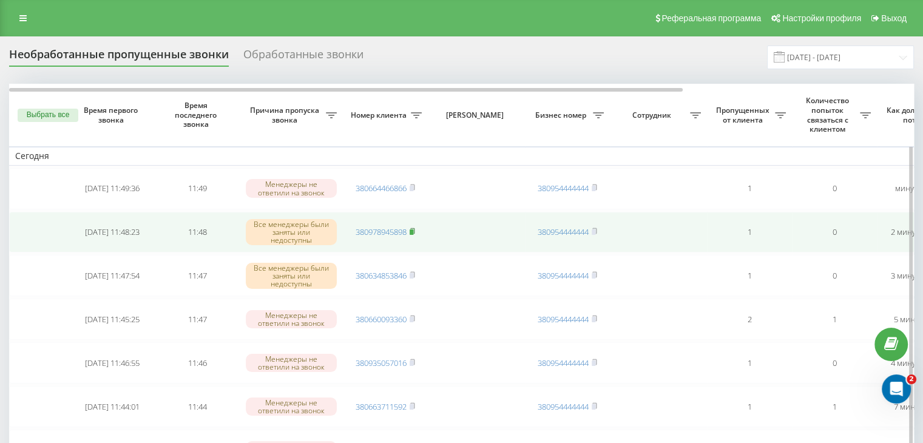
click at [411, 229] on rect at bounding box center [411, 231] width 4 height 5
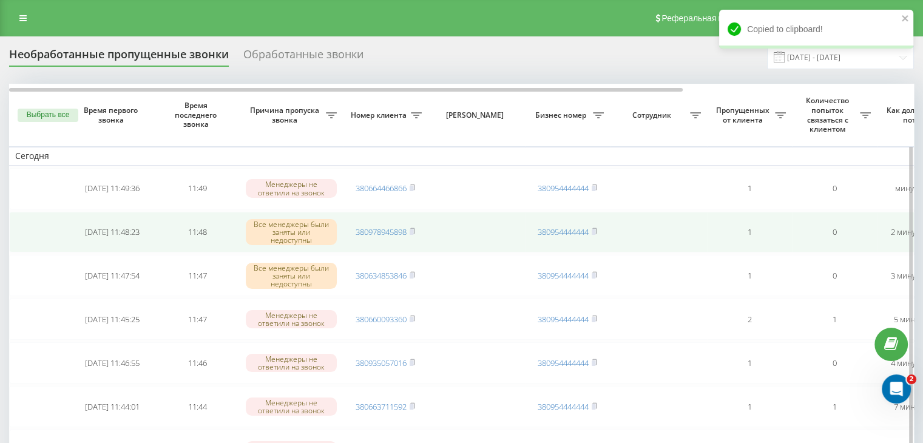
click at [379, 224] on td "380978945898" at bounding box center [385, 232] width 85 height 41
click at [386, 229] on link "380978945898" at bounding box center [380, 231] width 51 height 11
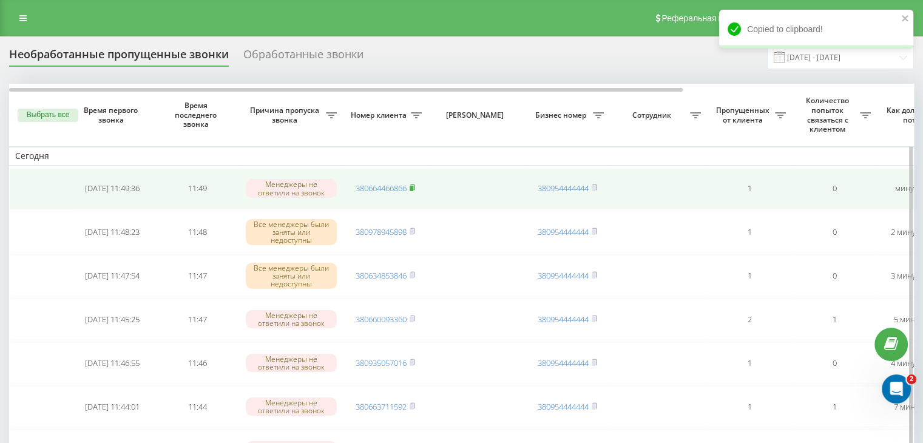
click at [412, 186] on rect at bounding box center [411, 188] width 4 height 5
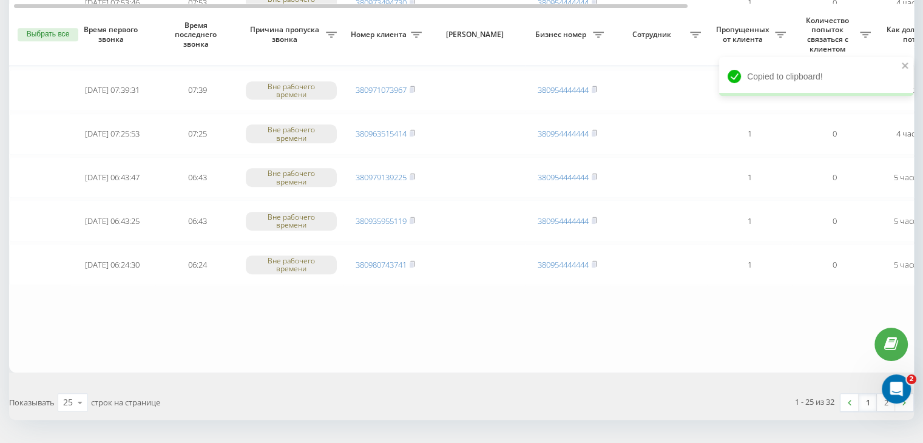
scroll to position [999, 0]
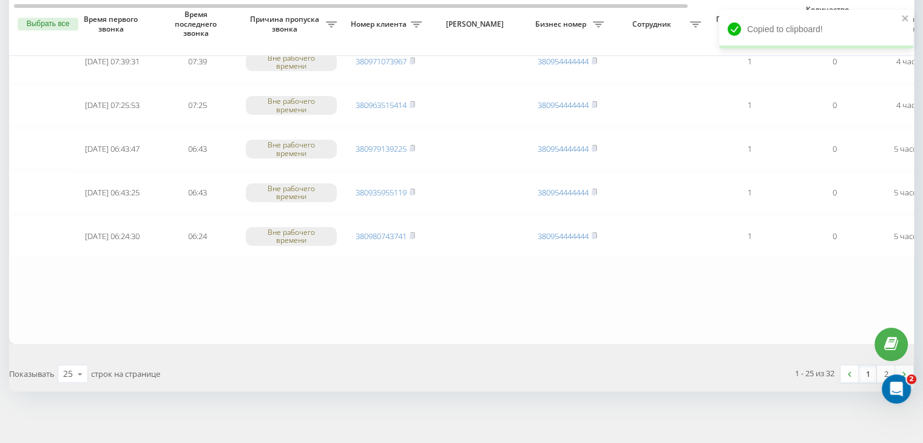
click at [869, 371] on link "1" at bounding box center [867, 373] width 18 height 17
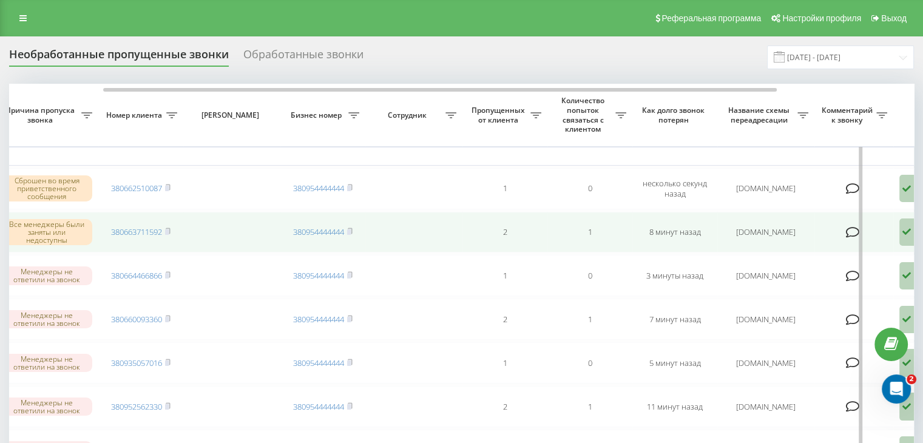
scroll to position [0, 308]
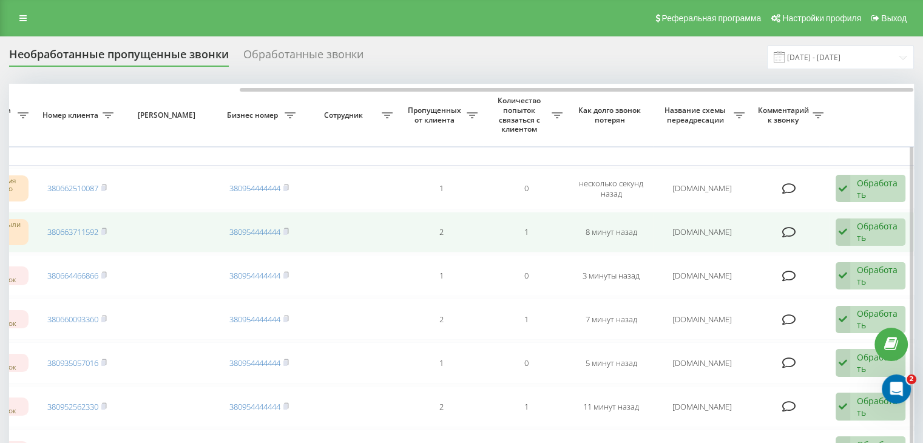
click at [883, 237] on div "Обработать" at bounding box center [877, 231] width 42 height 23
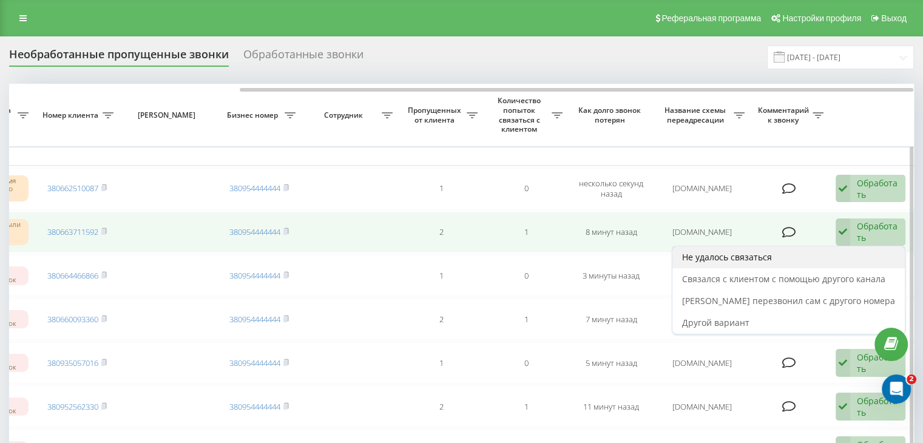
click at [830, 254] on div "Не удалось связаться" at bounding box center [788, 257] width 232 height 22
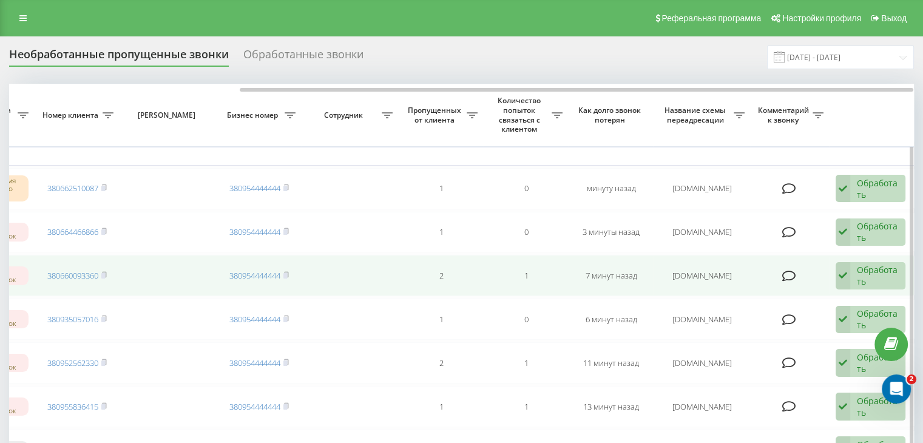
click at [873, 271] on div "Обработать" at bounding box center [877, 275] width 42 height 23
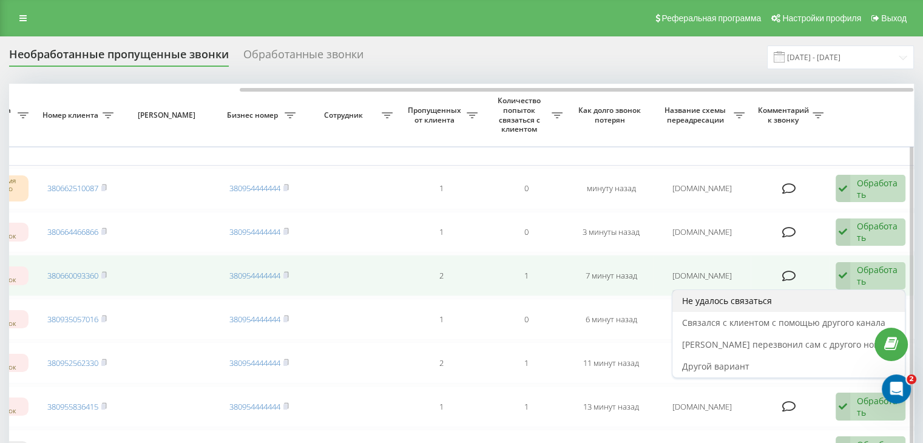
click at [822, 295] on div "Не удалось связаться" at bounding box center [788, 301] width 232 height 22
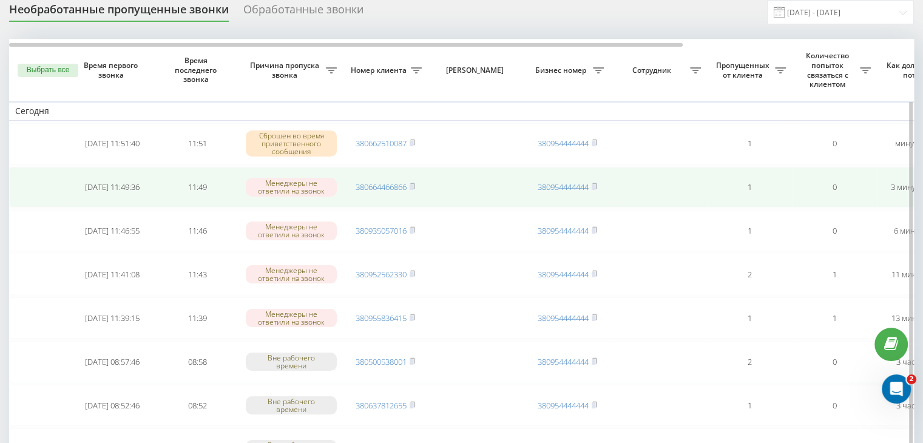
scroll to position [61, 0]
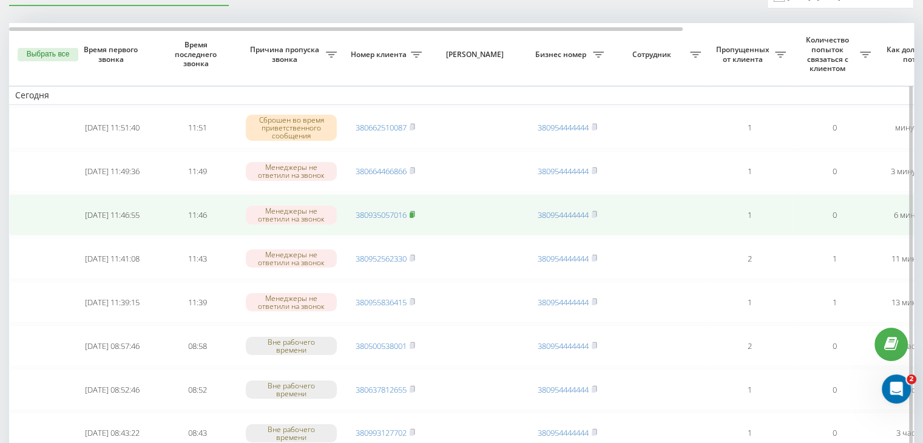
click at [413, 210] on icon at bounding box center [411, 213] width 5 height 7
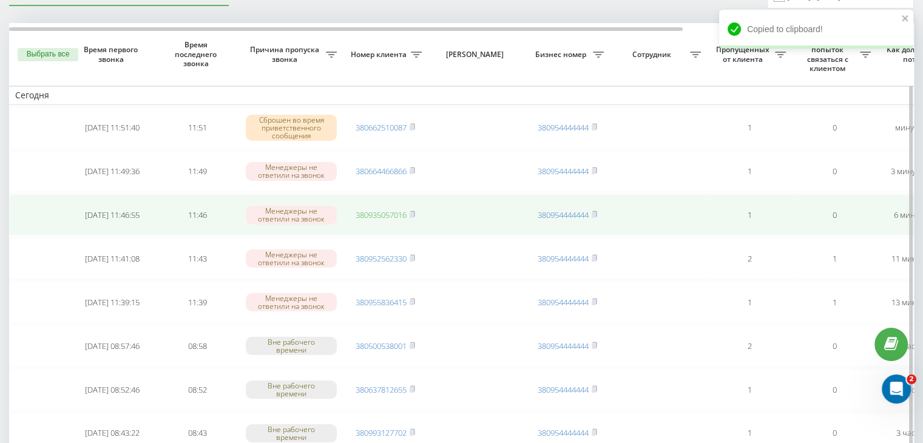
click at [389, 215] on link "380935057016" at bounding box center [380, 214] width 51 height 11
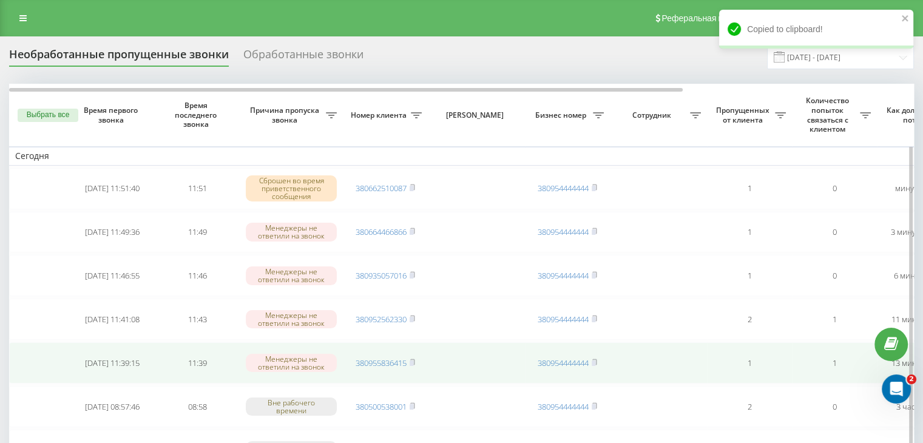
scroll to position [0, 0]
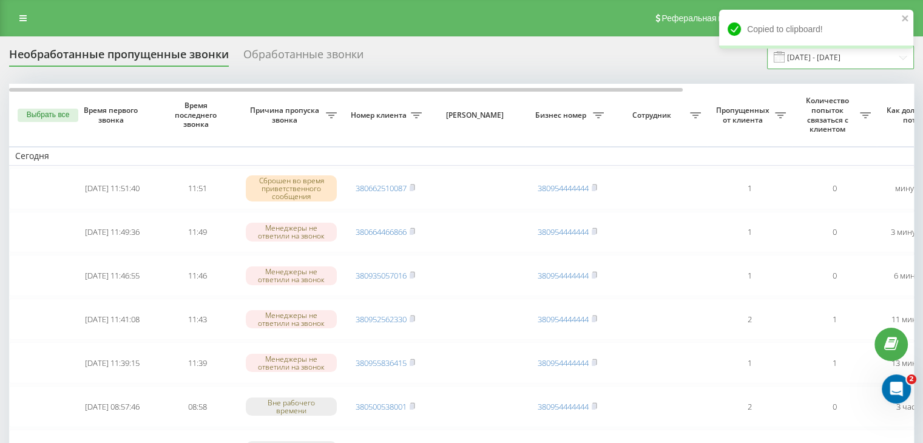
click at [830, 59] on input "[DATE] - [DATE]" at bounding box center [840, 57] width 147 height 24
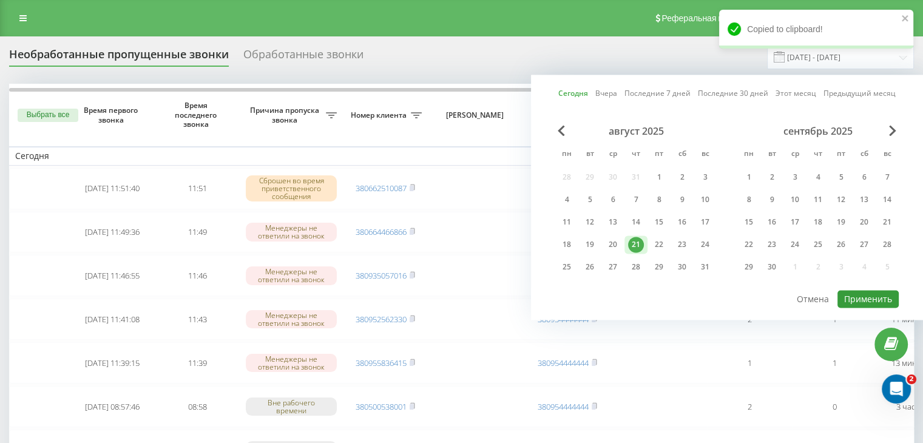
click at [860, 293] on button "Применить" at bounding box center [867, 299] width 61 height 18
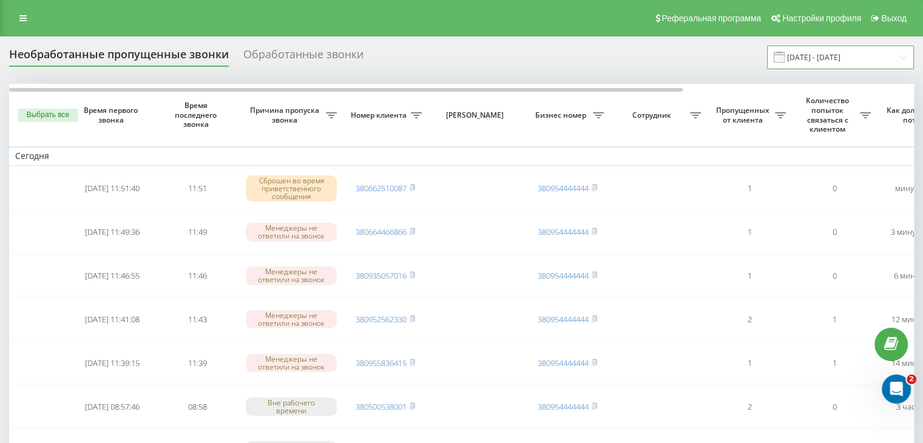
click at [844, 50] on input "[DATE] - [DATE]" at bounding box center [840, 57] width 147 height 24
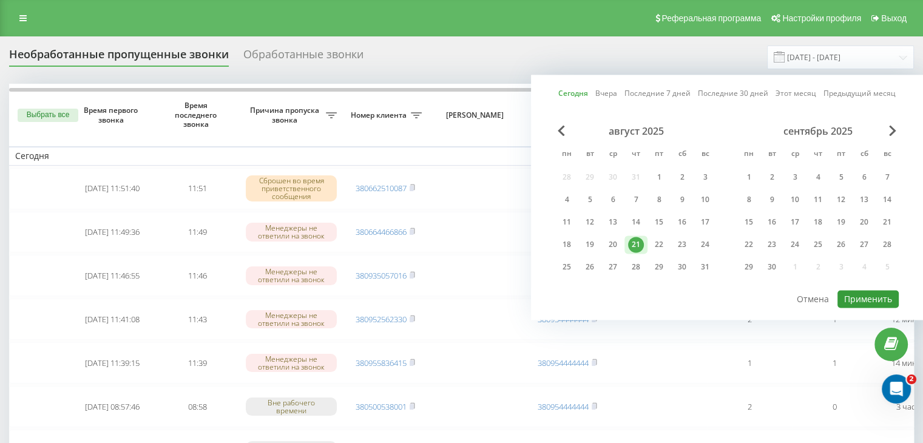
click at [877, 293] on button "Применить" at bounding box center [867, 299] width 61 height 18
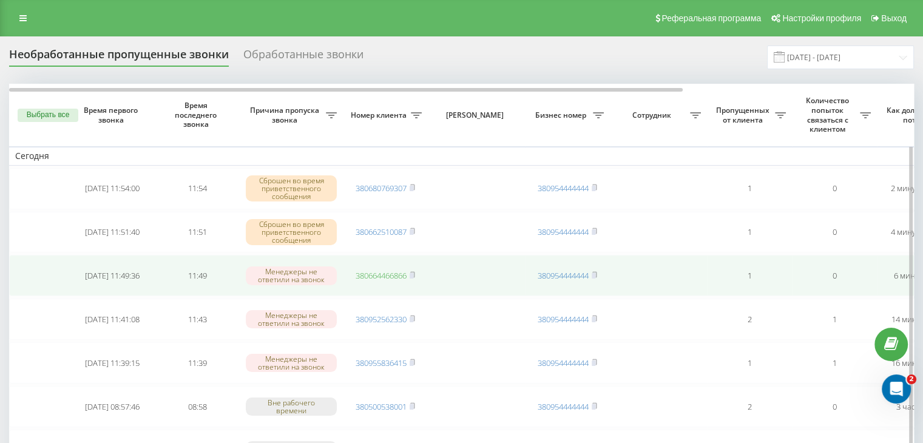
click at [394, 278] on link "380664466866" at bounding box center [380, 275] width 51 height 11
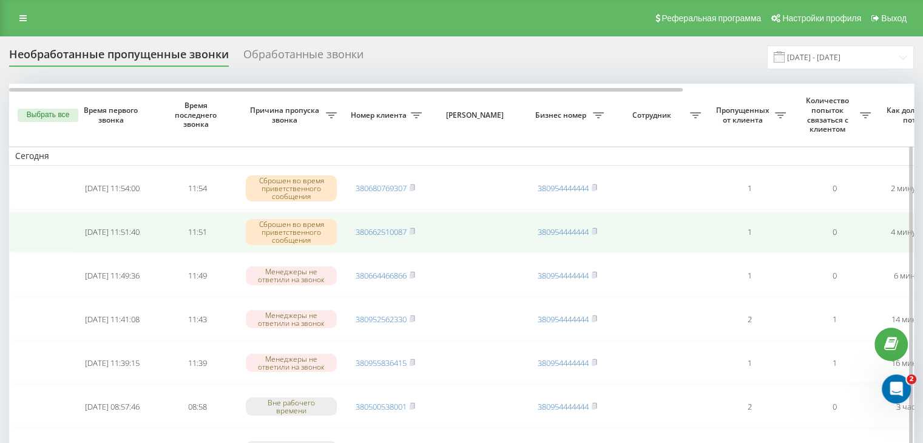
click at [413, 230] on rect at bounding box center [411, 231] width 4 height 5
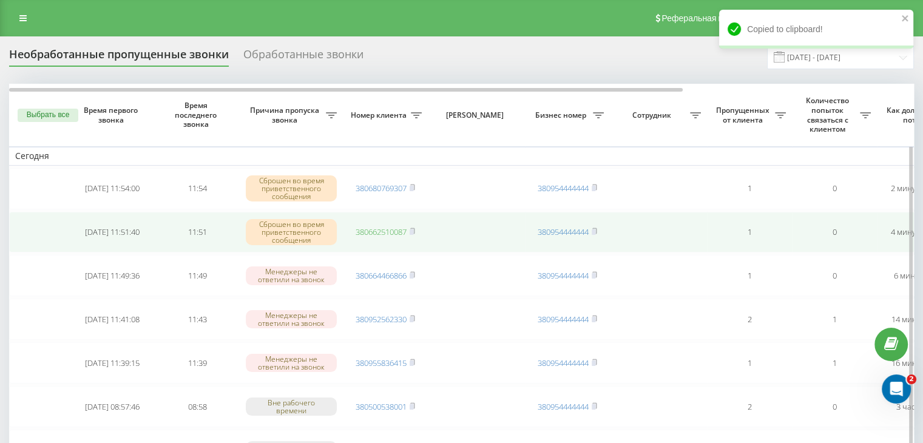
click at [395, 226] on link "380662510087" at bounding box center [380, 231] width 51 height 11
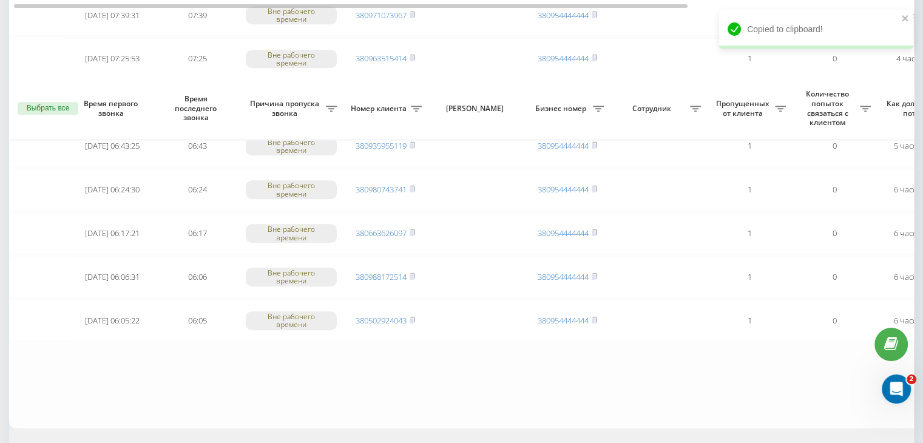
scroll to position [999, 0]
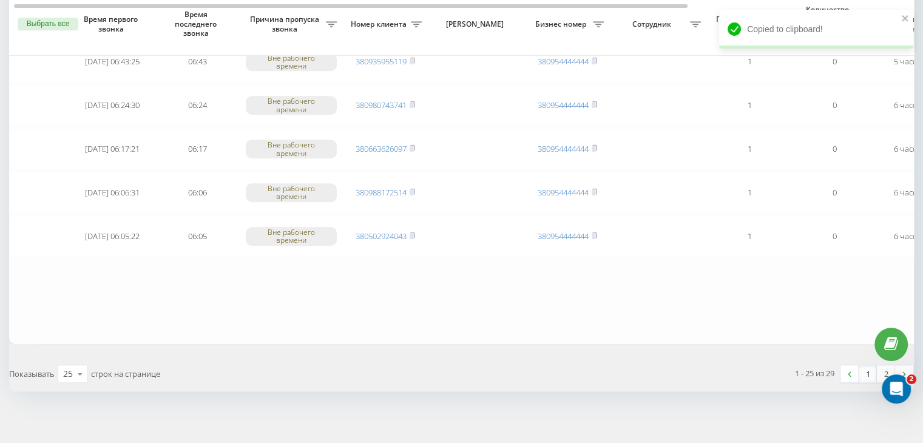
click at [869, 369] on link "1" at bounding box center [867, 373] width 18 height 17
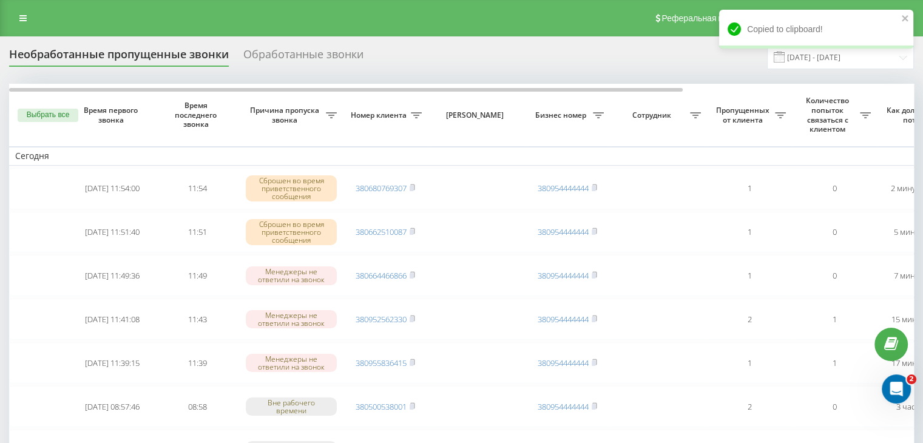
drag, startPoint x: 389, startPoint y: 25, endPoint x: 425, endPoint y: 32, distance: 36.5
click at [389, 25] on div "Реферальная программа Настройки профиля Выход" at bounding box center [461, 18] width 923 height 36
click at [827, 62] on input "[DATE] - [DATE]" at bounding box center [840, 57] width 147 height 24
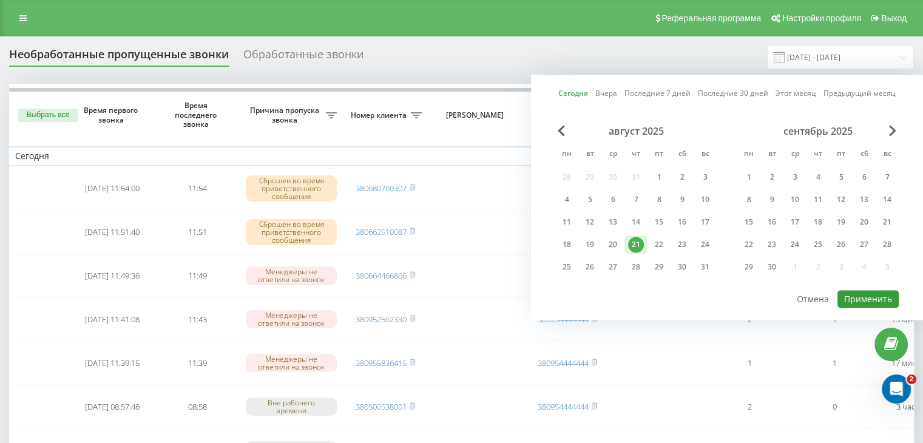
click at [861, 297] on button "Применить" at bounding box center [867, 299] width 61 height 18
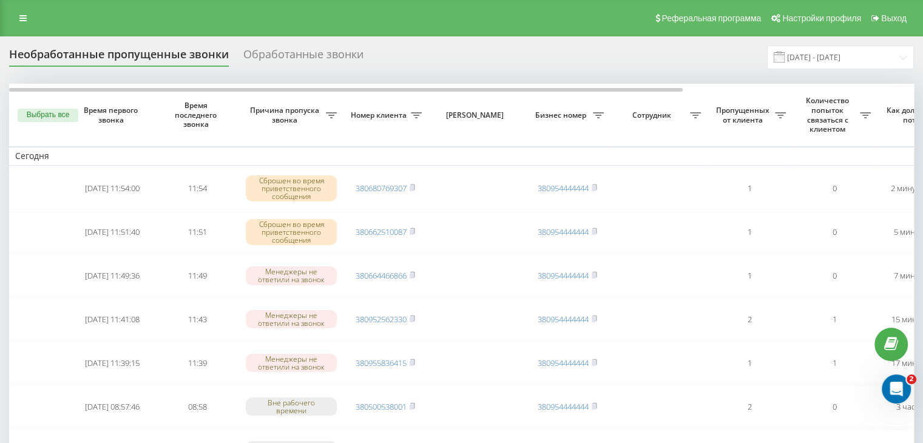
click at [375, 56] on div "Необработанные пропущенные звонки Обработанные звонки" at bounding box center [193, 57] width 369 height 19
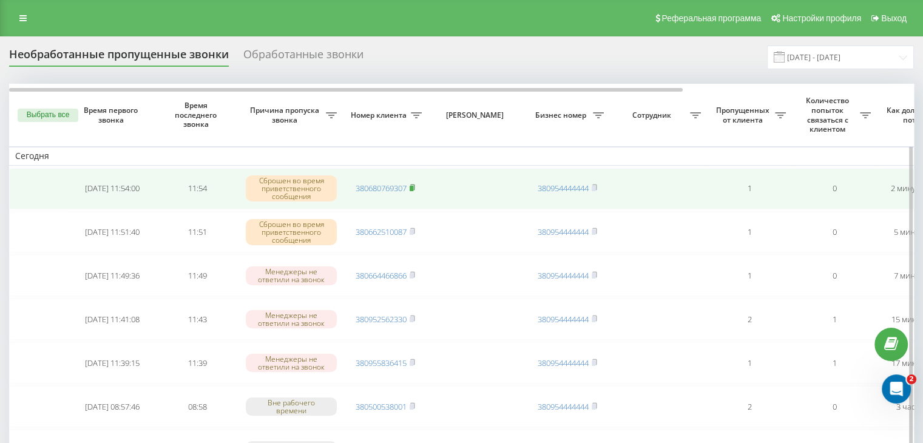
click at [413, 187] on rect at bounding box center [411, 188] width 4 height 5
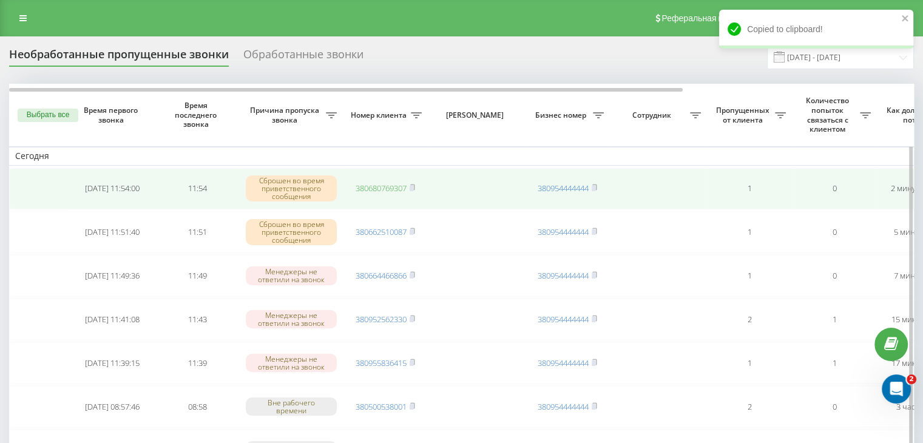
click at [400, 185] on link "380680769307" at bounding box center [380, 188] width 51 height 11
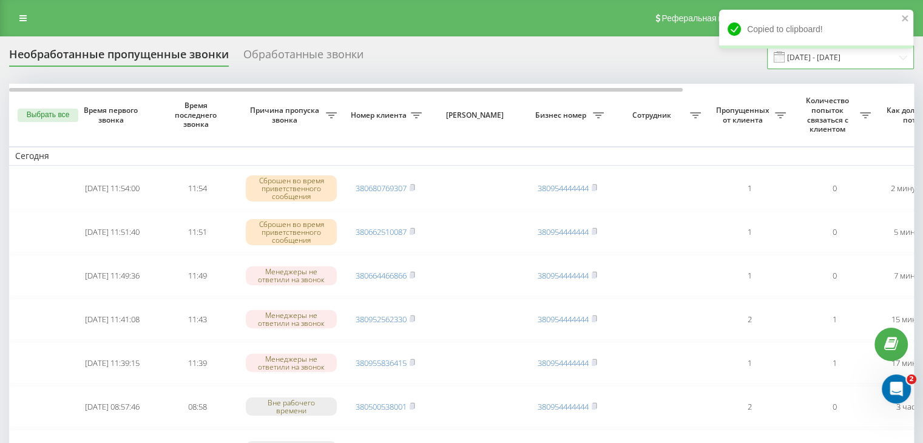
click at [807, 67] on input "[DATE] - [DATE]" at bounding box center [840, 57] width 147 height 24
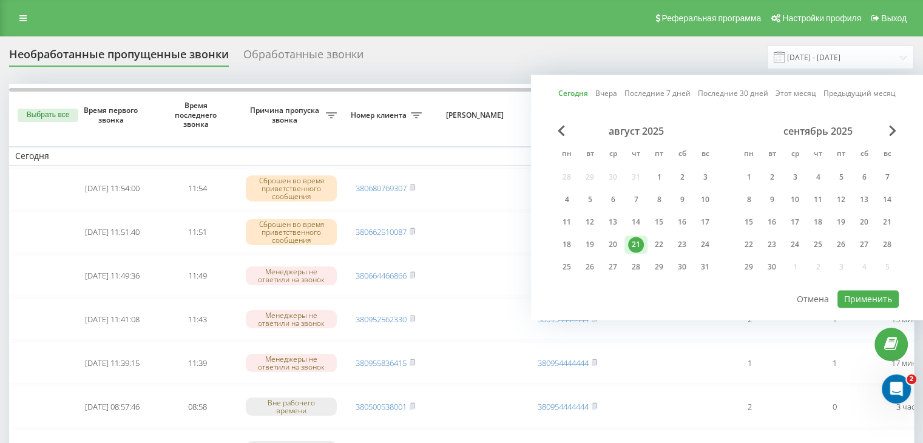
click at [864, 289] on div at bounding box center [726, 289] width 343 height 1
click at [847, 299] on button "Применить" at bounding box center [867, 299] width 61 height 18
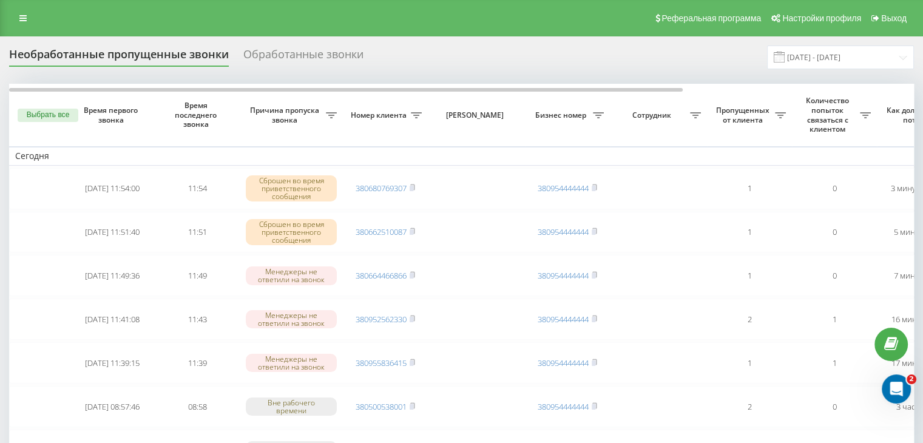
click at [351, 26] on div "Реферальная программа Настройки профиля Выход" at bounding box center [461, 18] width 923 height 36
click at [830, 57] on input "[DATE] - [DATE]" at bounding box center [840, 57] width 147 height 24
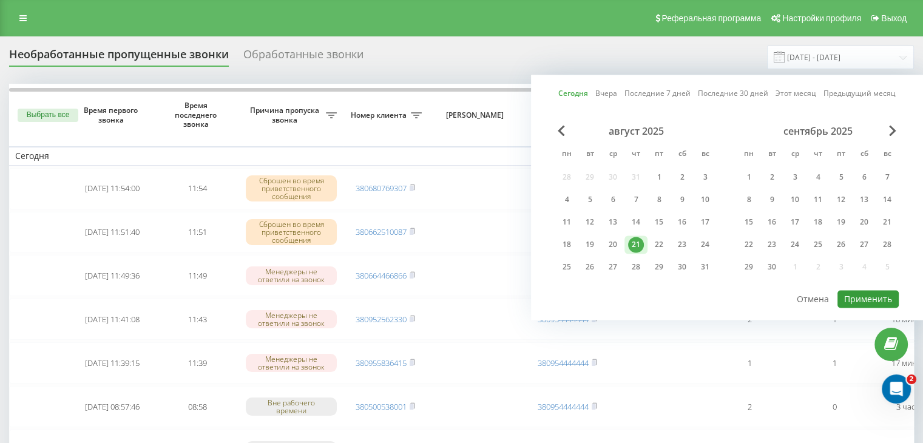
click at [867, 292] on button "Применить" at bounding box center [867, 299] width 61 height 18
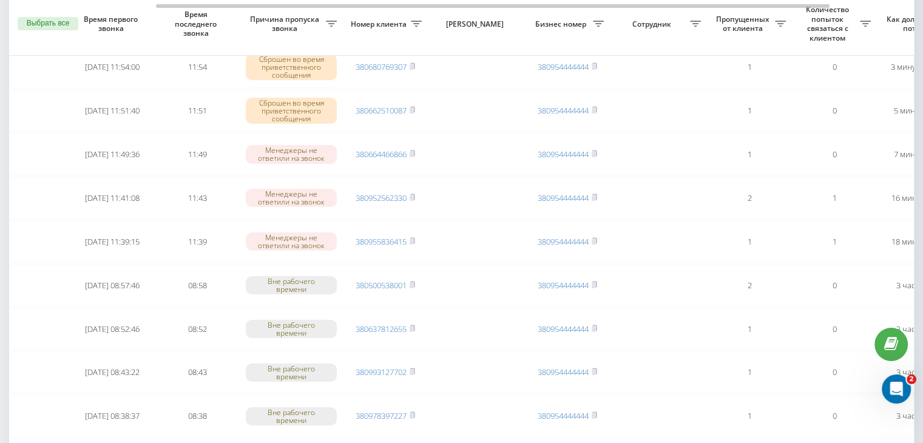
scroll to position [0, 308]
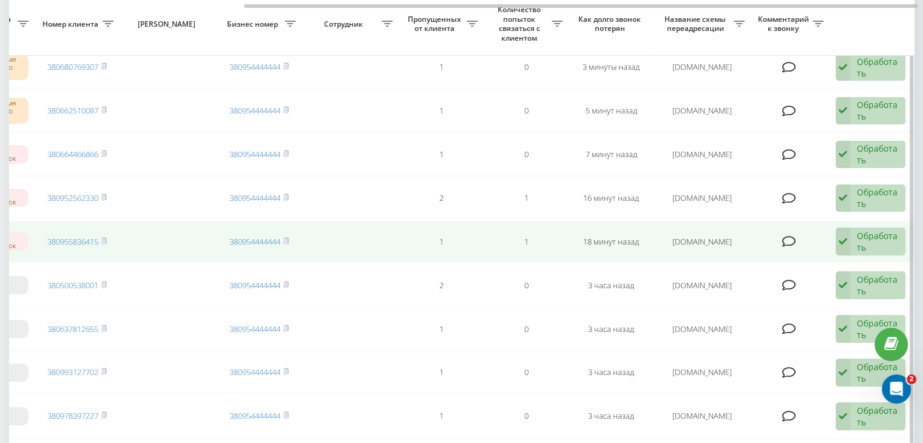
click at [859, 236] on div "Обработать" at bounding box center [877, 241] width 42 height 23
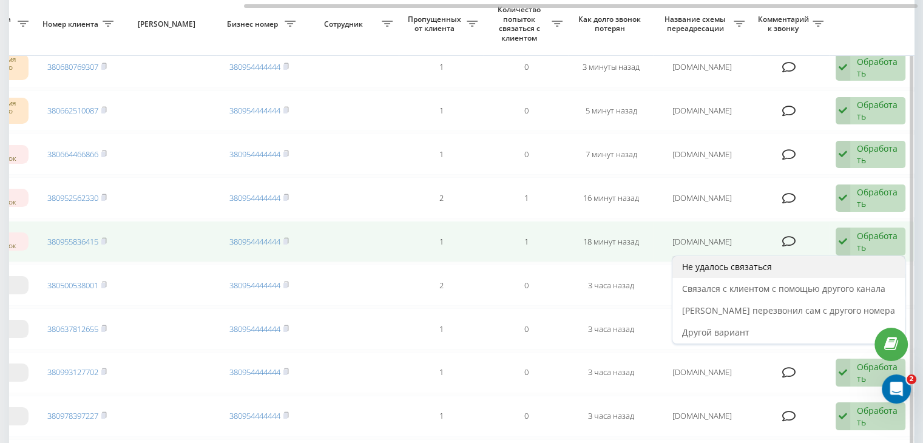
click at [823, 260] on div "Не удалось связаться" at bounding box center [788, 267] width 232 height 22
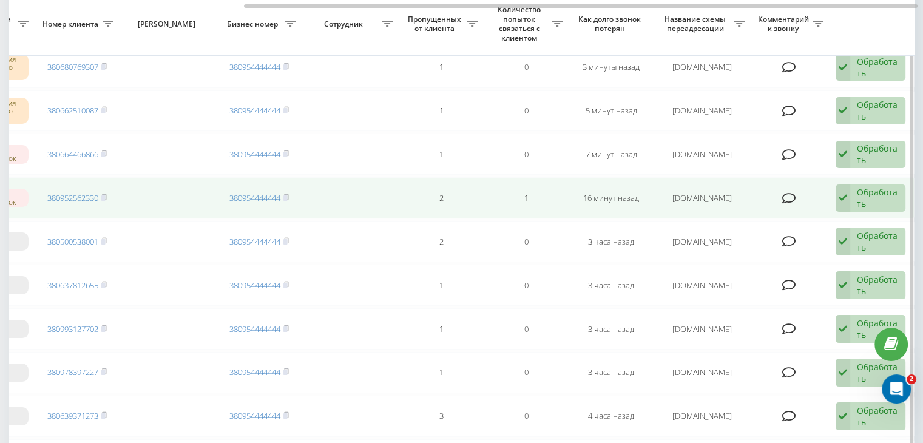
click at [847, 201] on icon at bounding box center [842, 198] width 15 height 28
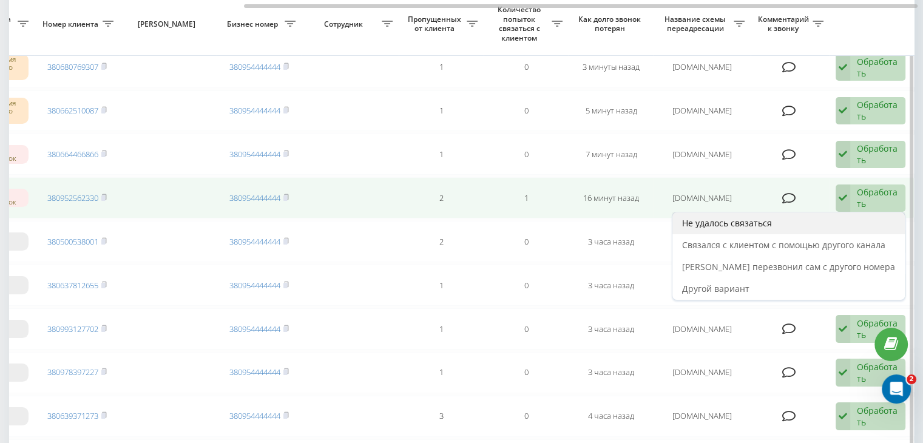
click at [834, 223] on div "Не удалось связаться" at bounding box center [788, 223] width 232 height 22
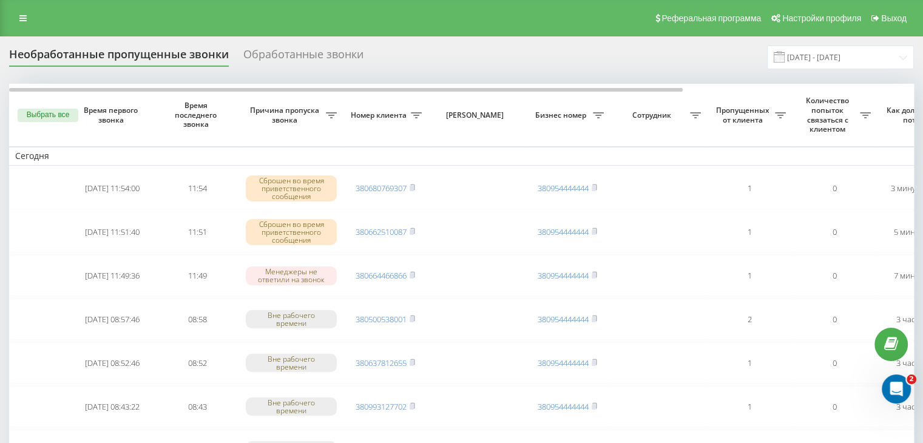
drag, startPoint x: 382, startPoint y: 44, endPoint x: 593, endPoint y: 55, distance: 210.7
click at [832, 59] on input "[DATE] - [DATE]" at bounding box center [840, 57] width 147 height 24
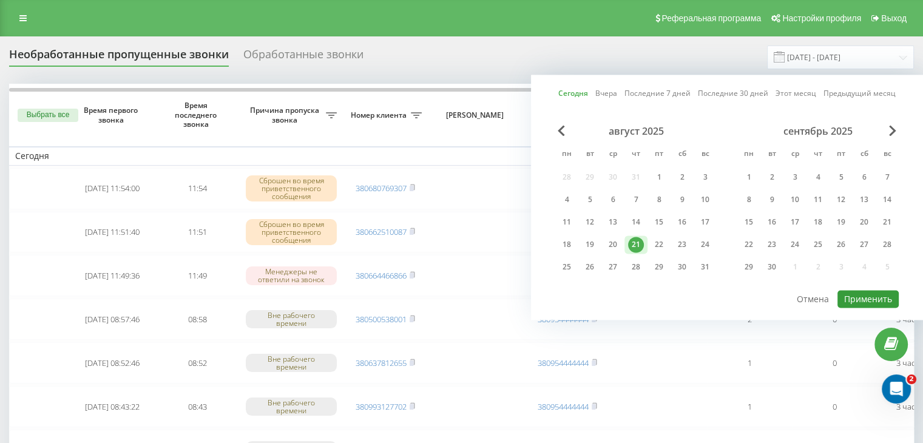
click at [863, 297] on button "Применить" at bounding box center [867, 299] width 61 height 18
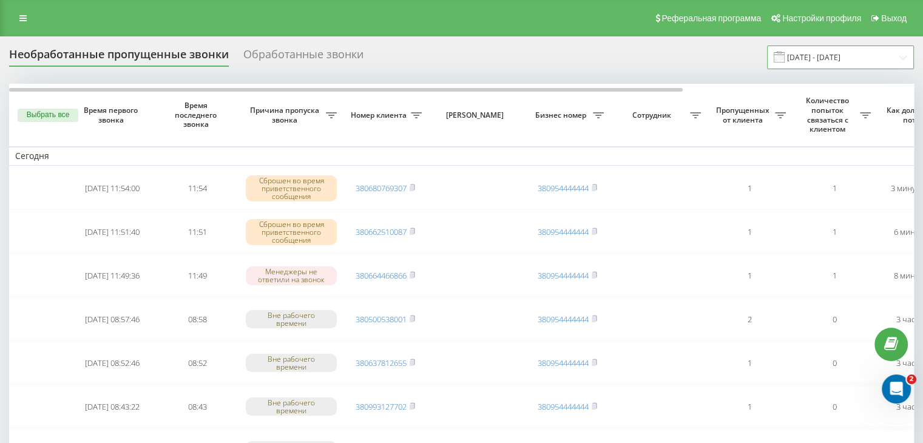
click at [869, 61] on input "[DATE] - [DATE]" at bounding box center [840, 57] width 147 height 24
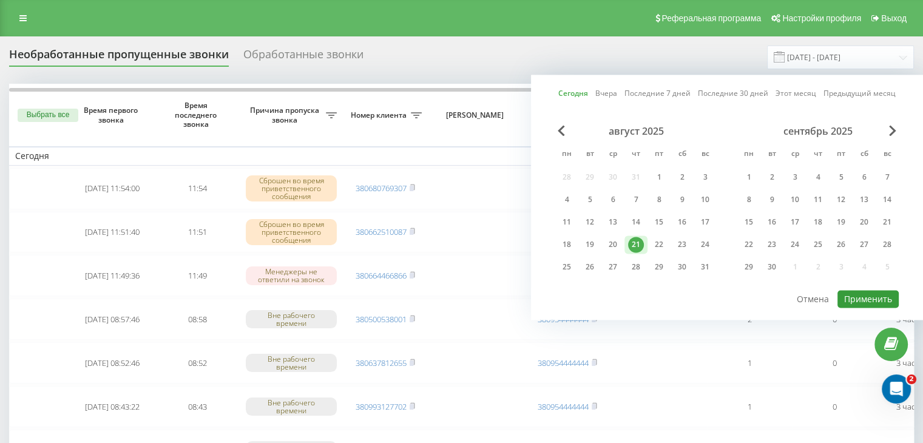
click at [867, 294] on button "Применить" at bounding box center [867, 299] width 61 height 18
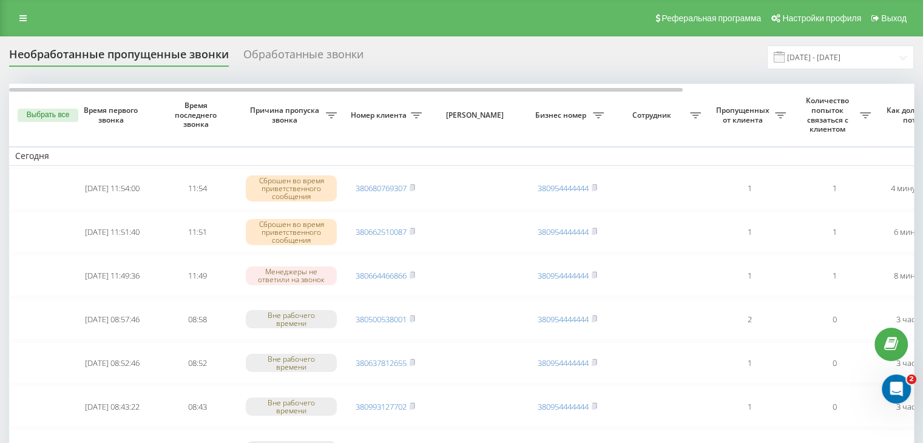
click at [352, 7] on div "Реферальная программа Настройки профиля Выход" at bounding box center [461, 18] width 923 height 36
click at [855, 59] on input "[DATE] - [DATE]" at bounding box center [840, 57] width 147 height 24
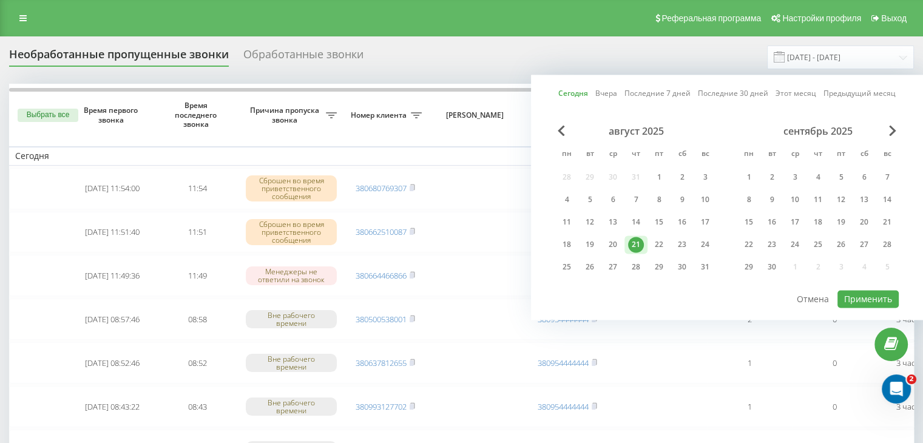
click at [869, 307] on div "Сегодня Вчера Последние 7 дней Последние 30 дней Этот месяц Предыдущий месяц ав…" at bounding box center [727, 197] width 392 height 245
click at [864, 292] on button "Применить" at bounding box center [867, 299] width 61 height 18
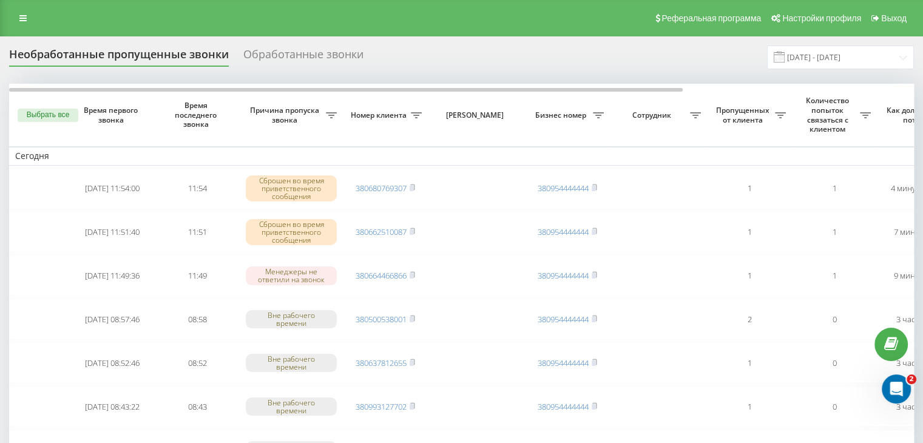
click at [381, 22] on div "Реферальная программа Настройки профиля Выход" at bounding box center [461, 18] width 923 height 36
click at [816, 54] on input "[DATE] - [DATE]" at bounding box center [840, 57] width 147 height 24
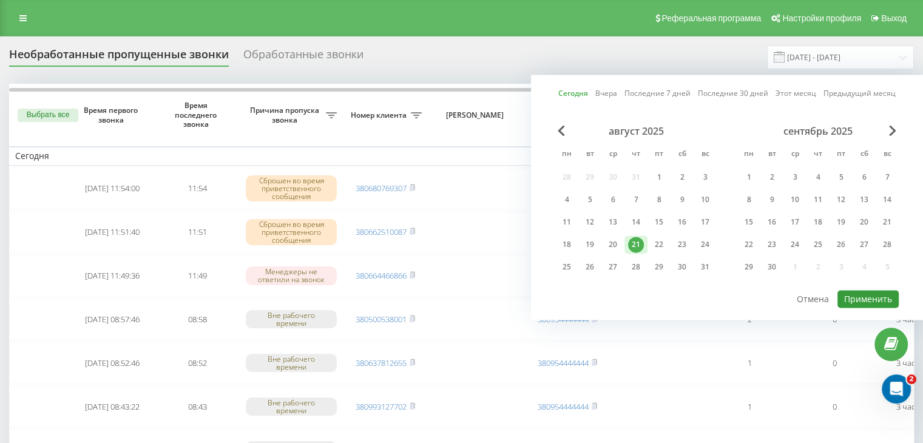
click at [846, 295] on button "Применить" at bounding box center [867, 299] width 61 height 18
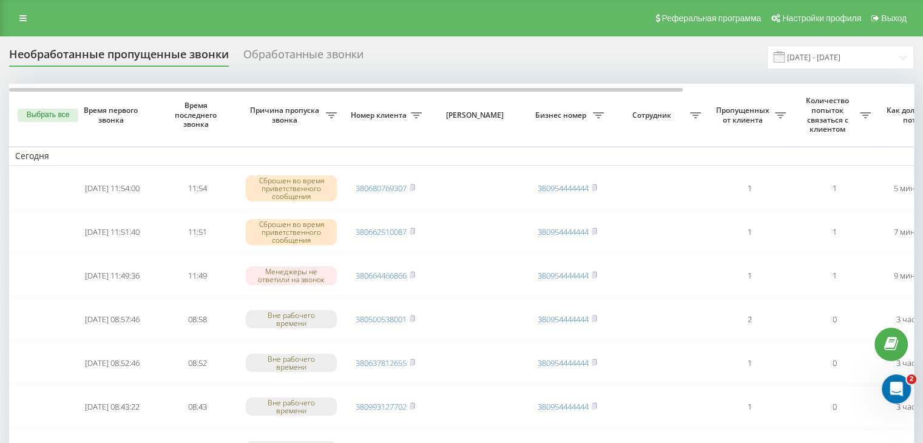
click at [843, 58] on input "[DATE] - [DATE]" at bounding box center [840, 57] width 147 height 24
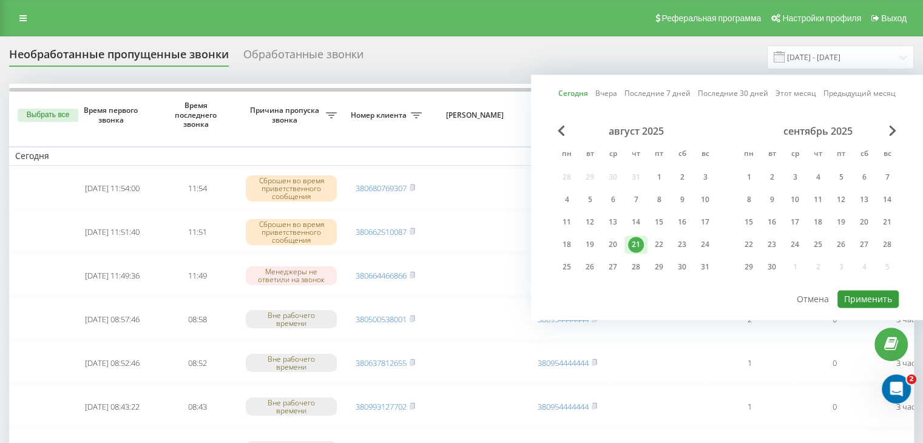
click at [878, 298] on button "Применить" at bounding box center [867, 299] width 61 height 18
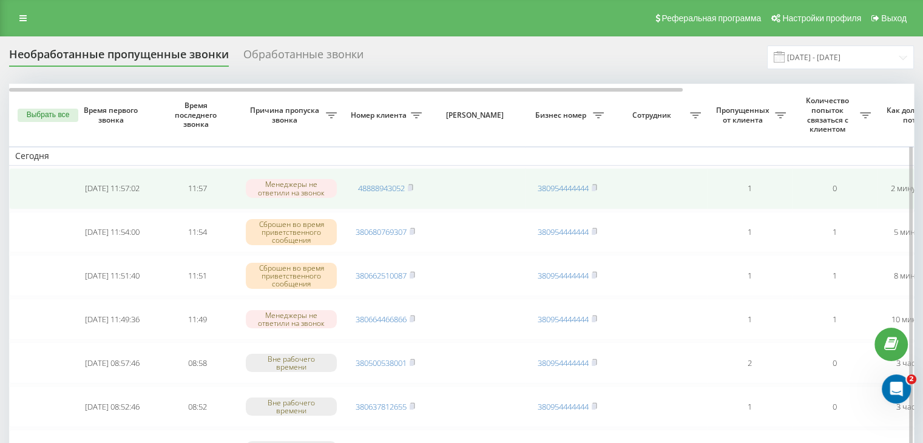
drag, startPoint x: 0, startPoint y: 196, endPoint x: 225, endPoint y: 177, distance: 225.9
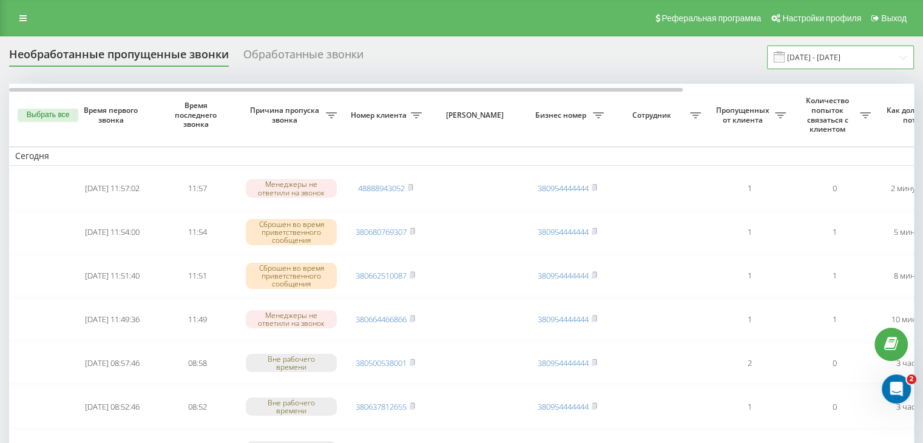
click at [873, 45] on input "[DATE] - [DATE]" at bounding box center [840, 57] width 147 height 24
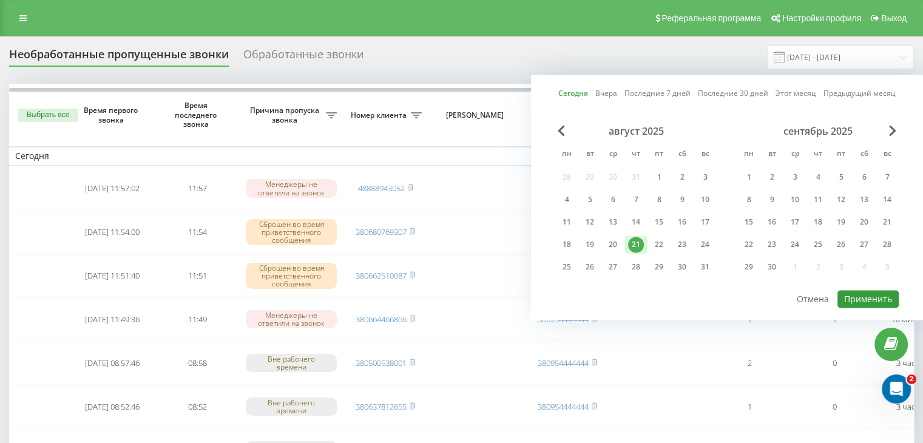
click at [863, 301] on button "Применить" at bounding box center [867, 299] width 61 height 18
